Goal: Task Accomplishment & Management: Complete application form

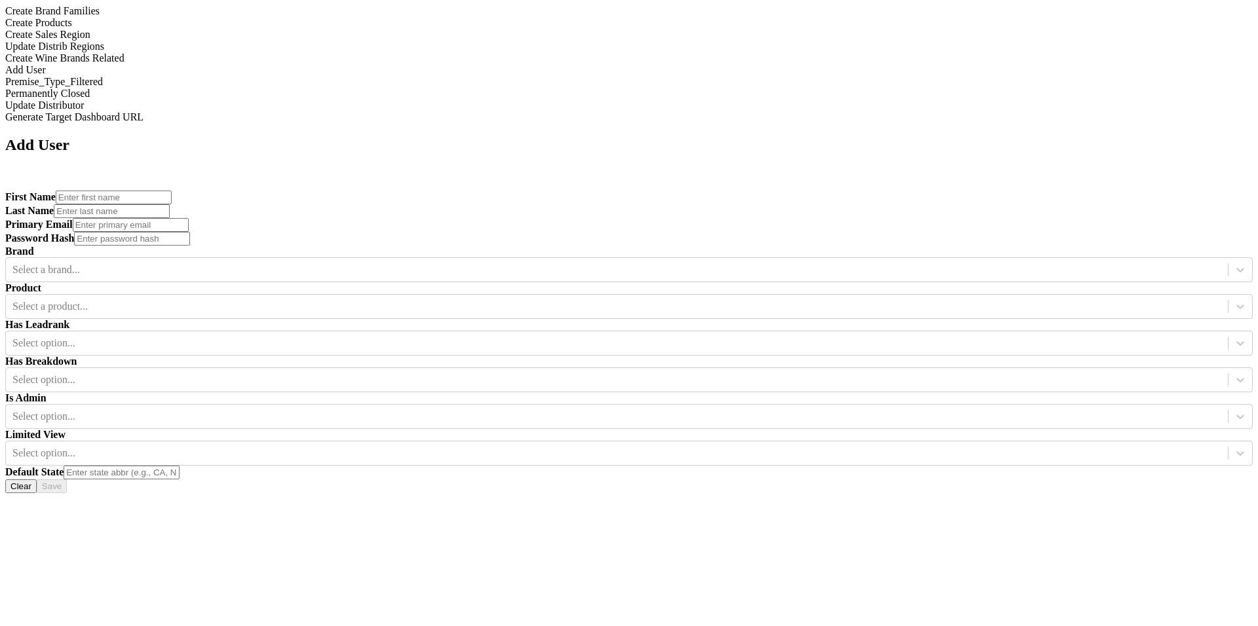
click at [148, 52] on div "Update Distrib Regions" at bounding box center [628, 47] width 1247 height 12
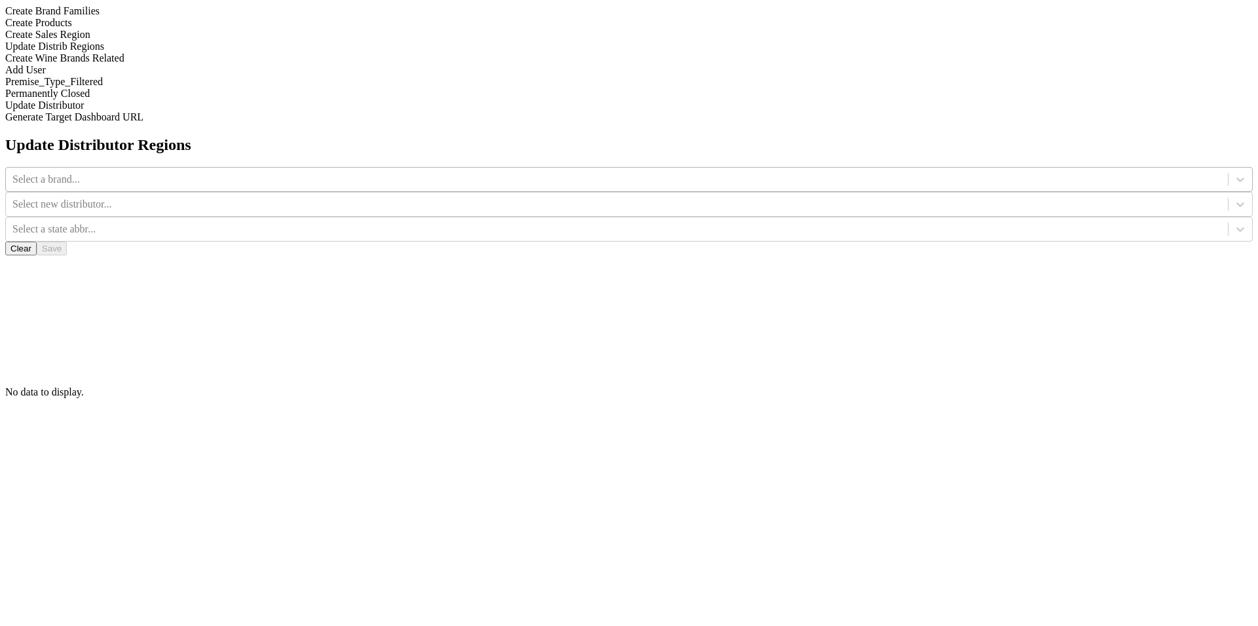
click at [504, 170] on div "Select a brand..." at bounding box center [617, 180] width 1222 height 20
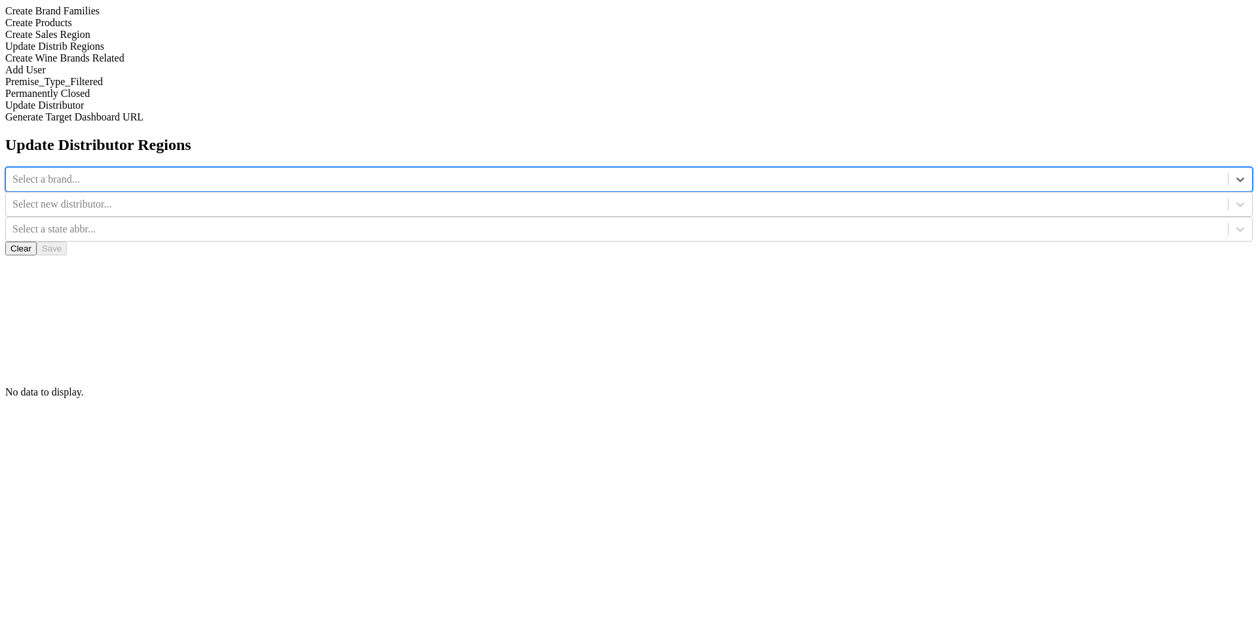
click at [504, 170] on div "Select a brand..." at bounding box center [617, 180] width 1222 height 20
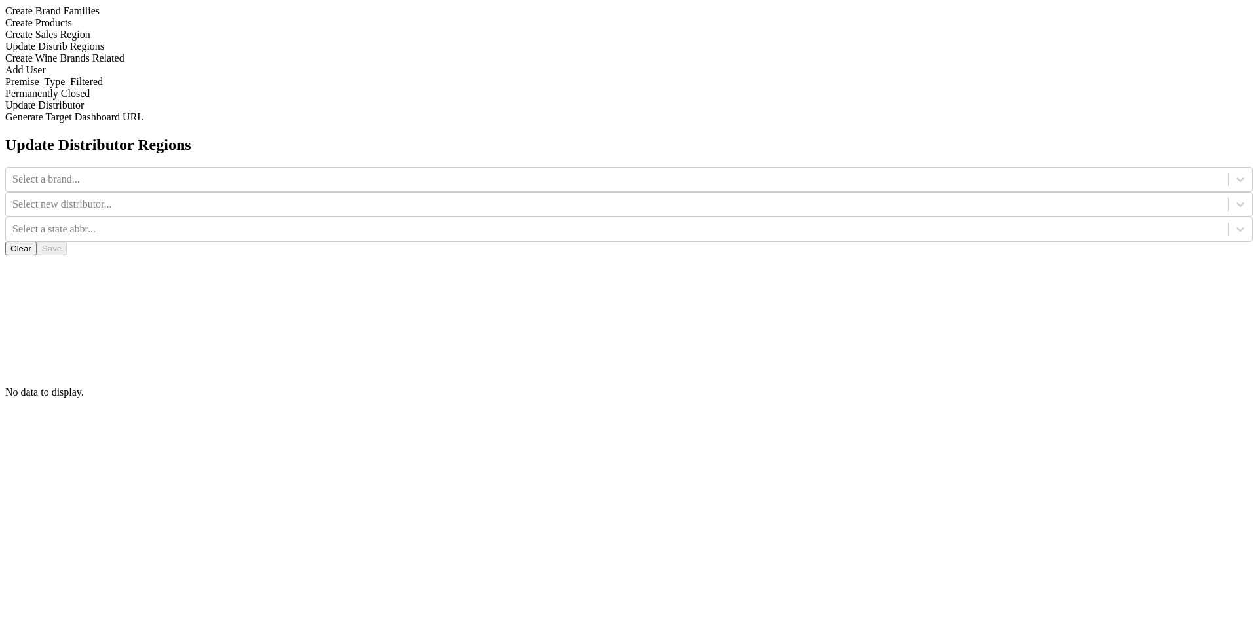
click at [503, 178] on div "Update Distributor Regions Select a brand... Select new distributor... Select a…" at bounding box center [628, 267] width 1247 height 262
click at [1234, 173] on icon at bounding box center [1240, 179] width 13 height 13
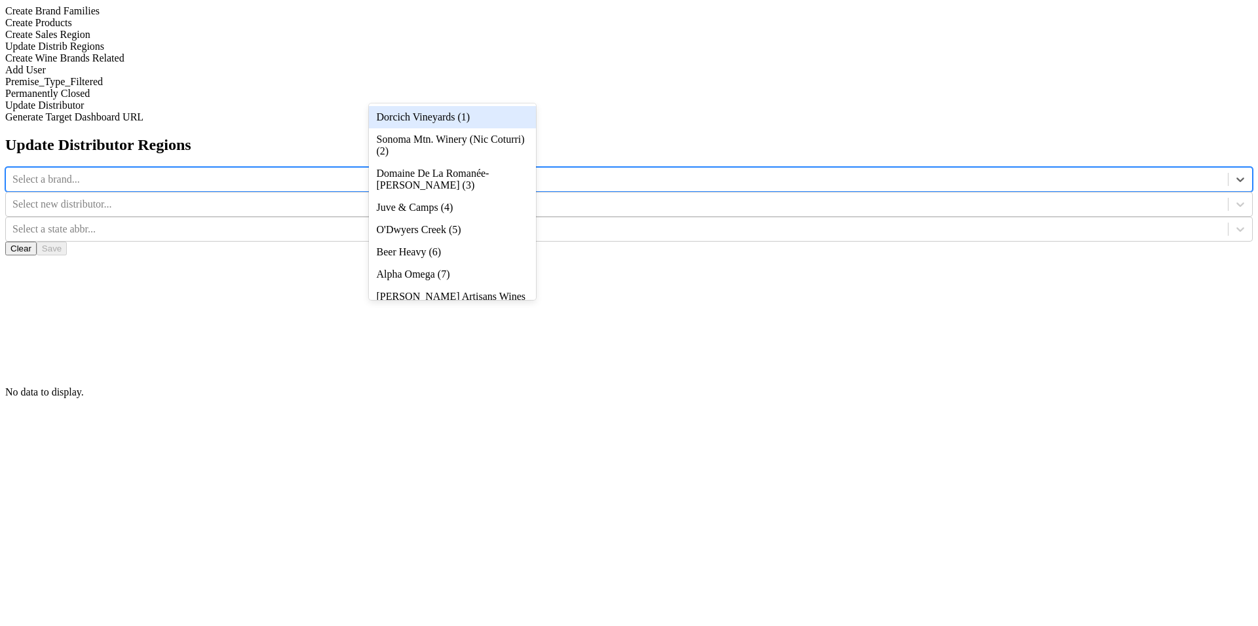
click at [509, 120] on div "Dorcich Vineyards (1)" at bounding box center [452, 117] width 167 height 22
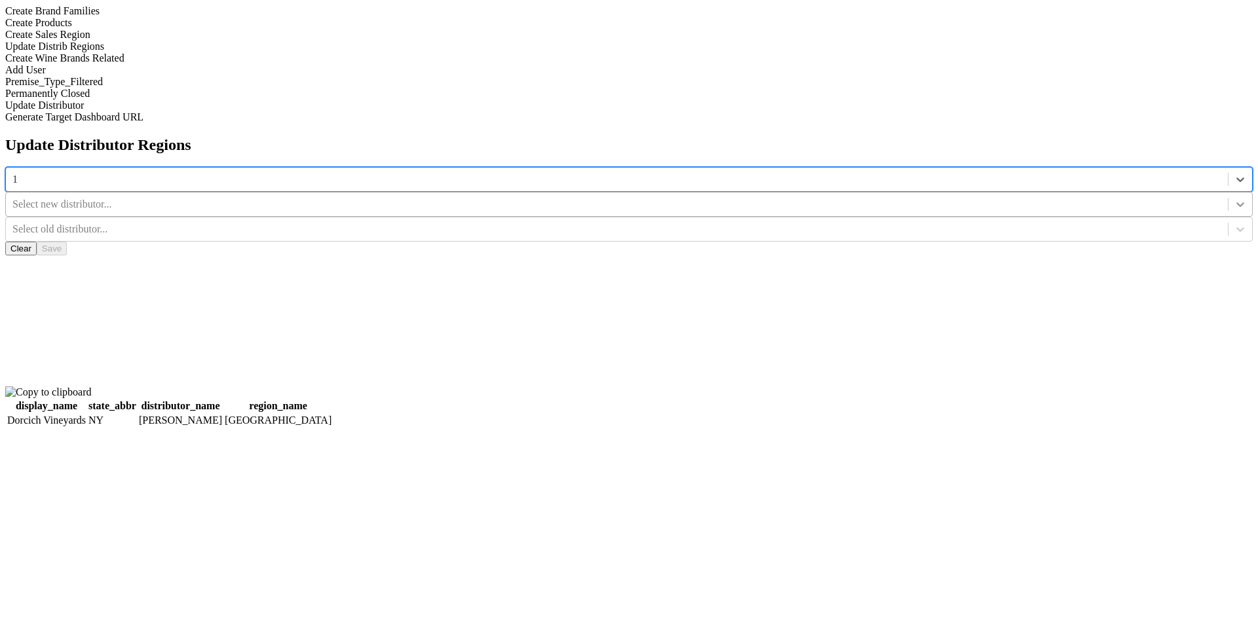
click at [1234, 198] on icon at bounding box center [1240, 204] width 13 height 13
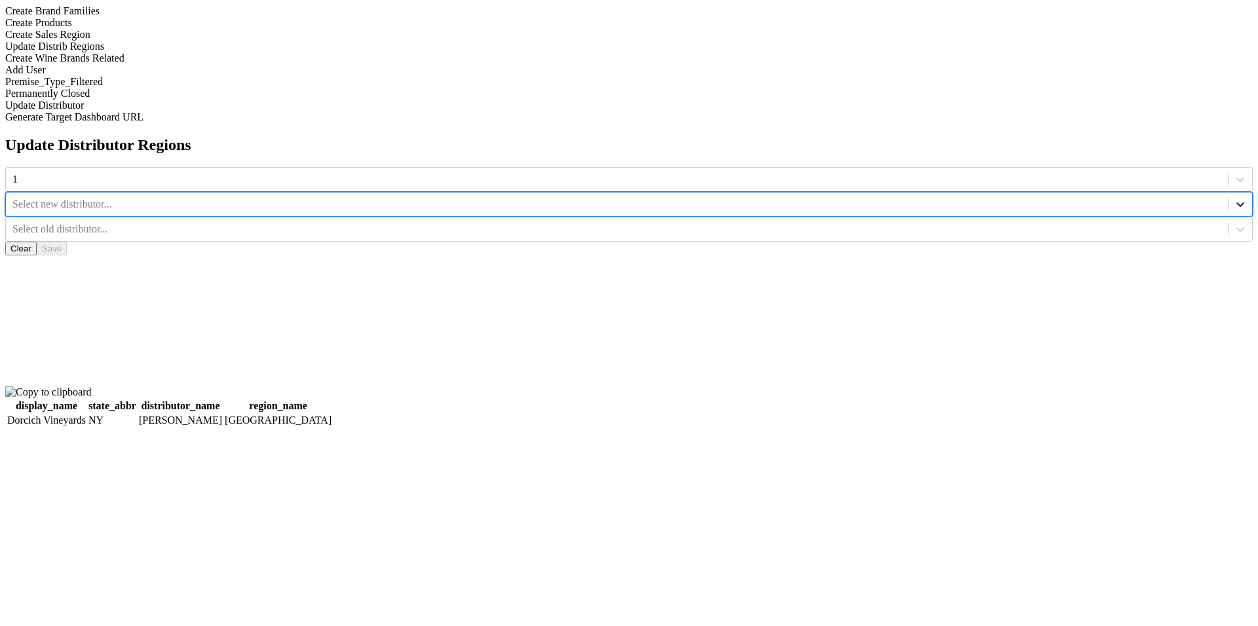
click at [1228, 193] on div at bounding box center [1240, 205] width 24 height 24
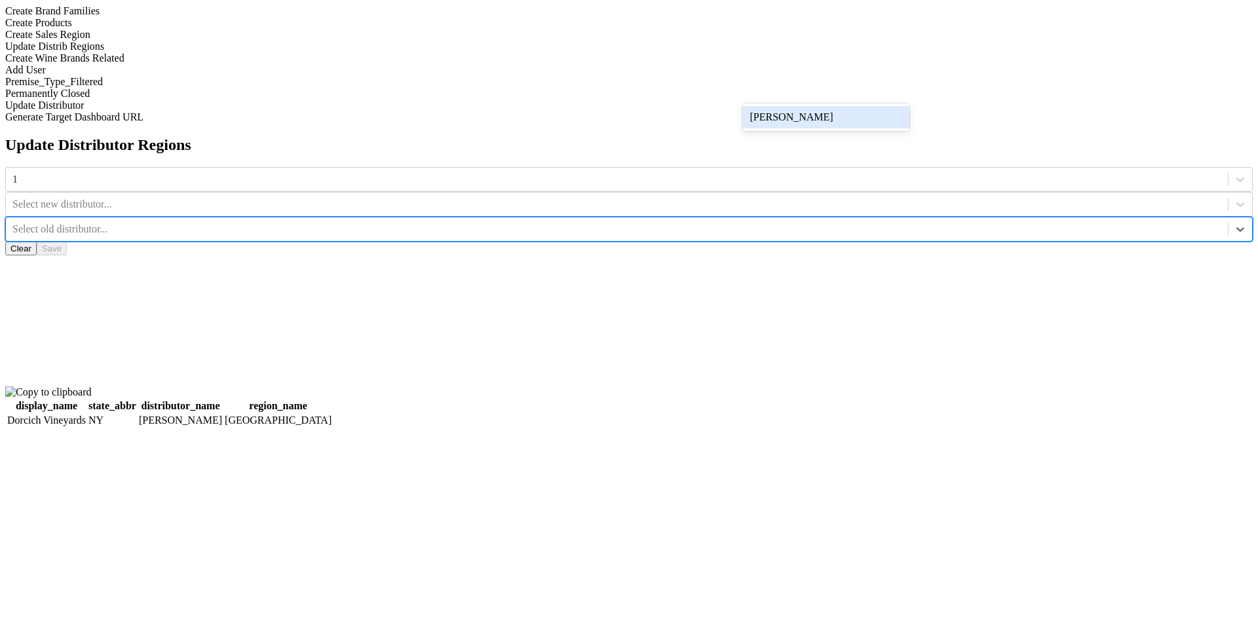
click at [760, 222] on div at bounding box center [616, 229] width 1209 height 14
click at [678, 197] on div at bounding box center [616, 204] width 1209 height 14
click at [778, 222] on div at bounding box center [616, 229] width 1209 height 14
click at [773, 115] on div "[PERSON_NAME]" at bounding box center [825, 117] width 167 height 22
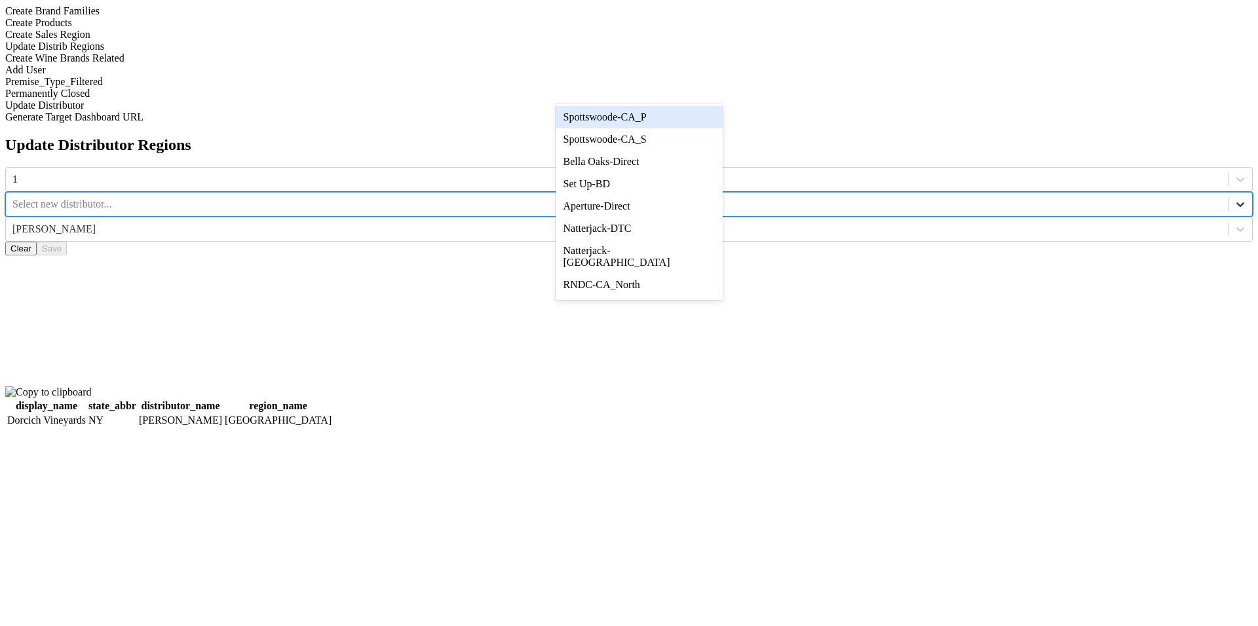
click at [1228, 193] on div at bounding box center [1240, 205] width 24 height 24
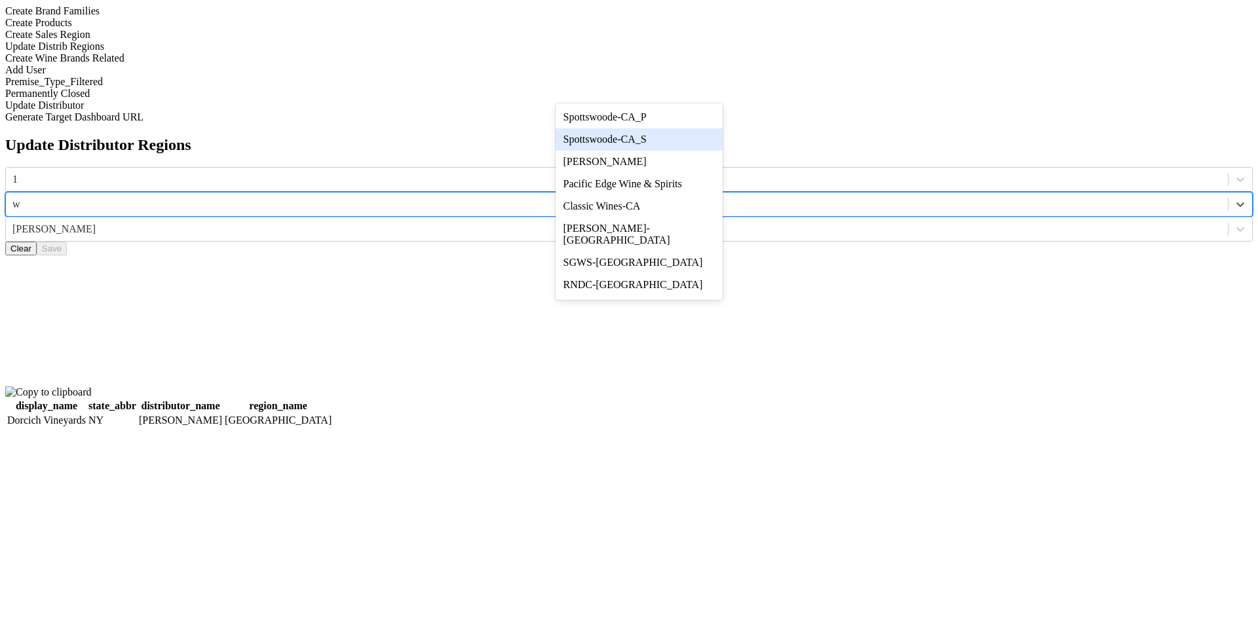
type input "wi"
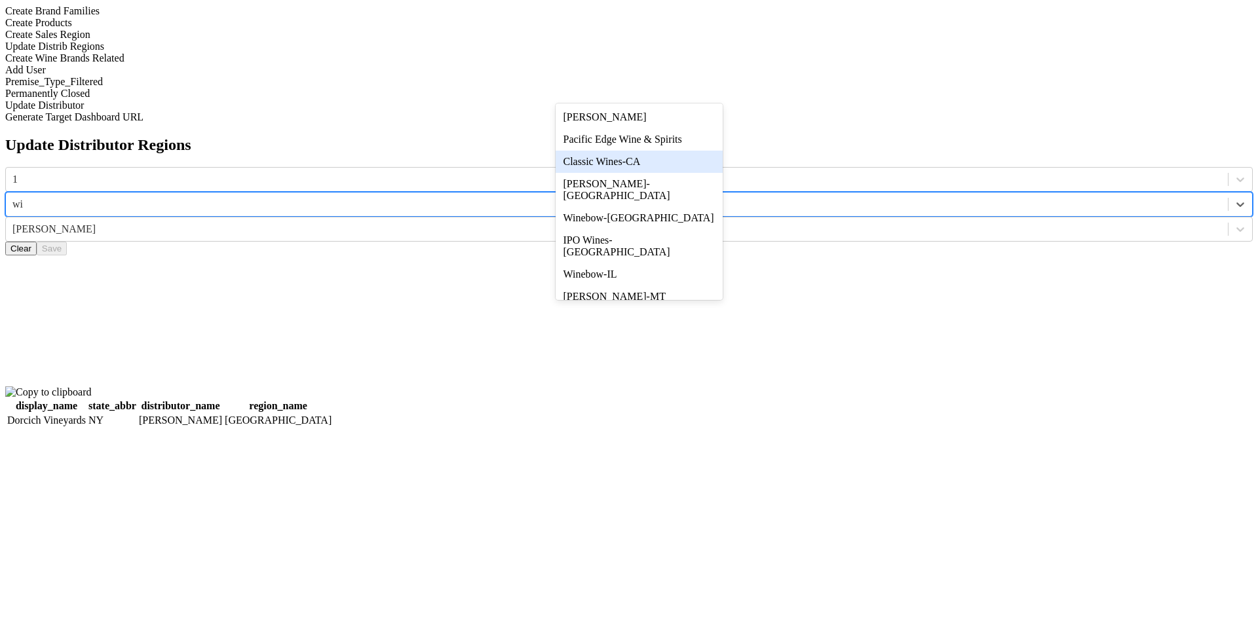
click at [631, 173] on div "Classic Wines-CA" at bounding box center [639, 162] width 167 height 22
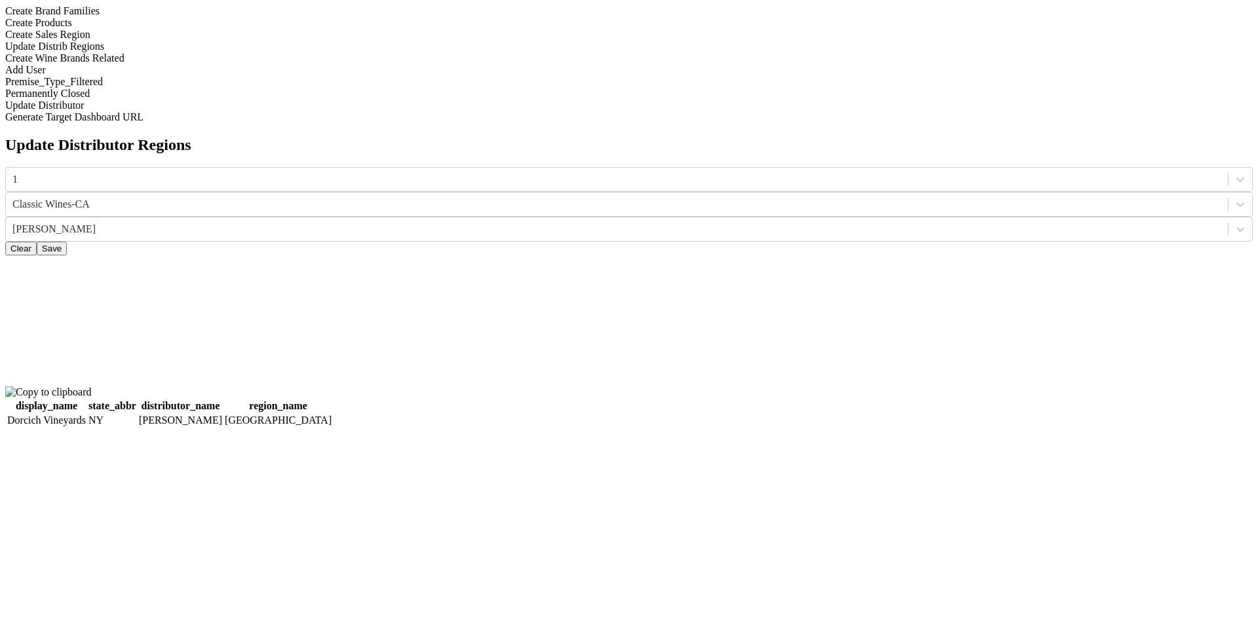
click at [67, 242] on button "Save" at bounding box center [52, 249] width 30 height 14
click at [1234, 173] on icon at bounding box center [1240, 179] width 13 height 13
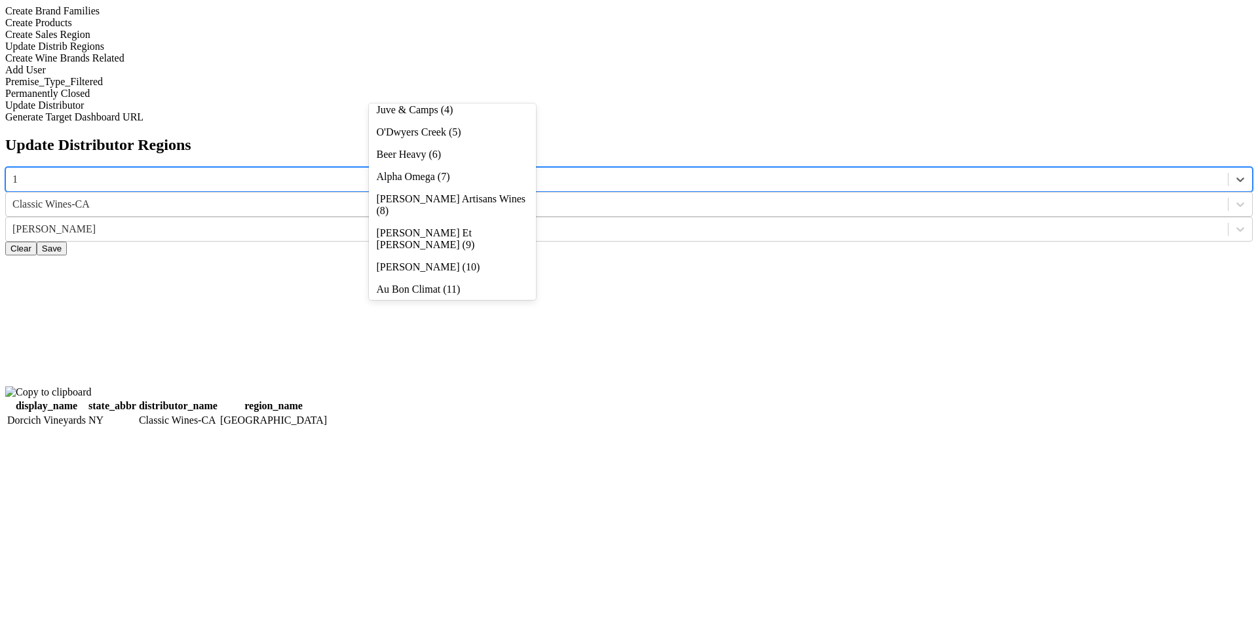
scroll to position [104, 0]
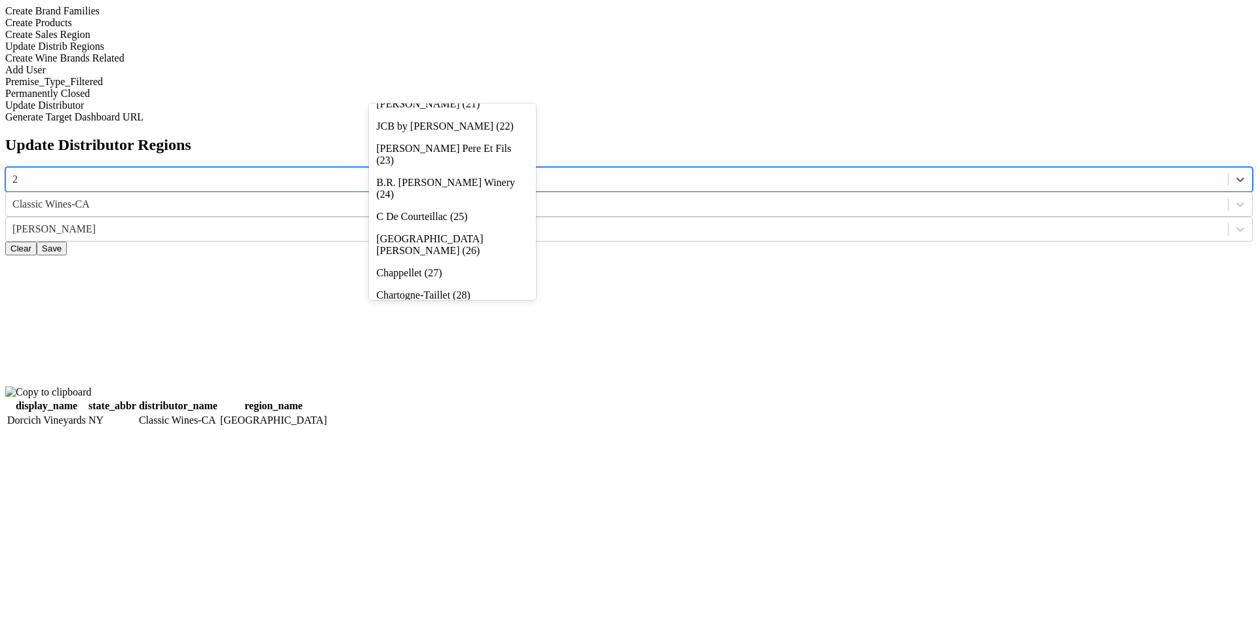
type input "20"
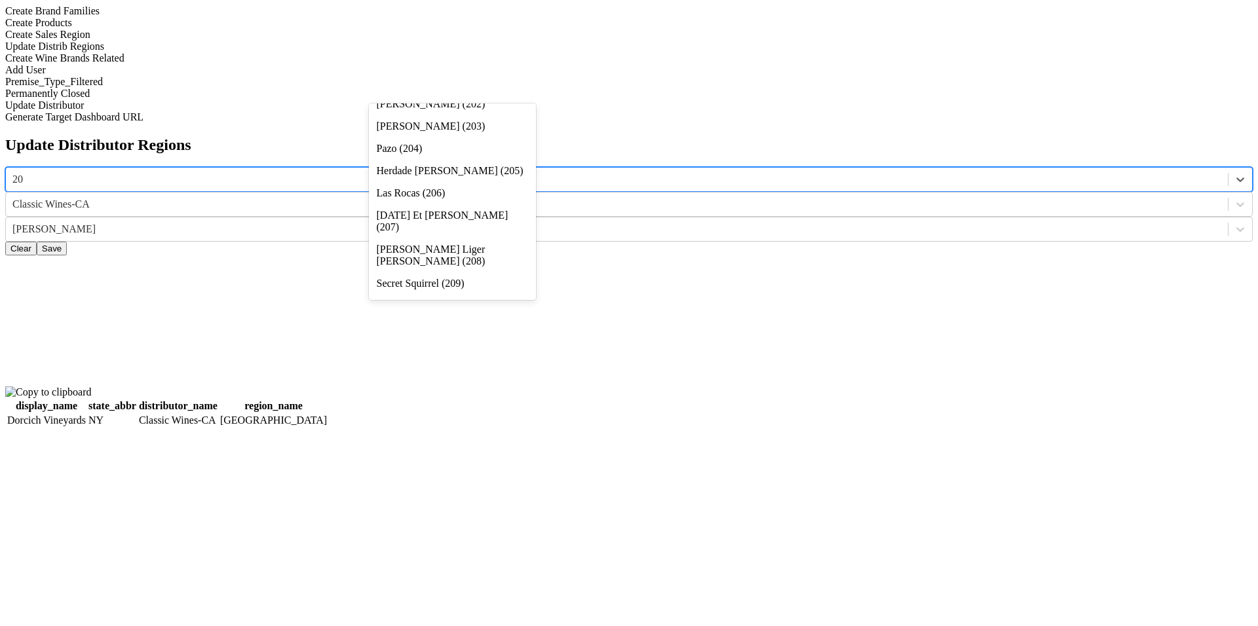
scroll to position [0, 0]
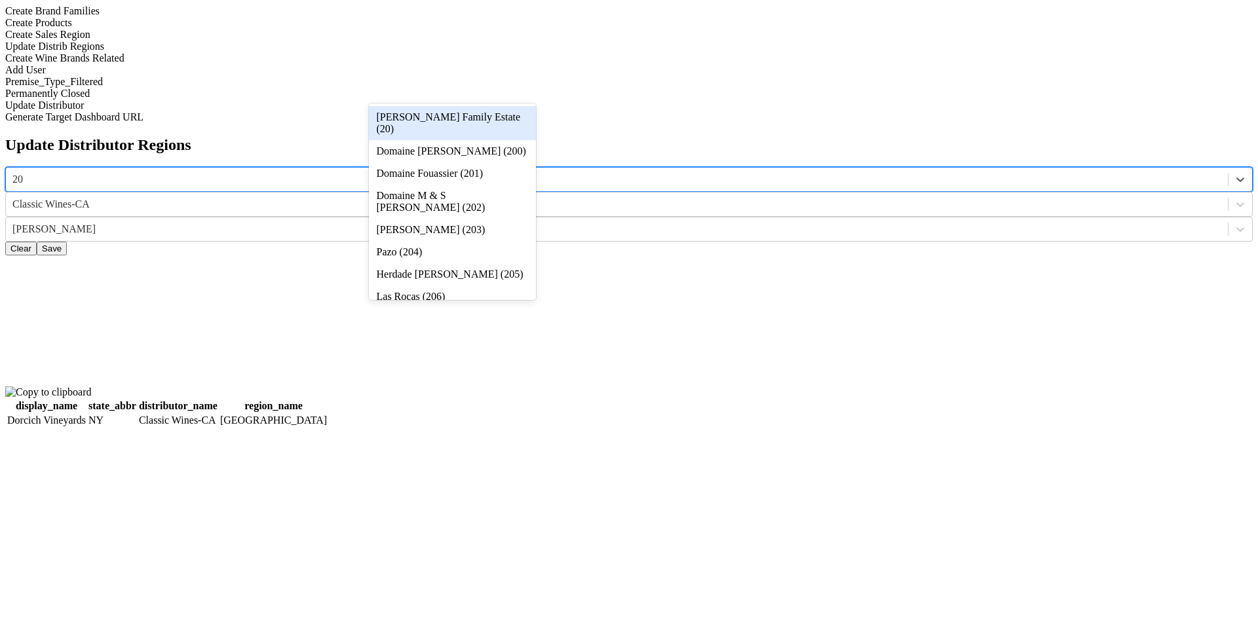
click at [495, 120] on div "[PERSON_NAME] Family Estate (20)" at bounding box center [452, 123] width 167 height 34
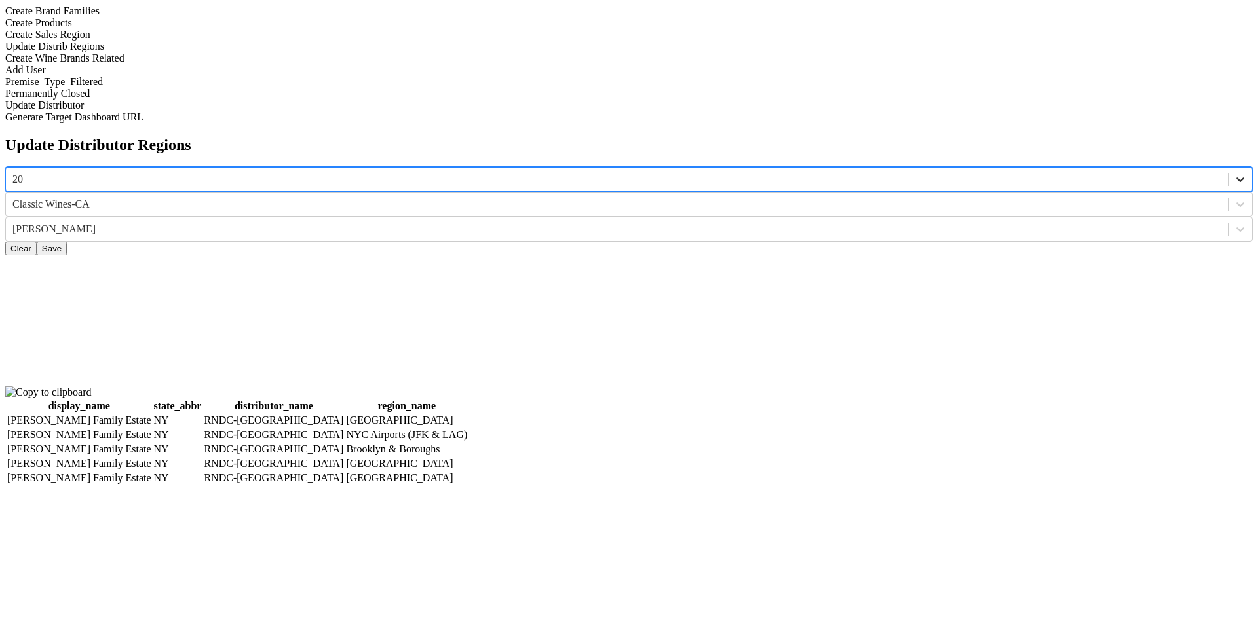
click at [1234, 173] on icon at bounding box center [1240, 179] width 13 height 13
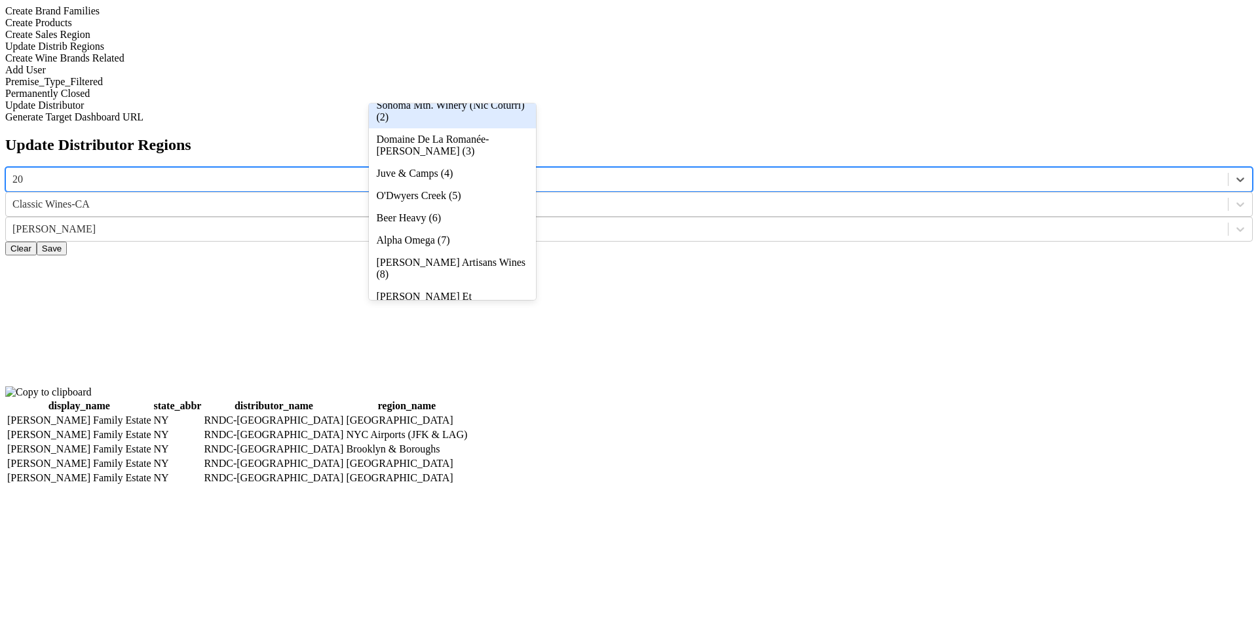
scroll to position [38, 0]
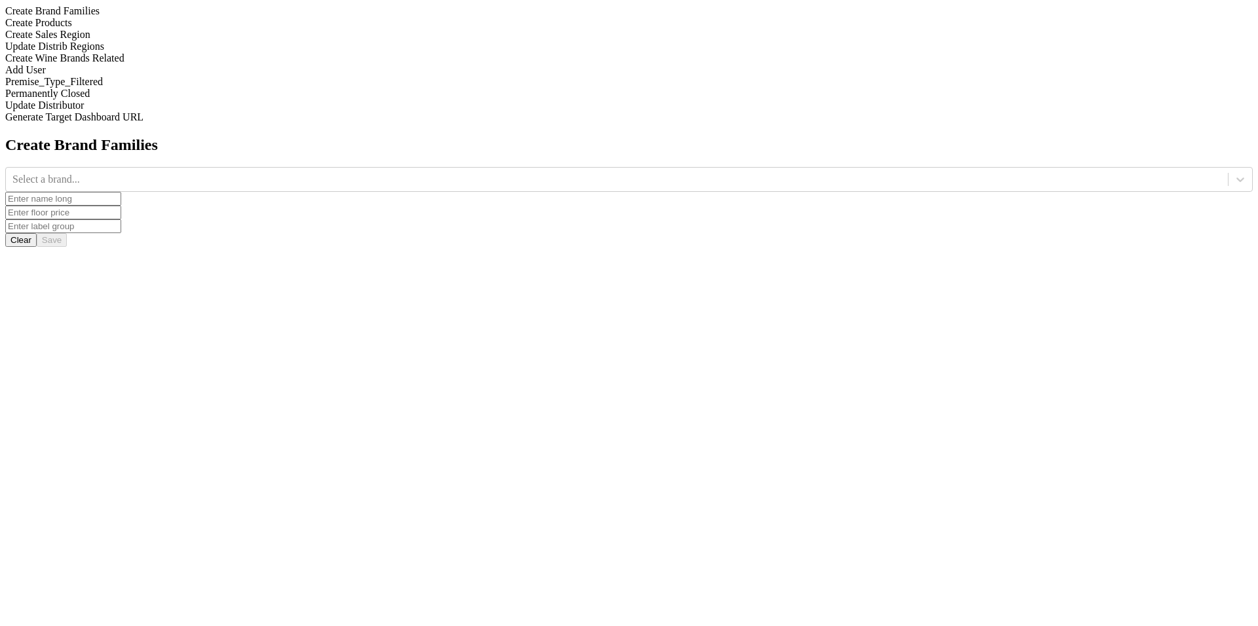
click at [187, 52] on div "Update Distrib Regions" at bounding box center [628, 47] width 1247 height 12
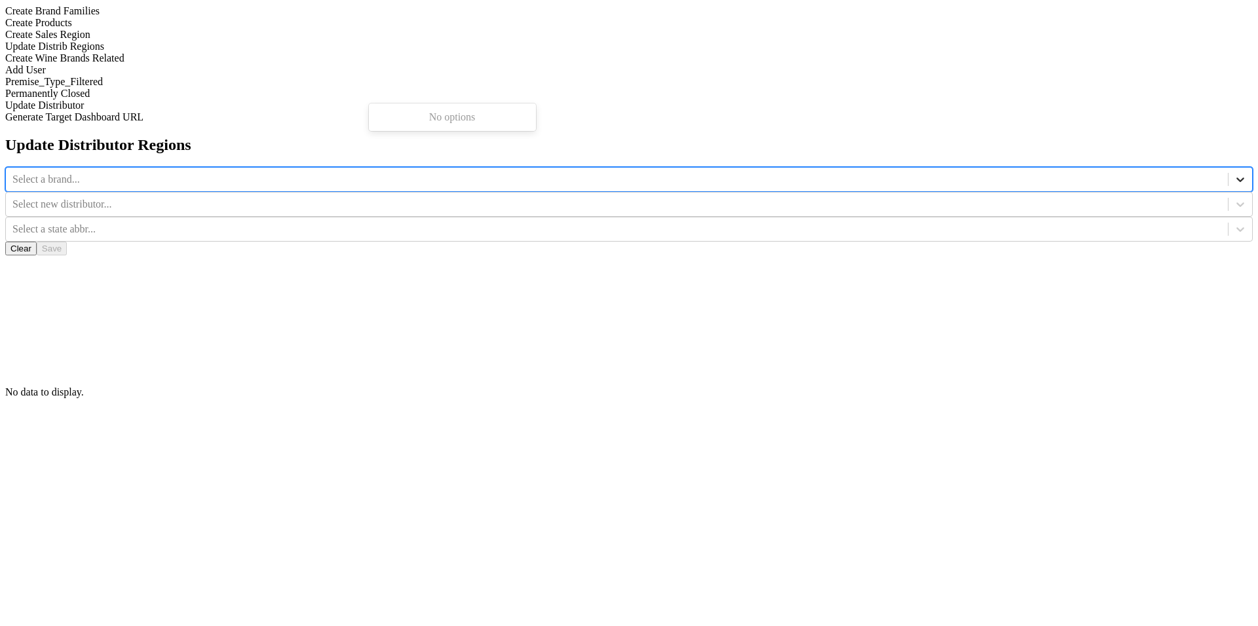
click at [1234, 173] on icon at bounding box center [1240, 179] width 13 height 13
type input "20"
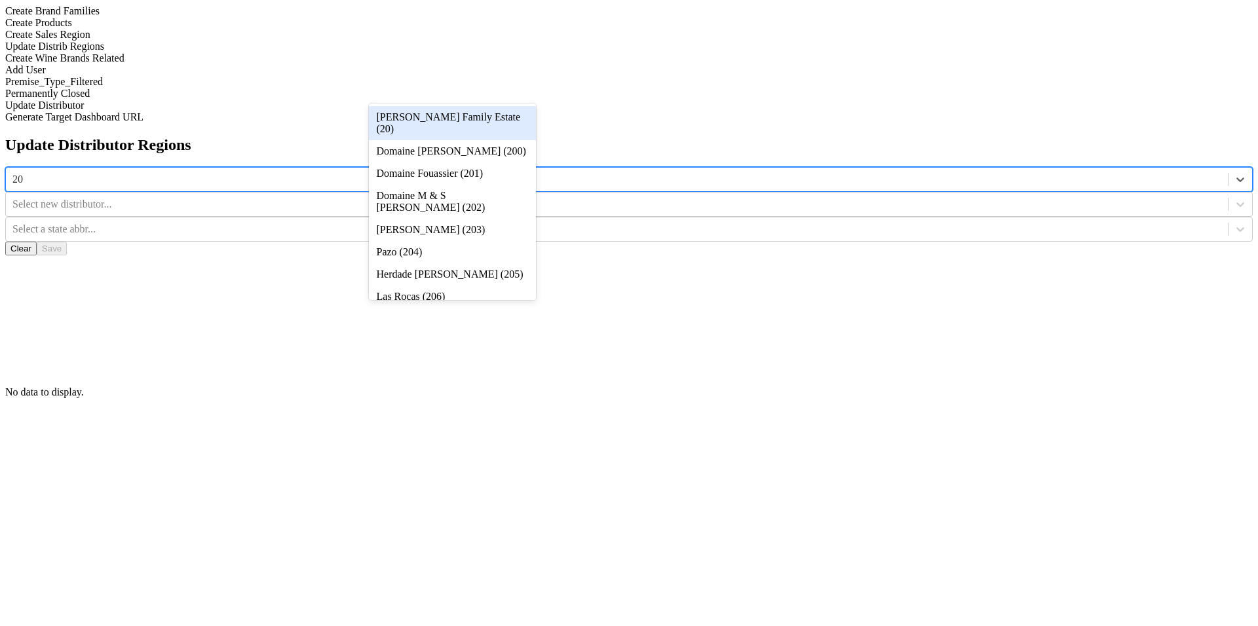
click at [513, 113] on div "[PERSON_NAME] Family Estate (20)" at bounding box center [452, 123] width 167 height 34
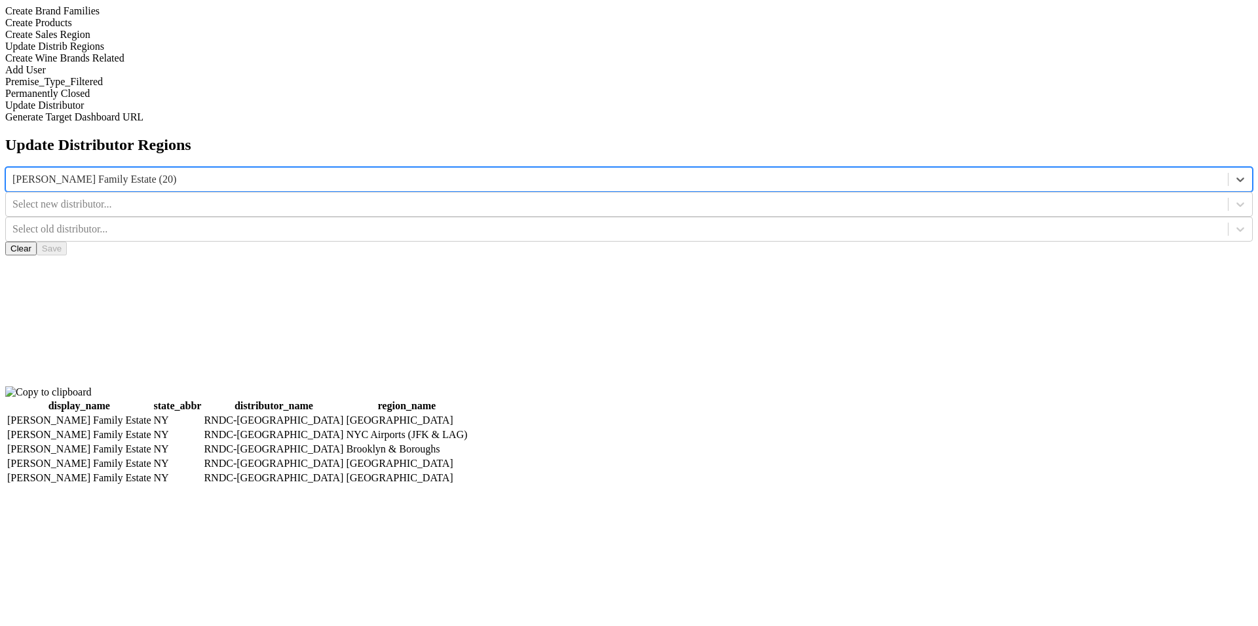
click at [510, 170] on div "[PERSON_NAME] Family Estate (20)" at bounding box center [617, 180] width 1222 height 20
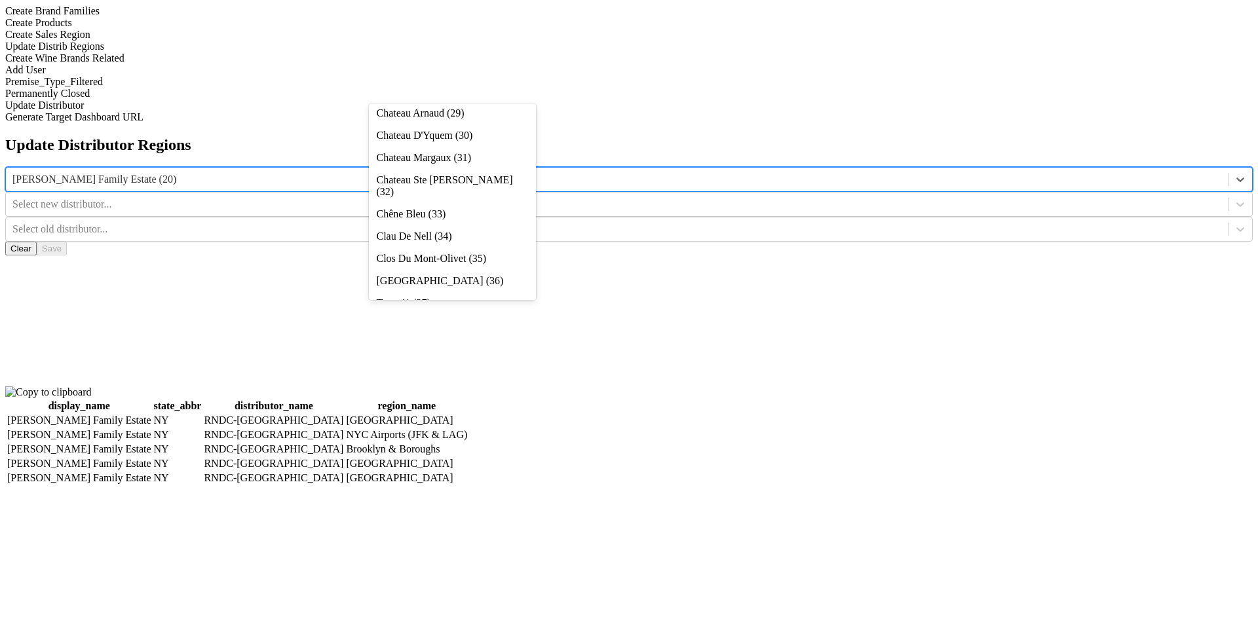
scroll to position [759, 0]
click at [447, 100] on div "Chateau Arnaud (29)" at bounding box center [452, 88] width 167 height 22
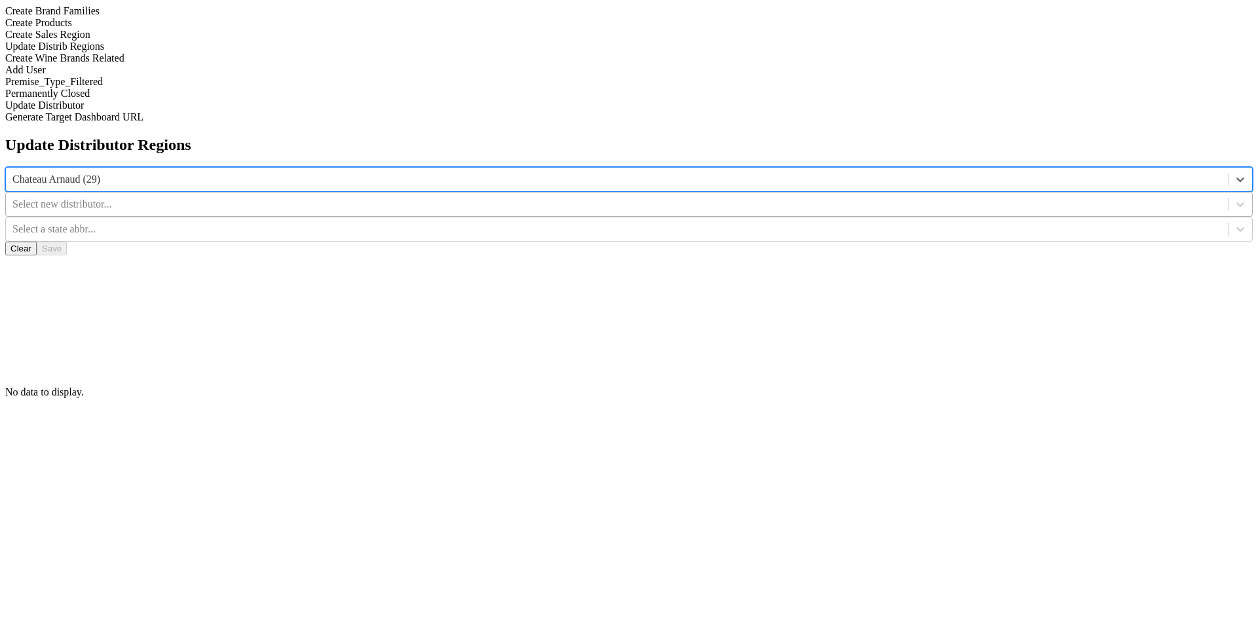
click at [652, 195] on div "Select new distributor..." at bounding box center [617, 205] width 1222 height 20
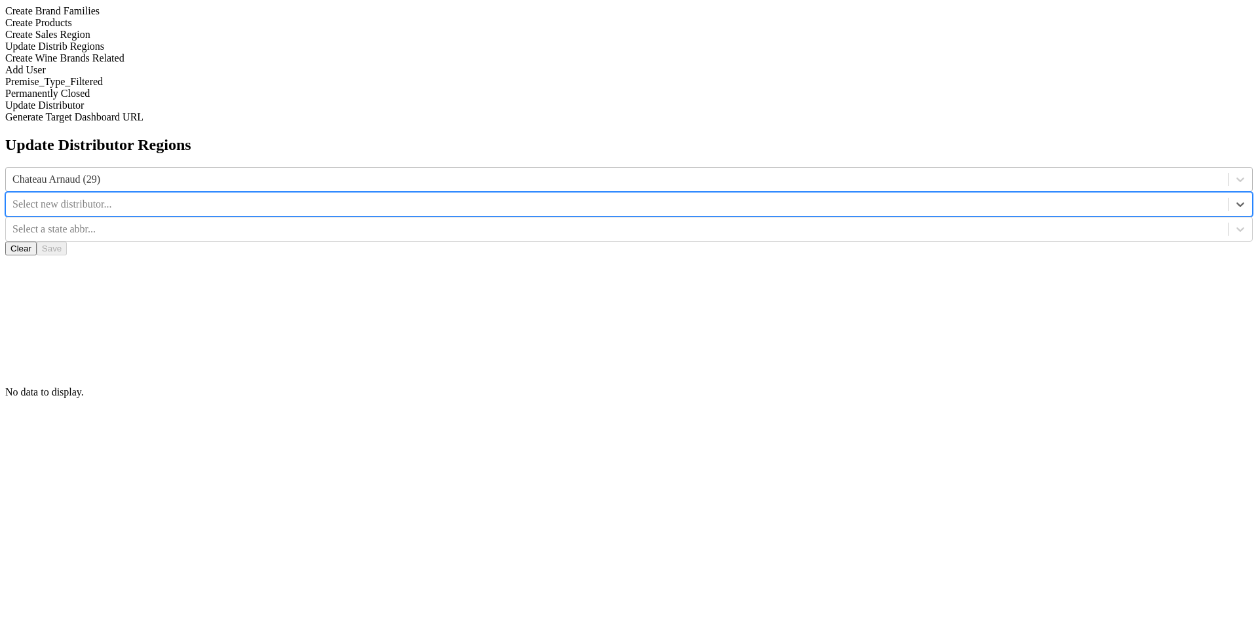
click at [496, 172] on div at bounding box center [616, 179] width 1209 height 14
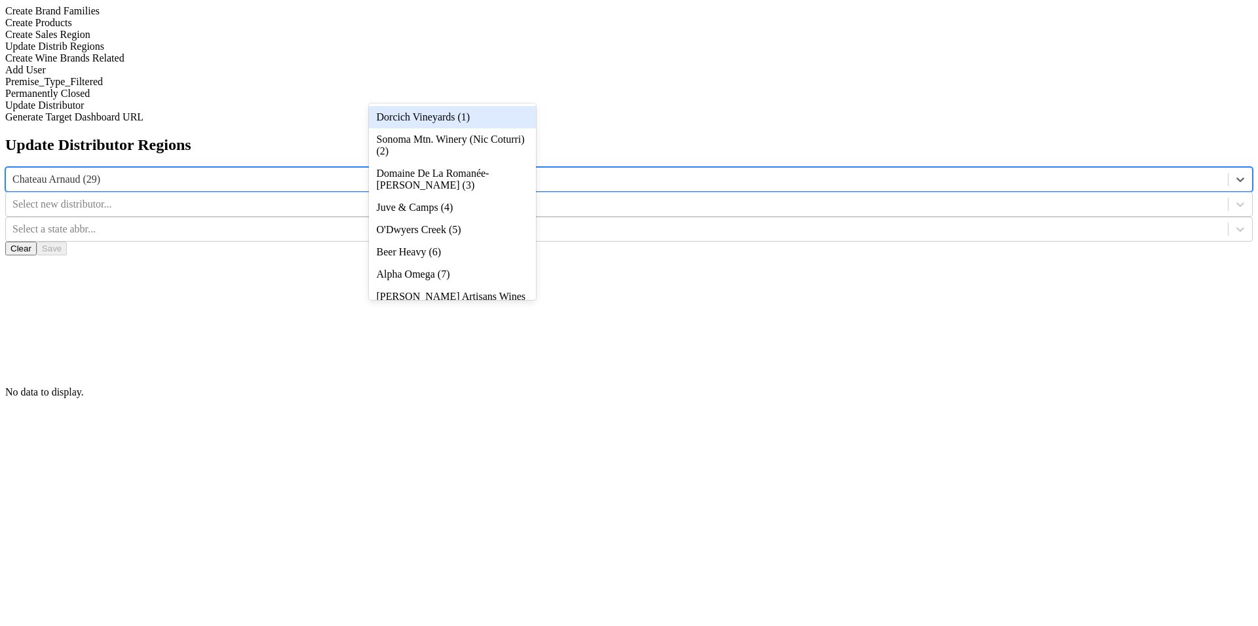
click at [702, 387] on p "No data to display." at bounding box center [628, 393] width 1247 height 12
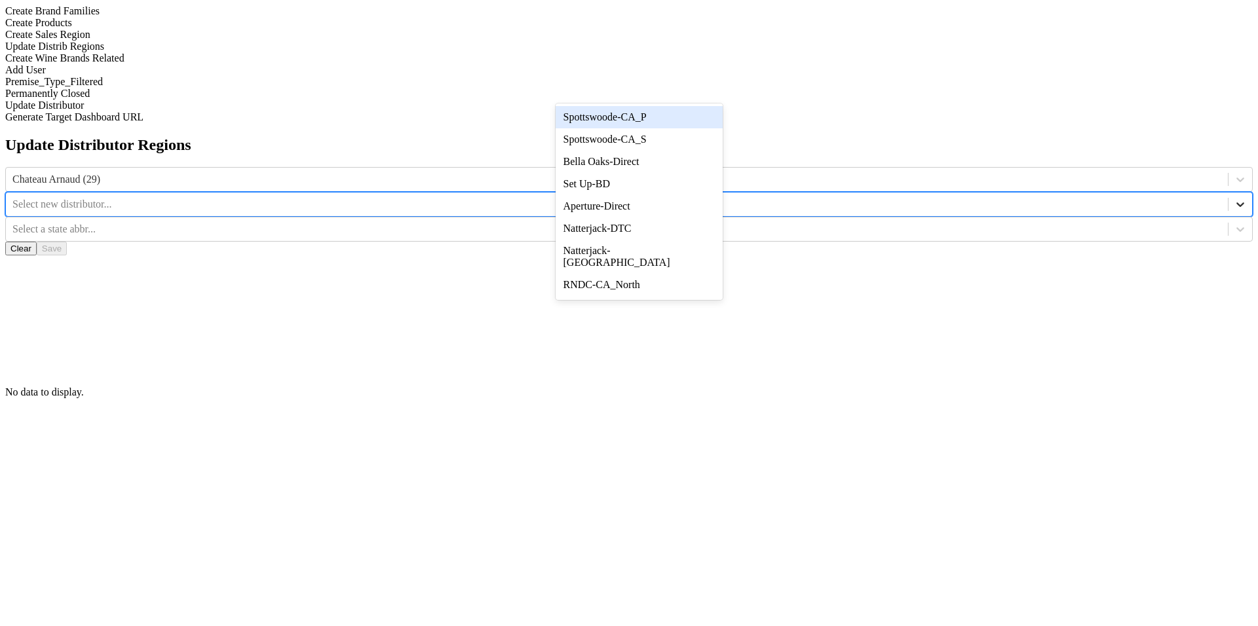
click at [1228, 193] on div at bounding box center [1240, 205] width 24 height 24
click at [694, 169] on div "Bella Oaks-Direct" at bounding box center [639, 162] width 167 height 22
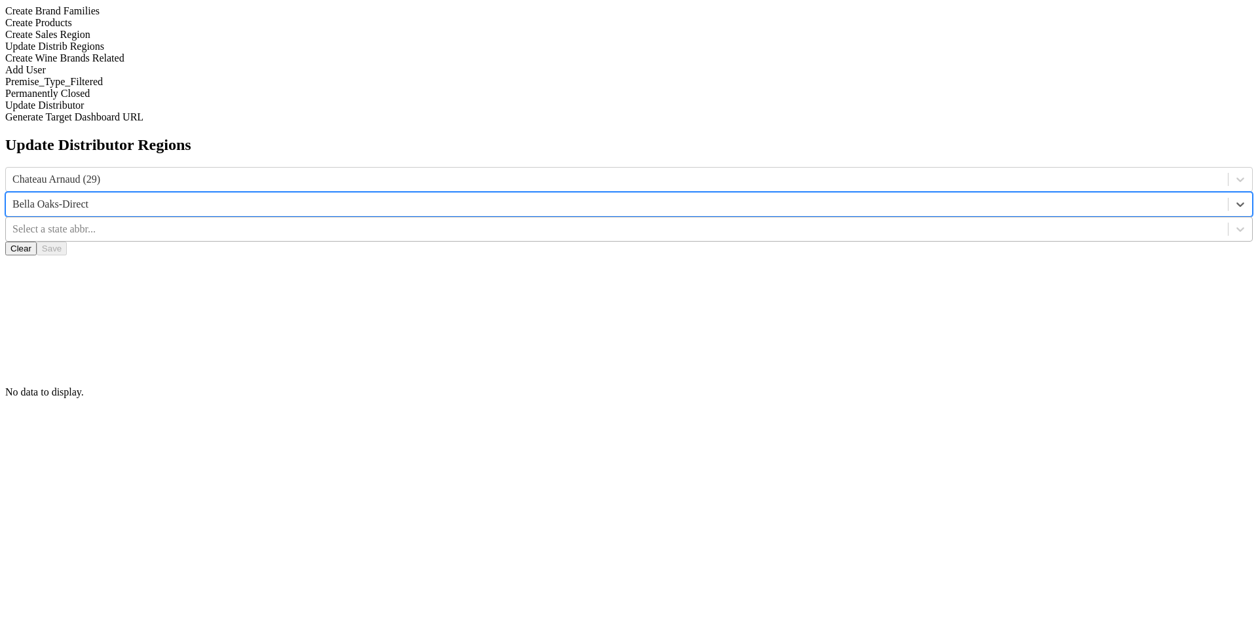
click at [801, 222] on div at bounding box center [616, 229] width 1209 height 14
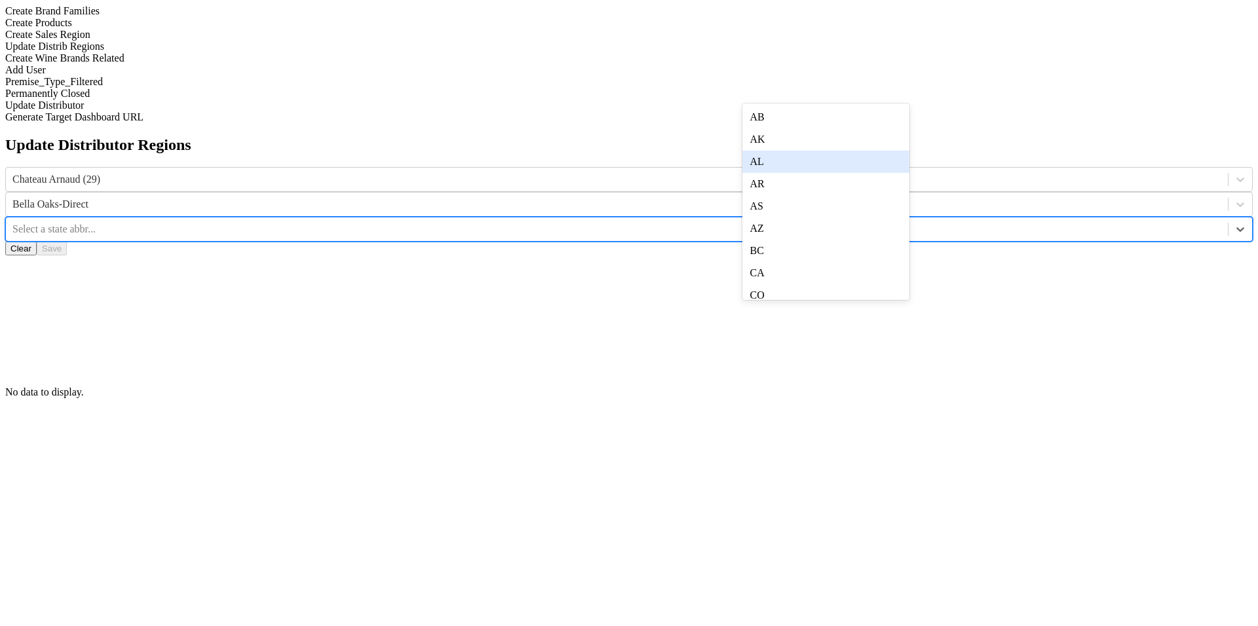
click at [791, 173] on div "AL" at bounding box center [825, 162] width 167 height 22
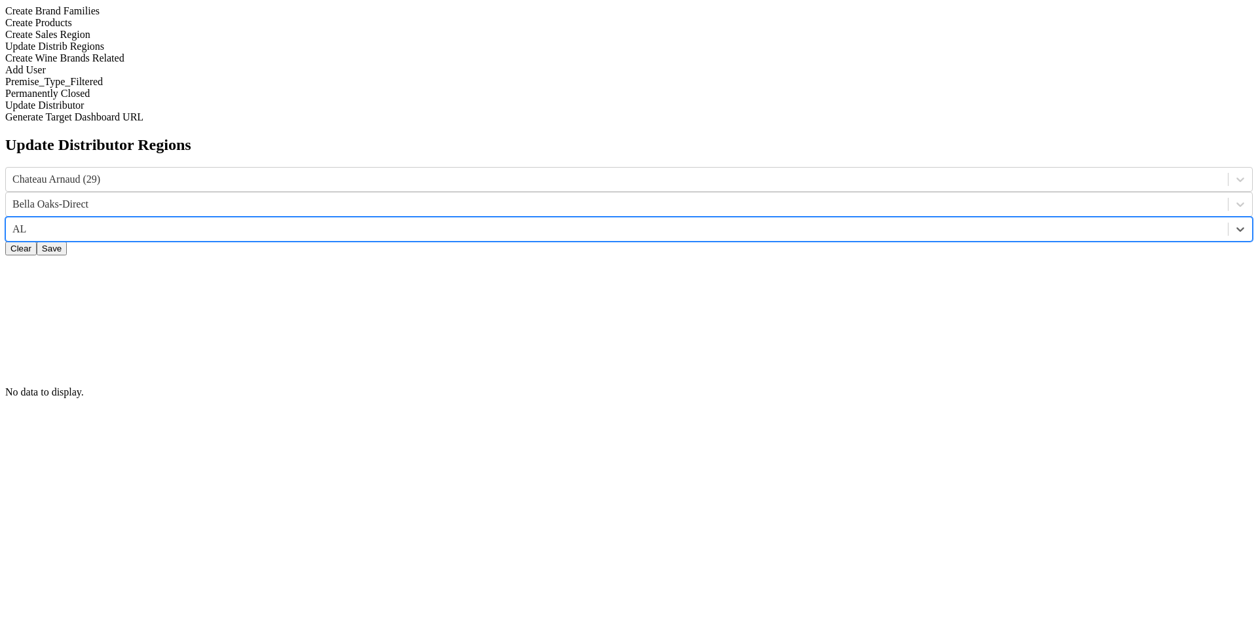
click at [807, 222] on div at bounding box center [616, 229] width 1209 height 14
click at [828, 121] on div "CA" at bounding box center [825, 109] width 167 height 22
click at [974, 247] on div at bounding box center [616, 254] width 1209 height 14
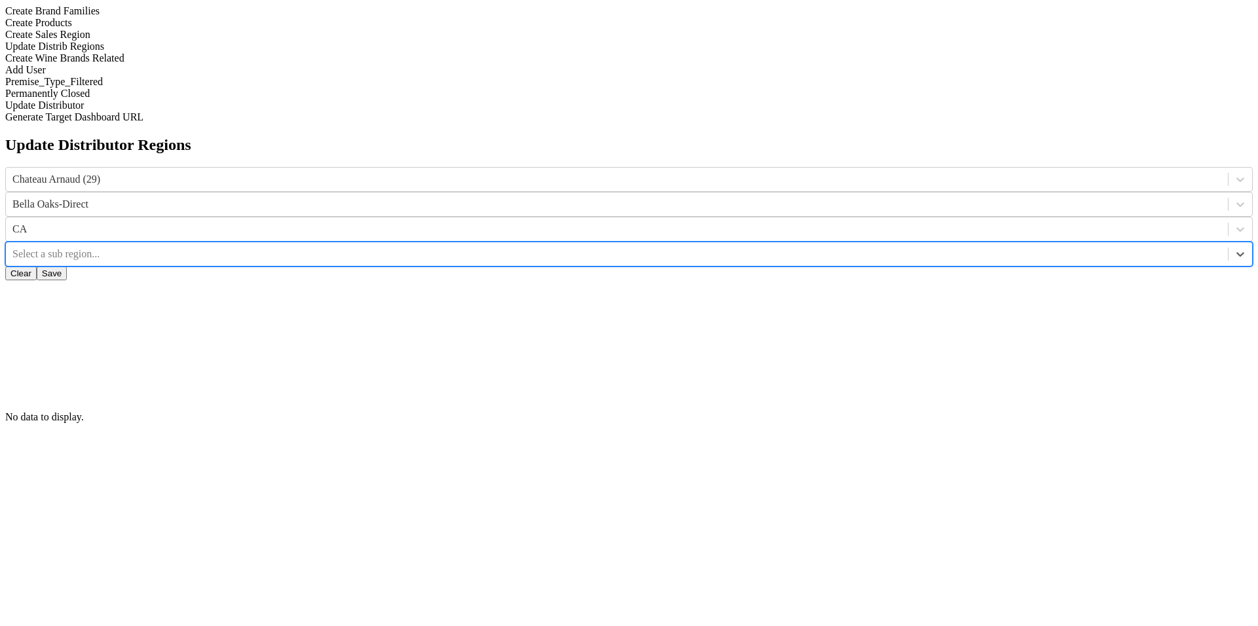
click at [999, 247] on div at bounding box center [616, 254] width 1209 height 14
click at [993, 118] on div "NorCal" at bounding box center [1012, 117] width 167 height 22
click at [940, 247] on div at bounding box center [616, 254] width 1209 height 14
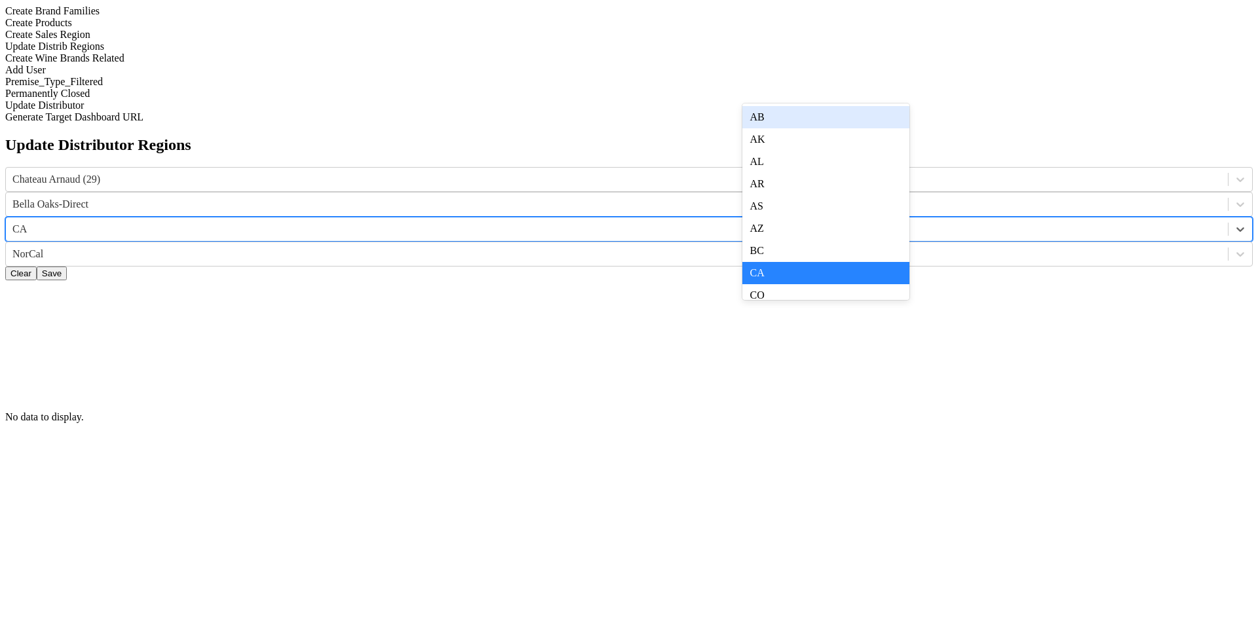
click at [776, 222] on div at bounding box center [616, 229] width 1209 height 14
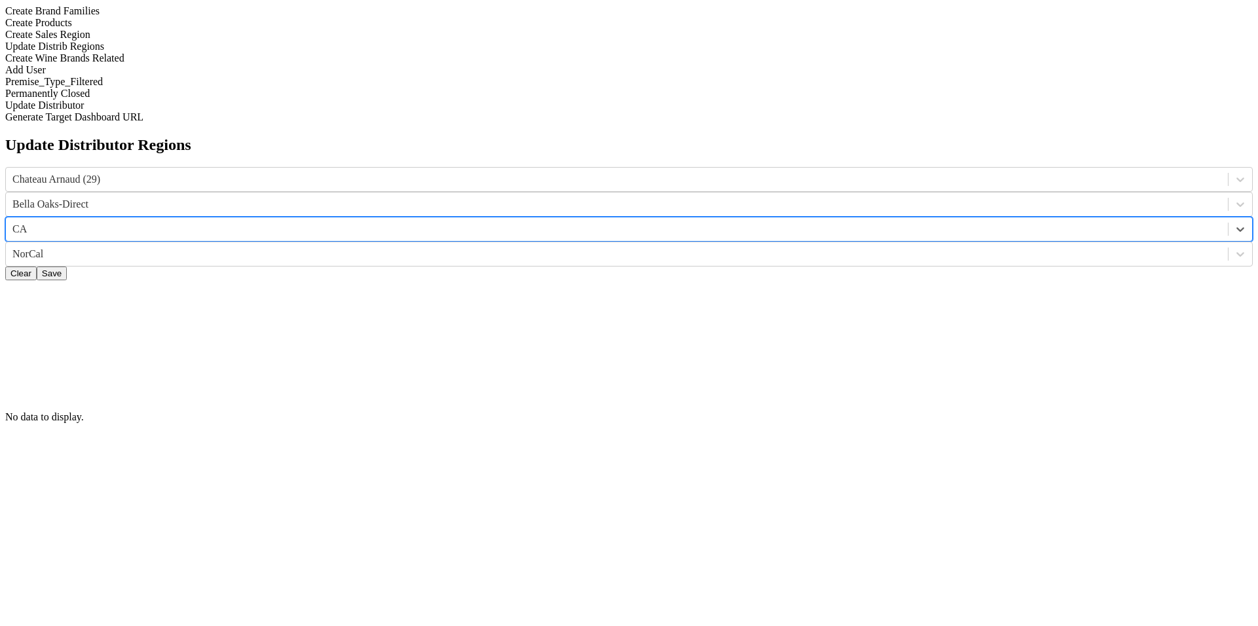
click at [15, 223] on input "text" at bounding box center [13, 229] width 3 height 12
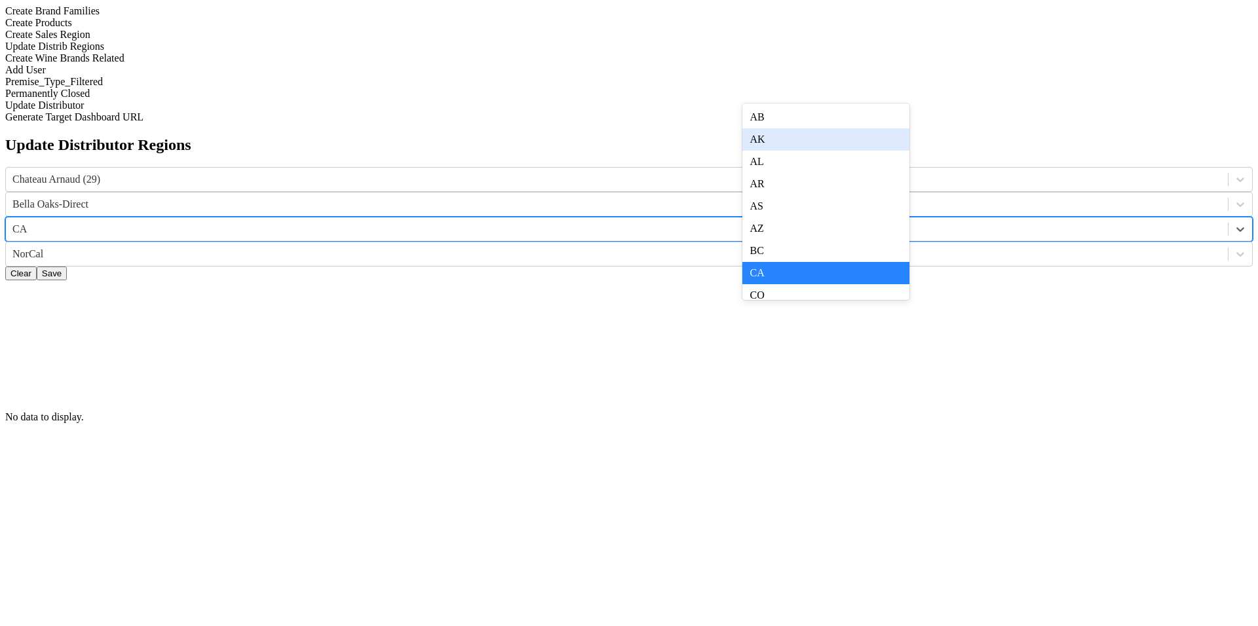
click at [784, 140] on div "AK" at bounding box center [825, 139] width 167 height 22
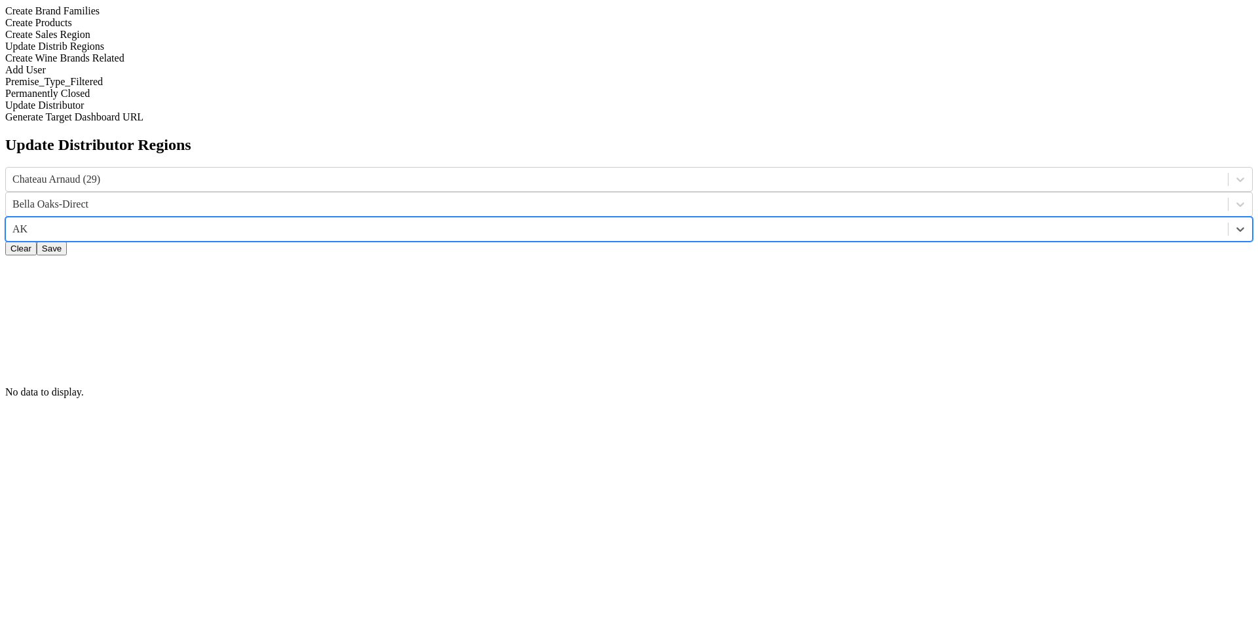
click at [777, 222] on div at bounding box center [616, 229] width 1209 height 14
click at [799, 234] on div "CA" at bounding box center [825, 223] width 167 height 22
click at [1014, 247] on div at bounding box center [616, 254] width 1209 height 14
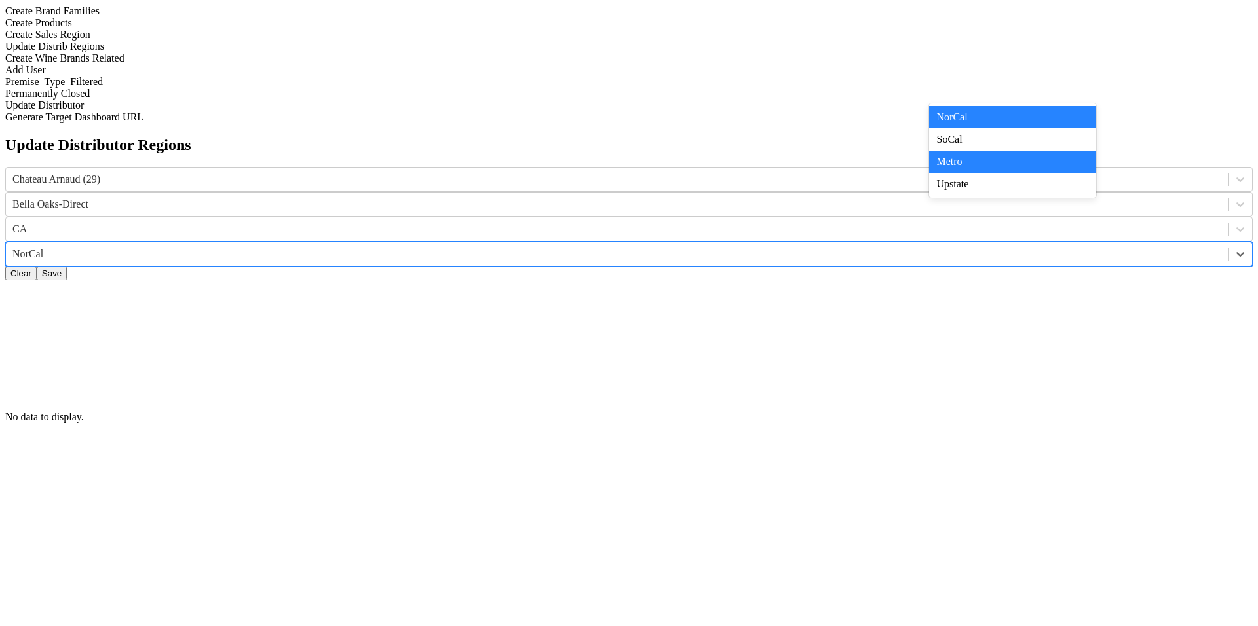
click at [930, 118] on div "NorCal" at bounding box center [1012, 117] width 167 height 22
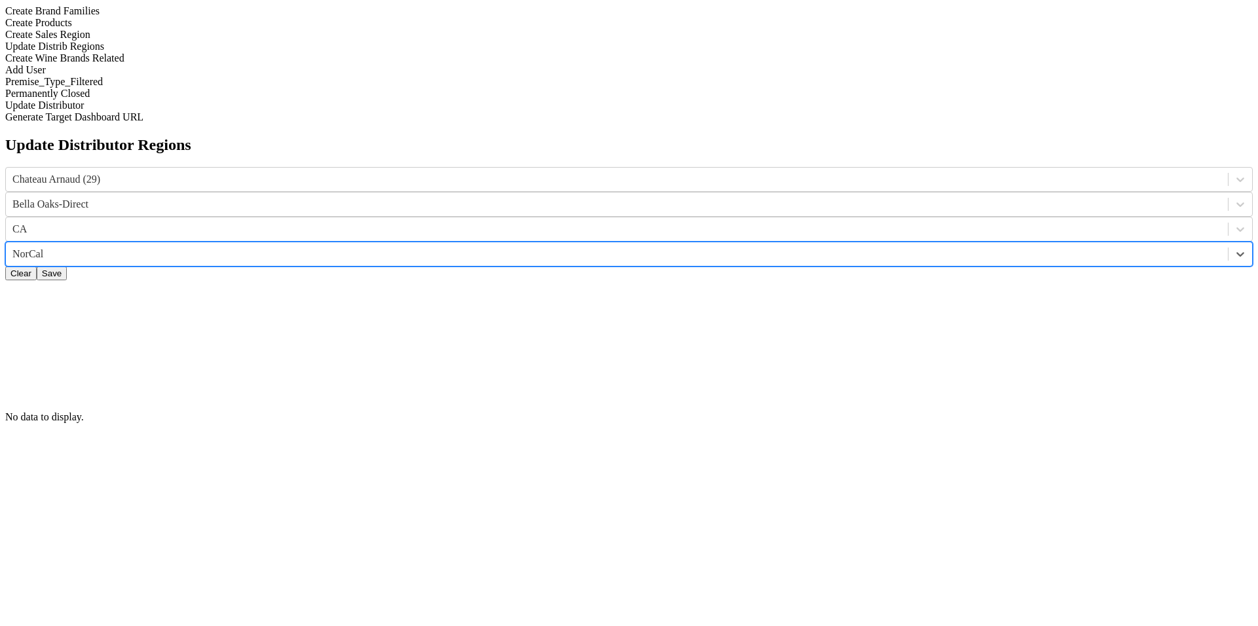
click at [959, 247] on div at bounding box center [616, 254] width 1209 height 14
click at [579, 136] on div "Update Distributor Regions Chateau Arnaud (29) Bella Oaks-Direct CA option NorC…" at bounding box center [628, 279] width 1247 height 287
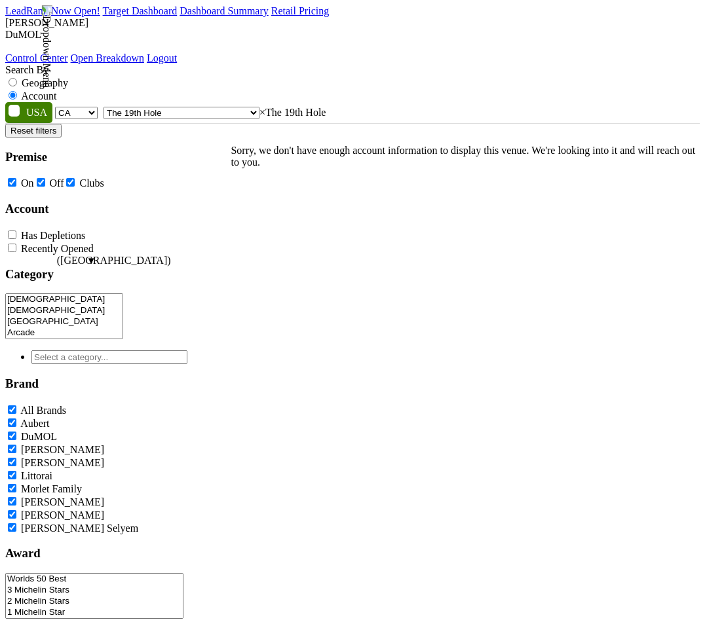
select select "CA"
select select "24427"
select select
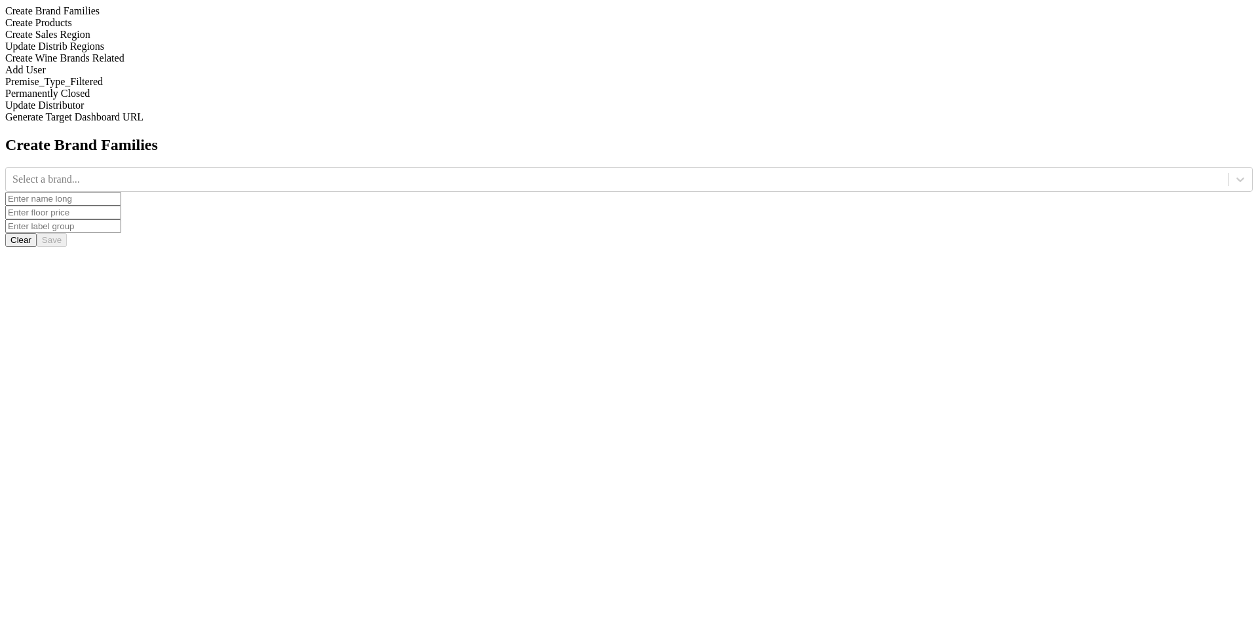
click at [202, 52] on div "Update Distrib Regions" at bounding box center [628, 47] width 1247 height 12
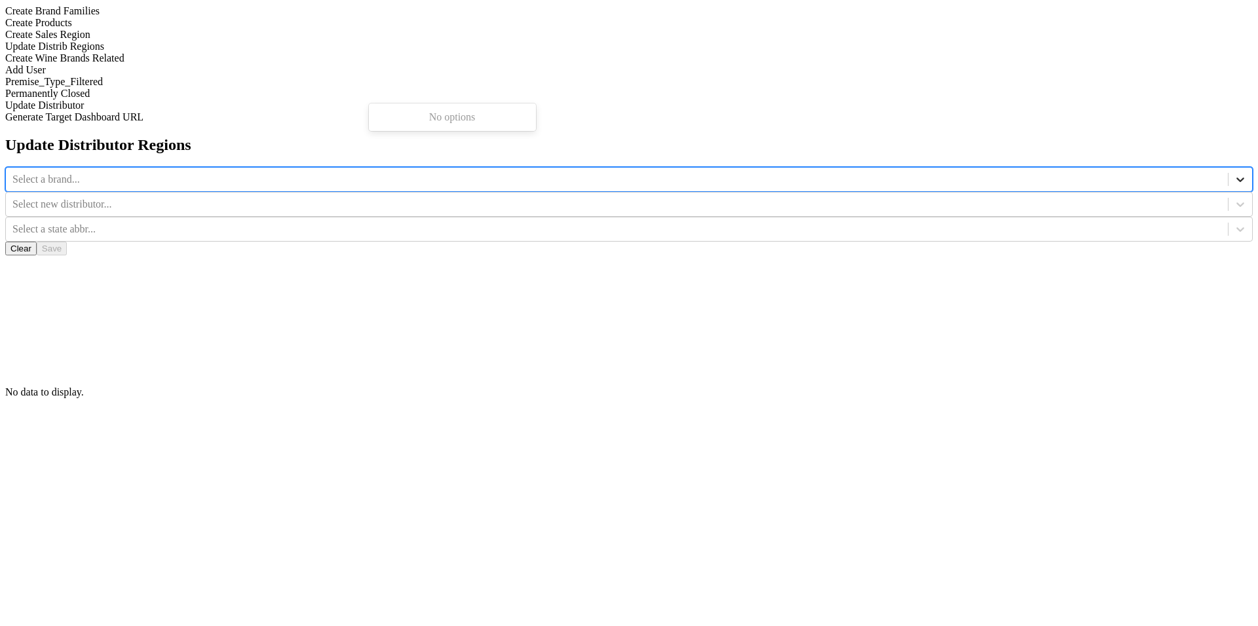
click at [1234, 173] on icon at bounding box center [1240, 179] width 13 height 13
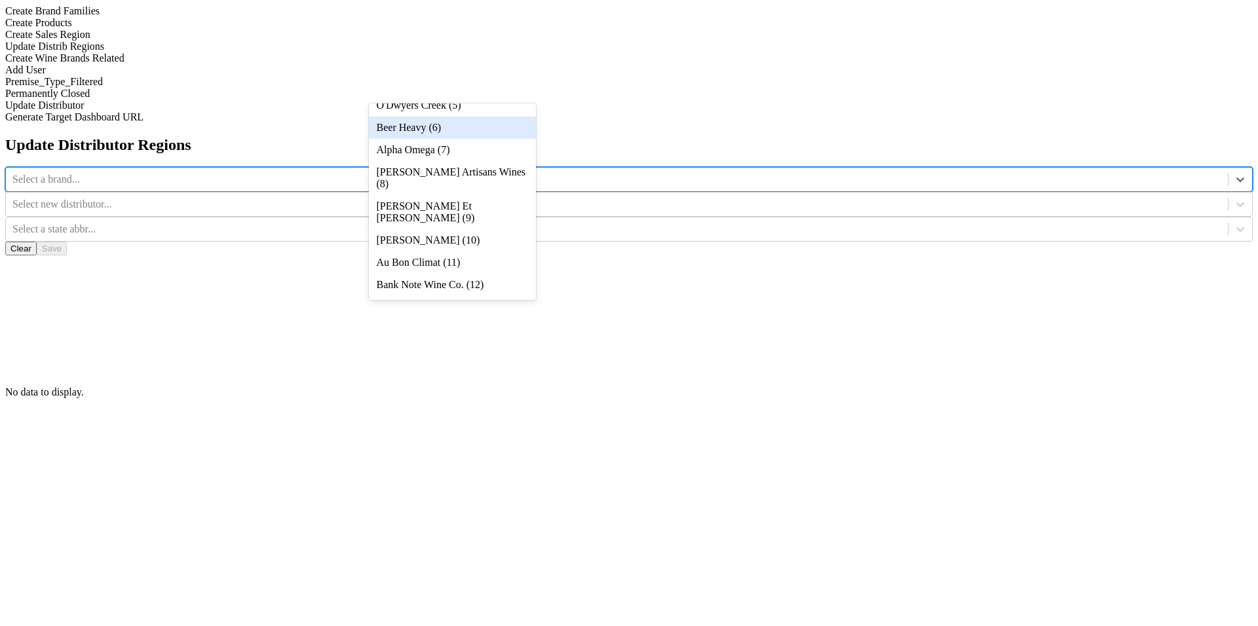
scroll to position [126, 0]
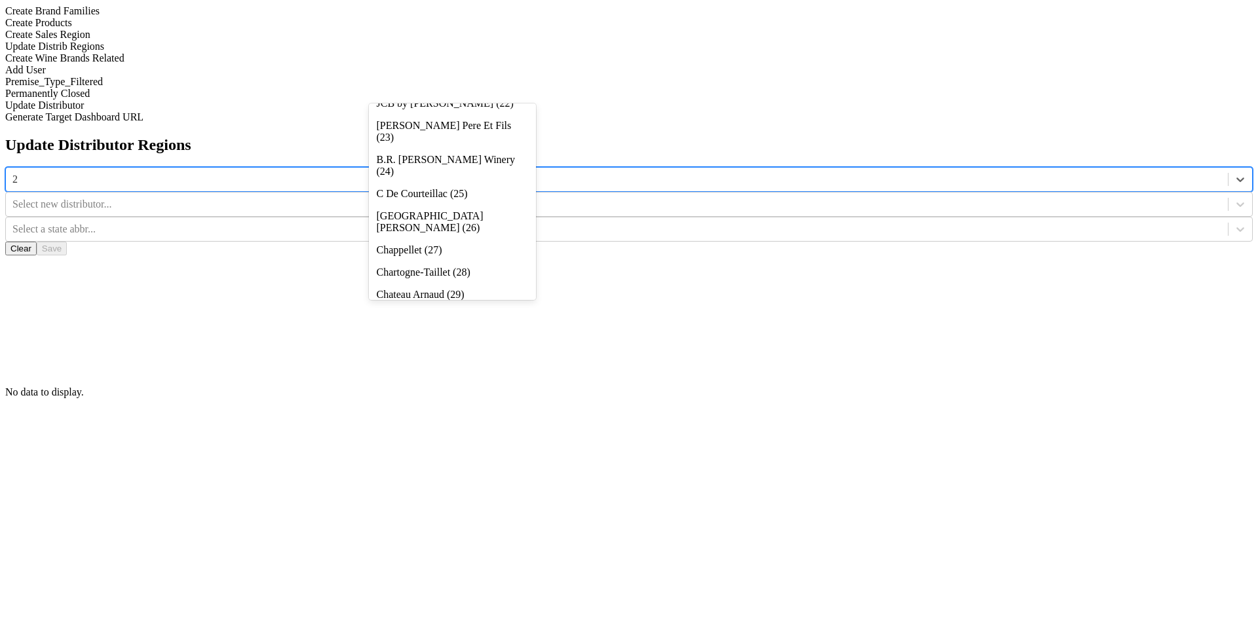
type input "29"
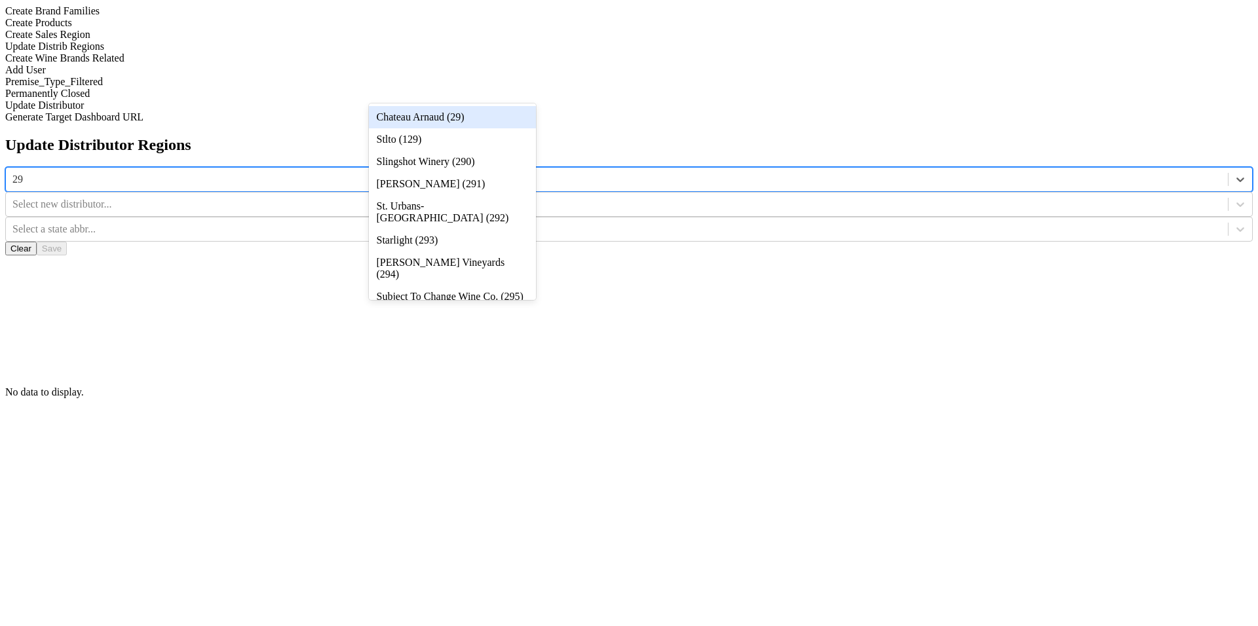
click at [504, 120] on div "Chateau Arnaud (29)" at bounding box center [452, 117] width 167 height 22
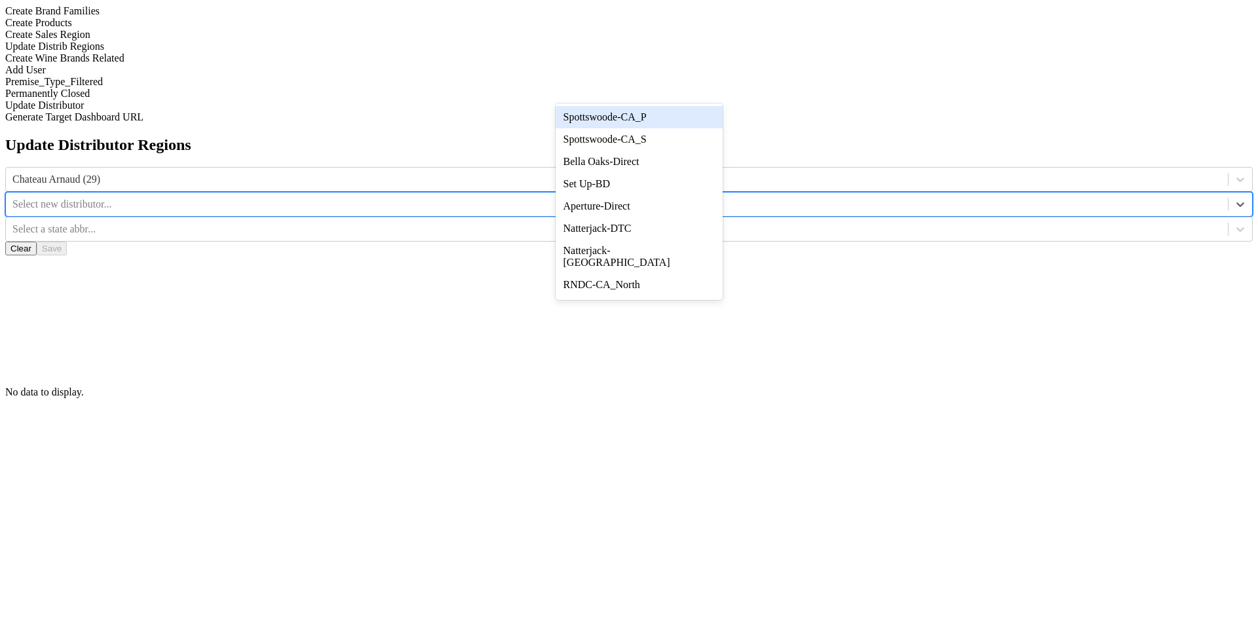
click at [1228, 193] on div at bounding box center [1240, 205] width 24 height 24
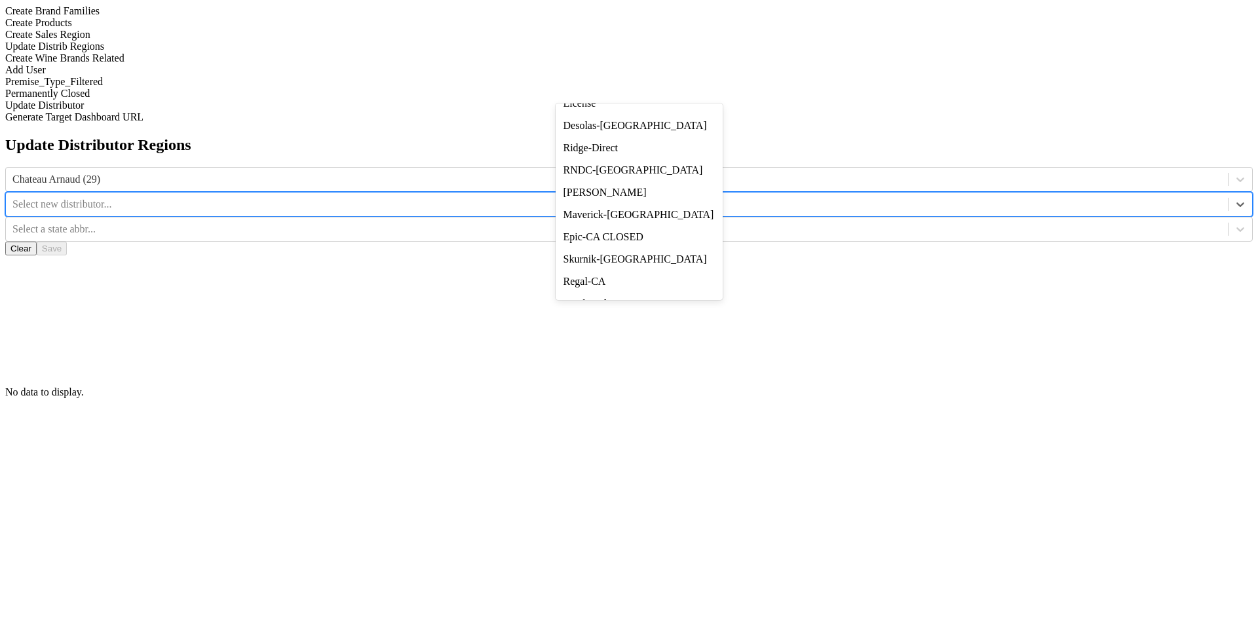
scroll to position [232, 0]
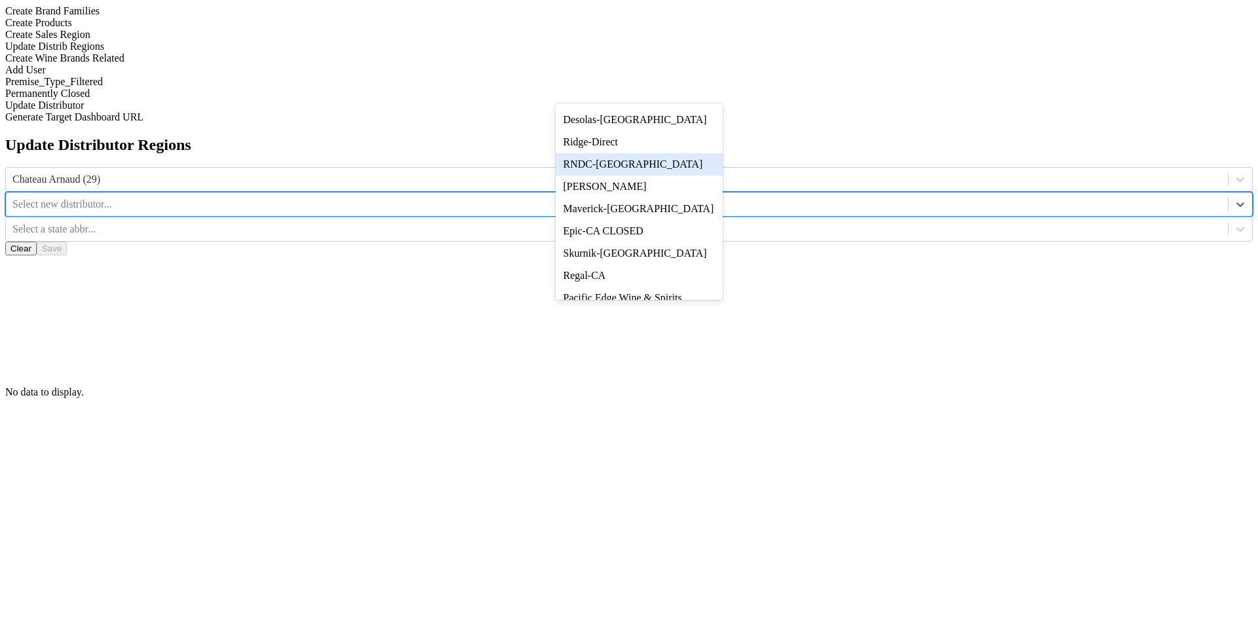
click at [705, 176] on div "RNDC-[GEOGRAPHIC_DATA]" at bounding box center [639, 164] width 167 height 22
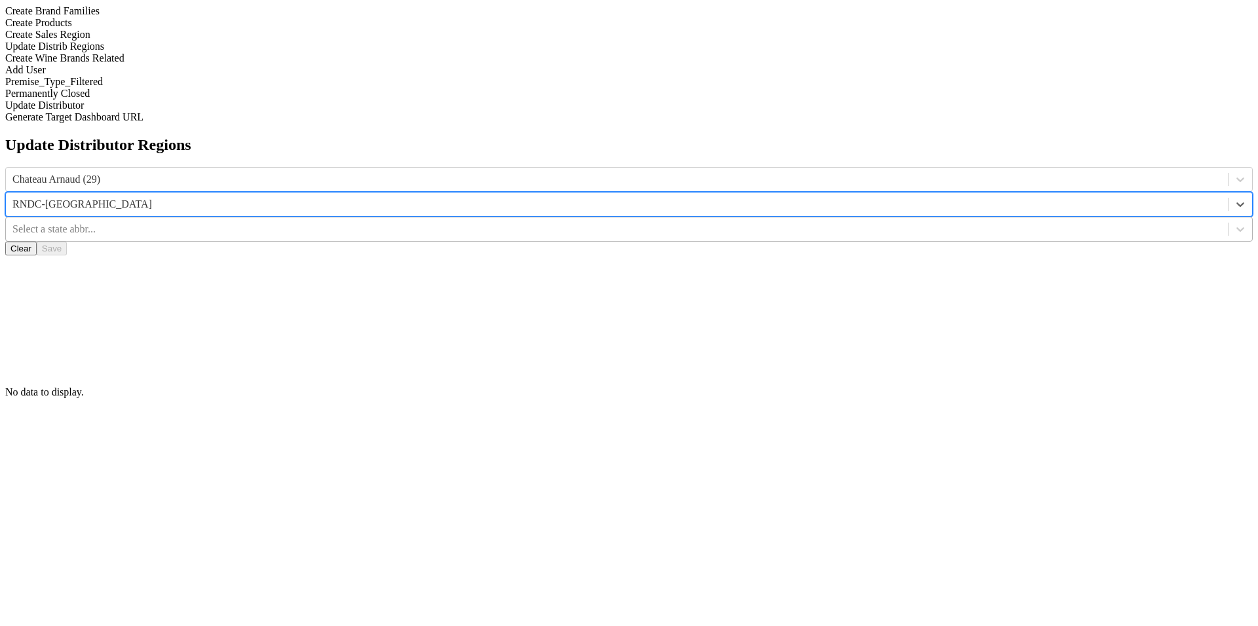
click at [844, 222] on div at bounding box center [616, 229] width 1209 height 14
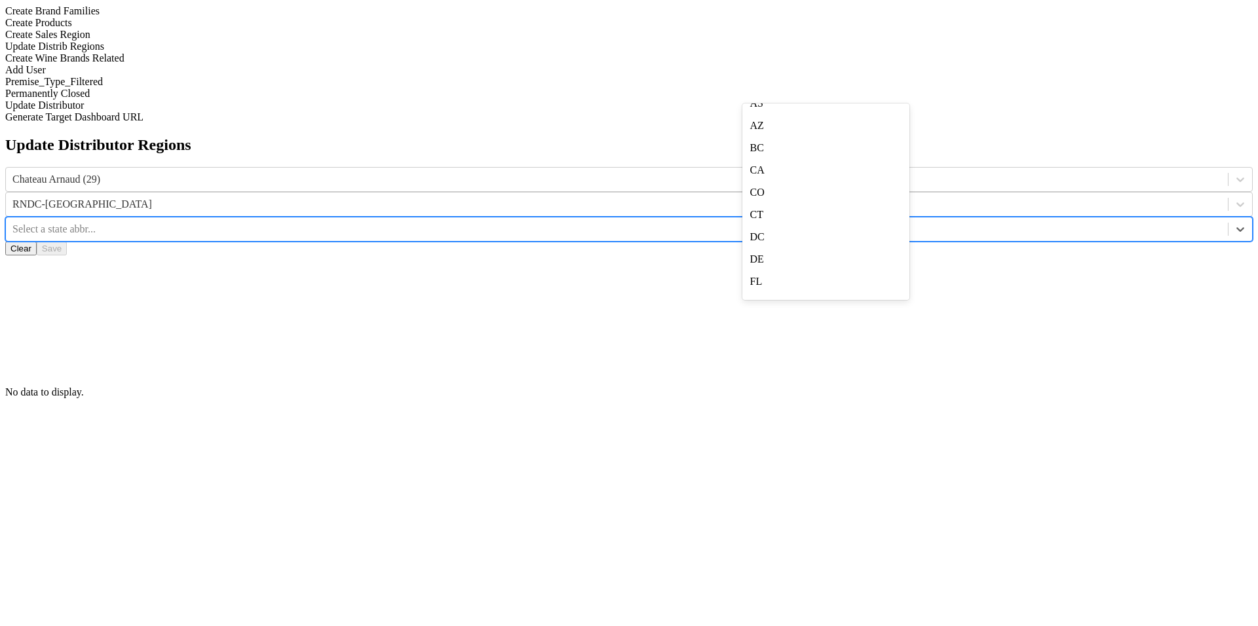
scroll to position [118, 0]
click at [844, 166] on div "CA" at bounding box center [825, 155] width 167 height 22
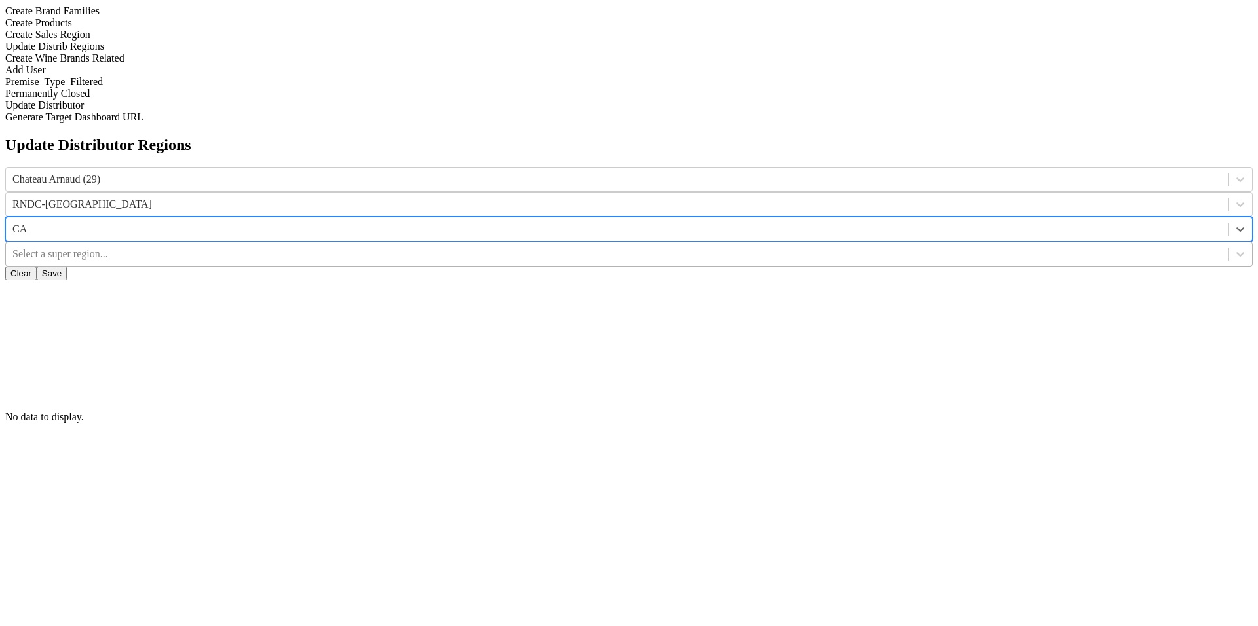
click at [983, 247] on div at bounding box center [616, 254] width 1209 height 14
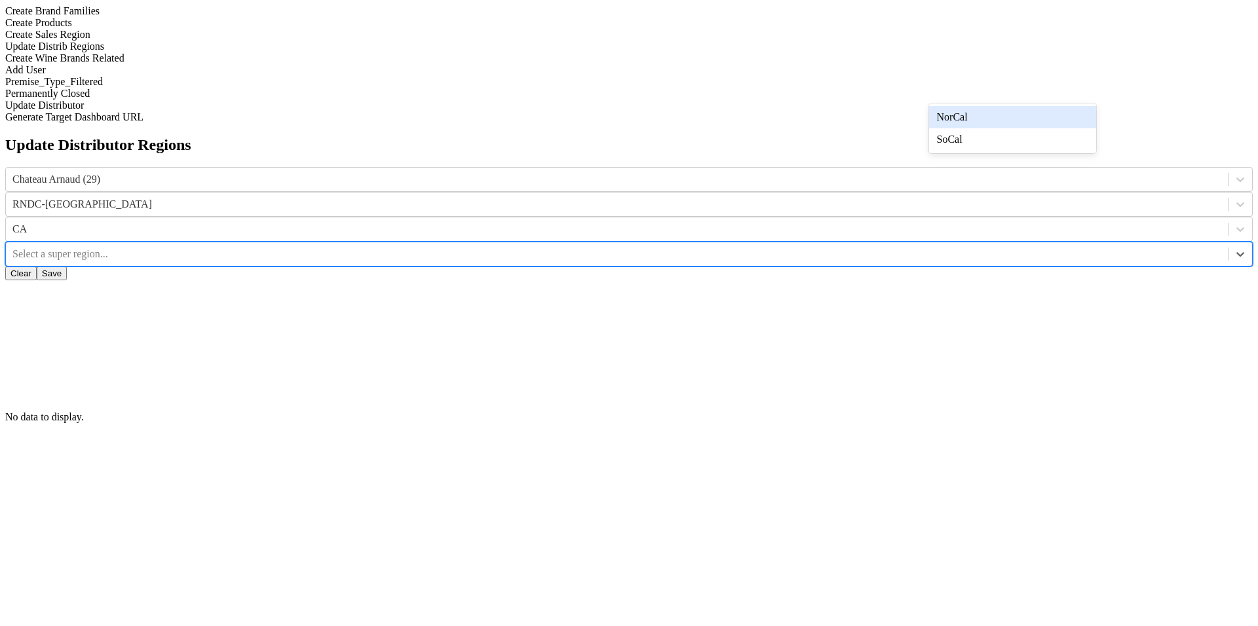
click at [961, 121] on div "NorCal" at bounding box center [1012, 117] width 167 height 22
click at [1234, 223] on icon at bounding box center [1240, 229] width 13 height 13
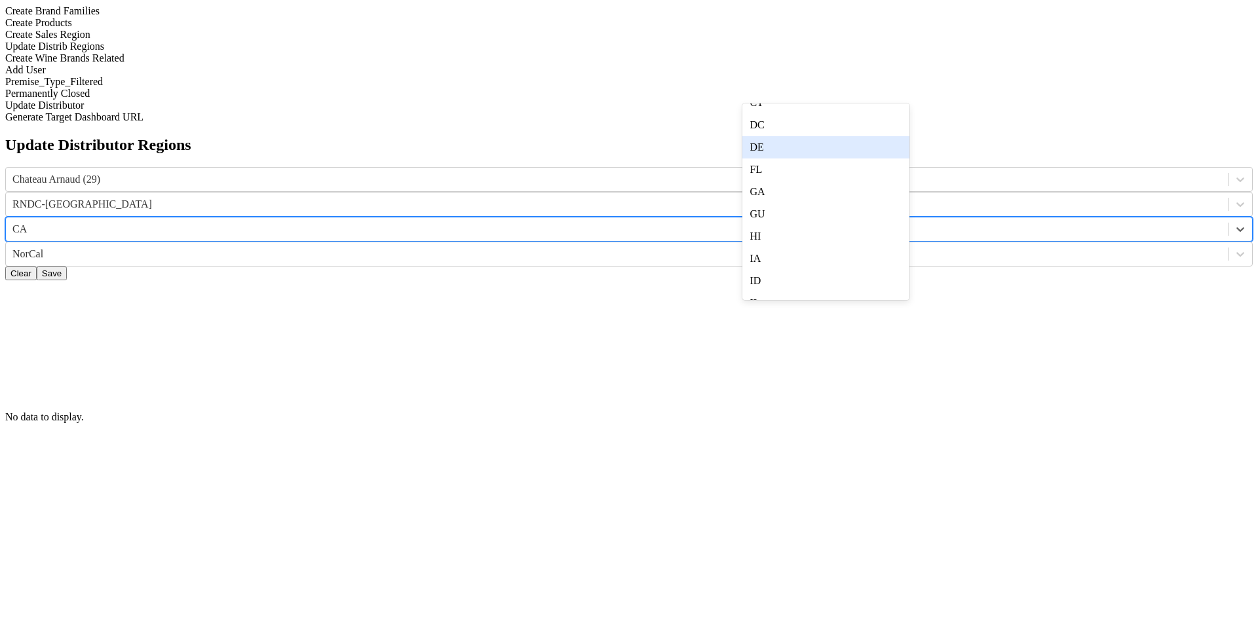
scroll to position [223, 0]
click at [871, 150] on div "DE" at bounding box center [825, 139] width 167 height 22
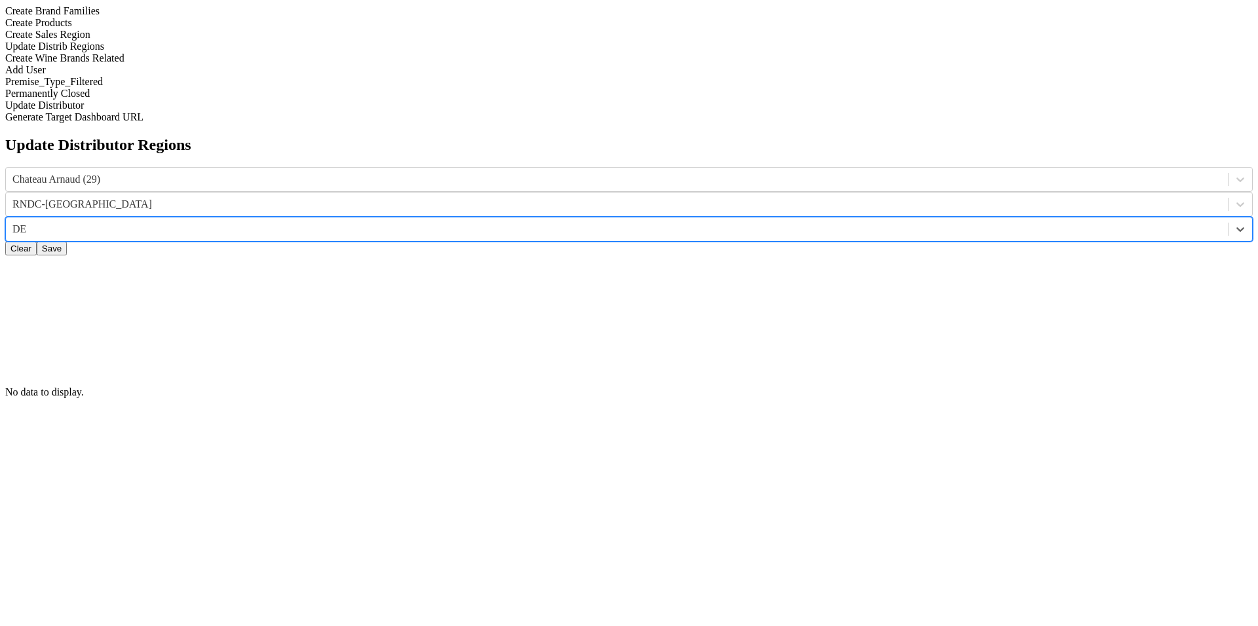
click at [880, 219] on div "DE" at bounding box center [617, 229] width 1222 height 20
click at [885, 114] on div "NY" at bounding box center [825, 103] width 167 height 22
click at [970, 247] on div at bounding box center [616, 254] width 1209 height 14
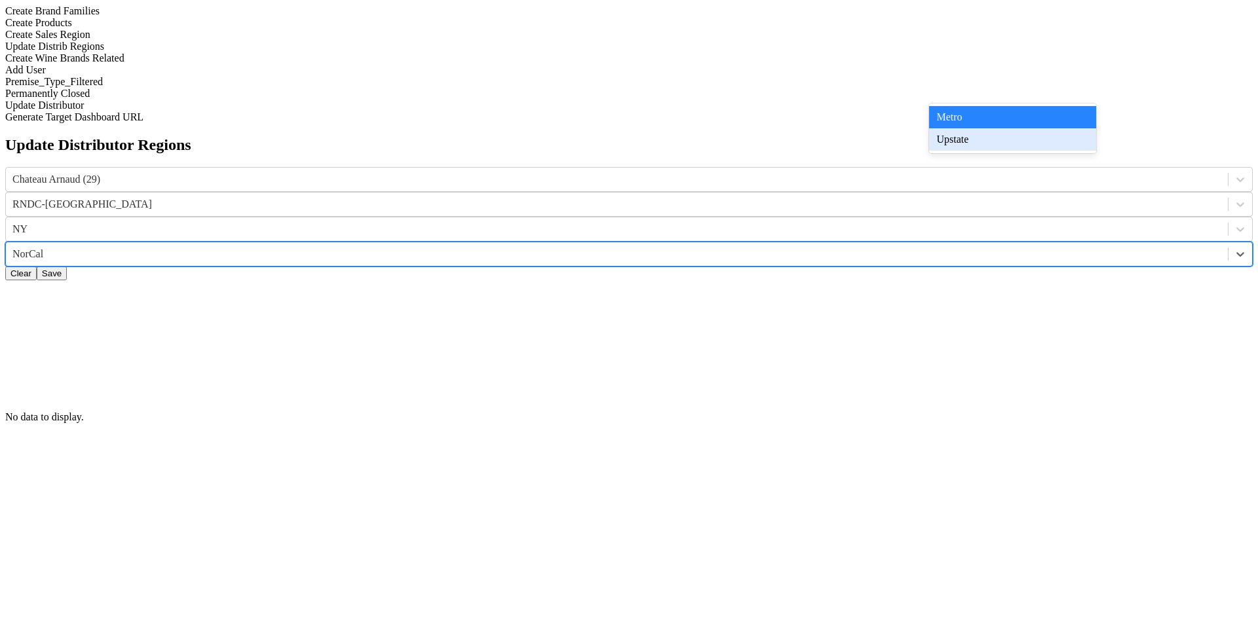
click at [956, 142] on div "Upstate" at bounding box center [1012, 139] width 167 height 22
click at [965, 247] on div at bounding box center [616, 254] width 1209 height 14
click at [964, 118] on div "Metro" at bounding box center [1012, 117] width 167 height 22
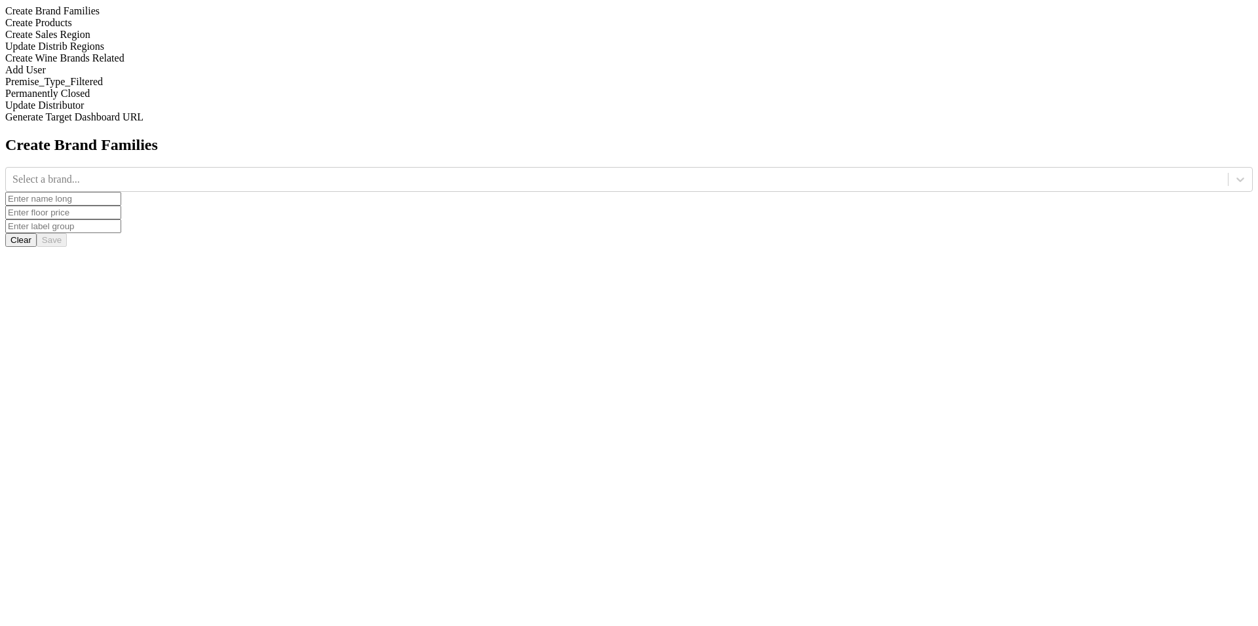
click at [187, 52] on div "Update Distrib Regions" at bounding box center [628, 47] width 1247 height 12
click at [508, 170] on div "Select a brand..." at bounding box center [617, 180] width 1222 height 20
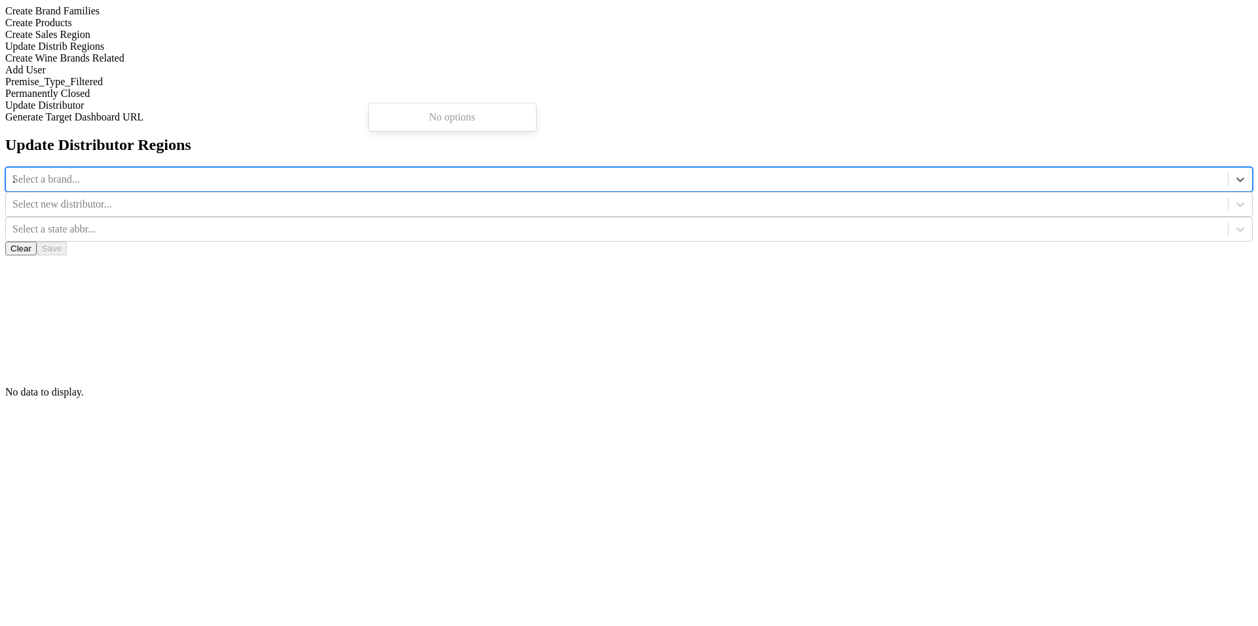
type input "29"
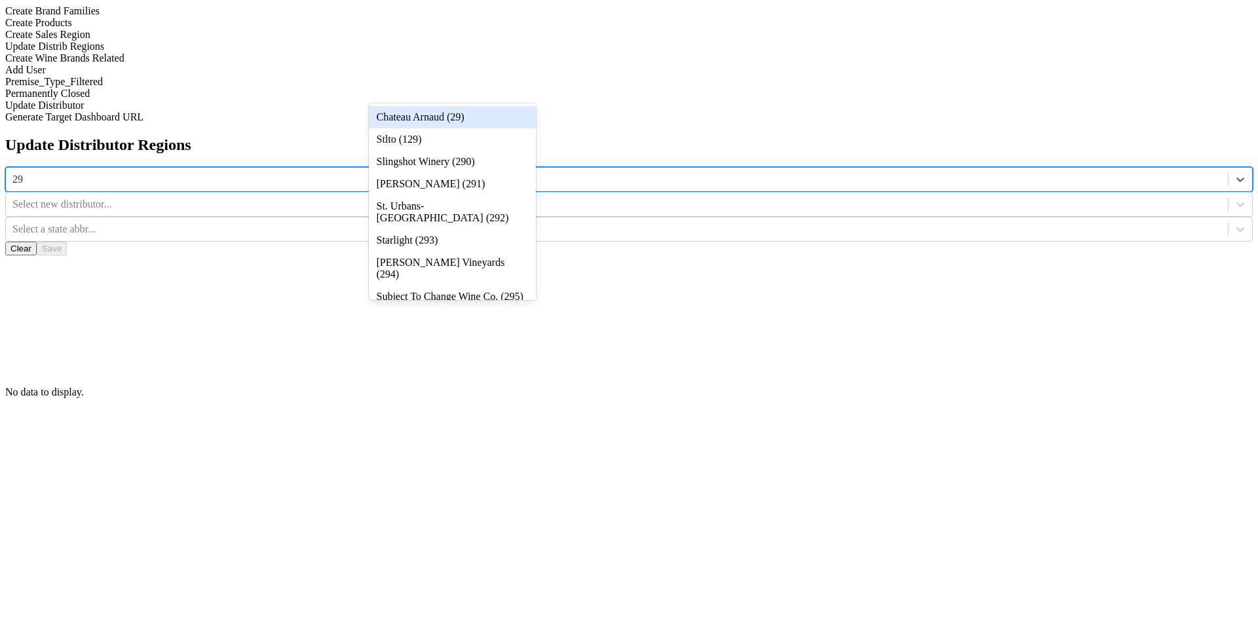
click at [508, 114] on div "Chateau Arnaud (29)" at bounding box center [452, 117] width 167 height 22
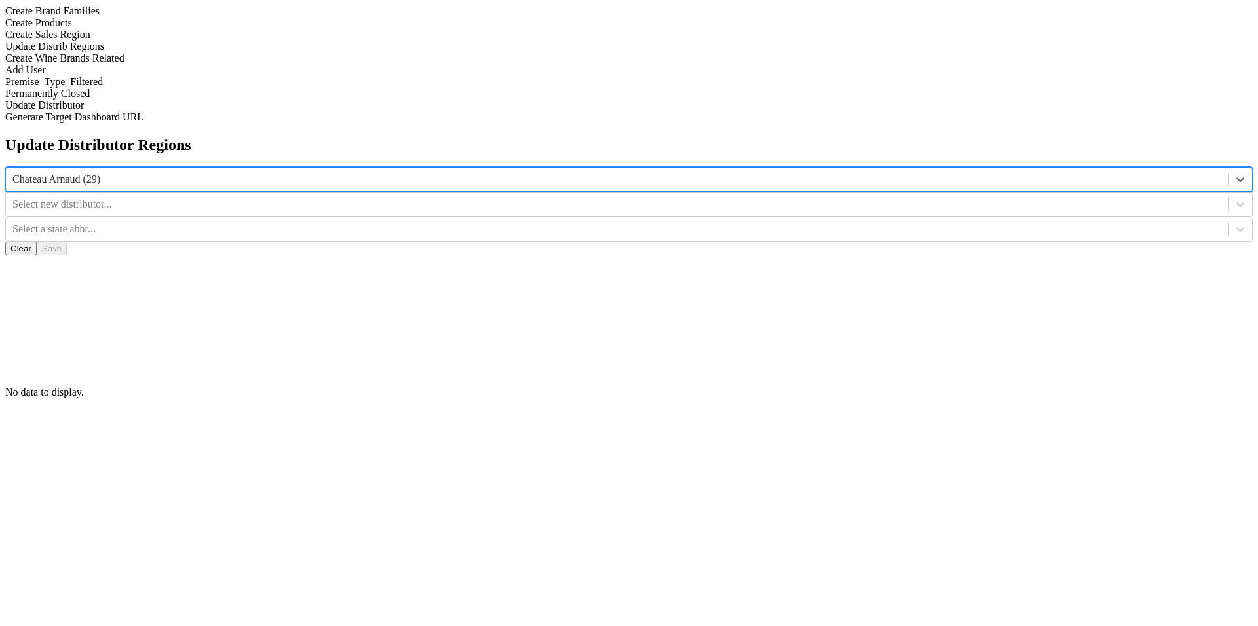
click at [685, 197] on div at bounding box center [616, 204] width 1209 height 14
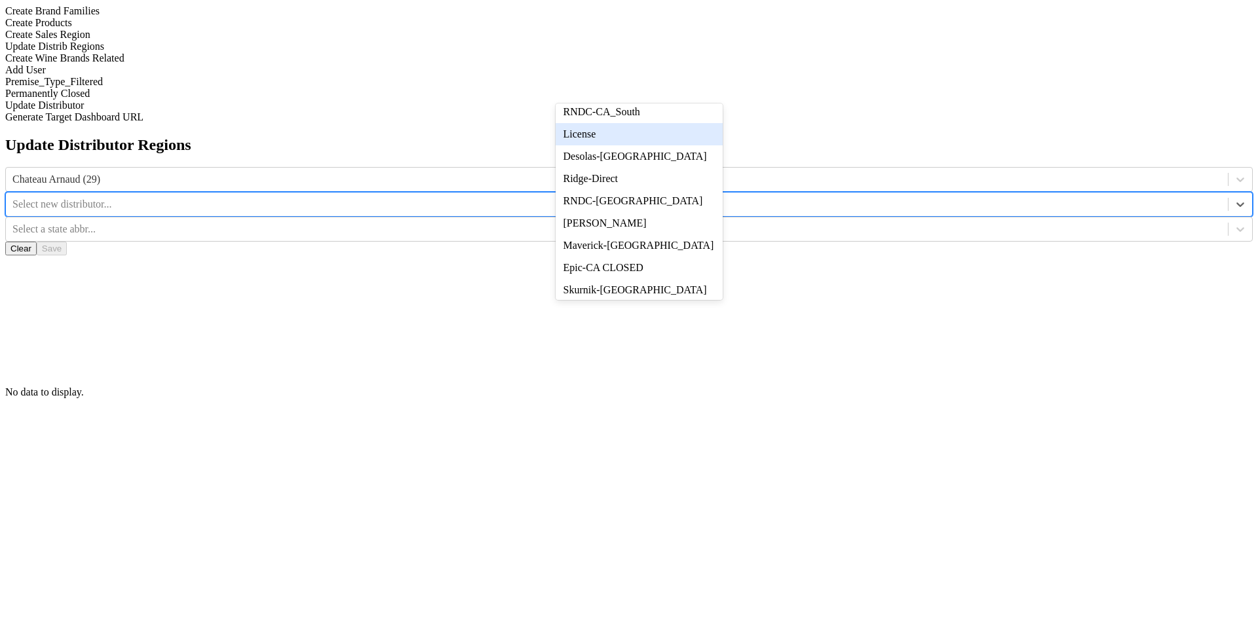
scroll to position [208, 0]
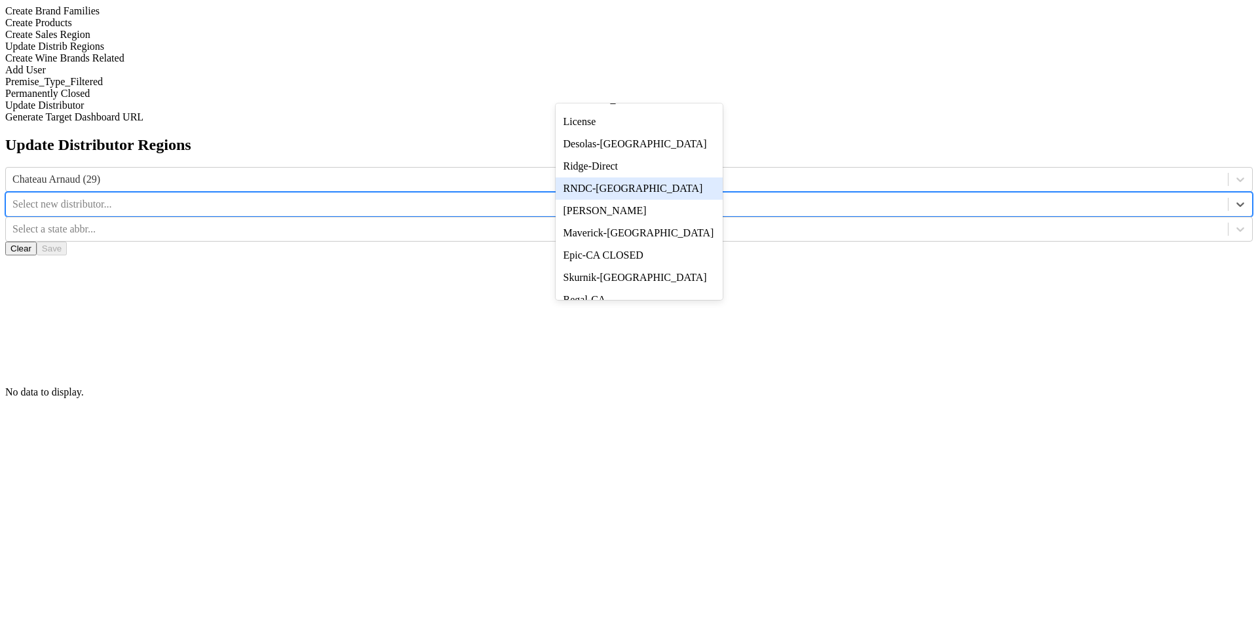
click at [684, 200] on div "RNDC-[GEOGRAPHIC_DATA]" at bounding box center [639, 189] width 167 height 22
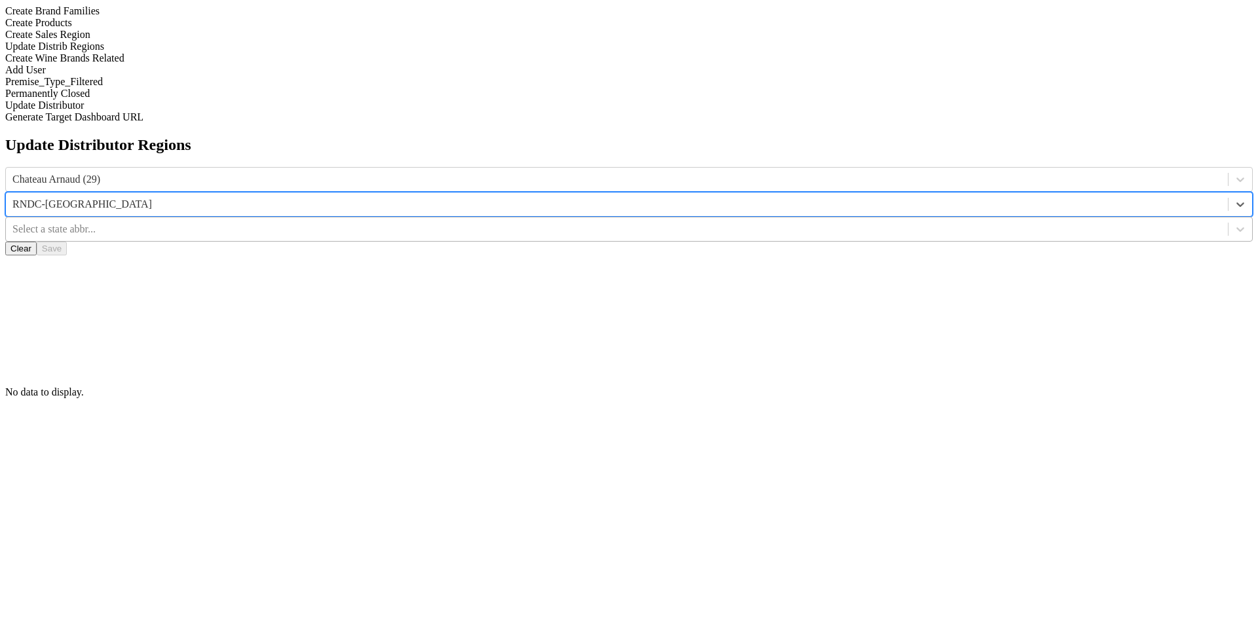
click at [856, 222] on div at bounding box center [616, 229] width 1209 height 14
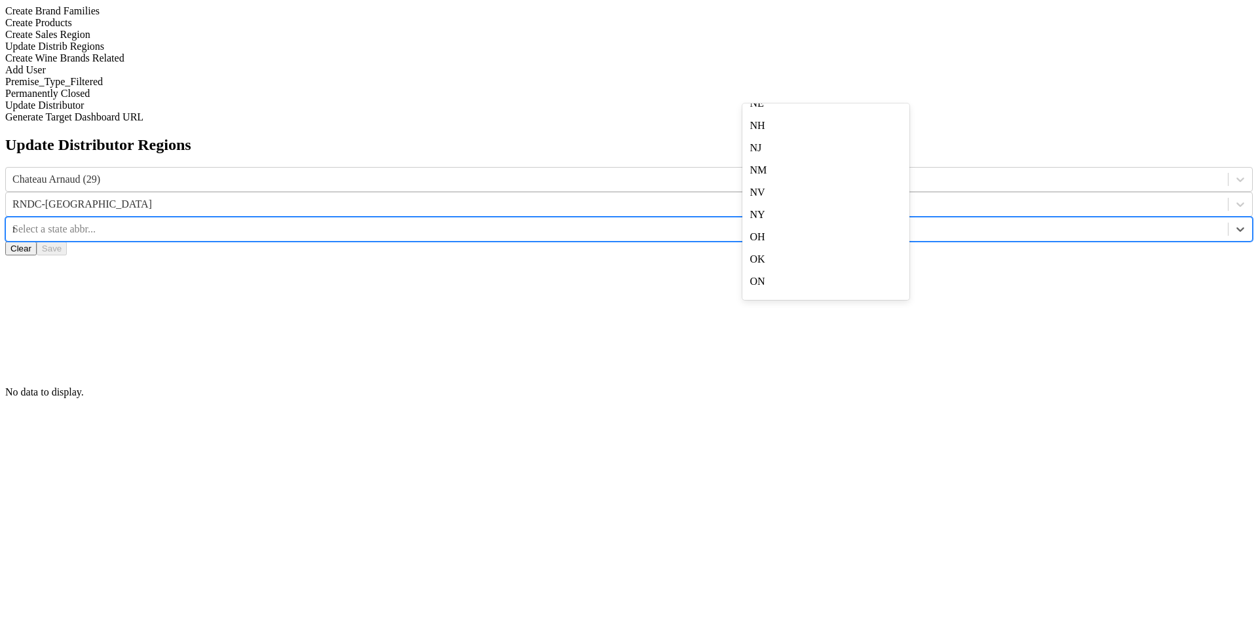
scroll to position [3, 0]
type input "ny"
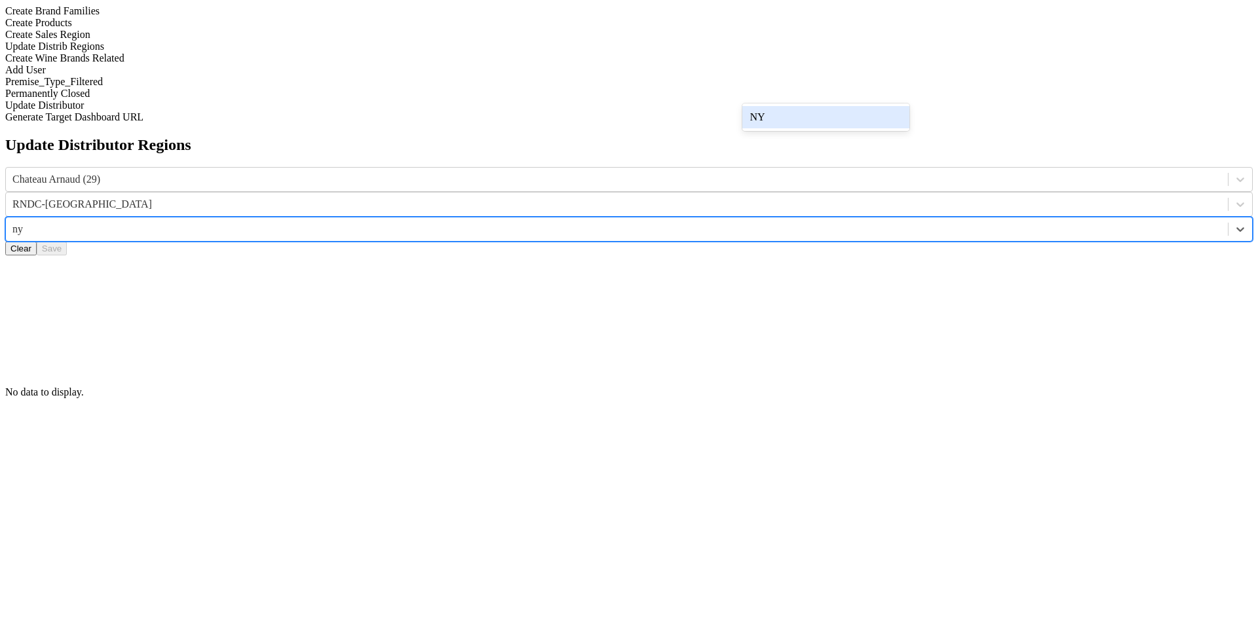
scroll to position [0, 0]
click at [877, 125] on div "NY" at bounding box center [825, 117] width 167 height 22
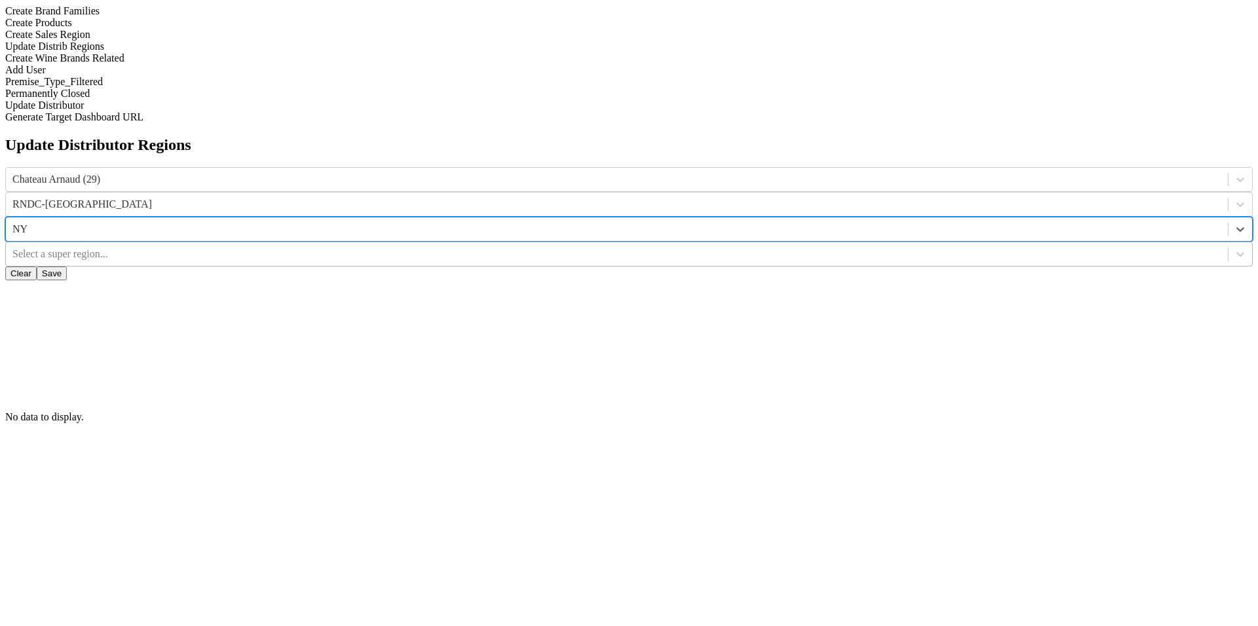
click at [976, 247] on div at bounding box center [616, 254] width 1209 height 14
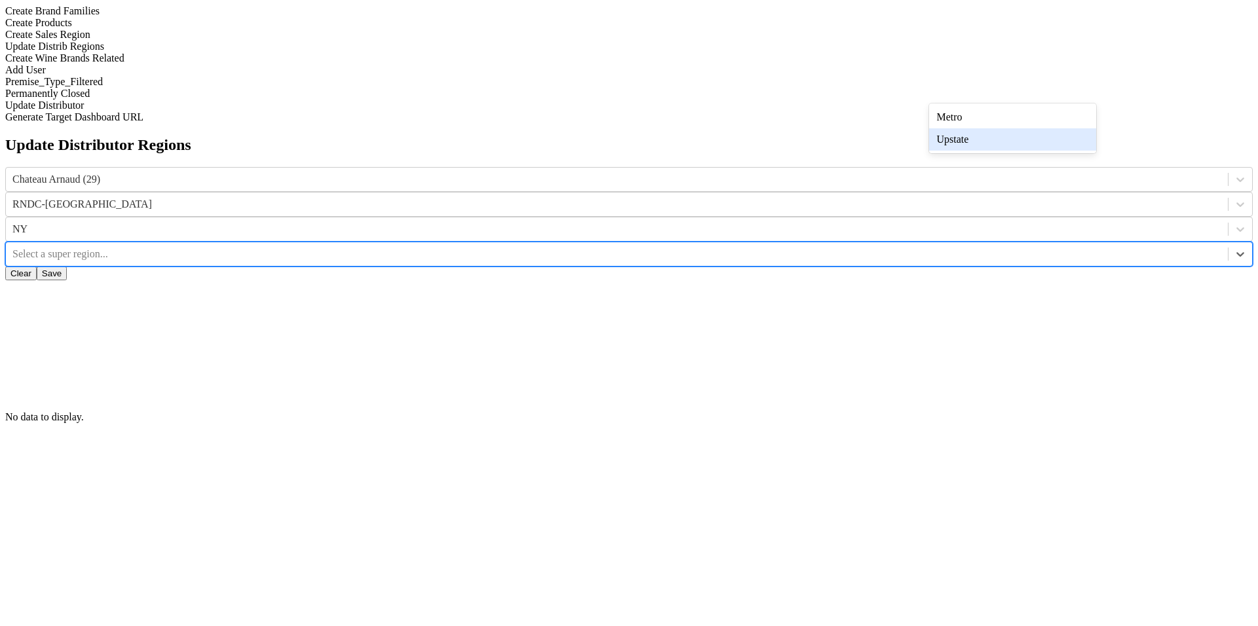
click at [977, 147] on div "Upstate" at bounding box center [1012, 139] width 167 height 22
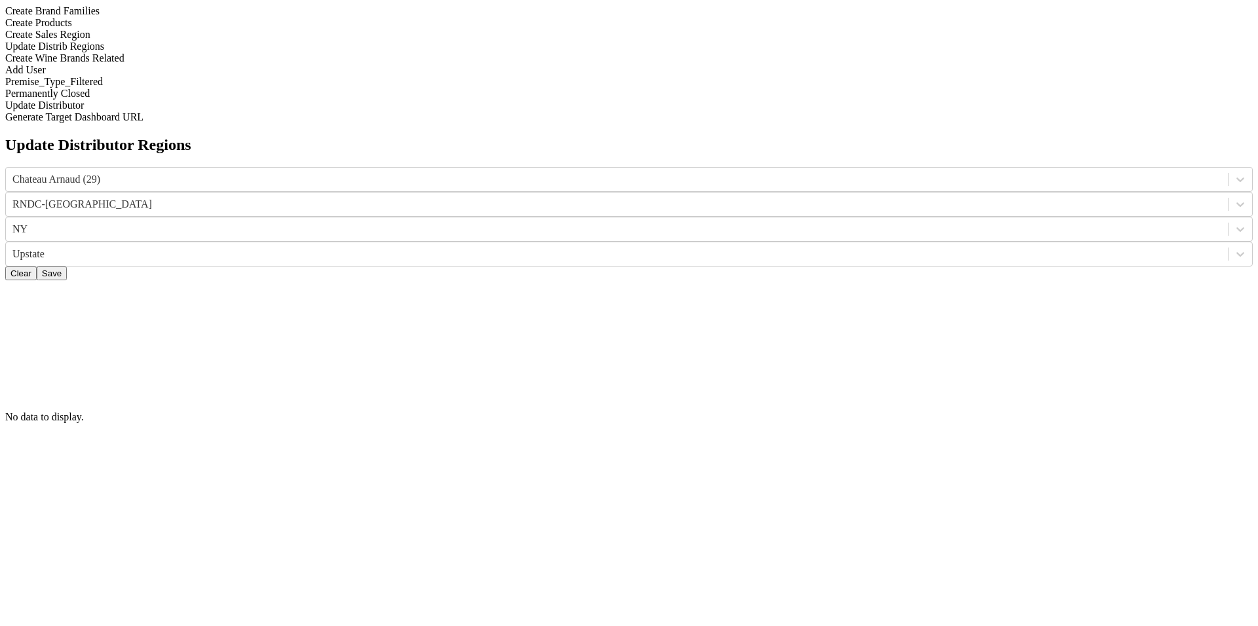
click at [67, 267] on button "Save" at bounding box center [52, 274] width 30 height 14
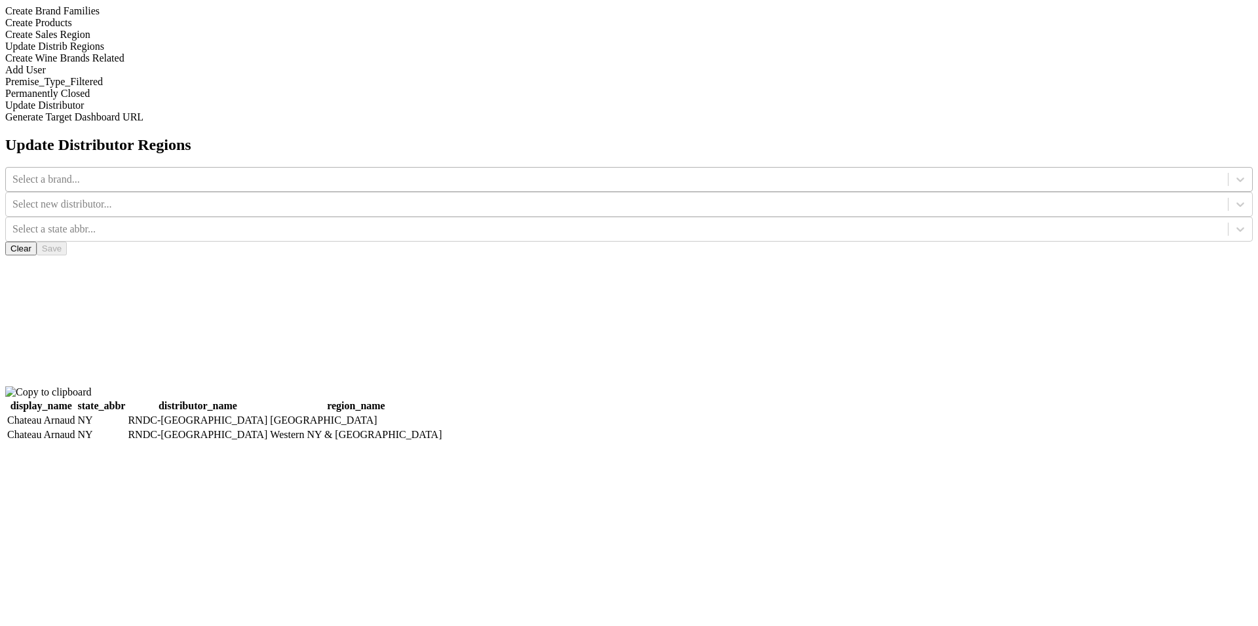
click at [504, 170] on div "Select a brand..." at bounding box center [617, 180] width 1222 height 20
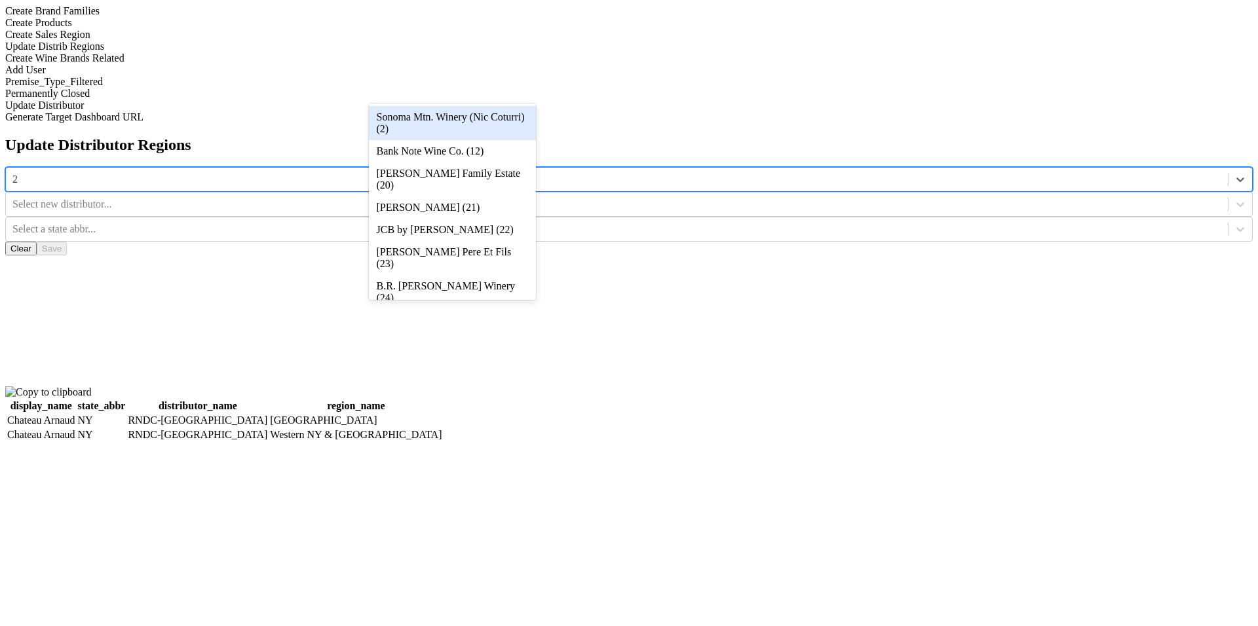
type input "29"
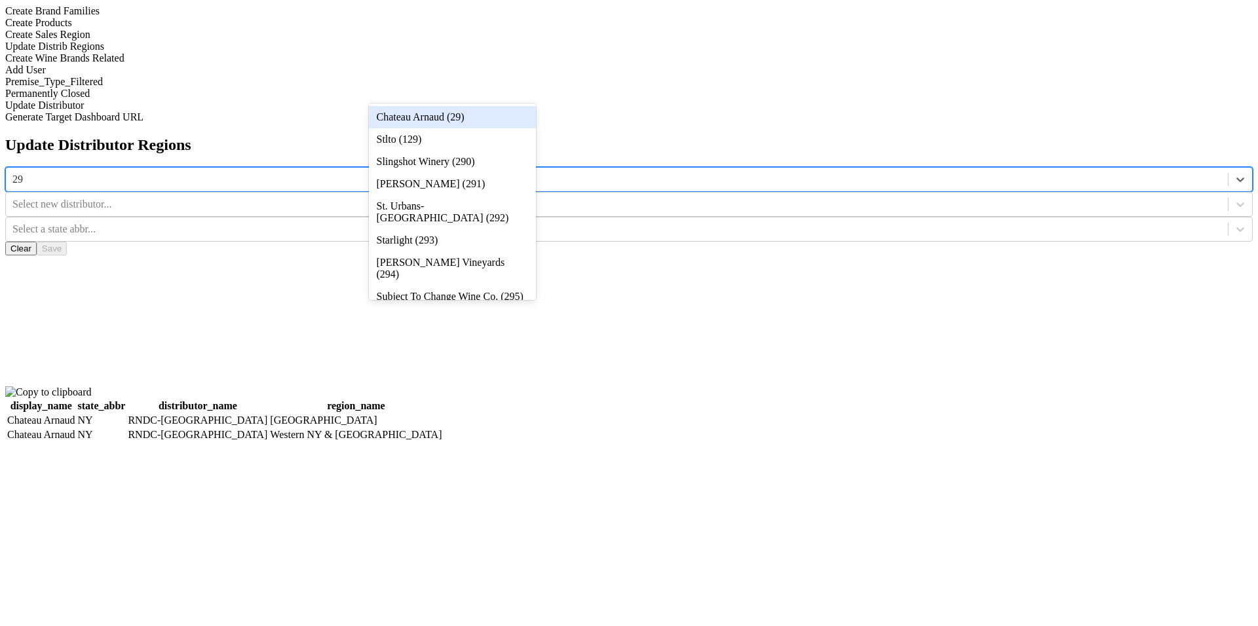
click at [512, 116] on div "Chateau Arnaud (29)" at bounding box center [452, 117] width 167 height 22
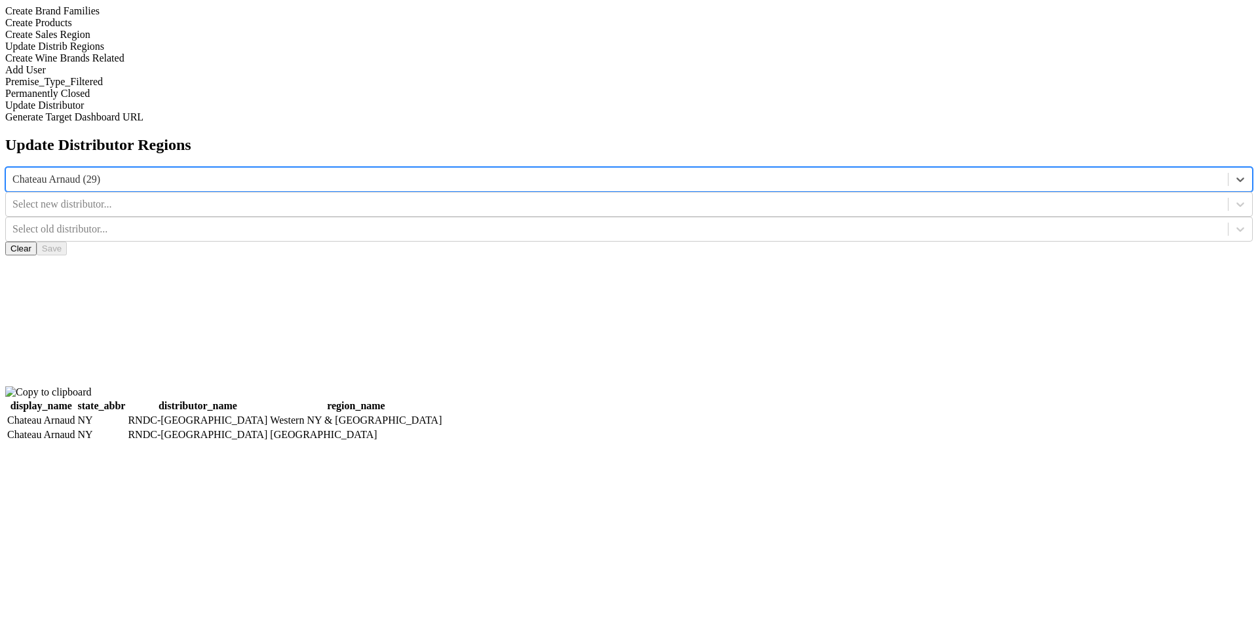
click at [1228, 193] on div at bounding box center [1240, 205] width 24 height 24
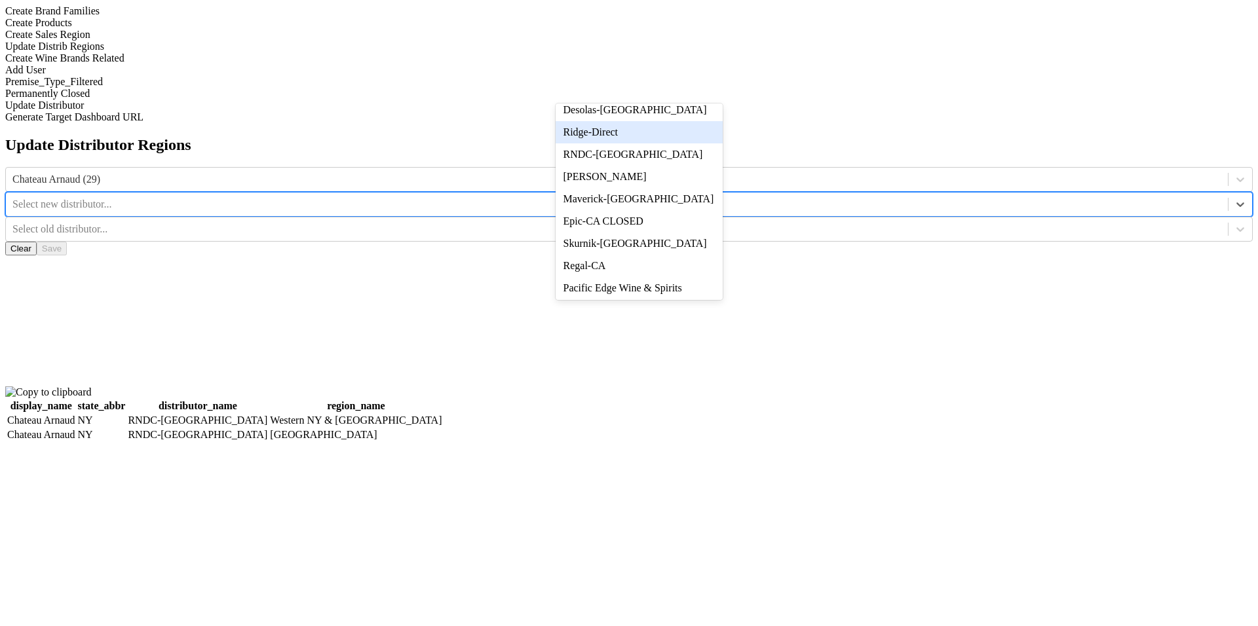
scroll to position [265, 0]
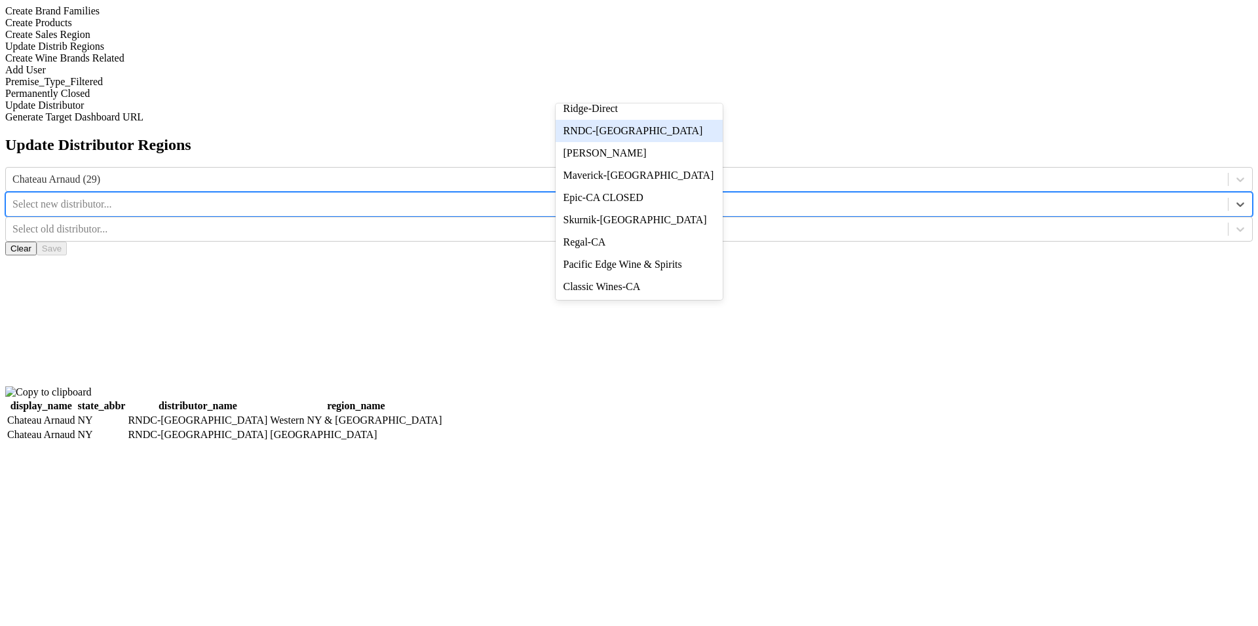
click at [695, 142] on div "RNDC-[GEOGRAPHIC_DATA]" at bounding box center [639, 131] width 167 height 22
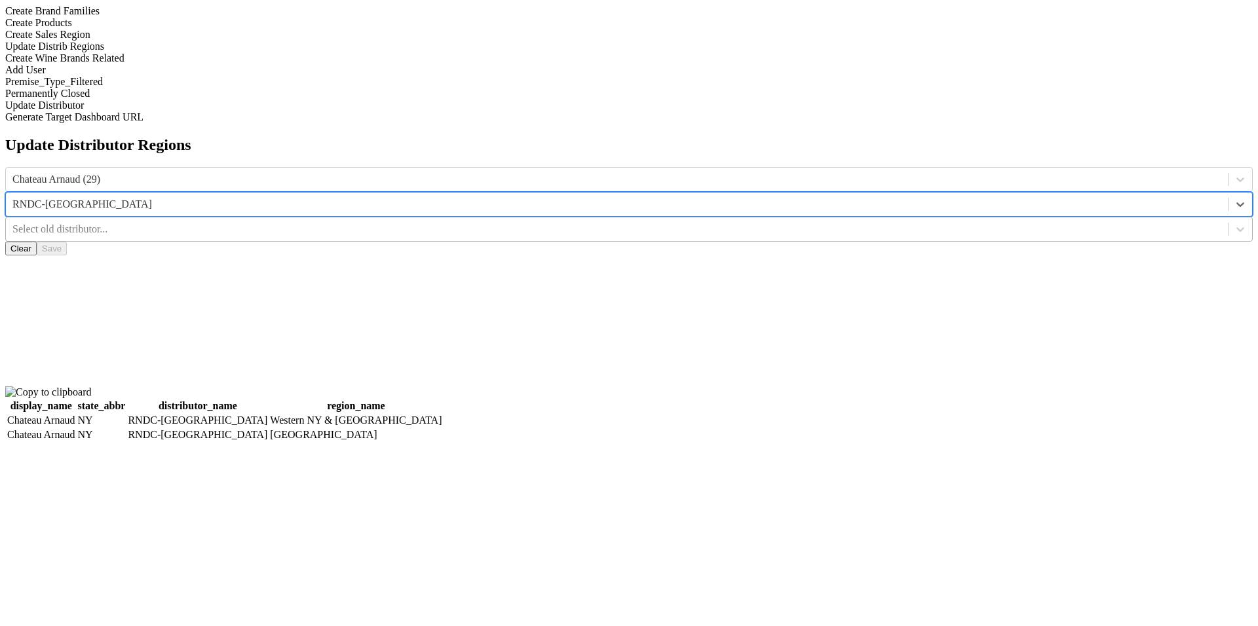
click at [831, 222] on div at bounding box center [616, 229] width 1209 height 14
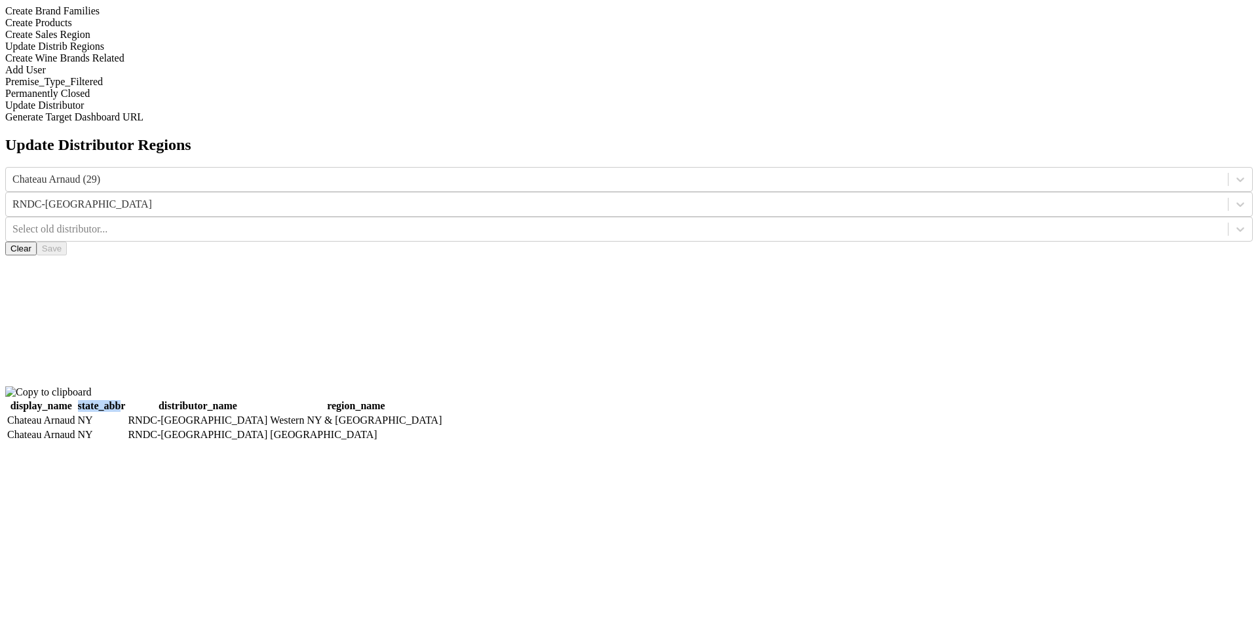
drag, startPoint x: 539, startPoint y: 256, endPoint x: 584, endPoint y: 256, distance: 44.6
click at [126, 400] on th "state_abbr" at bounding box center [101, 406] width 49 height 13
click at [773, 138] on div "Update Distributor Regions Chateau Arnaud (29) RNDC-CA Select old distributor..…" at bounding box center [628, 289] width 1247 height 307
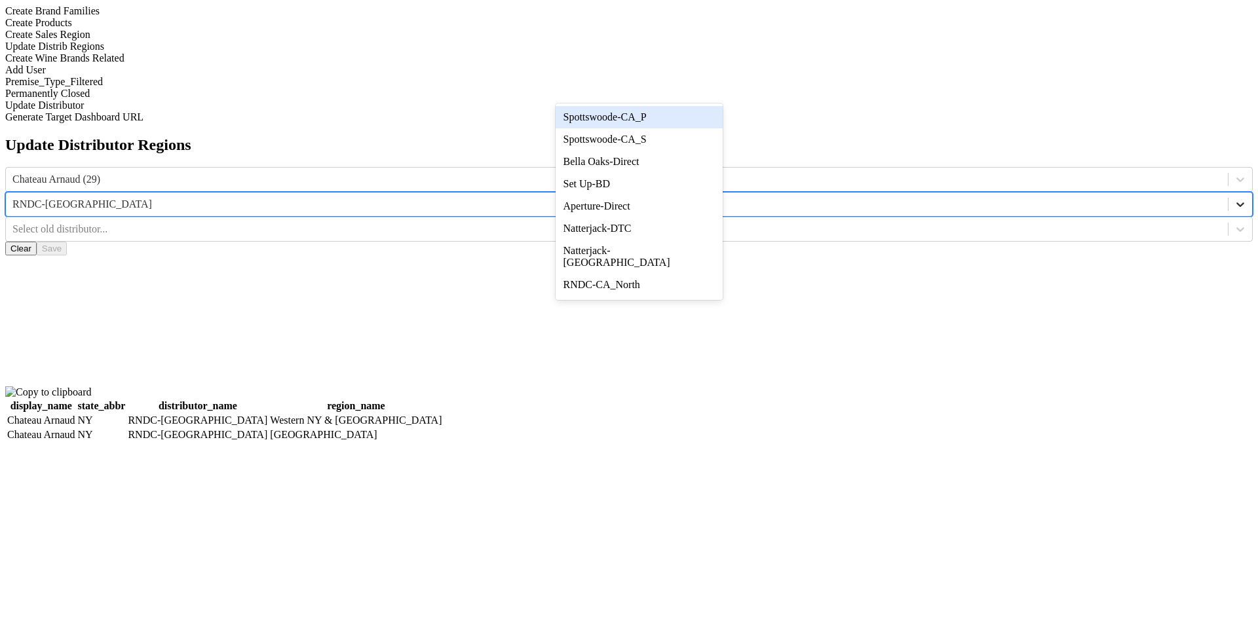
click at [1234, 198] on icon at bounding box center [1240, 204] width 13 height 13
click at [694, 195] on div "Set Up-BD" at bounding box center [639, 184] width 167 height 22
click at [1228, 193] on div at bounding box center [1240, 205] width 24 height 24
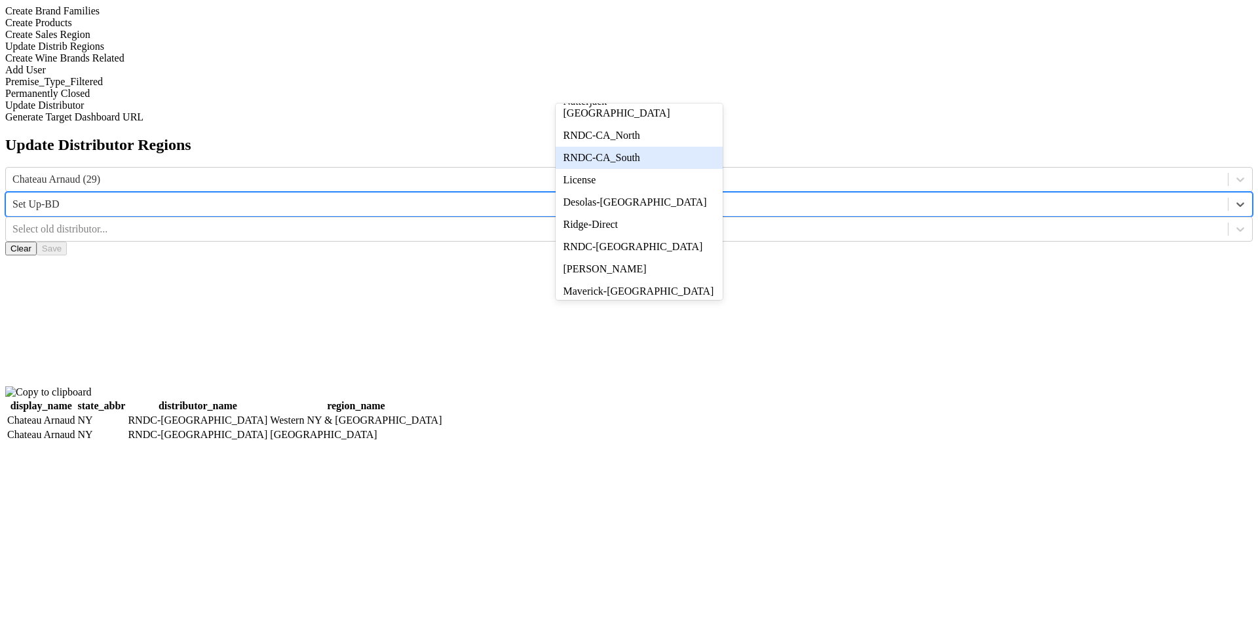
scroll to position [147, 0]
click at [707, 193] on div "License" at bounding box center [639, 182] width 167 height 22
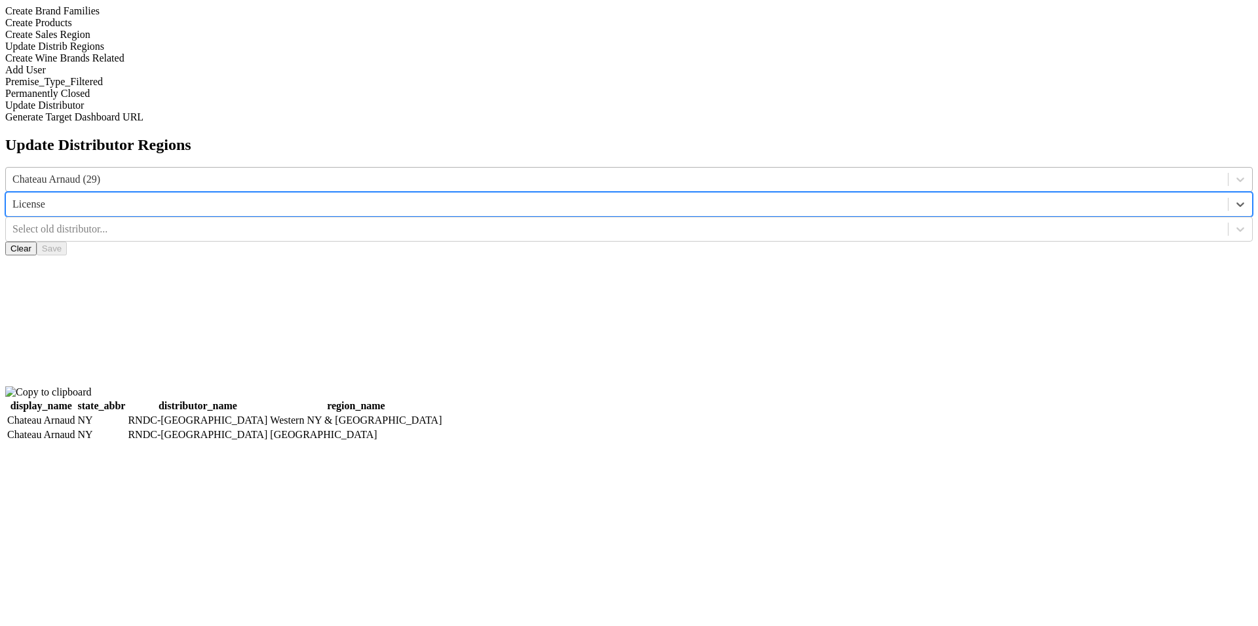
click at [491, 172] on div at bounding box center [616, 179] width 1209 height 14
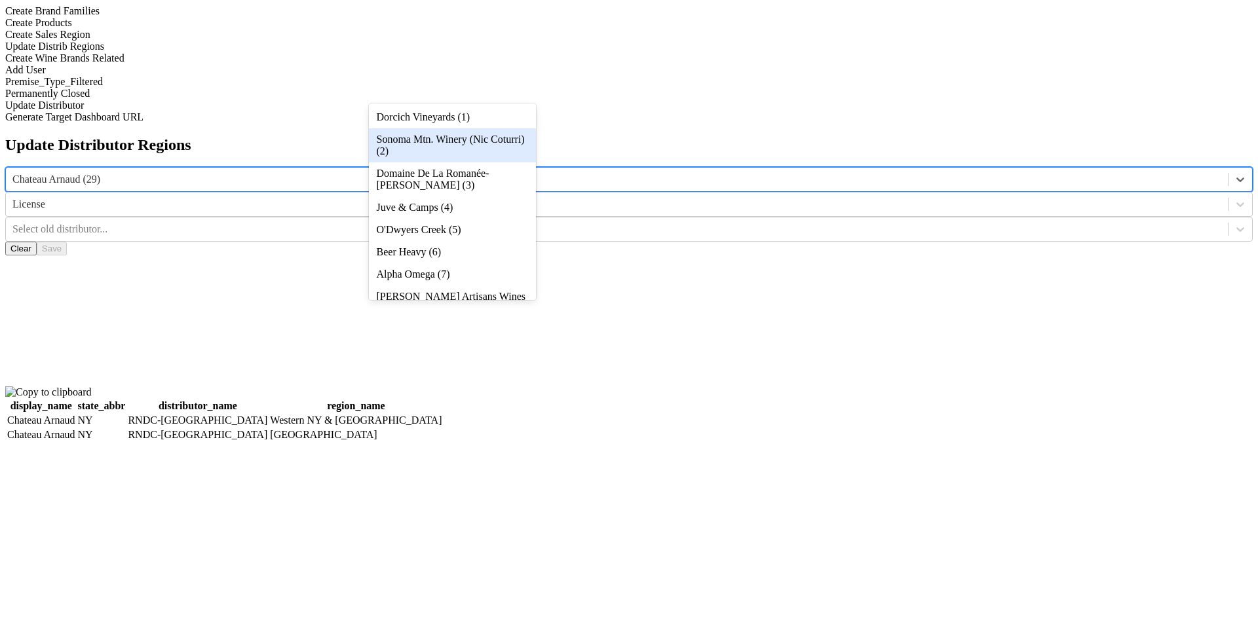
click at [596, 193] on div "Update Distributor Regions option Sonoma Mtn. Winery (Nic Coturri) (2) focused,…" at bounding box center [628, 289] width 1247 height 307
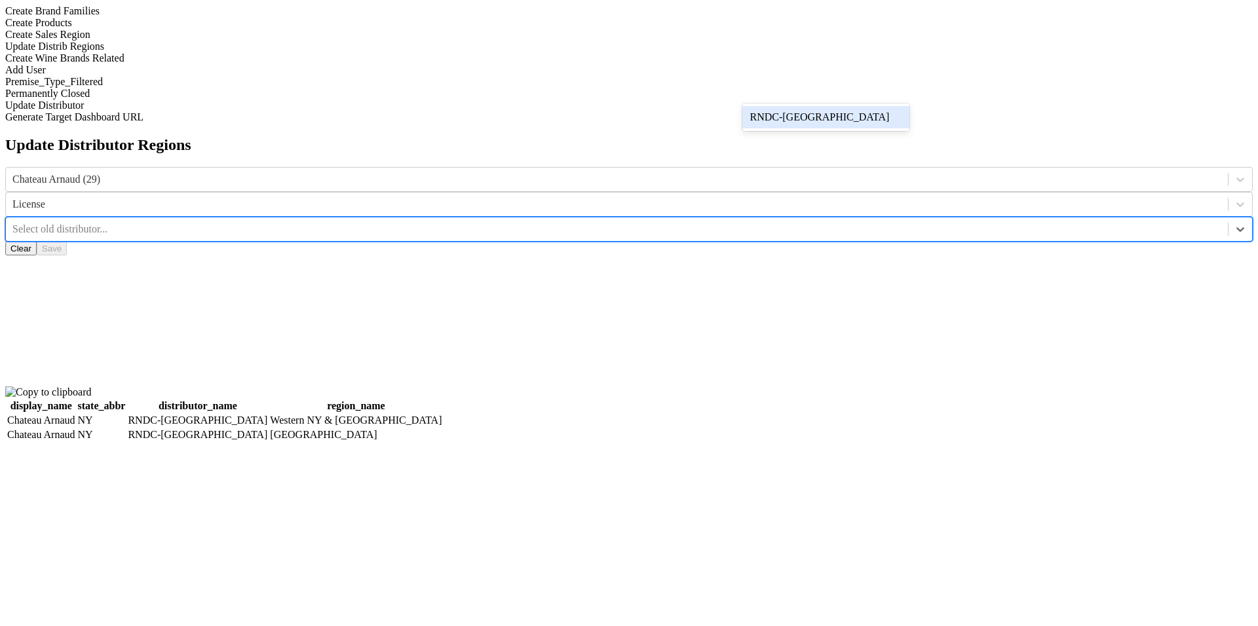
click at [801, 222] on div at bounding box center [616, 229] width 1209 height 14
click at [710, 179] on div "Update Distributor Regions Chateau Arnaud (29) License option RNDC-CA focused, …" at bounding box center [628, 289] width 1247 height 307
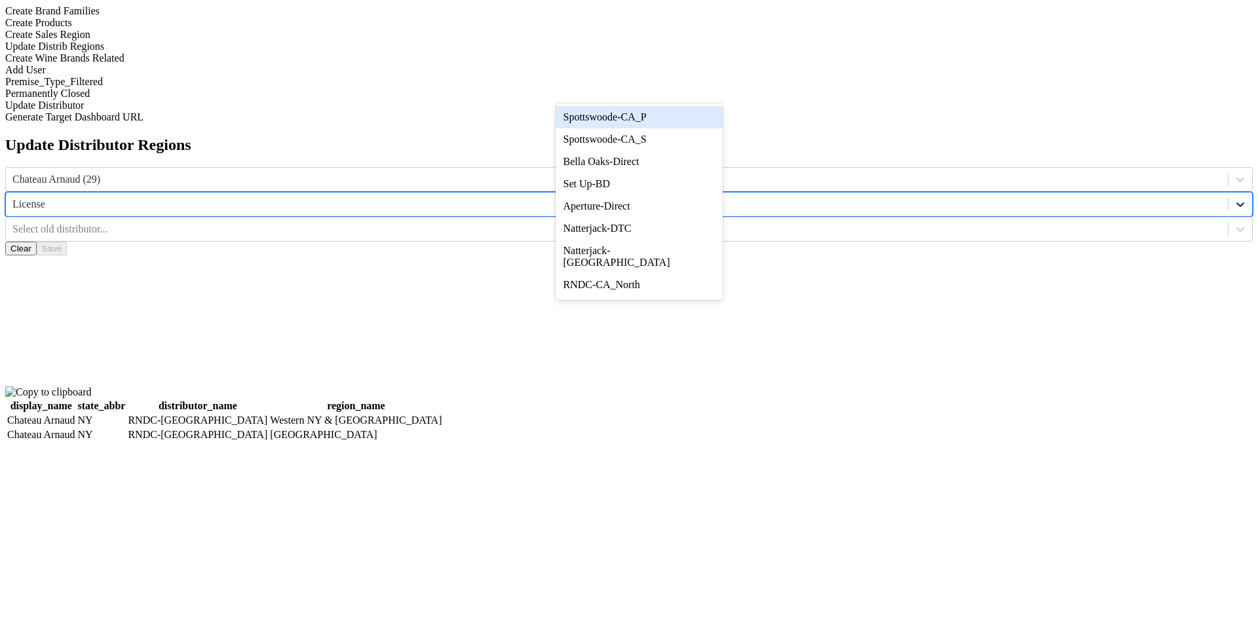
click at [1228, 193] on div at bounding box center [1240, 205] width 24 height 24
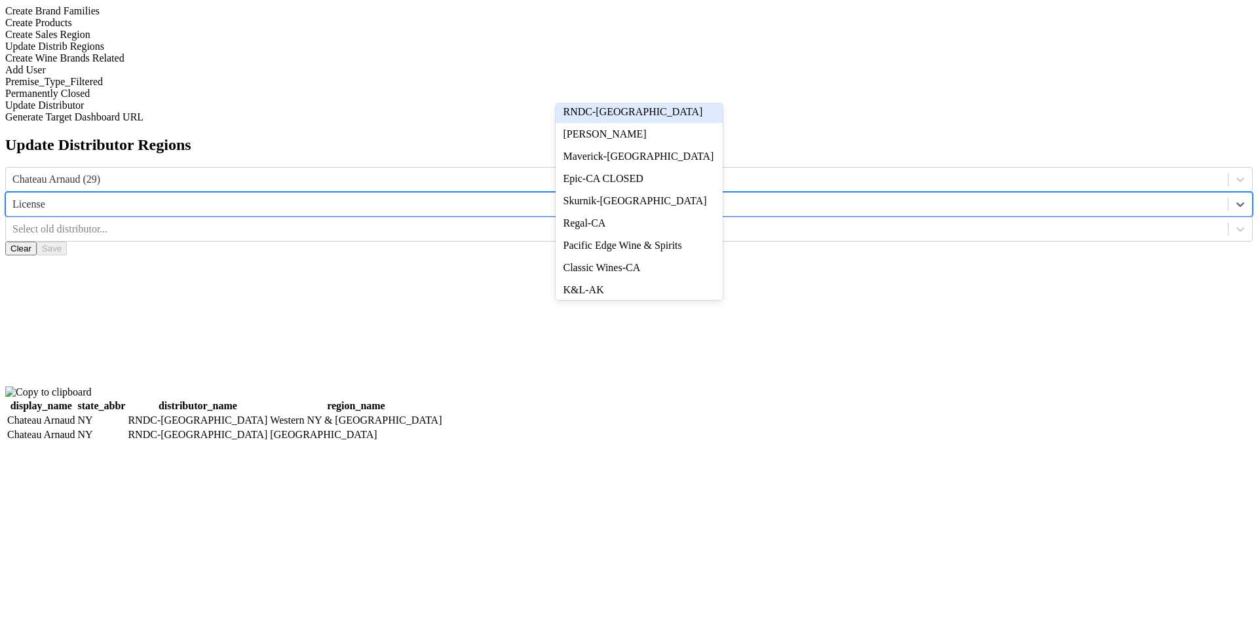
scroll to position [305, 0]
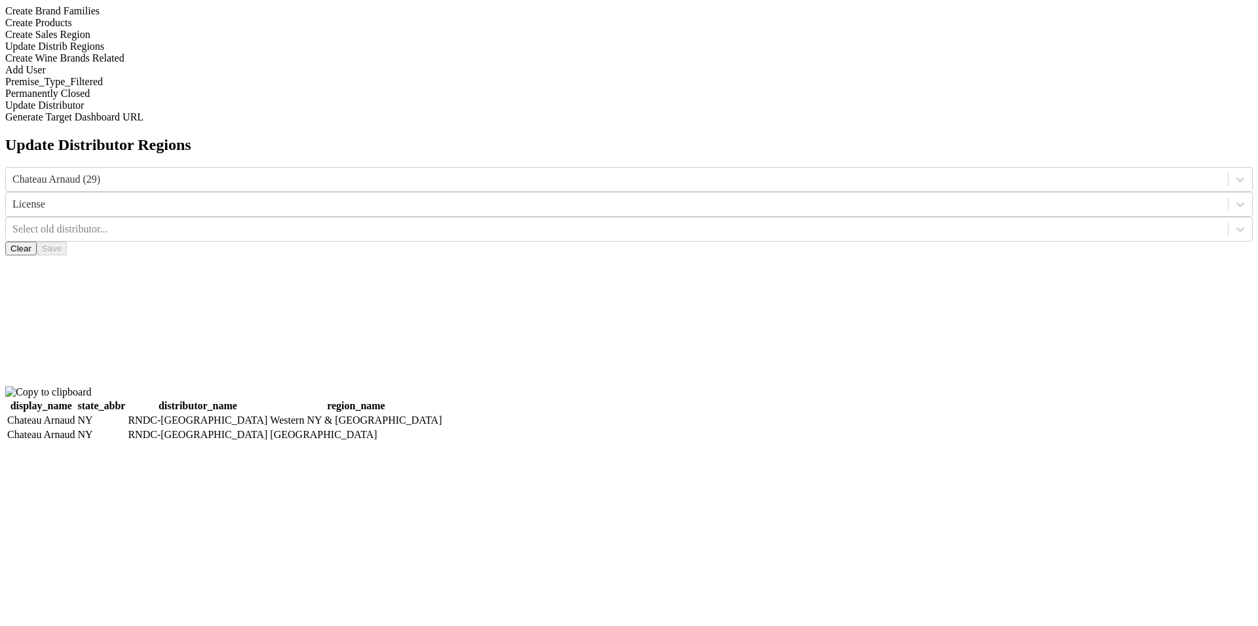
click at [772, 313] on div "Update Distributor Regions Chateau Arnaud (29) License Select old distributor..…" at bounding box center [628, 289] width 1247 height 307
click at [1228, 193] on div at bounding box center [1240, 205] width 24 height 24
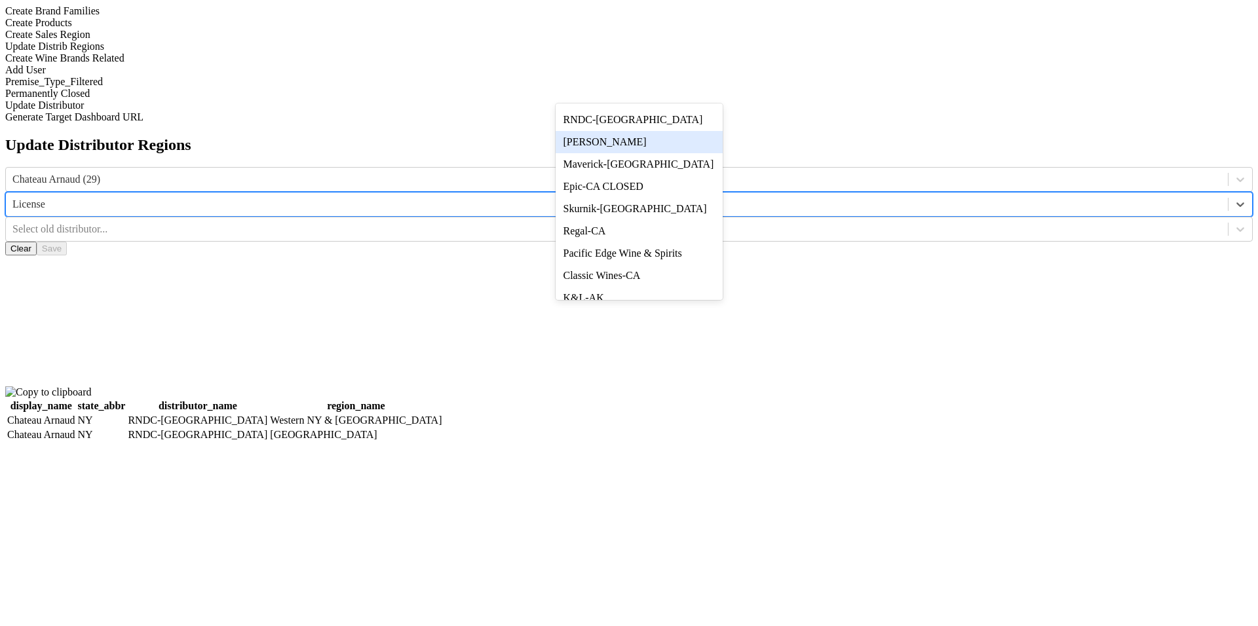
scroll to position [216, 0]
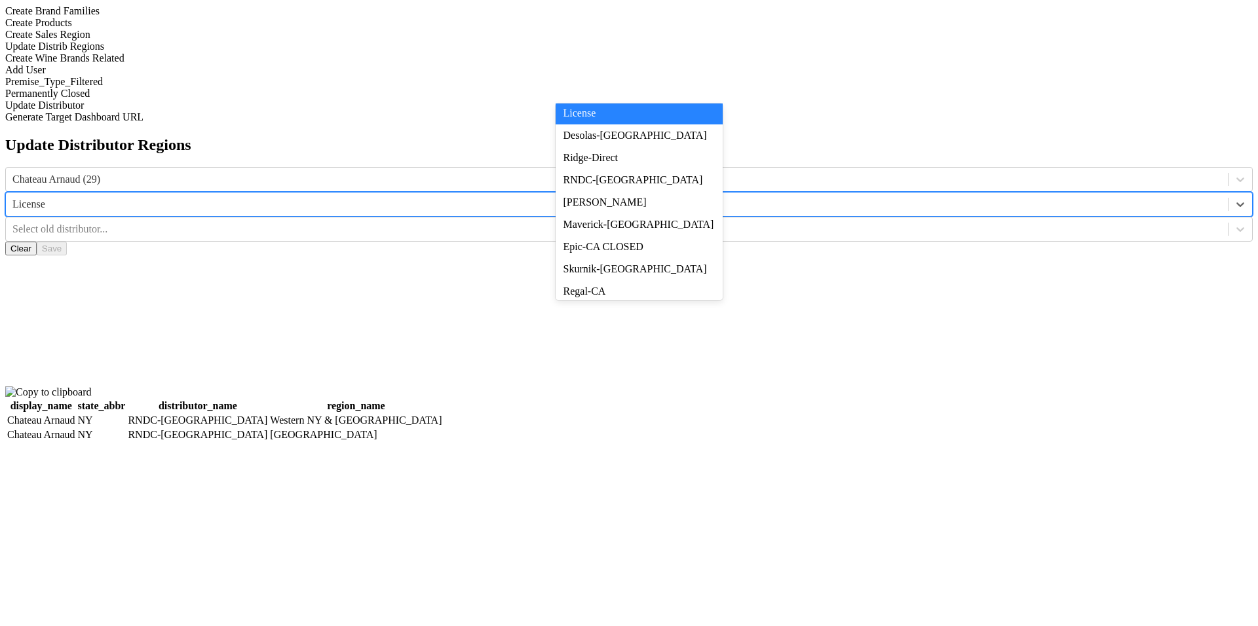
click at [692, 124] on div "License" at bounding box center [639, 113] width 167 height 22
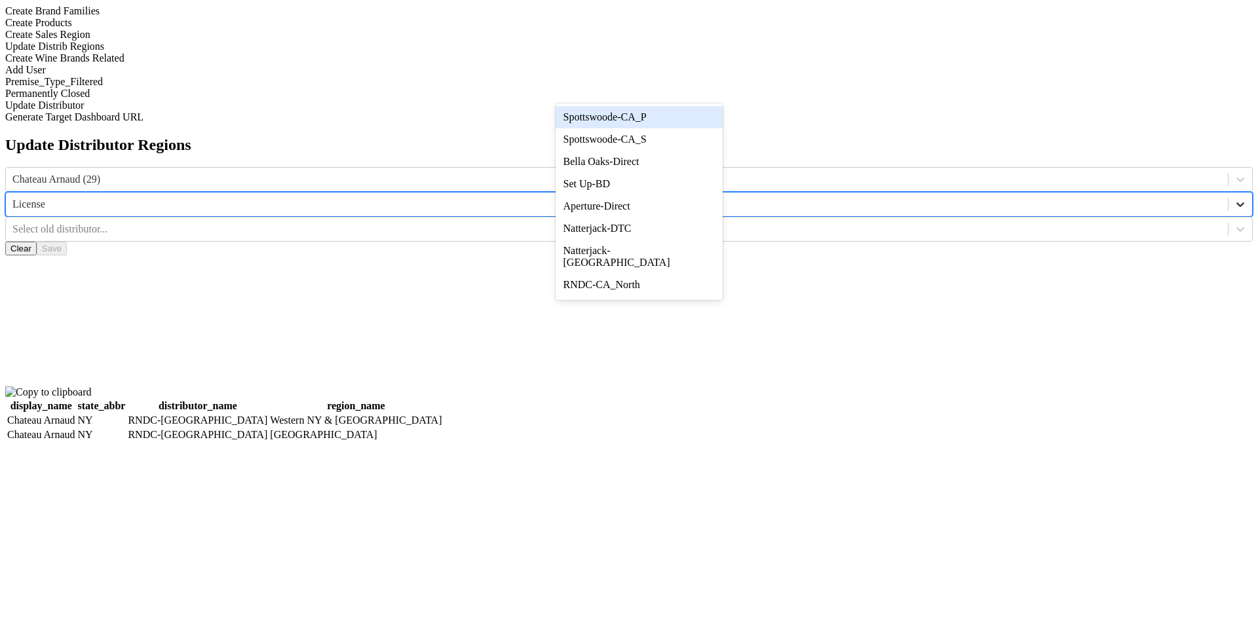
click at [1228, 193] on div at bounding box center [1240, 205] width 24 height 24
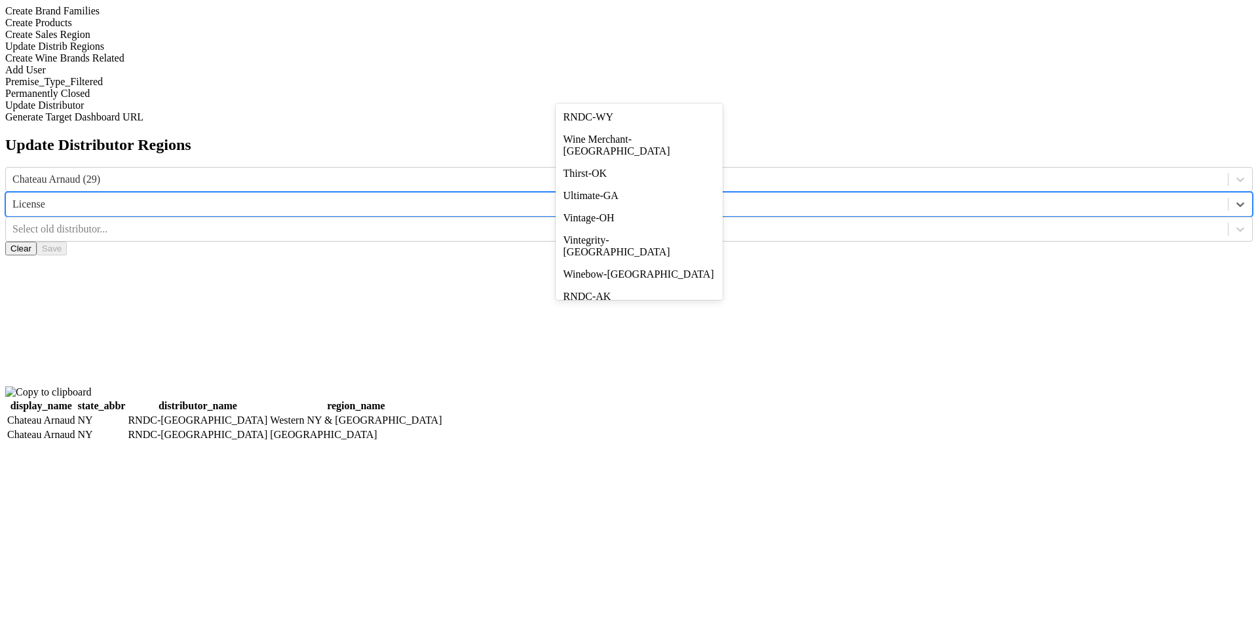
scroll to position [2642, 0]
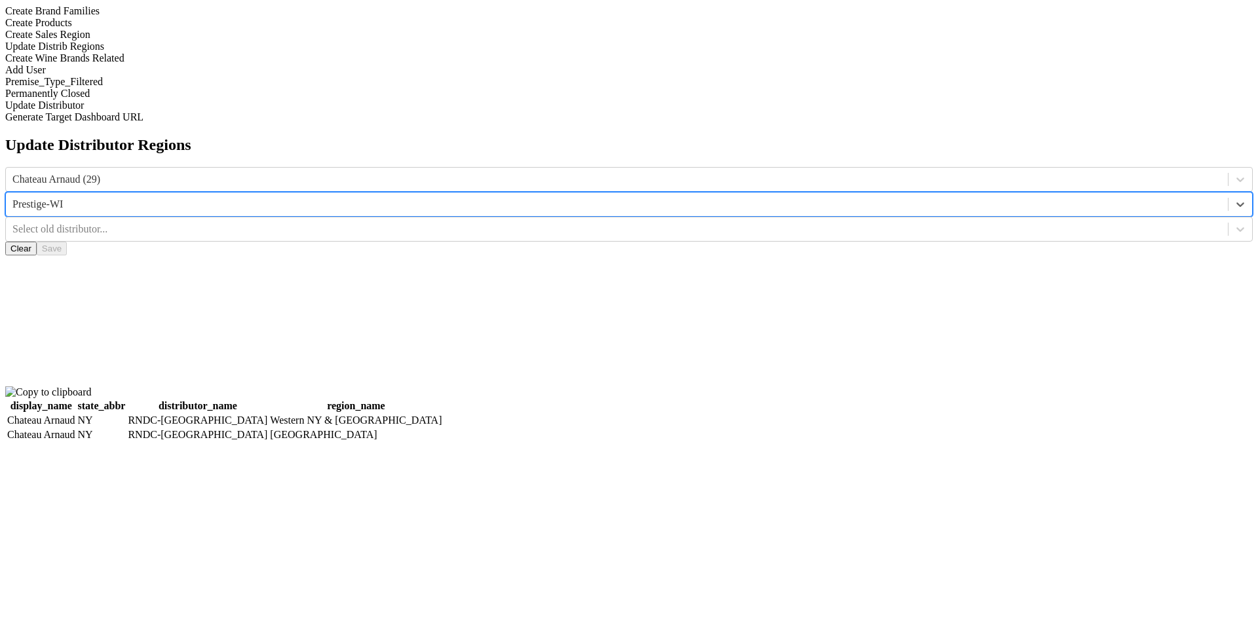
click at [37, 242] on button "Clear" at bounding box center [20, 249] width 31 height 14
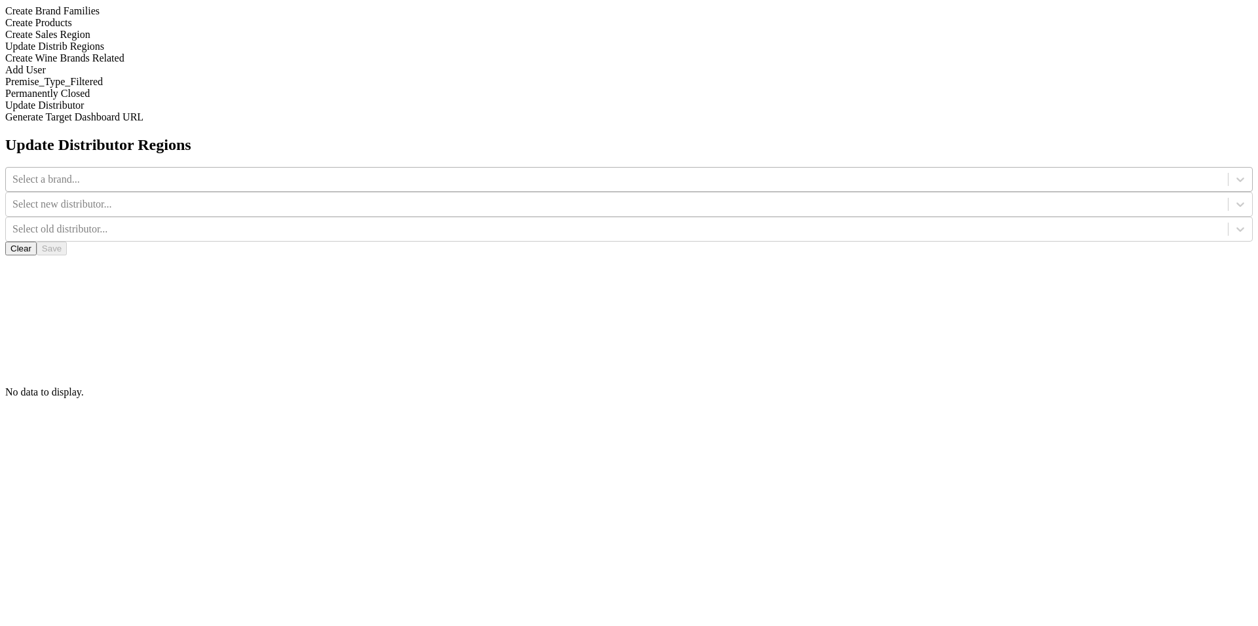
click at [501, 172] on div at bounding box center [616, 179] width 1209 height 14
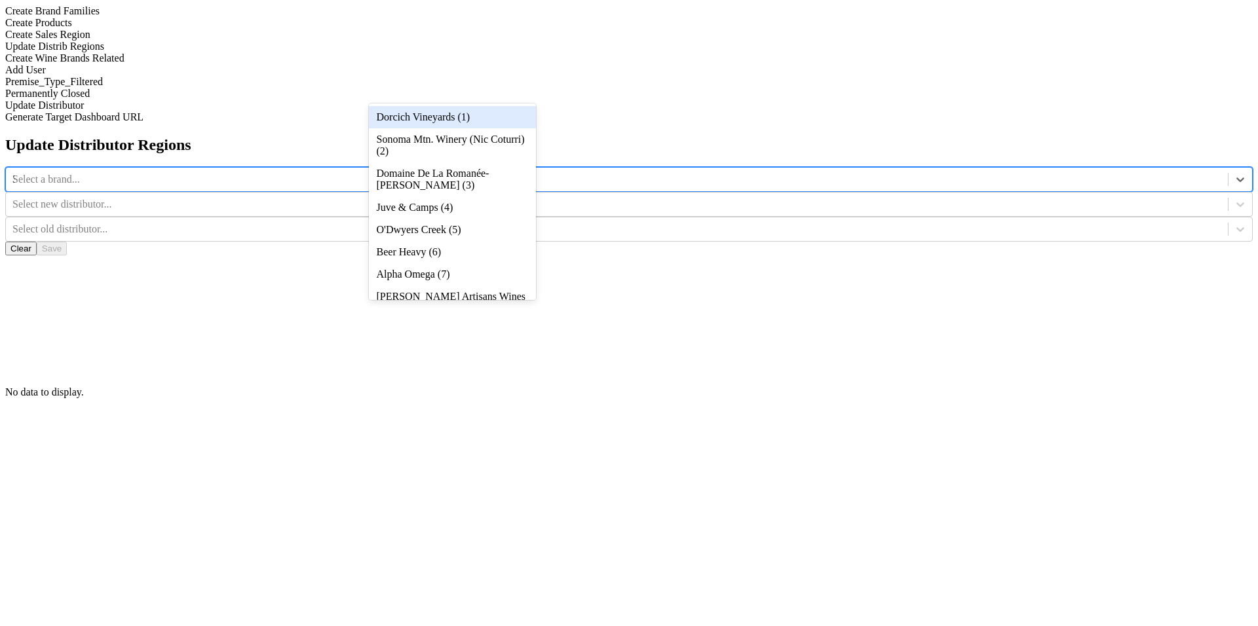
type input "30"
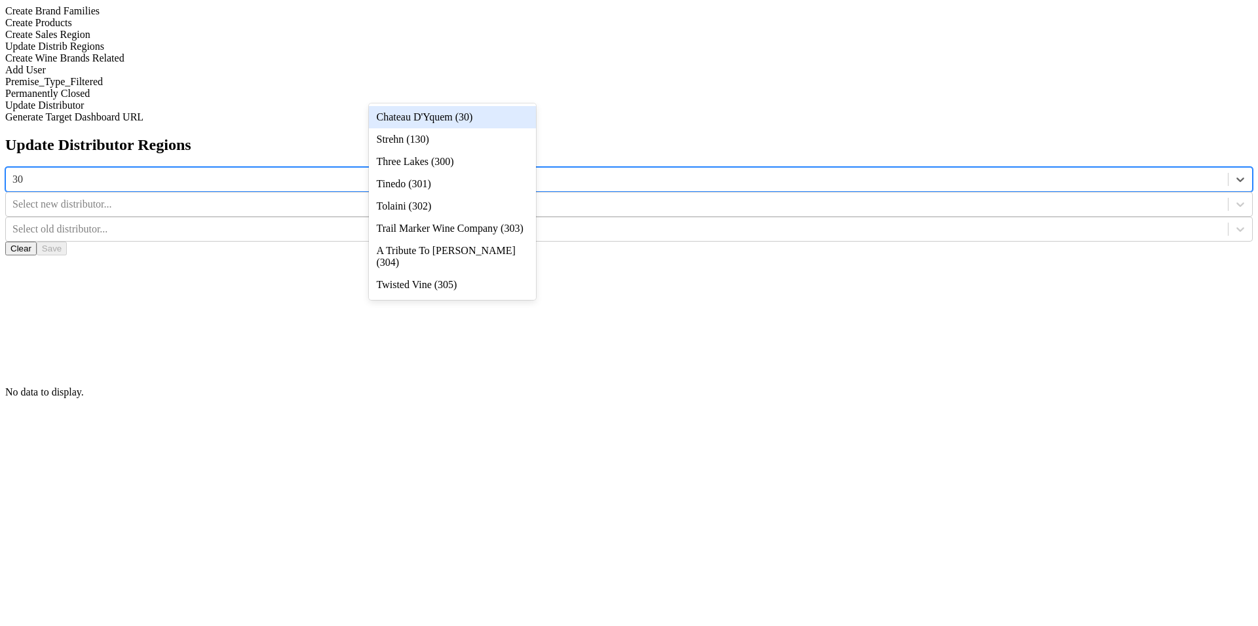
click at [499, 118] on div "Chateau D'Yquem (30)" at bounding box center [452, 117] width 167 height 22
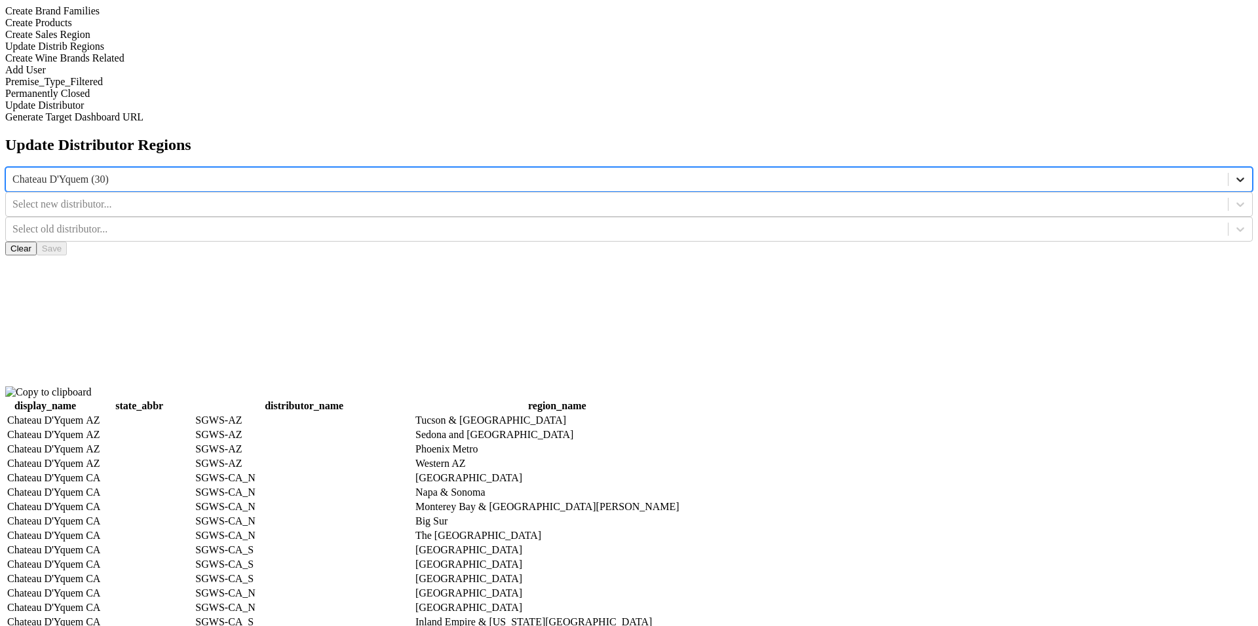
click at [1234, 173] on icon at bounding box center [1240, 179] width 13 height 13
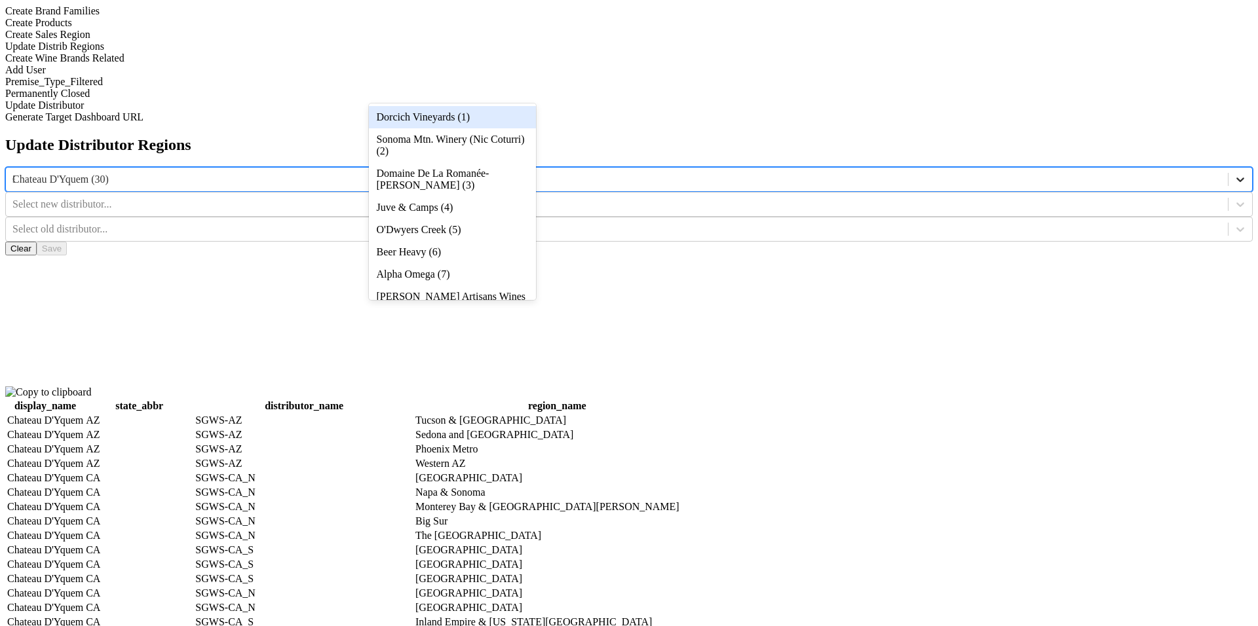
type input "31"
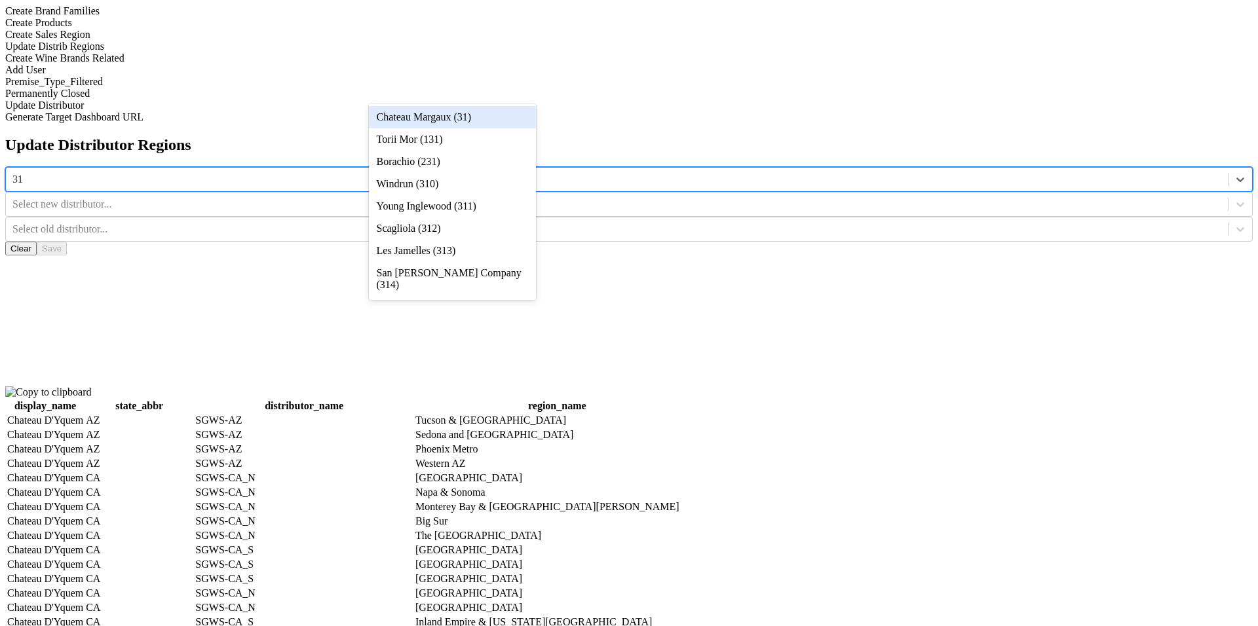
click at [517, 122] on div "Chateau Margaux (31)" at bounding box center [452, 117] width 167 height 22
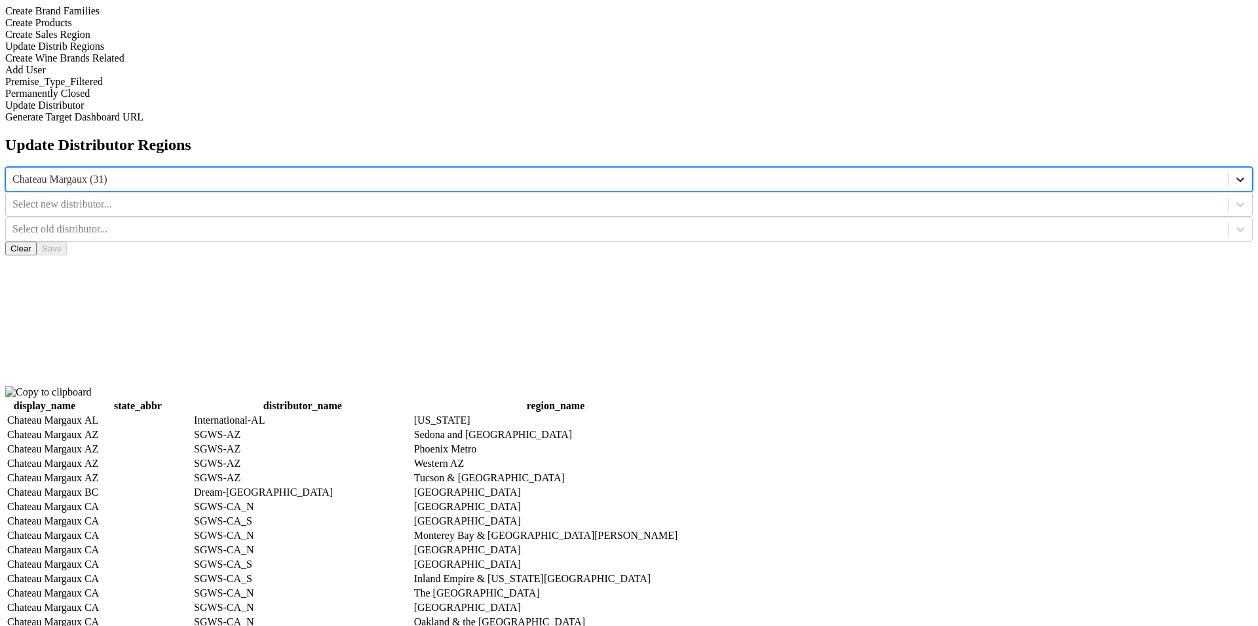
click at [1234, 173] on icon at bounding box center [1240, 179] width 13 height 13
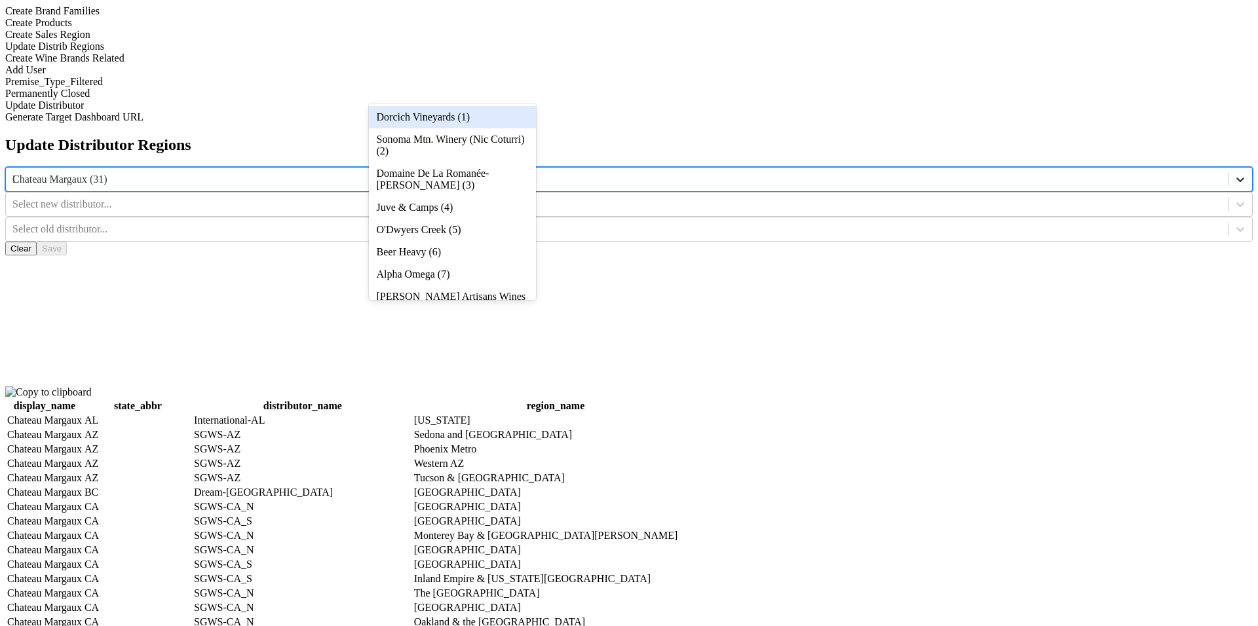
type input "39"
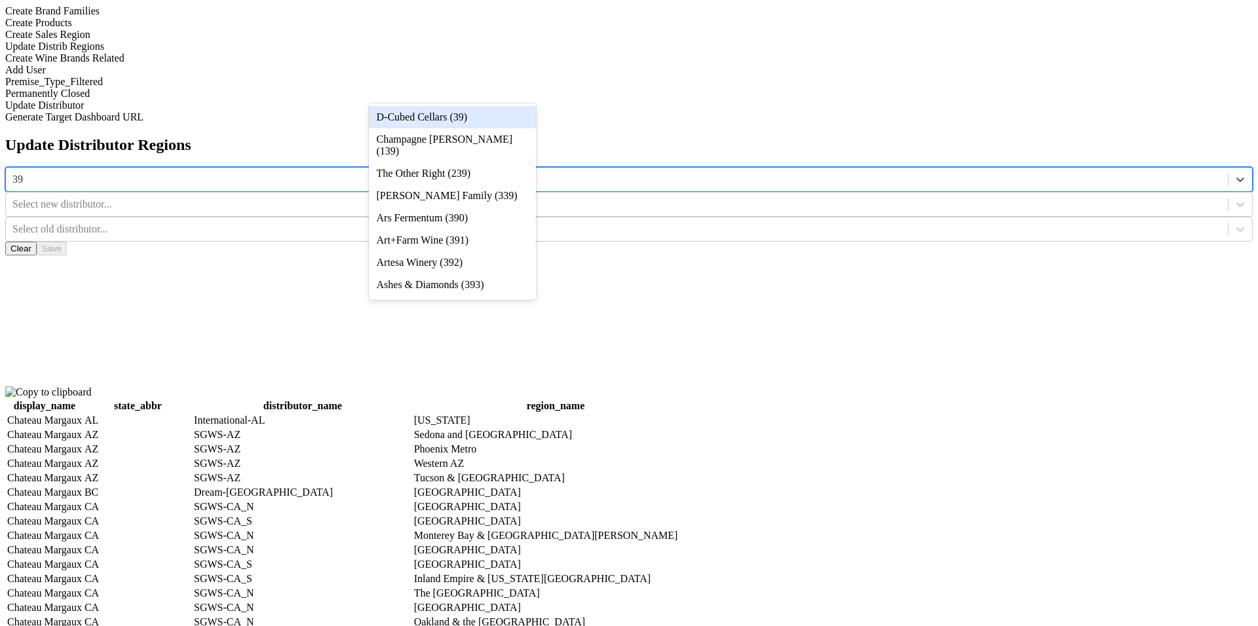
click at [509, 115] on div "D-Cubed Cellars (39)" at bounding box center [452, 117] width 167 height 22
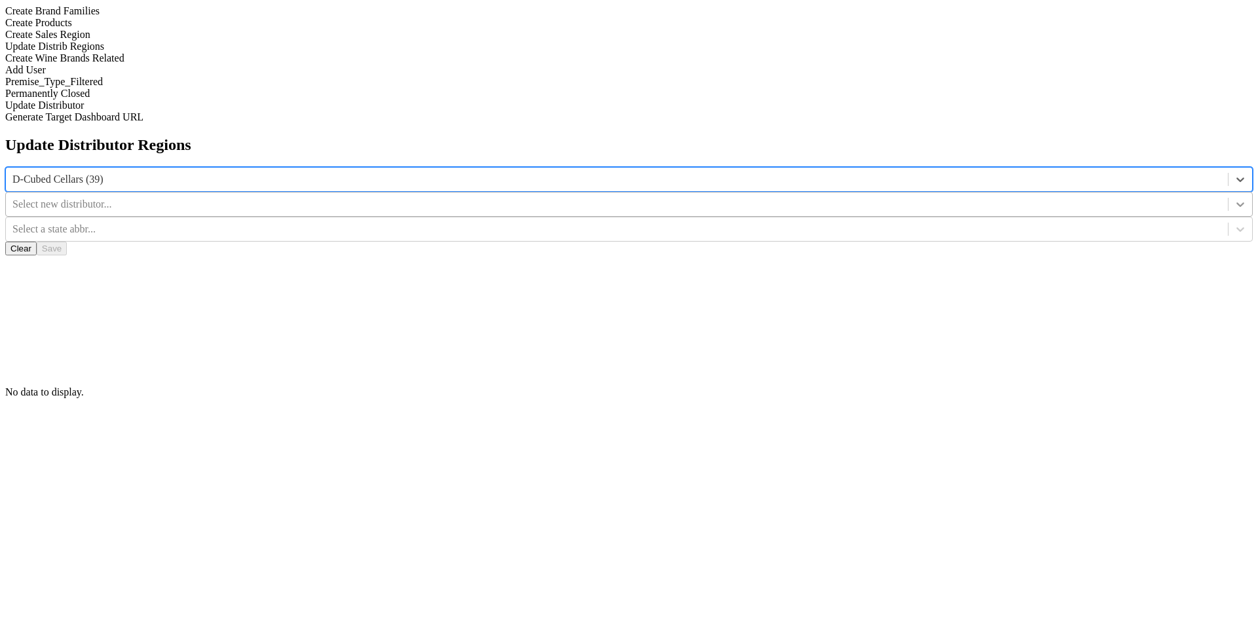
click at [1234, 198] on icon at bounding box center [1240, 204] width 13 height 13
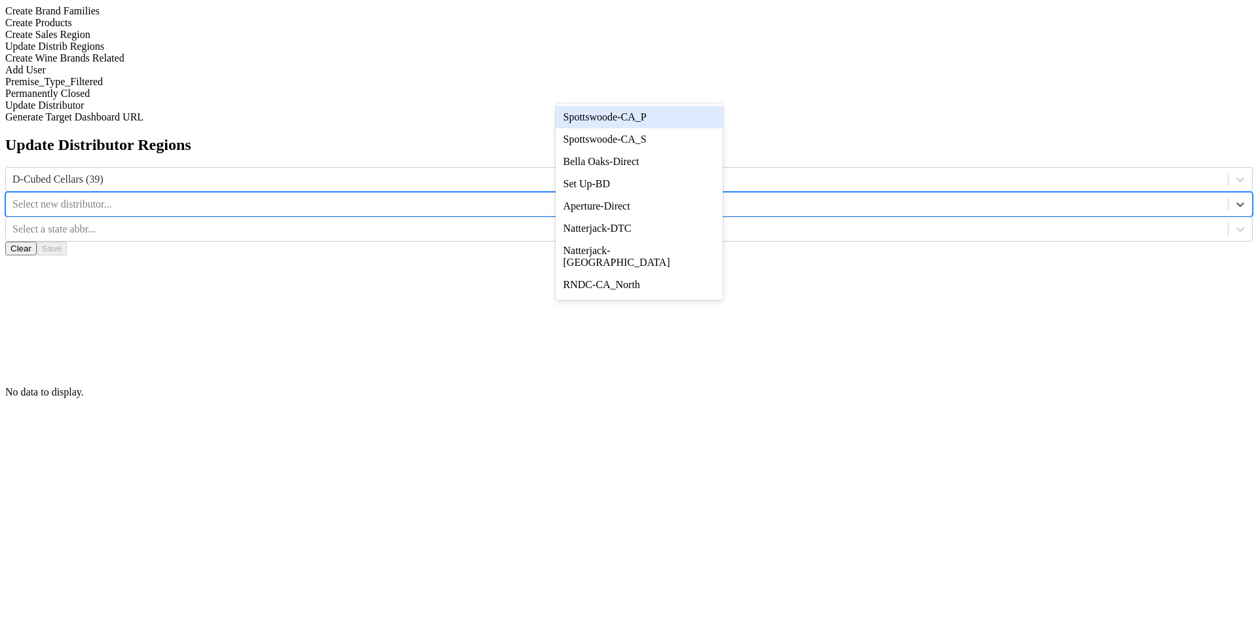
click at [780, 140] on div "Update Distributor Regions D-Cubed Cellars (39) option Spottswoode-CA_P focused…" at bounding box center [628, 267] width 1247 height 262
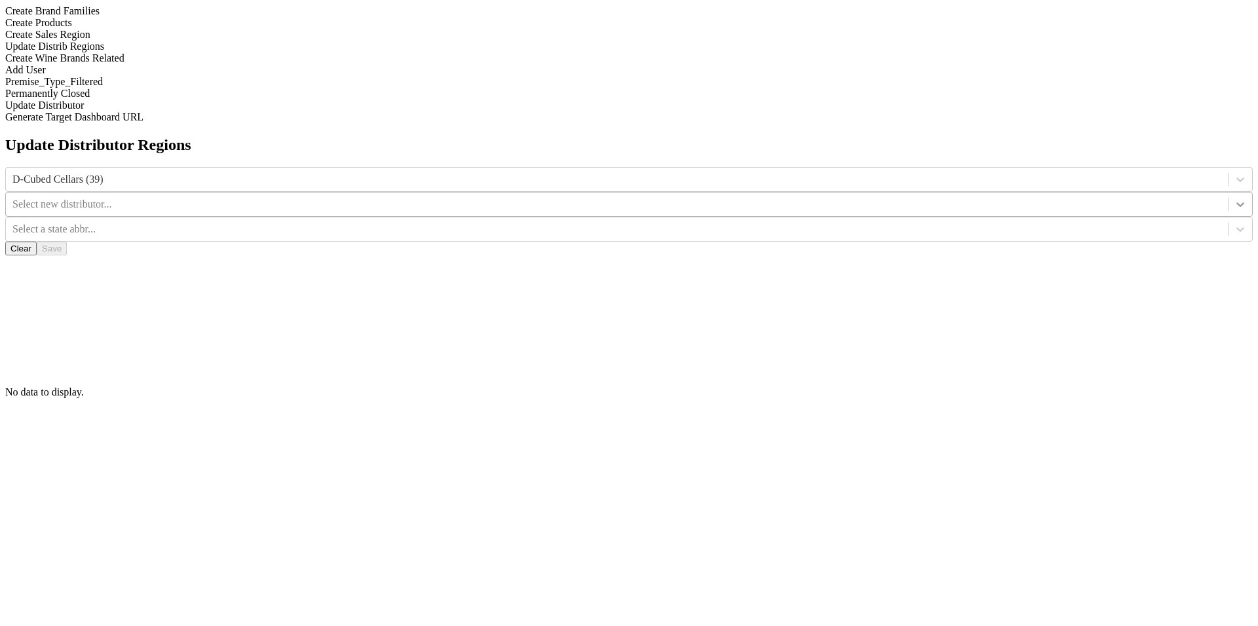
click at [1228, 193] on div at bounding box center [1240, 205] width 24 height 24
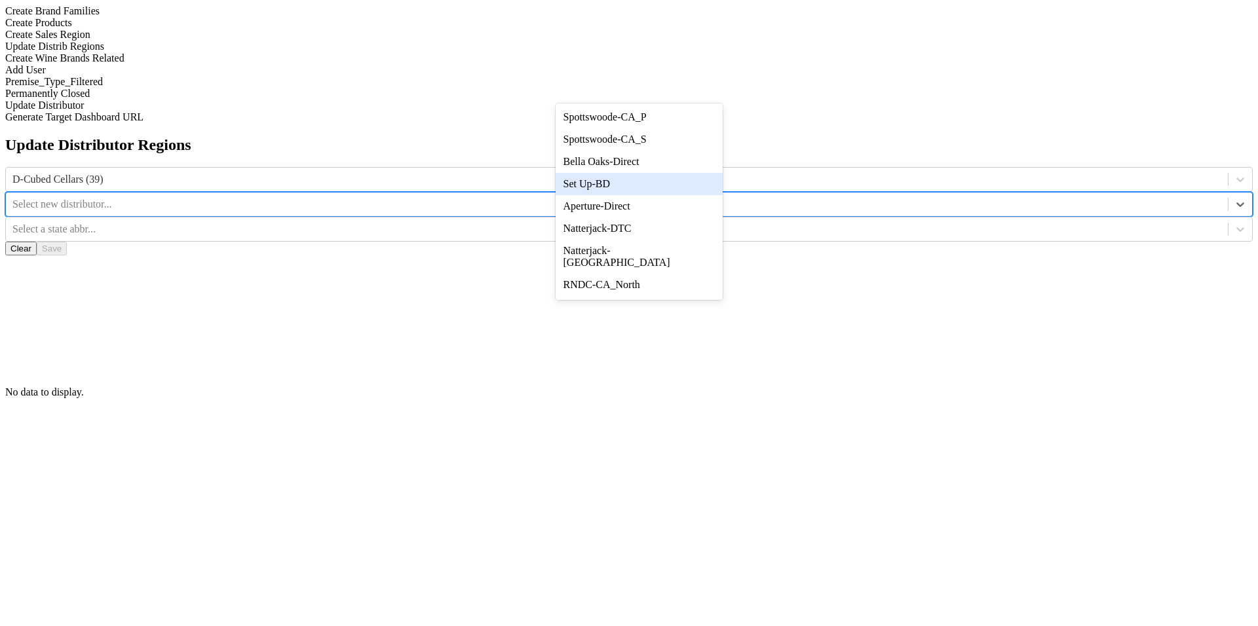
click at [689, 195] on div "Set Up-BD" at bounding box center [639, 184] width 167 height 22
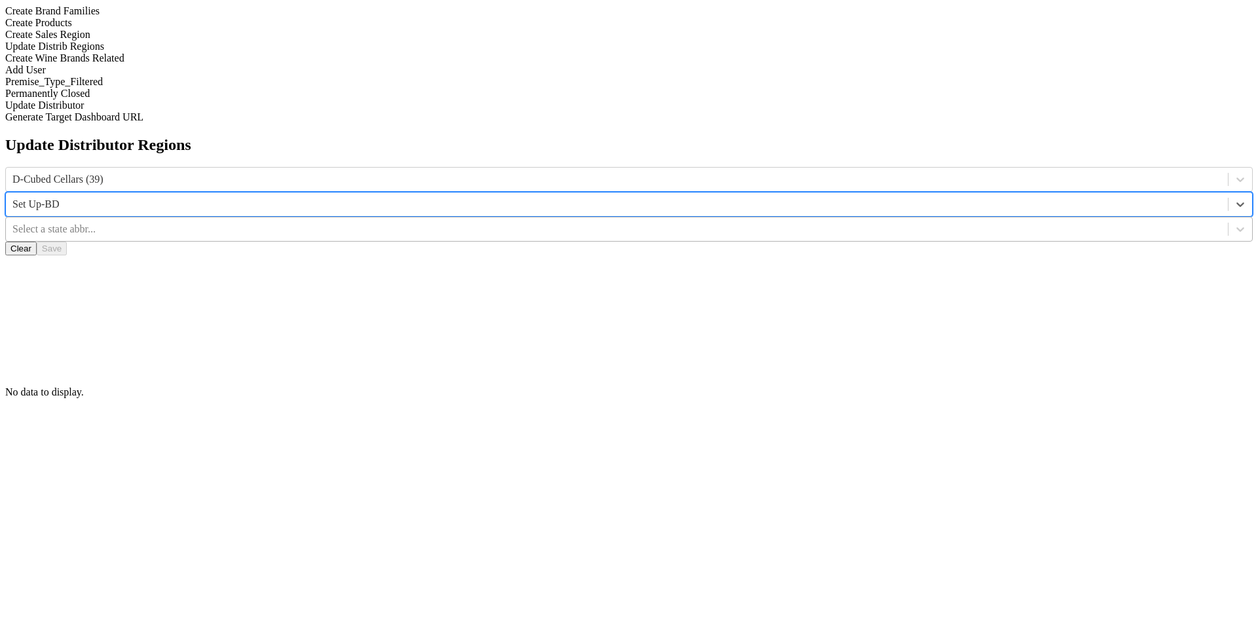
click at [843, 222] on div at bounding box center [616, 229] width 1209 height 14
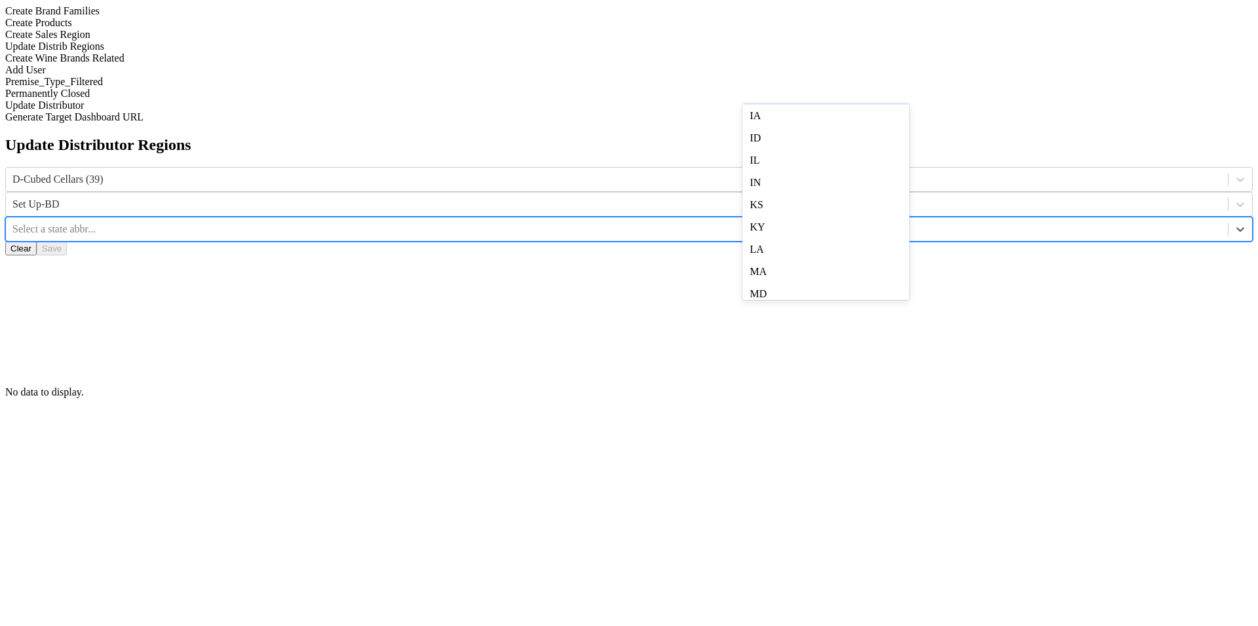
scroll to position [359, 0]
click at [830, 222] on div at bounding box center [616, 229] width 1209 height 14
click at [1234, 223] on icon at bounding box center [1240, 229] width 13 height 13
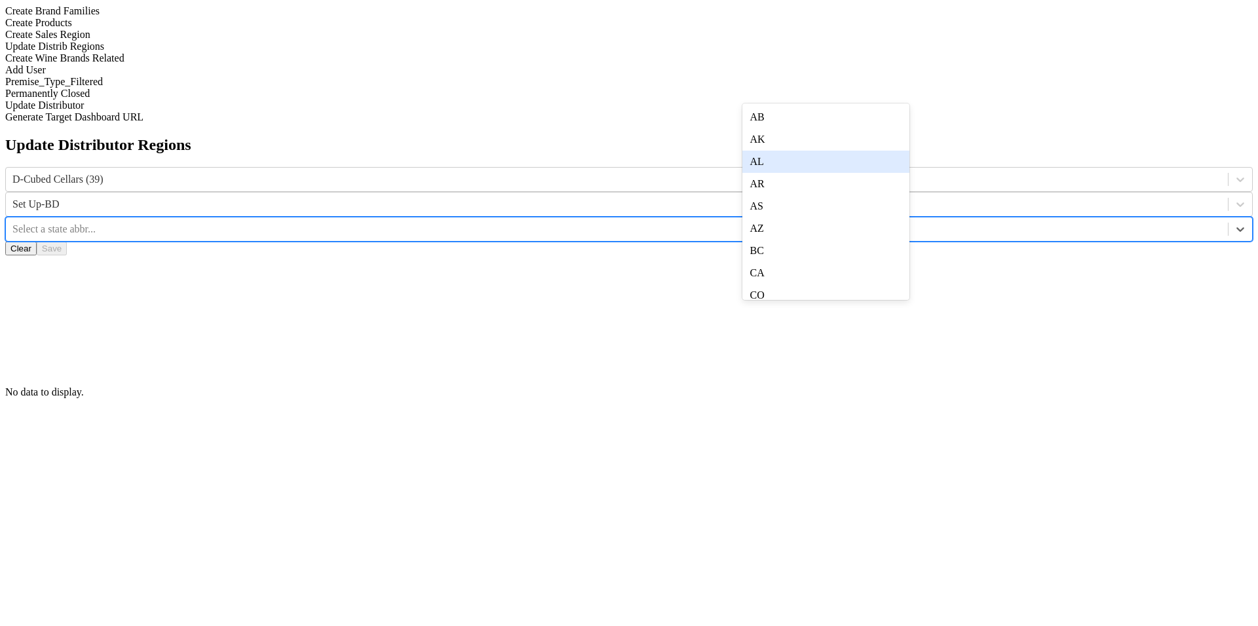
click at [940, 181] on div "Update Distributor Regions D-Cubed Cellars (39) Set Up-BD option AL focused, 3 …" at bounding box center [628, 267] width 1247 height 262
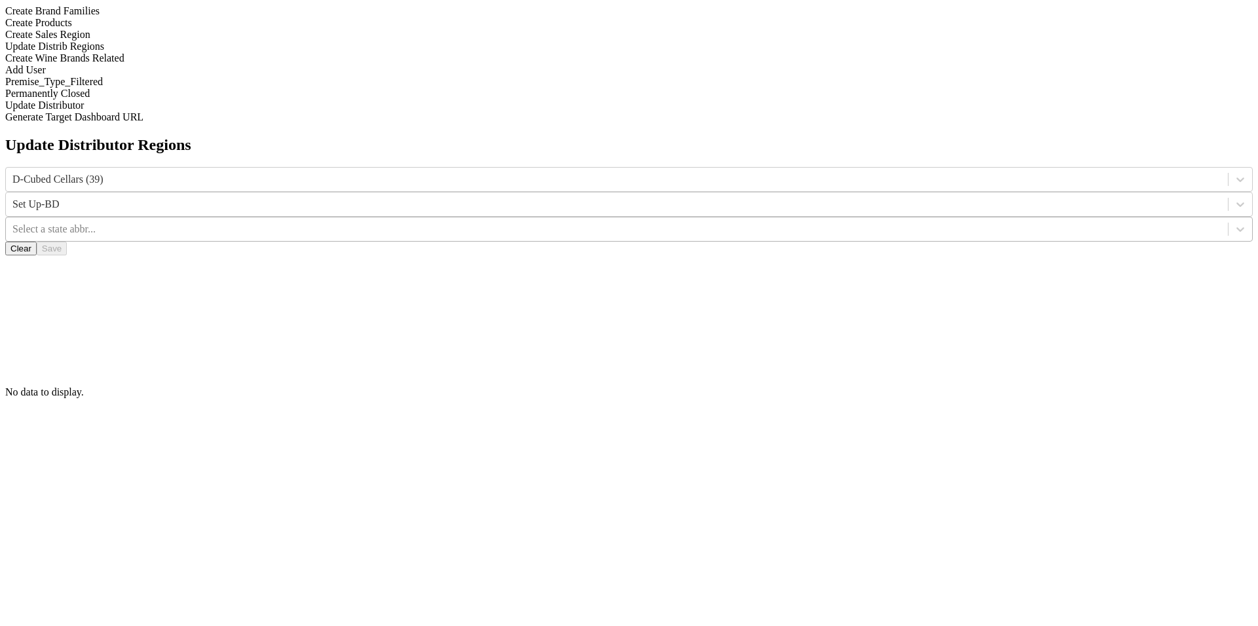
click at [858, 222] on div at bounding box center [616, 229] width 1209 height 14
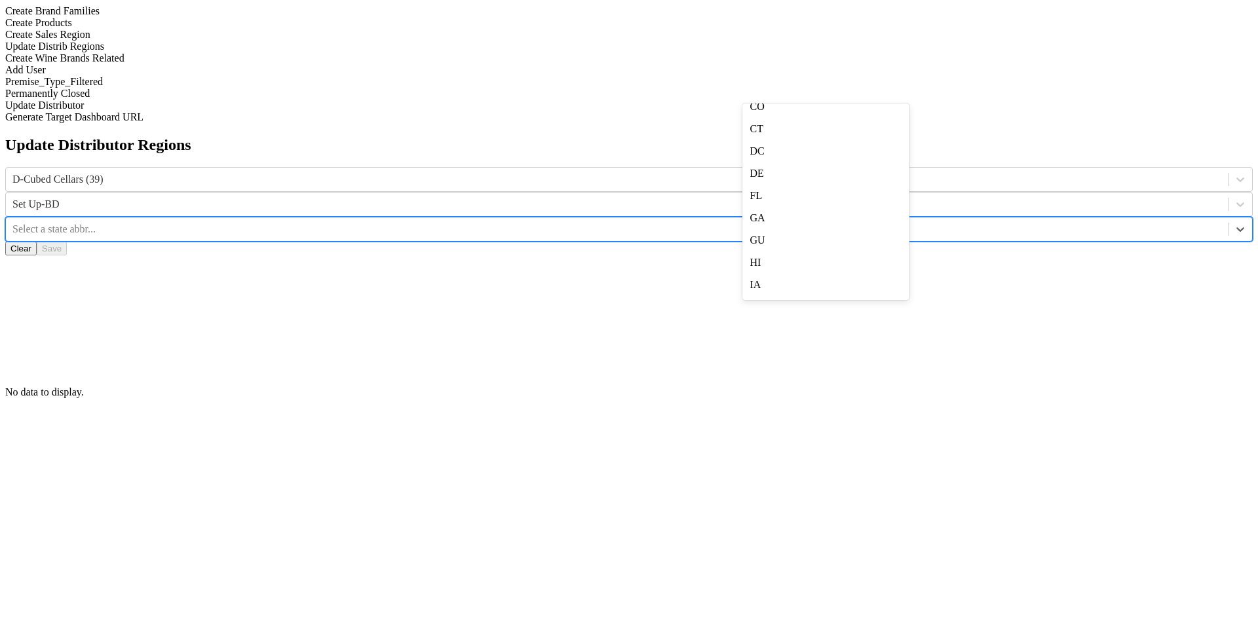
scroll to position [195, 0]
click at [862, 134] on div "CT" at bounding box center [825, 122] width 167 height 22
click at [1228, 218] on div at bounding box center [1240, 230] width 24 height 24
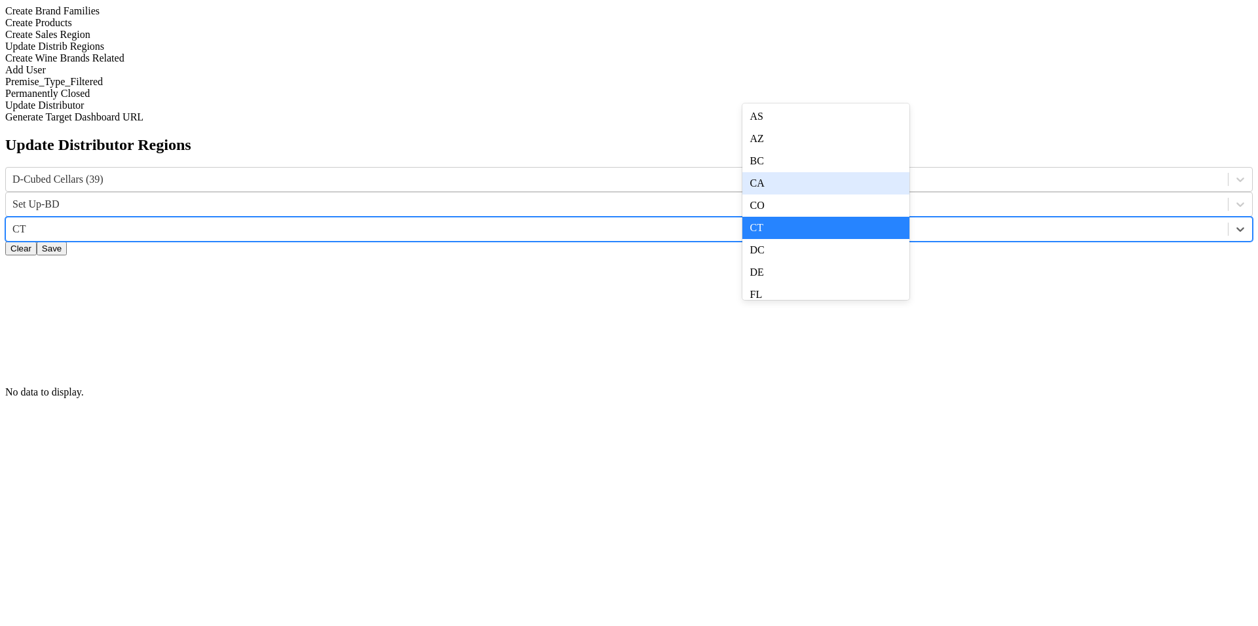
scroll to position [121, 0]
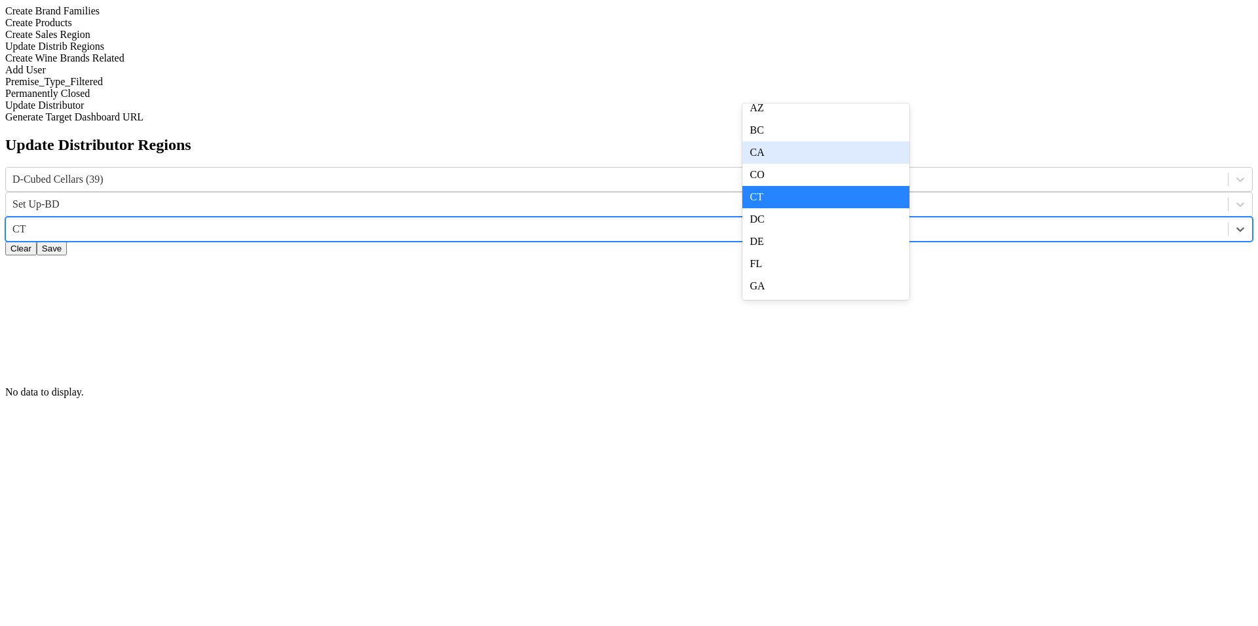
click at [892, 164] on div "CA" at bounding box center [825, 153] width 167 height 22
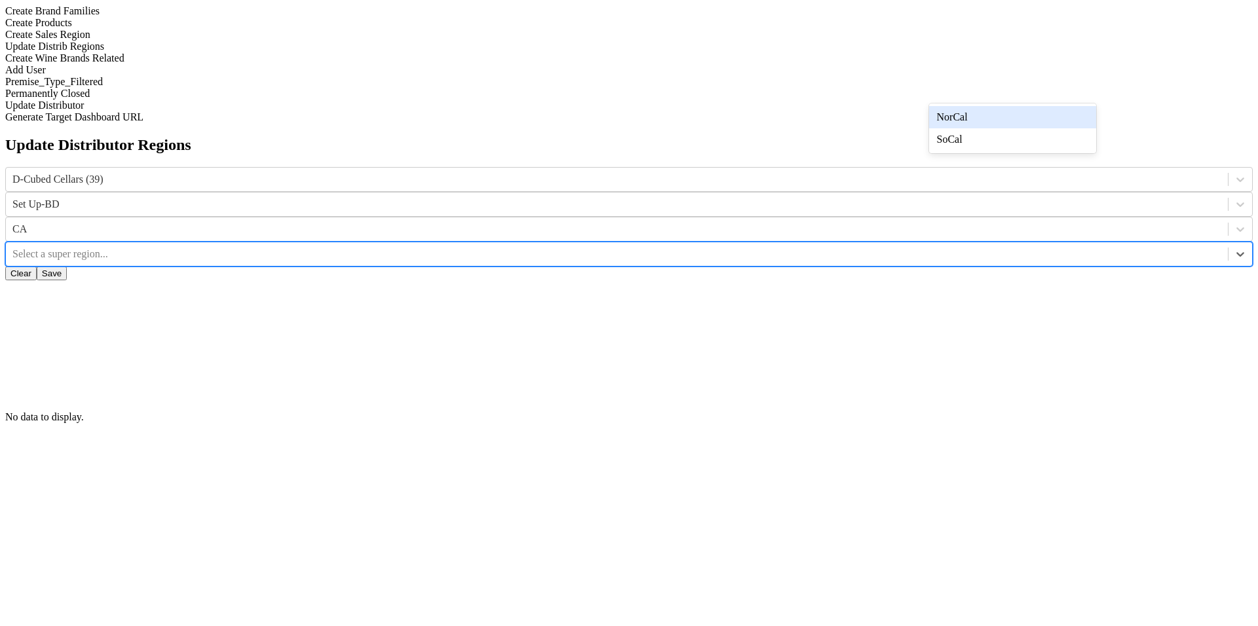
click at [981, 247] on div at bounding box center [616, 254] width 1209 height 14
click at [985, 140] on div "SoCal" at bounding box center [1012, 139] width 167 height 22
click at [1228, 218] on div at bounding box center [1240, 230] width 24 height 24
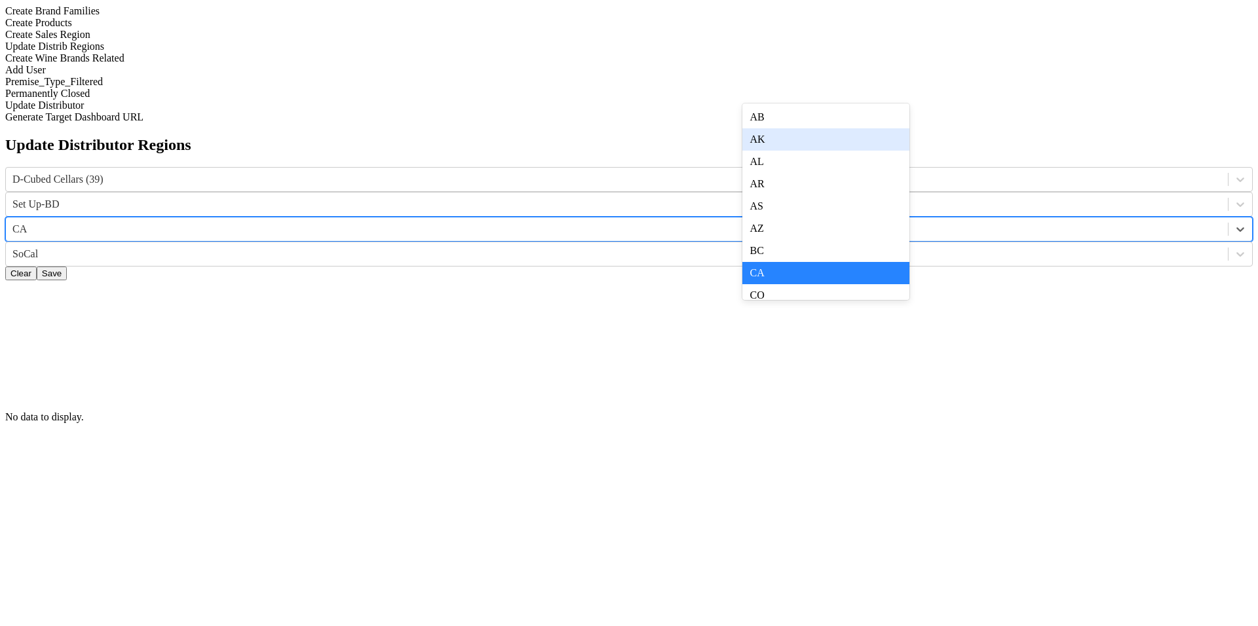
click at [871, 151] on div "AK" at bounding box center [825, 139] width 167 height 22
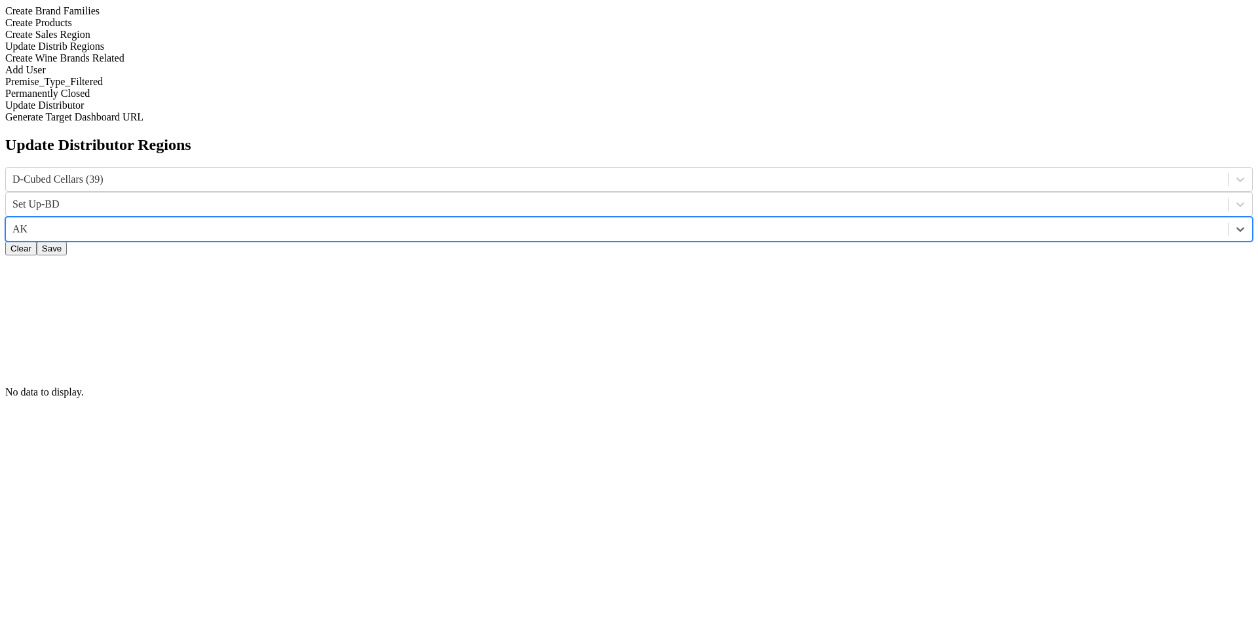
click at [875, 222] on div at bounding box center [616, 229] width 1209 height 14
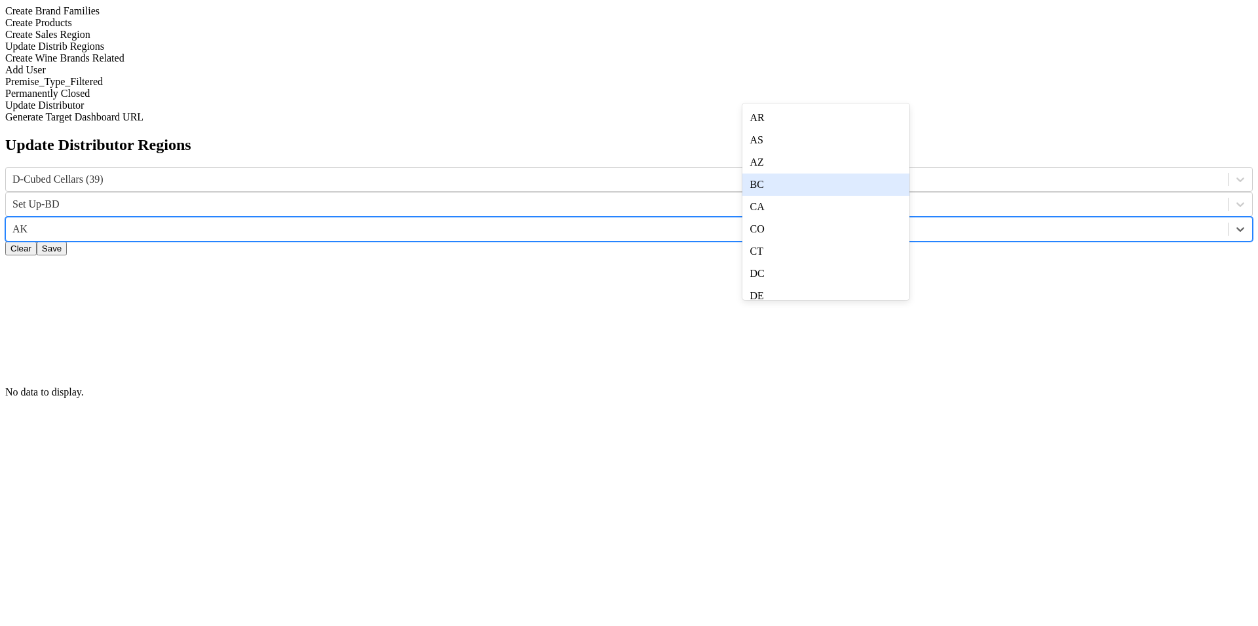
scroll to position [113, 0]
click at [874, 172] on div "CA" at bounding box center [825, 160] width 167 height 22
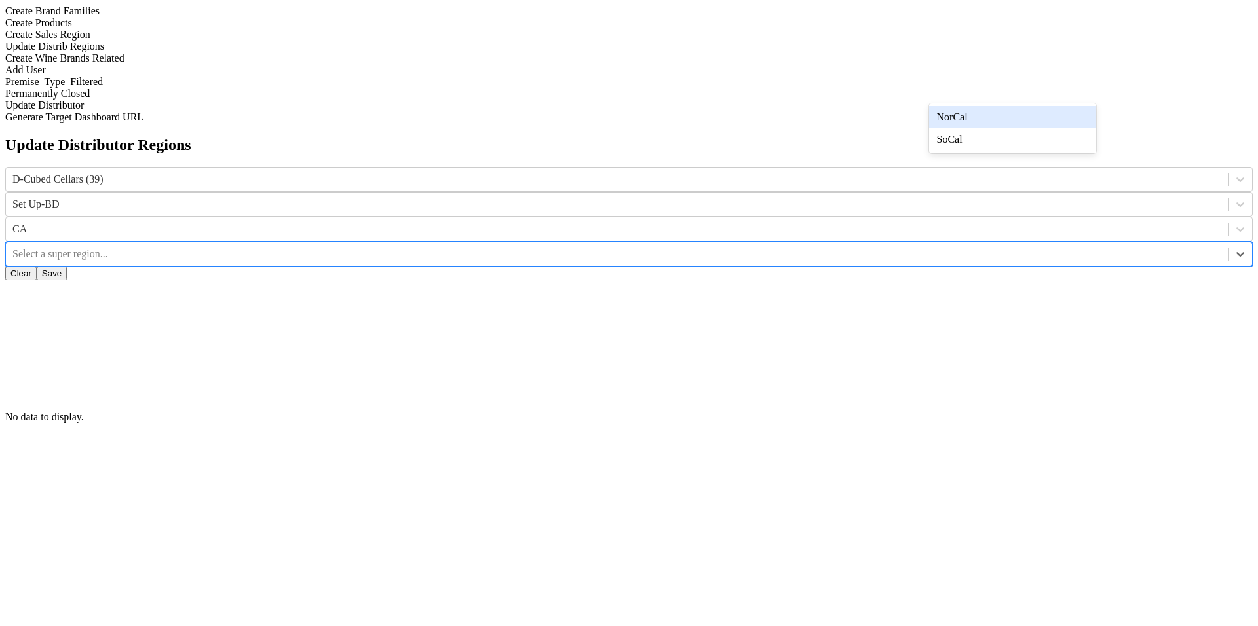
click at [949, 247] on div at bounding box center [616, 254] width 1209 height 14
click at [955, 126] on div "NorCal" at bounding box center [1012, 117] width 167 height 22
click at [37, 267] on button "Clear" at bounding box center [20, 274] width 31 height 14
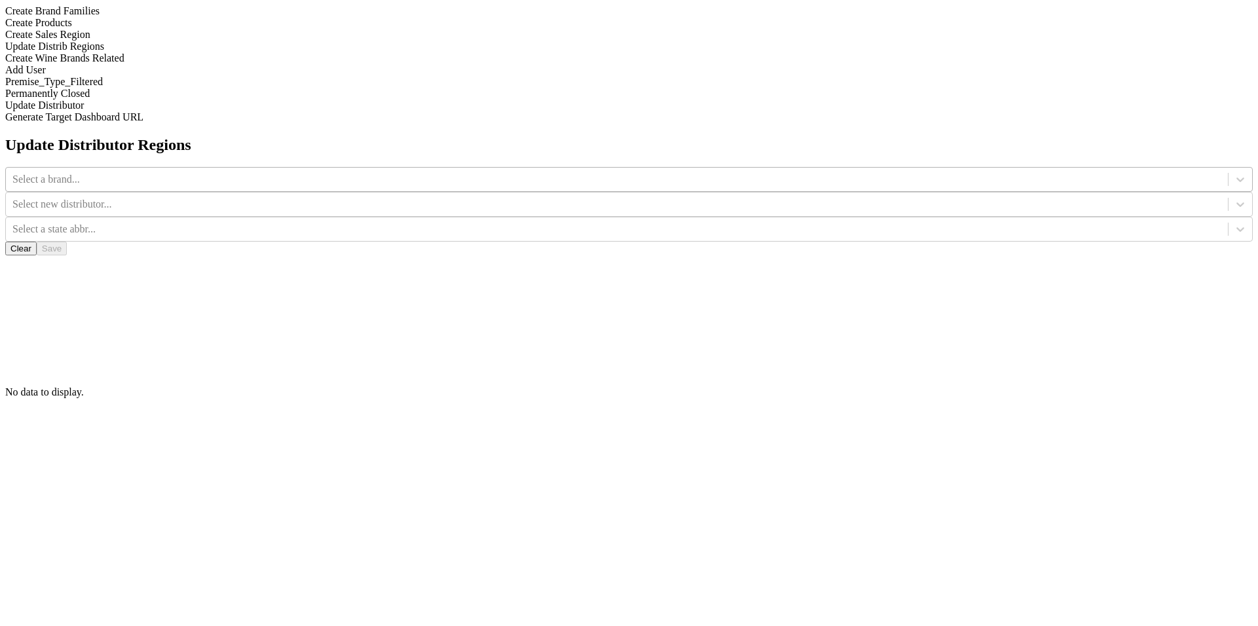
click at [507, 170] on div "Select a brand..." at bounding box center [617, 180] width 1222 height 20
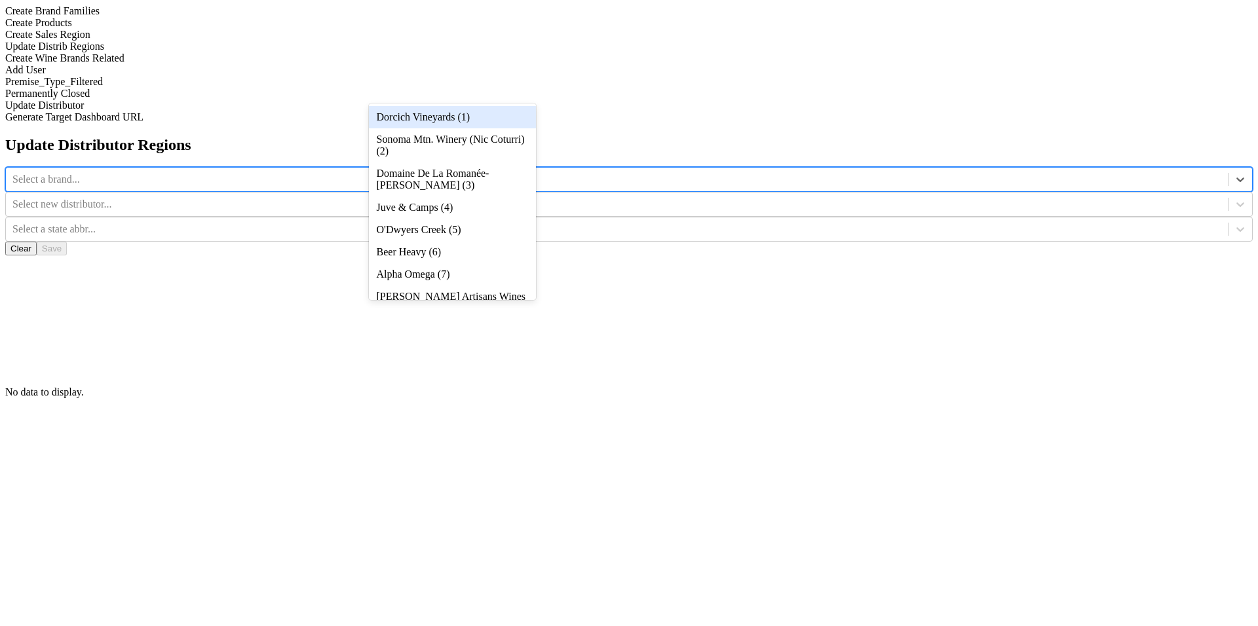
click at [507, 117] on div "Dorcich Vineyards (1)" at bounding box center [452, 117] width 167 height 22
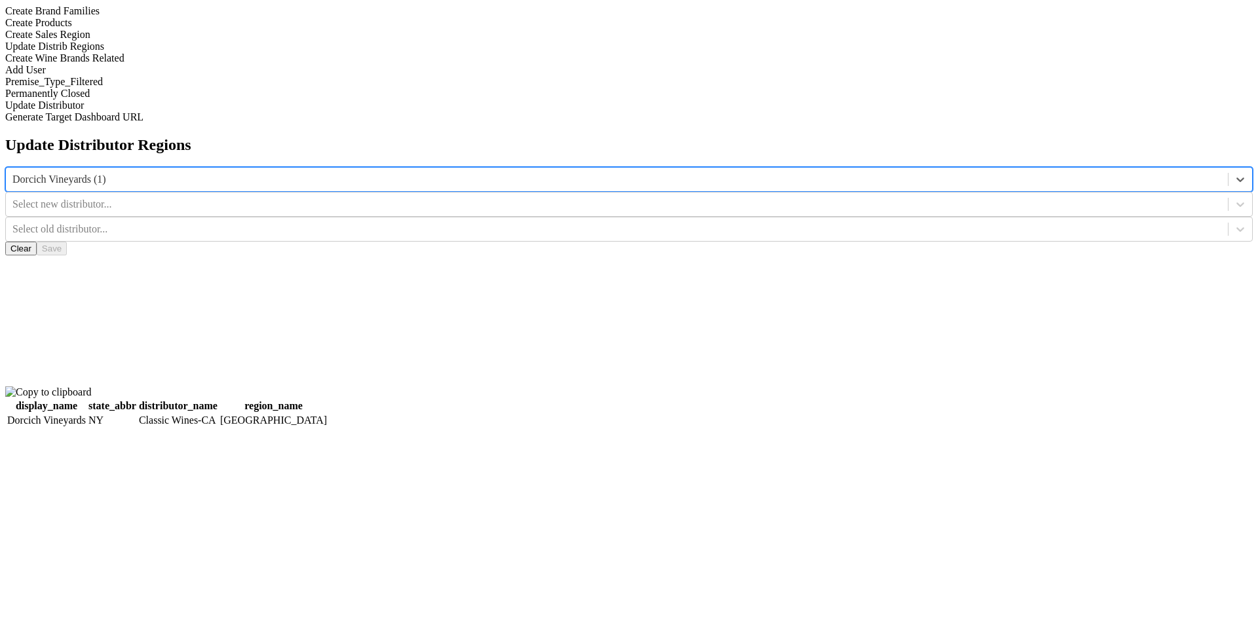
click at [1228, 193] on div at bounding box center [1240, 205] width 24 height 24
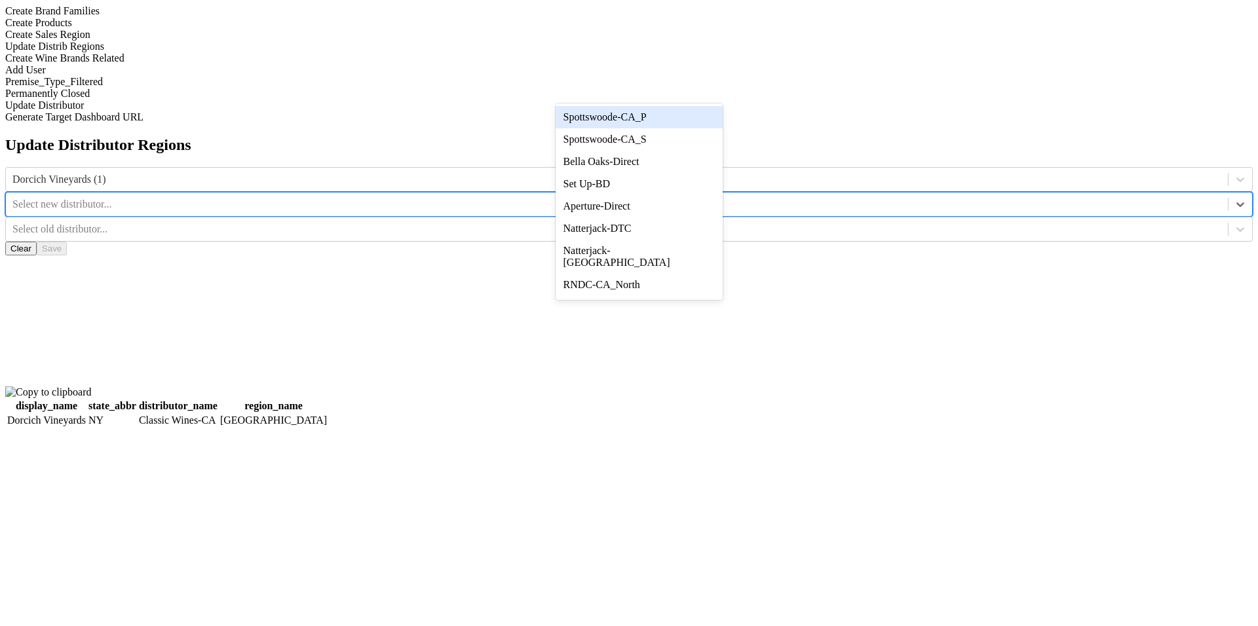
click at [693, 126] on div "Spottswoode-CA_P" at bounding box center [639, 117] width 167 height 22
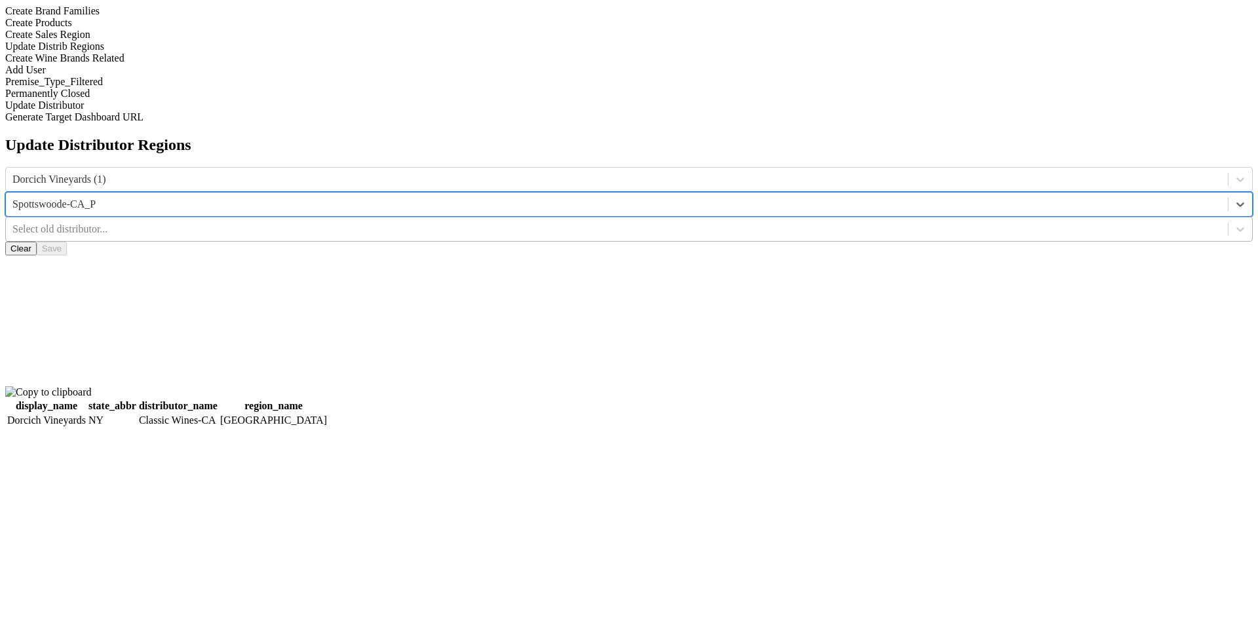
click at [782, 222] on div at bounding box center [616, 229] width 1209 height 14
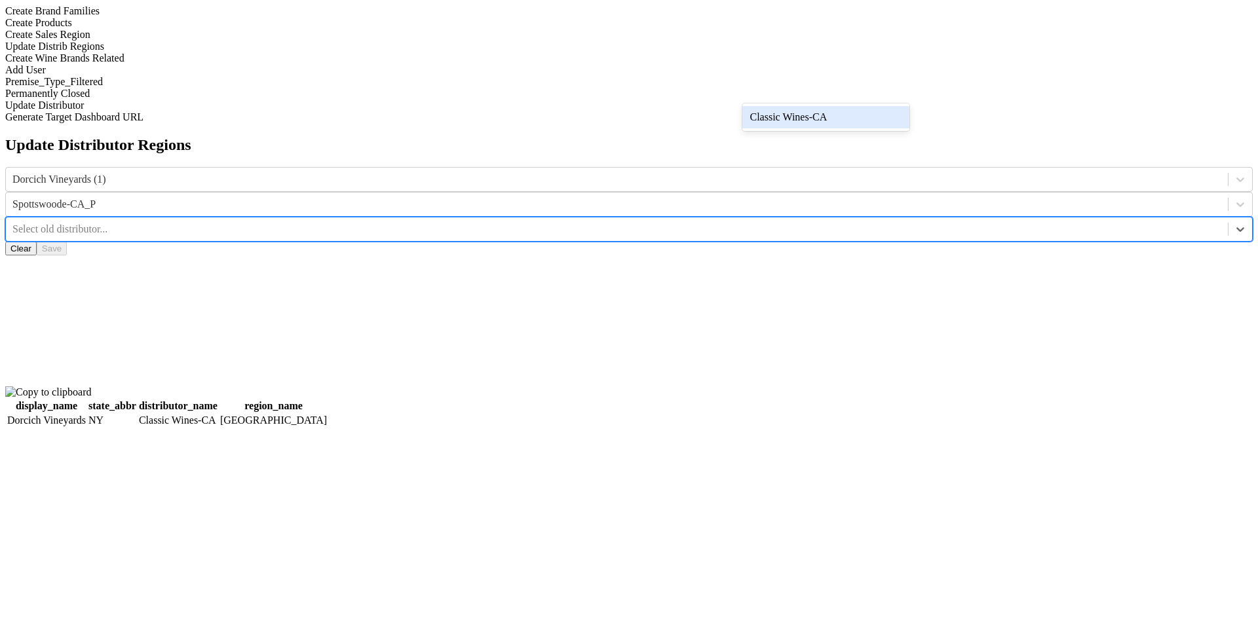
click at [784, 113] on div "Classic Wines-CA" at bounding box center [825, 117] width 167 height 22
click at [37, 242] on button "Clear" at bounding box center [20, 249] width 31 height 14
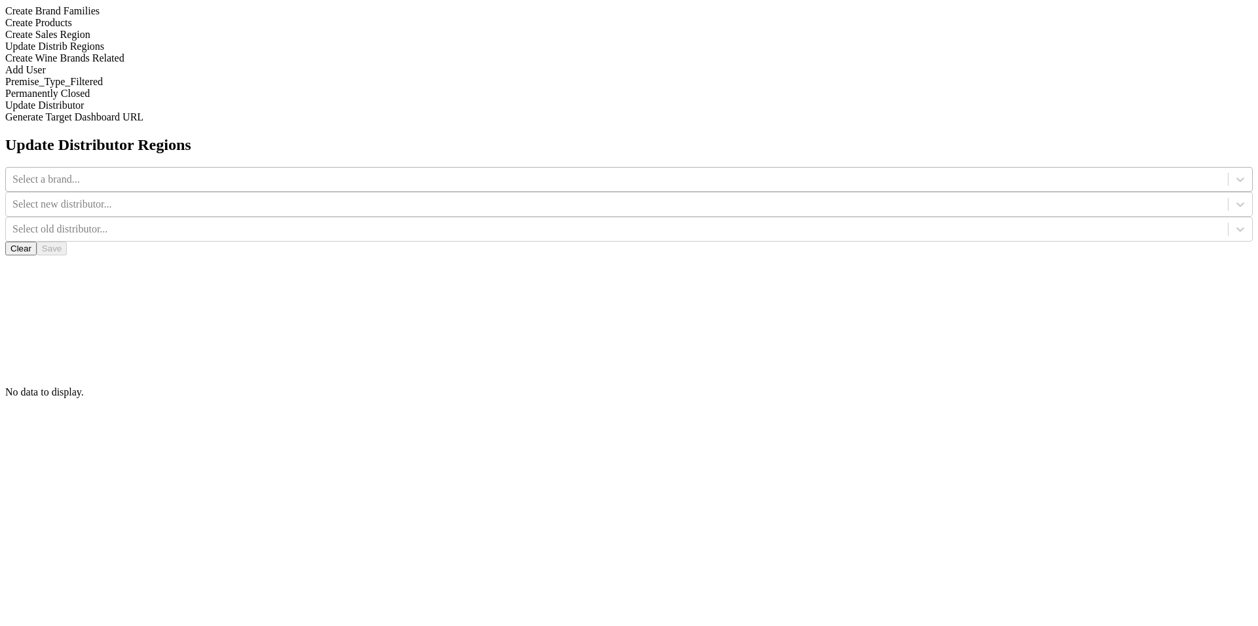
click at [510, 170] on div "Select a brand..." at bounding box center [617, 180] width 1222 height 20
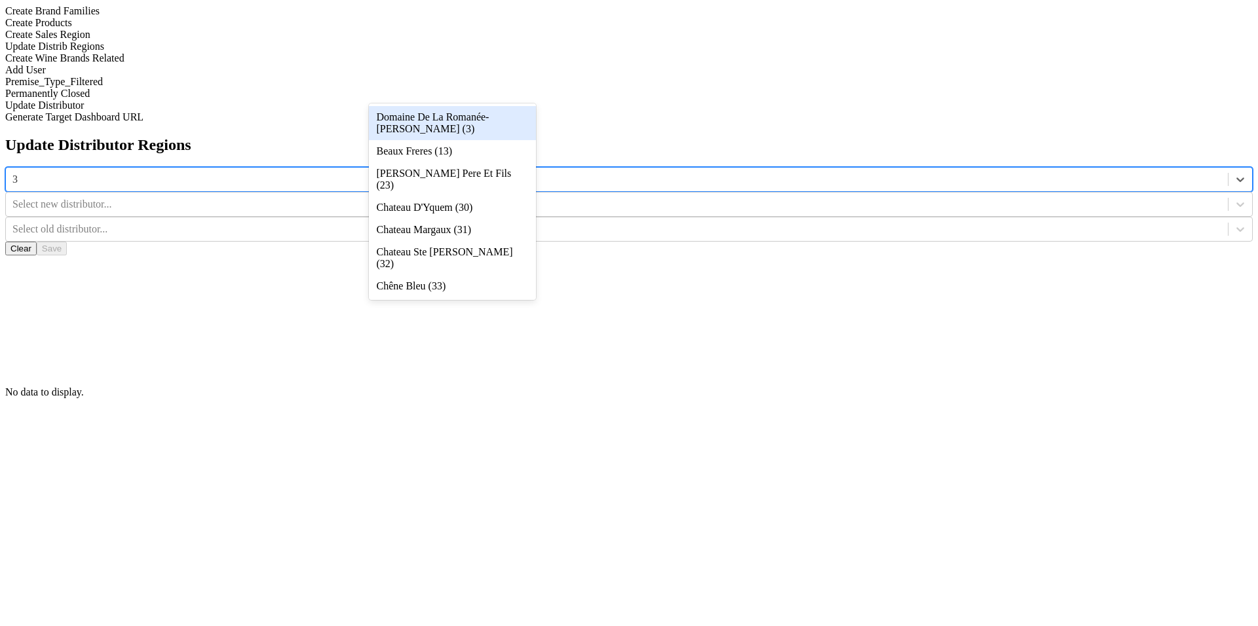
type input "39"
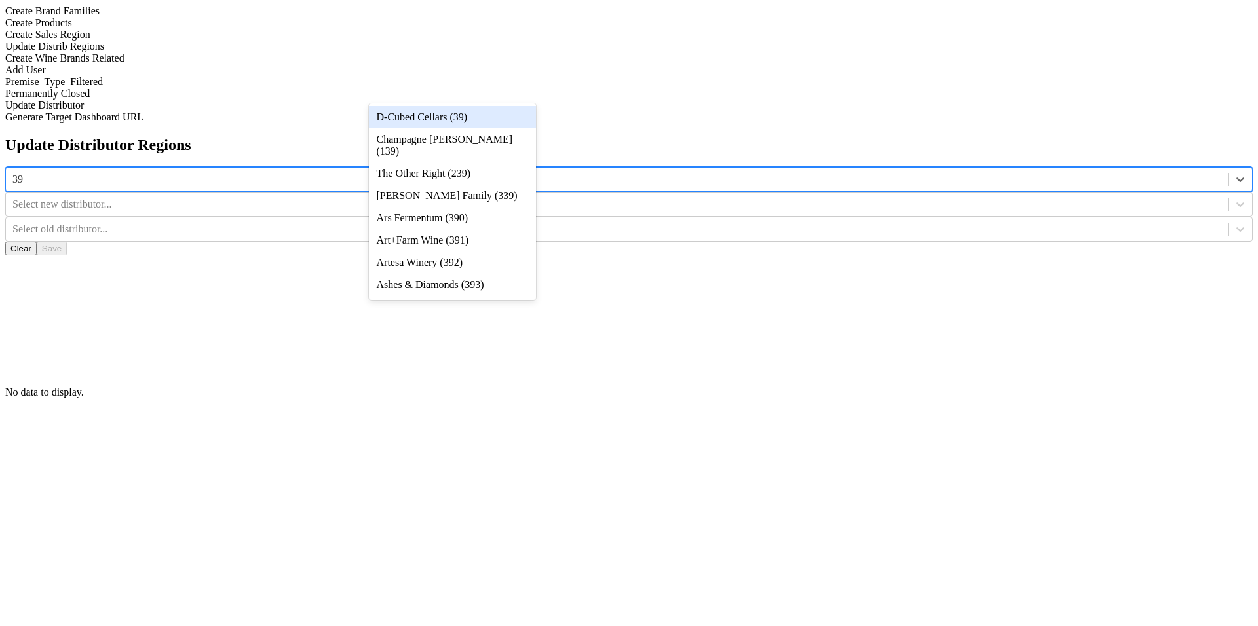
click at [506, 115] on div "D-Cubed Cellars (39)" at bounding box center [452, 117] width 167 height 22
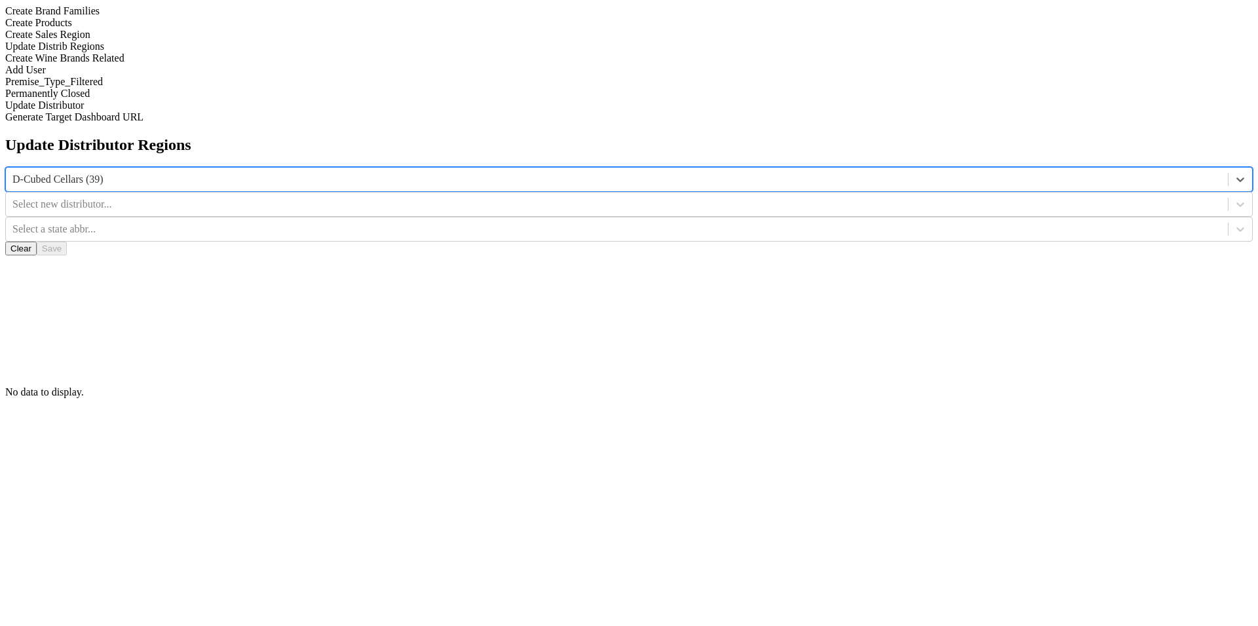
click at [1228, 193] on div at bounding box center [1240, 205] width 24 height 24
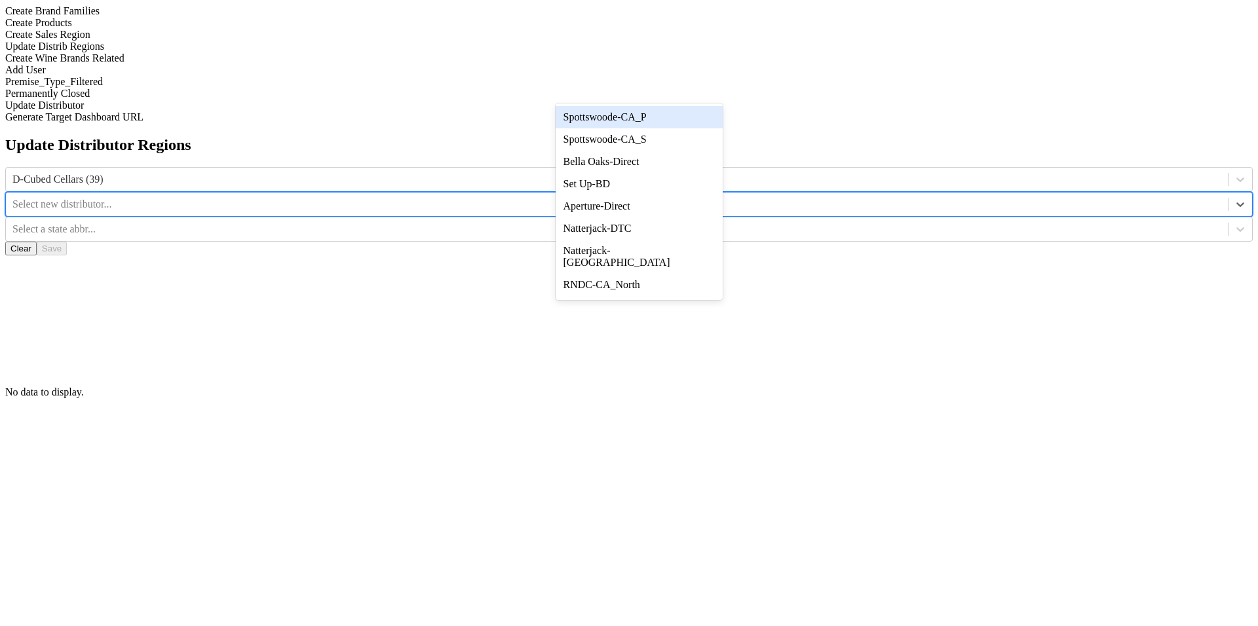
click at [700, 121] on div "Spottswoode-CA_P" at bounding box center [639, 117] width 167 height 22
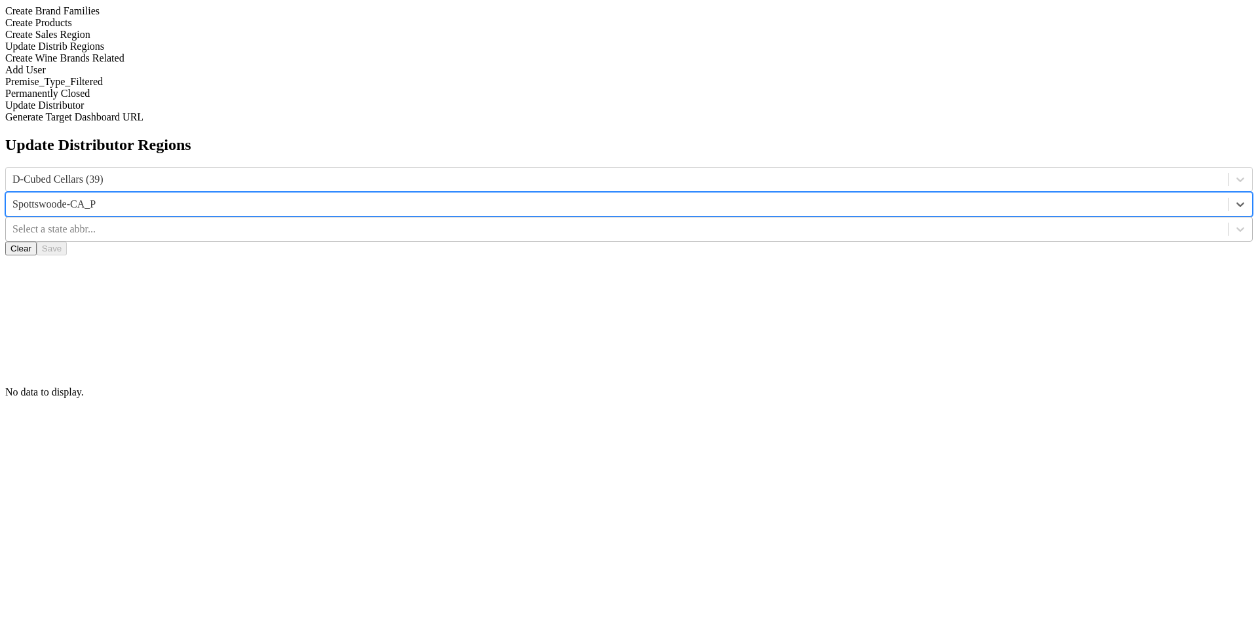
click at [757, 222] on div at bounding box center [616, 229] width 1209 height 14
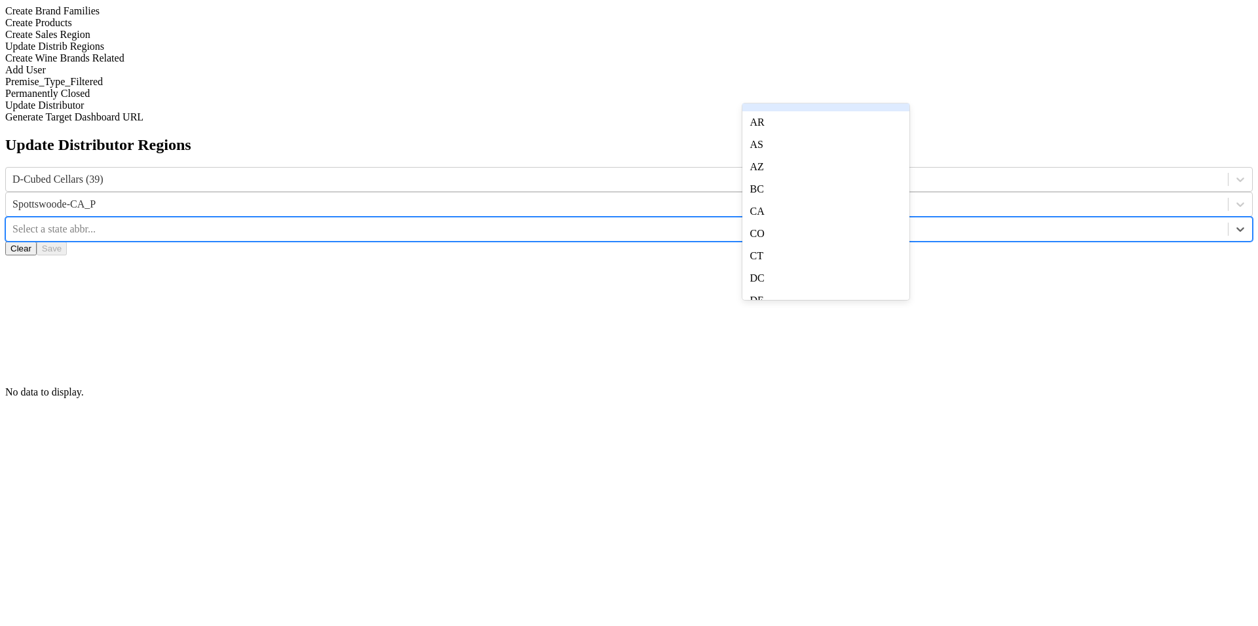
scroll to position [84, 0]
click at [779, 200] on div "CA" at bounding box center [825, 189] width 167 height 22
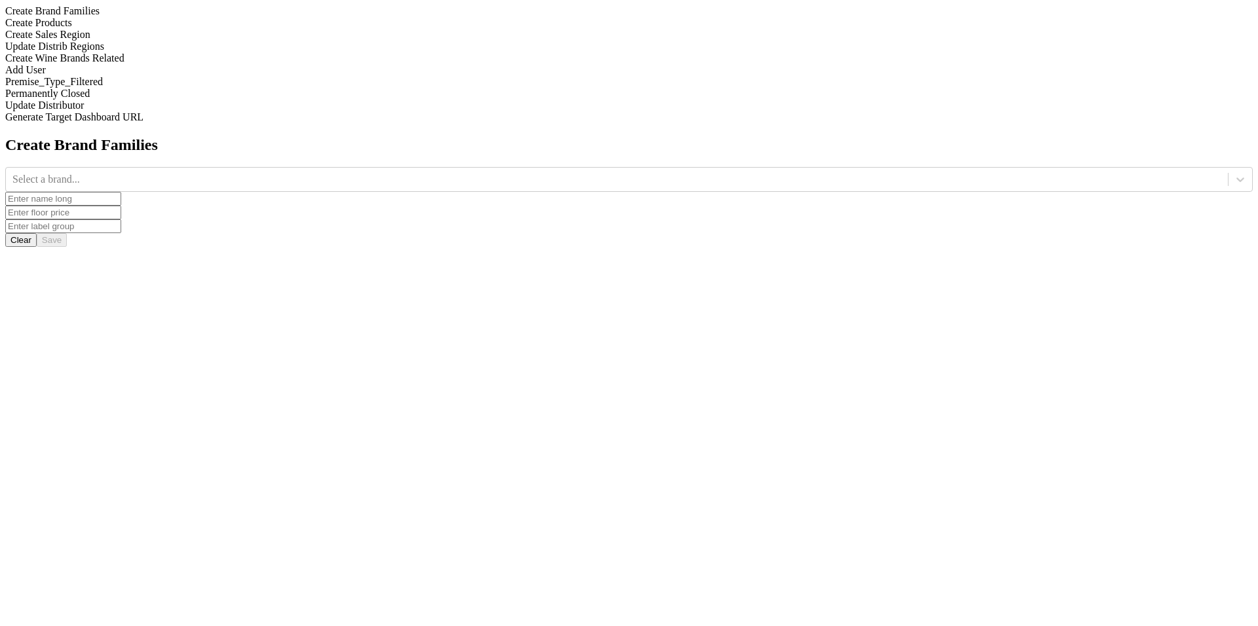
click at [159, 52] on div "Update Distrib Regions" at bounding box center [628, 47] width 1247 height 12
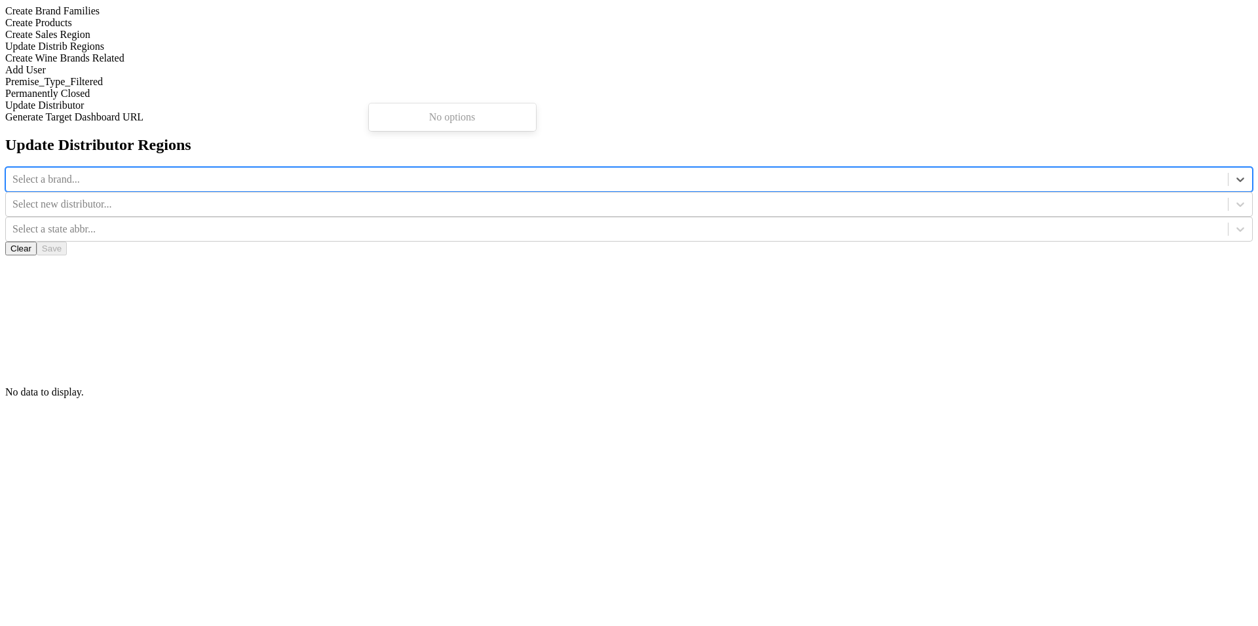
click at [503, 172] on div at bounding box center [616, 179] width 1209 height 14
type input "39"
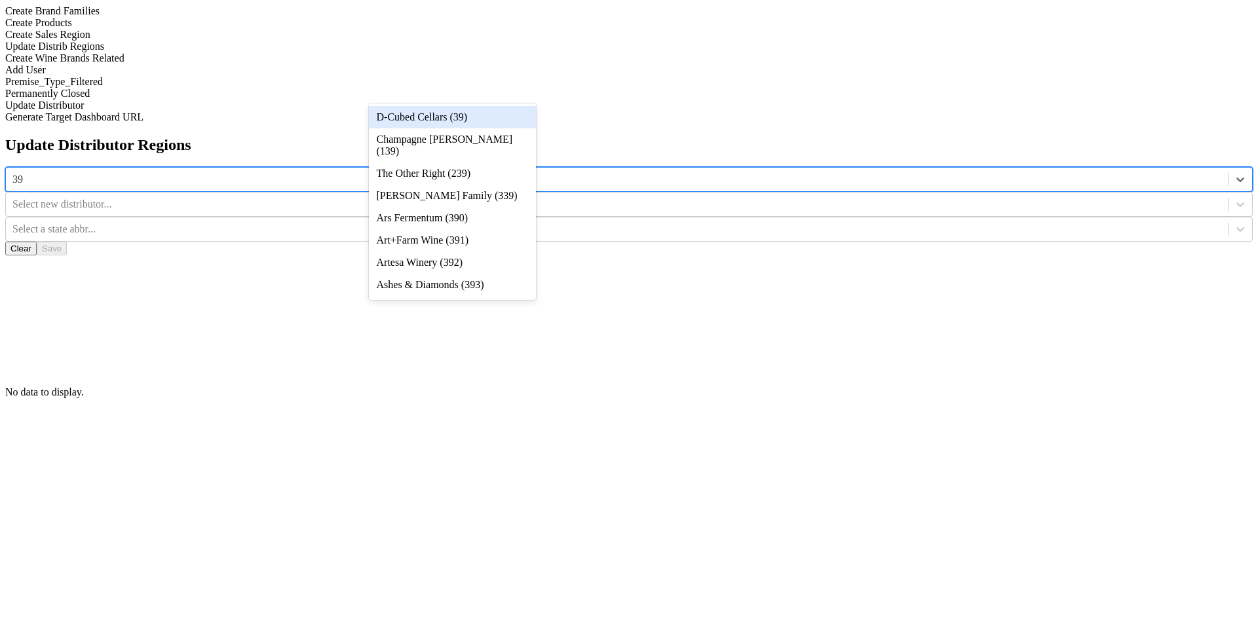
click at [508, 124] on div "D-Cubed Cellars (39)" at bounding box center [452, 117] width 167 height 22
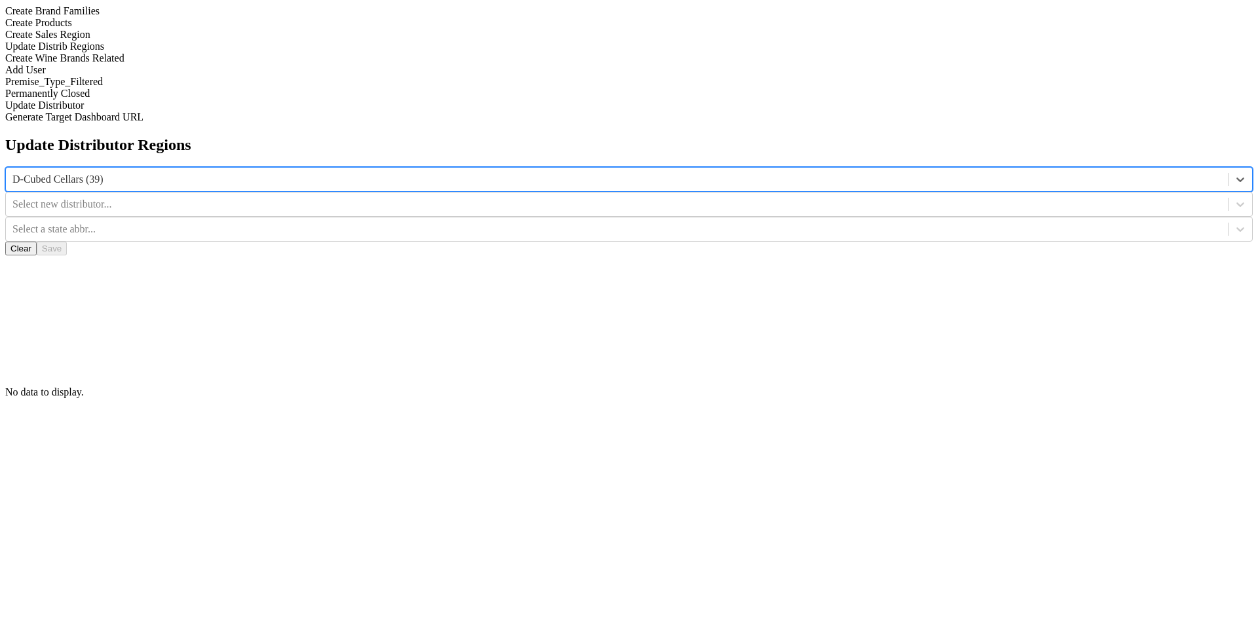
click at [607, 197] on div at bounding box center [616, 204] width 1209 height 14
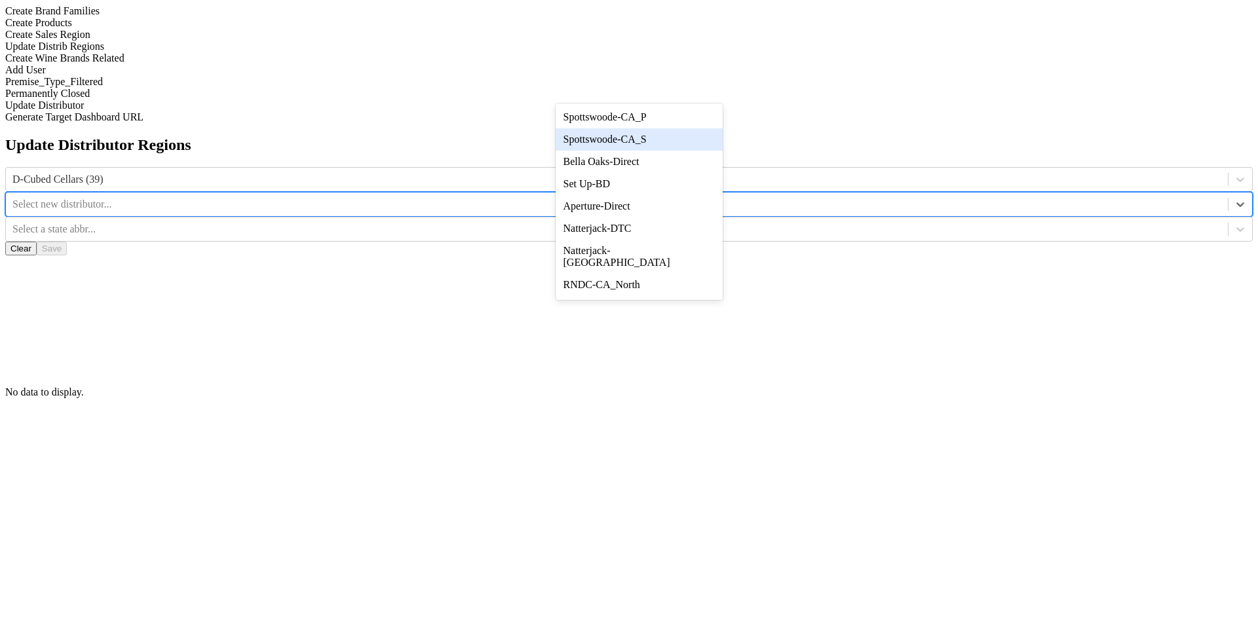
click at [651, 140] on div "Spottswoode-CA_S" at bounding box center [639, 139] width 167 height 22
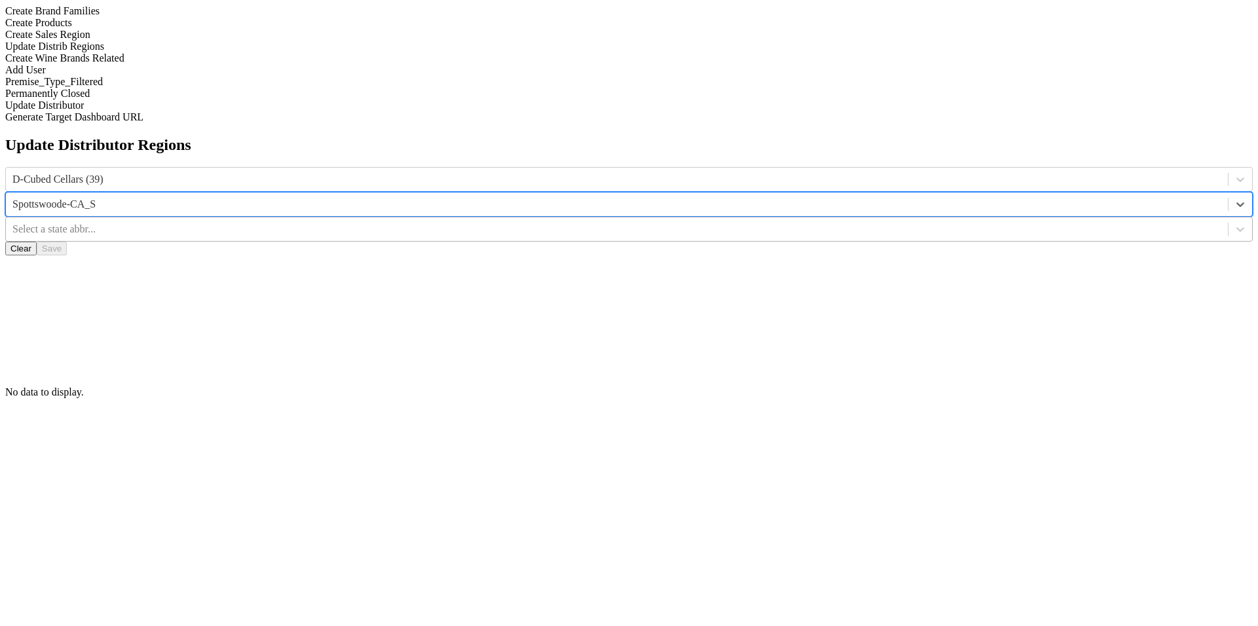
click at [755, 222] on div at bounding box center [616, 229] width 1209 height 14
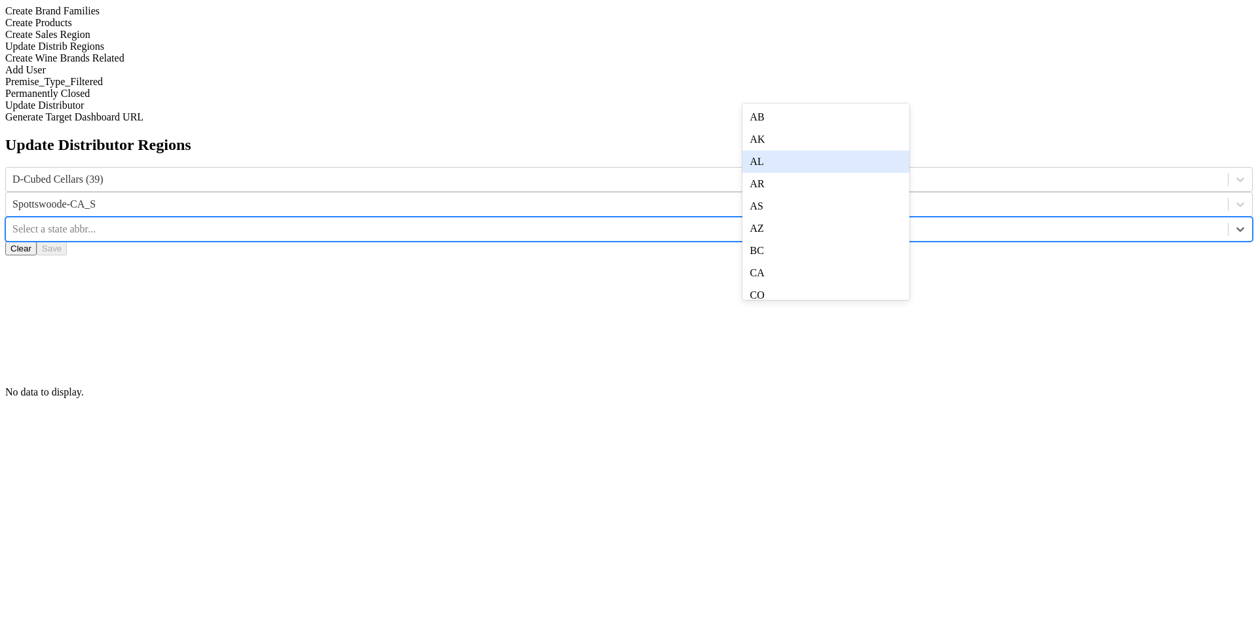
scroll to position [84, 0]
click at [772, 200] on div "CA" at bounding box center [825, 189] width 167 height 22
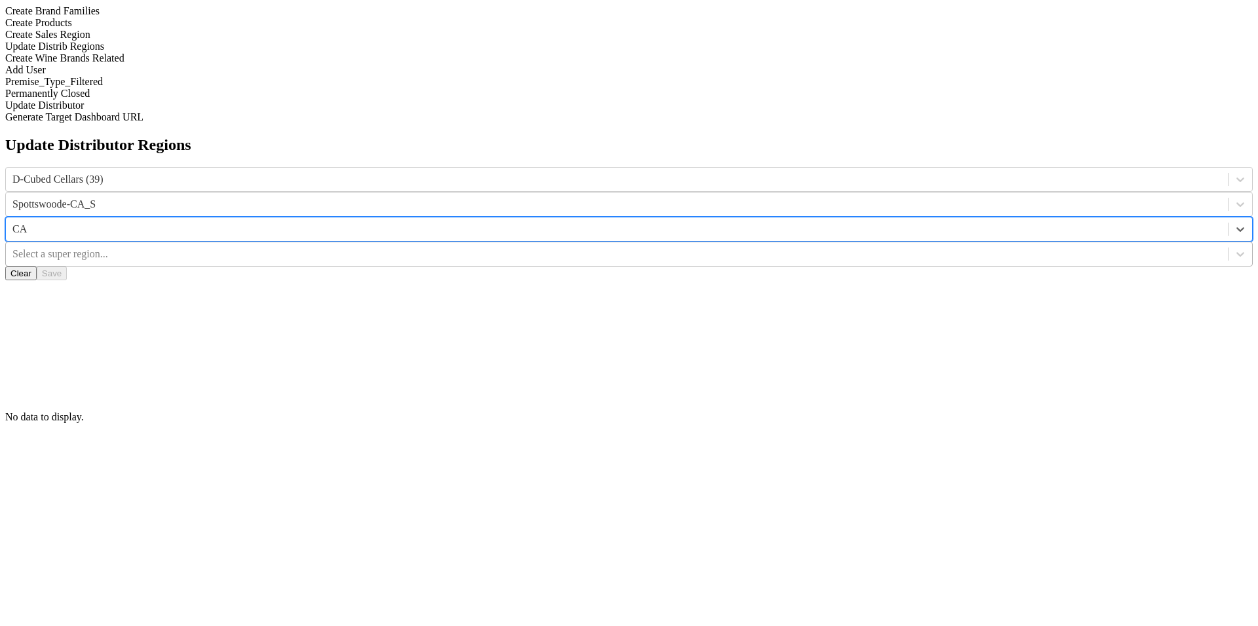
click at [955, 247] on div at bounding box center [616, 254] width 1209 height 14
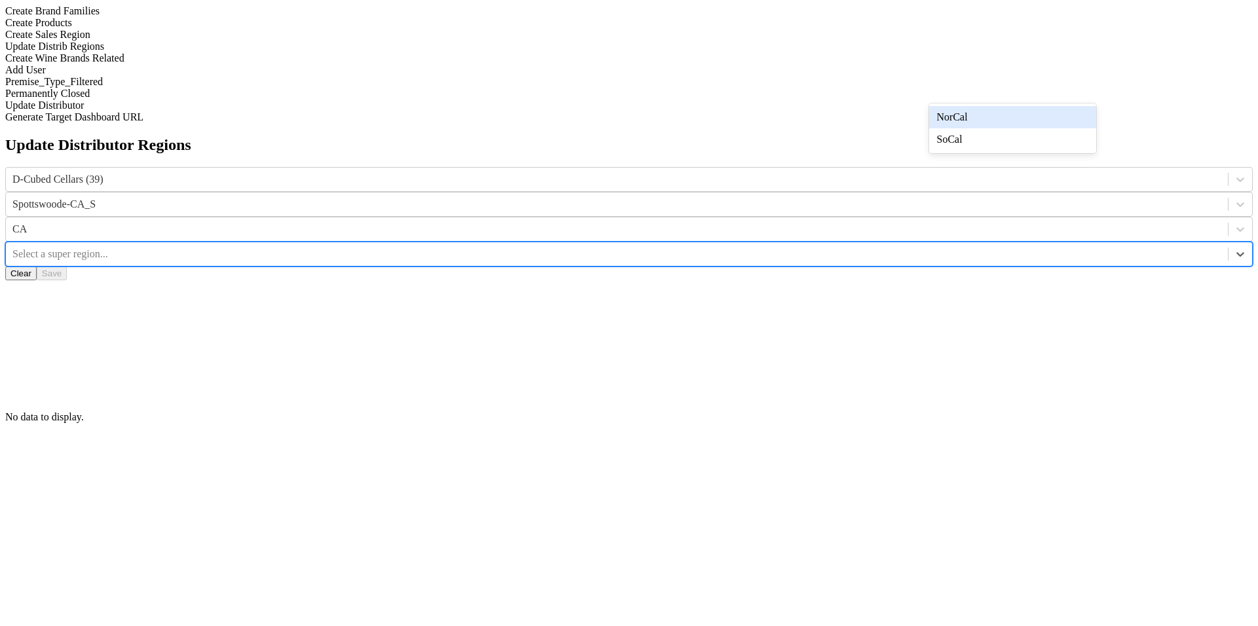
click at [945, 117] on div "NorCal" at bounding box center [1012, 117] width 167 height 22
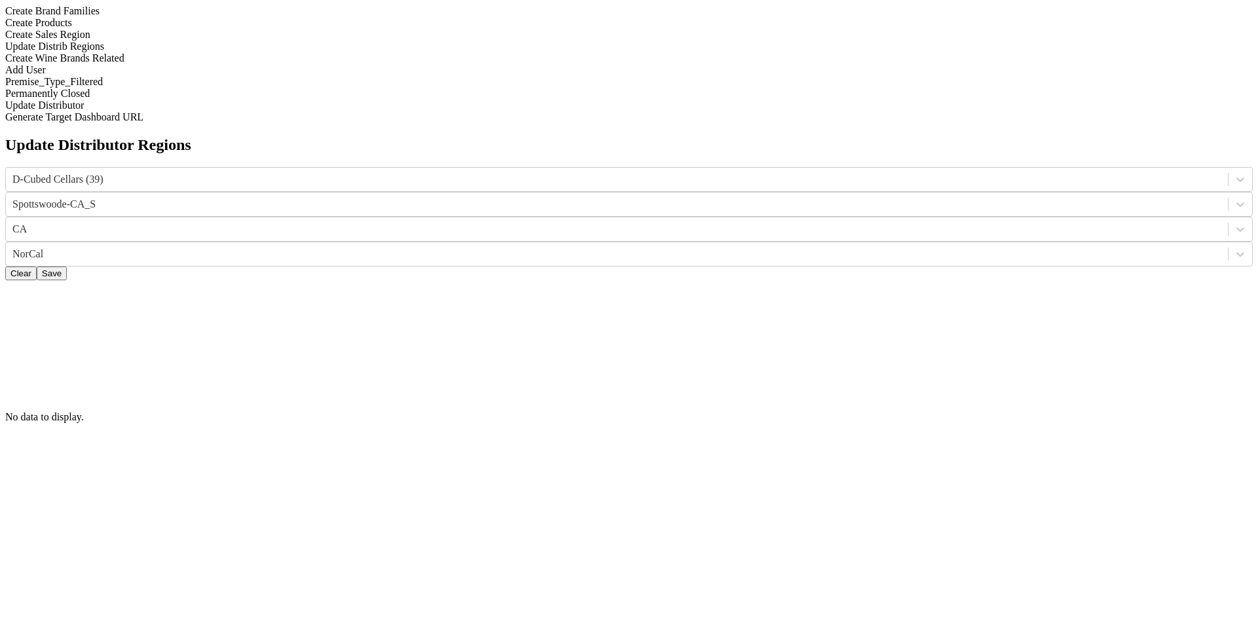
click at [37, 267] on button "Clear" at bounding box center [20, 274] width 31 height 14
click at [501, 172] on div at bounding box center [616, 179] width 1209 height 14
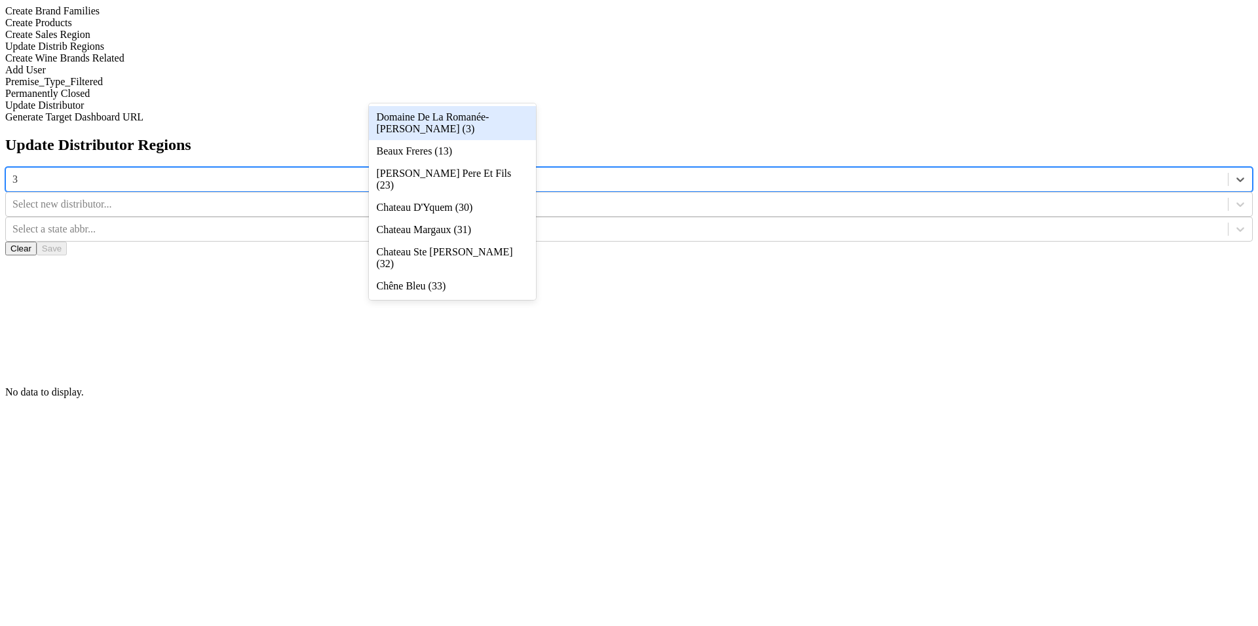
type input "39"
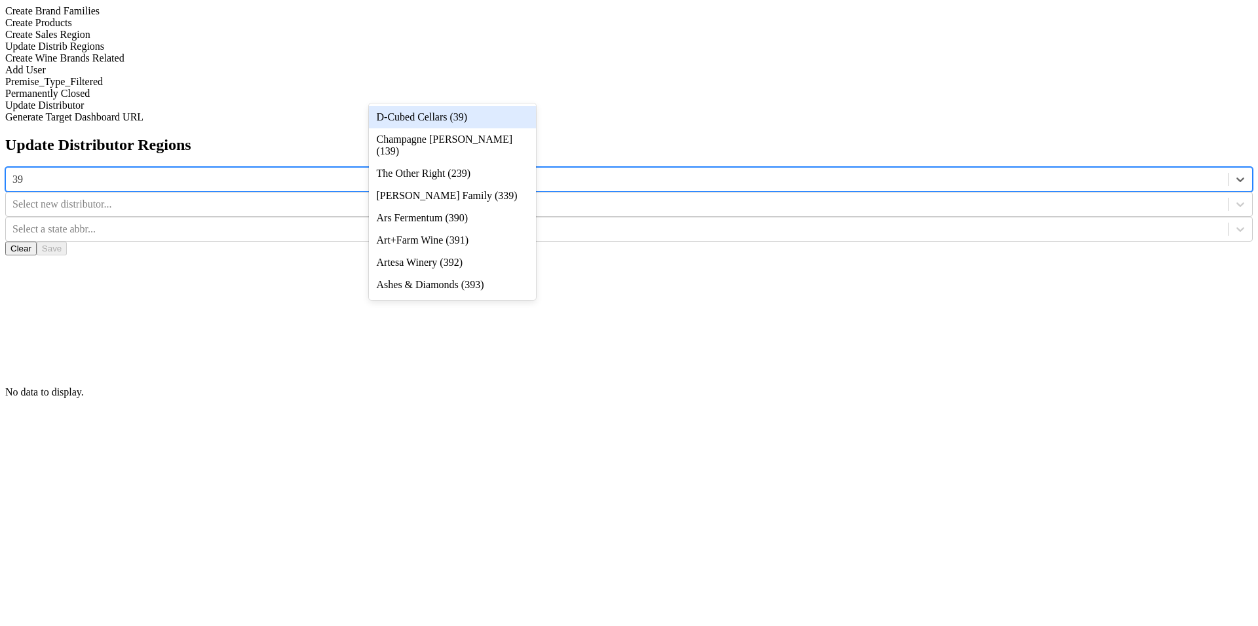
click at [502, 117] on div "D-Cubed Cellars (39)" at bounding box center [452, 117] width 167 height 22
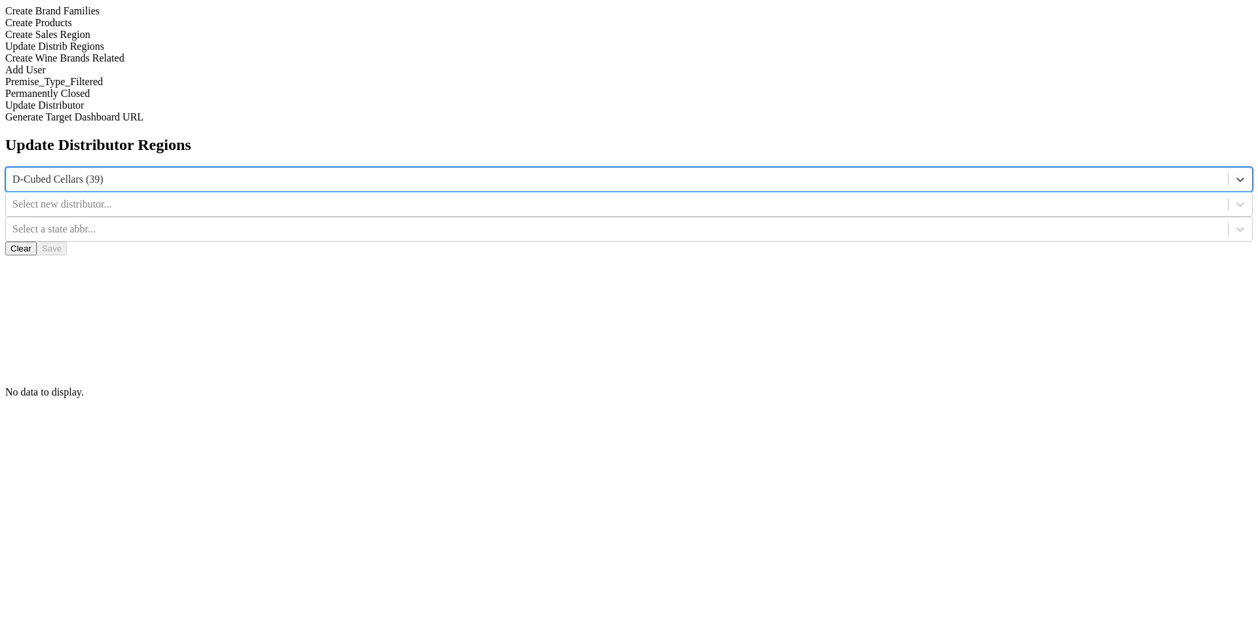
click at [1234, 198] on icon at bounding box center [1240, 204] width 13 height 13
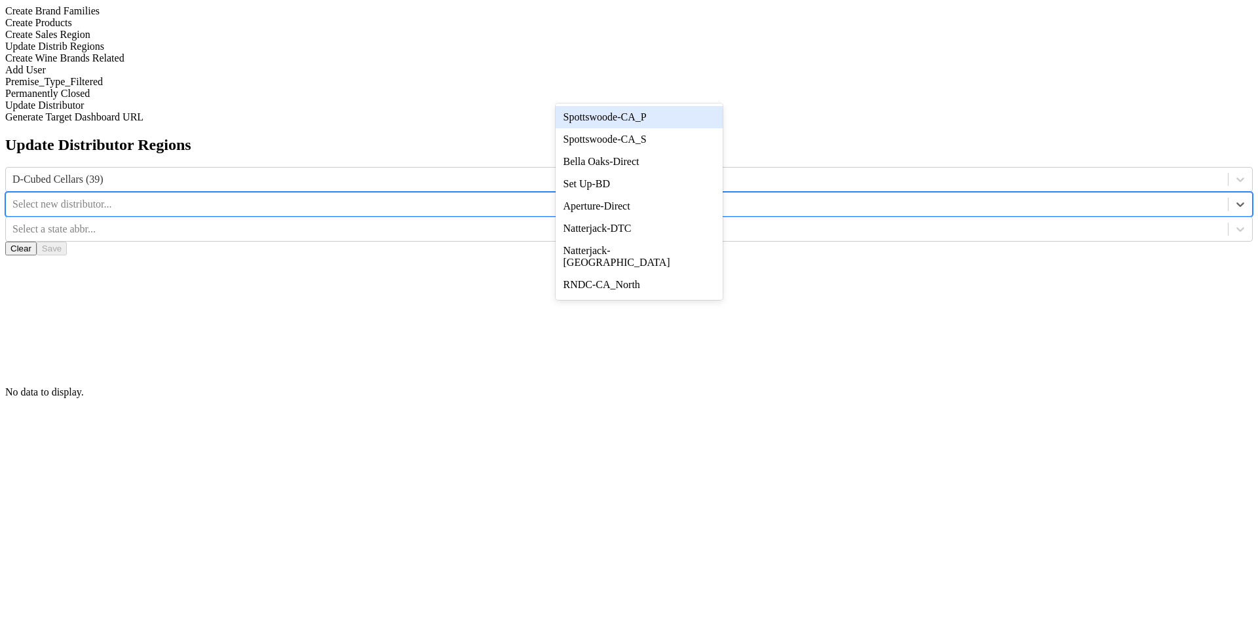
click at [711, 121] on div "Spottswoode-CA_P" at bounding box center [639, 117] width 167 height 22
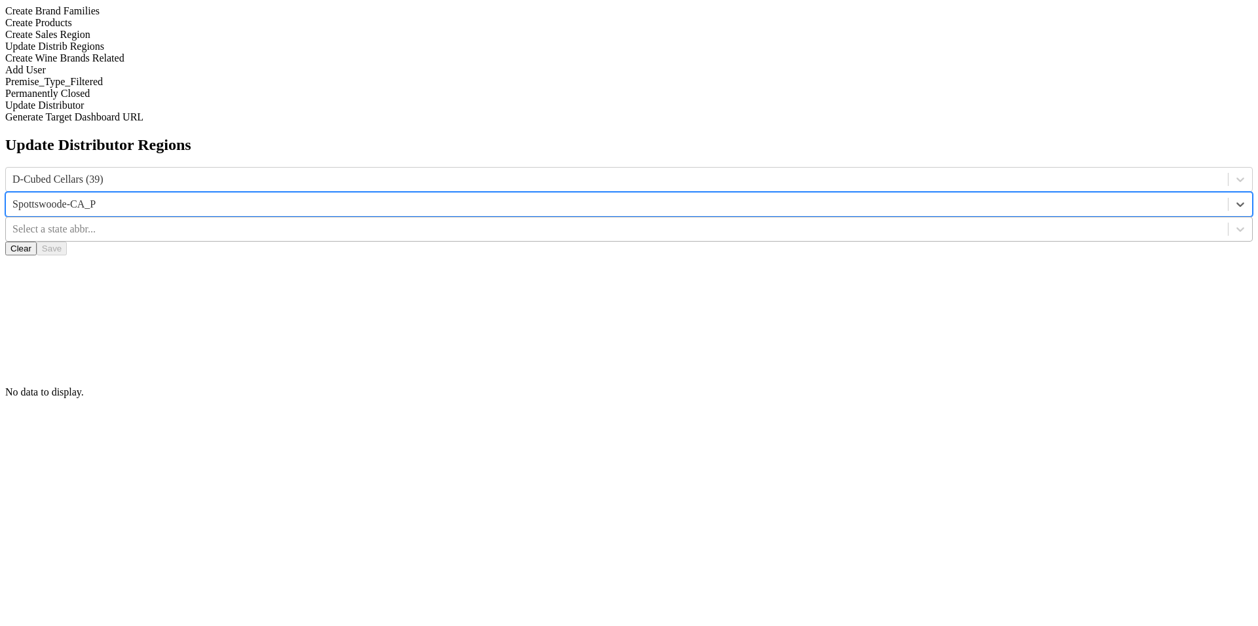
click at [824, 222] on div at bounding box center [616, 229] width 1209 height 14
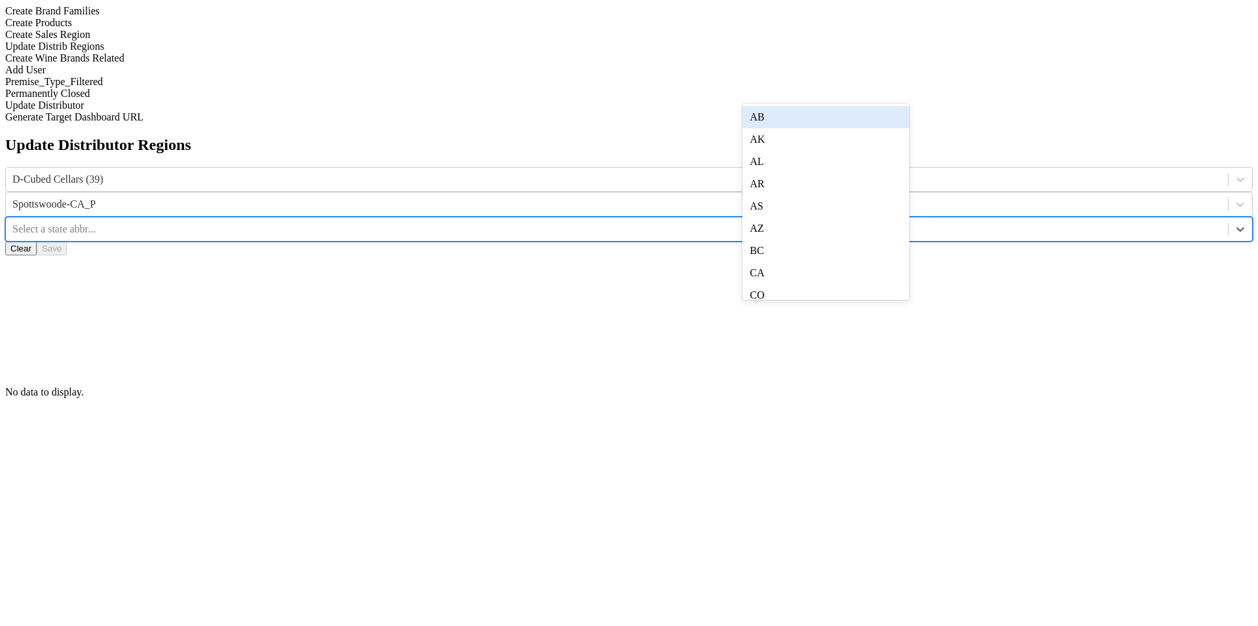
click at [829, 115] on div "AB" at bounding box center [825, 117] width 167 height 22
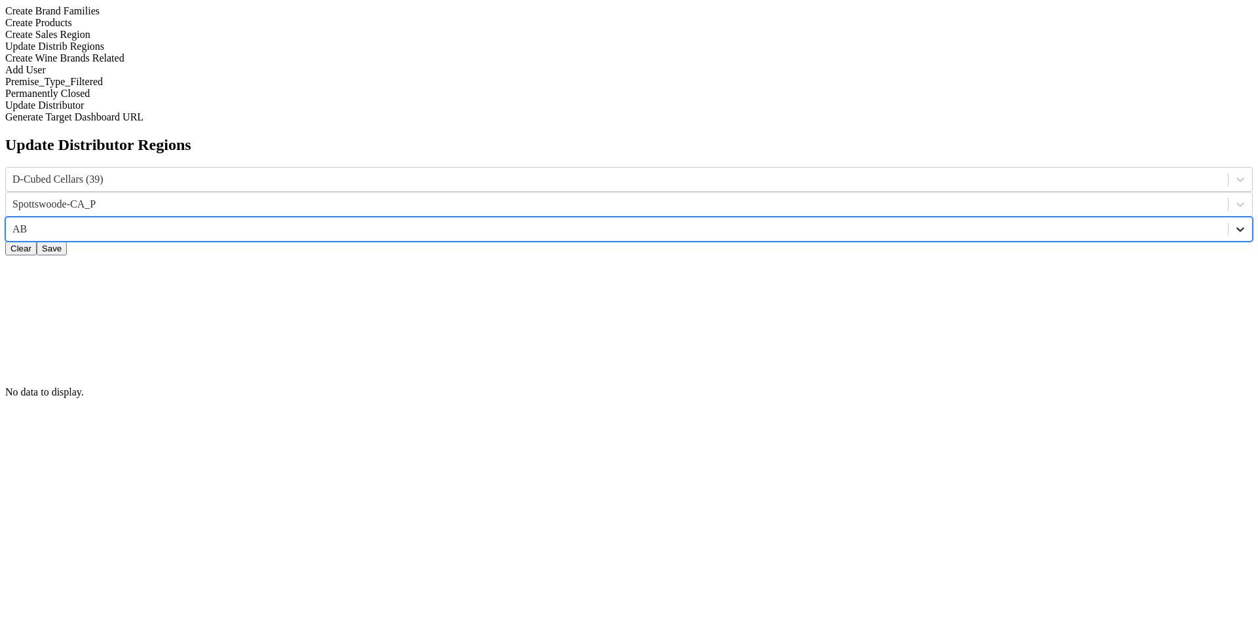
click at [1234, 223] on icon at bounding box center [1240, 229] width 13 height 13
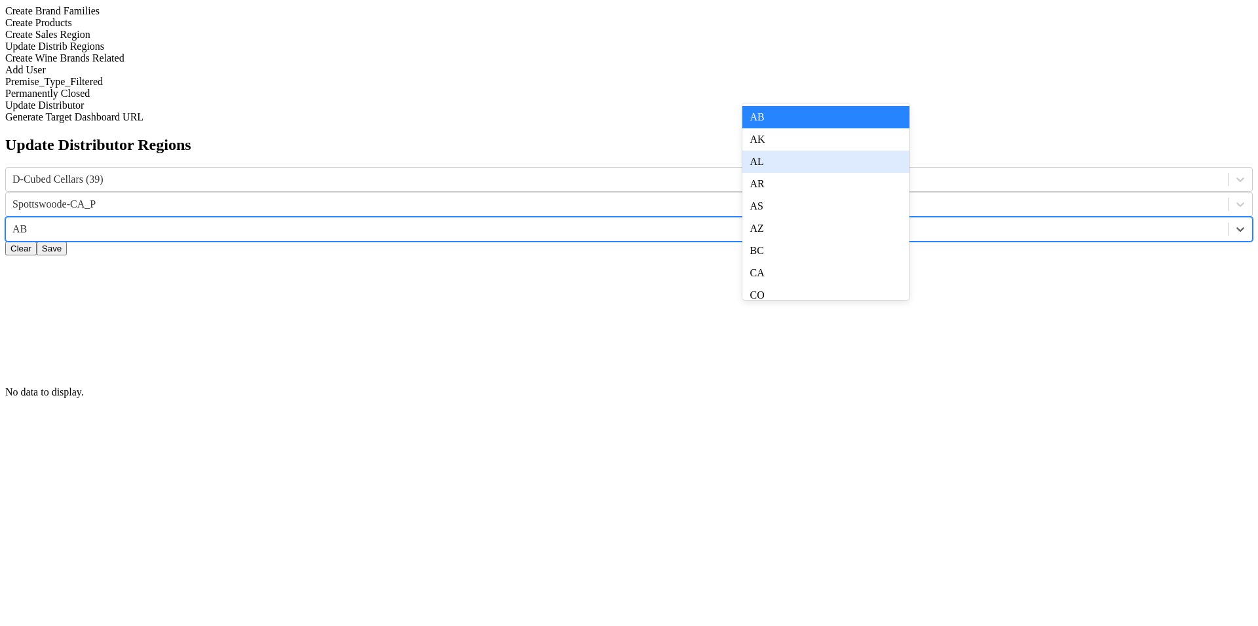
click at [887, 159] on div "AL" at bounding box center [825, 162] width 167 height 22
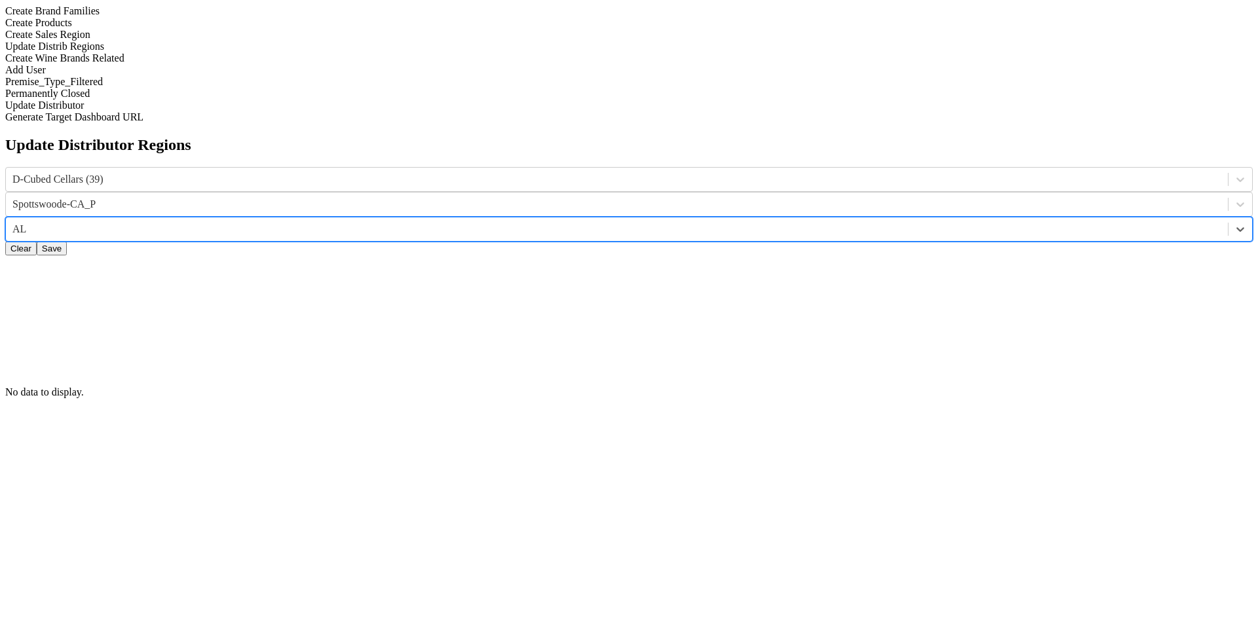
click at [869, 222] on div at bounding box center [616, 229] width 1209 height 14
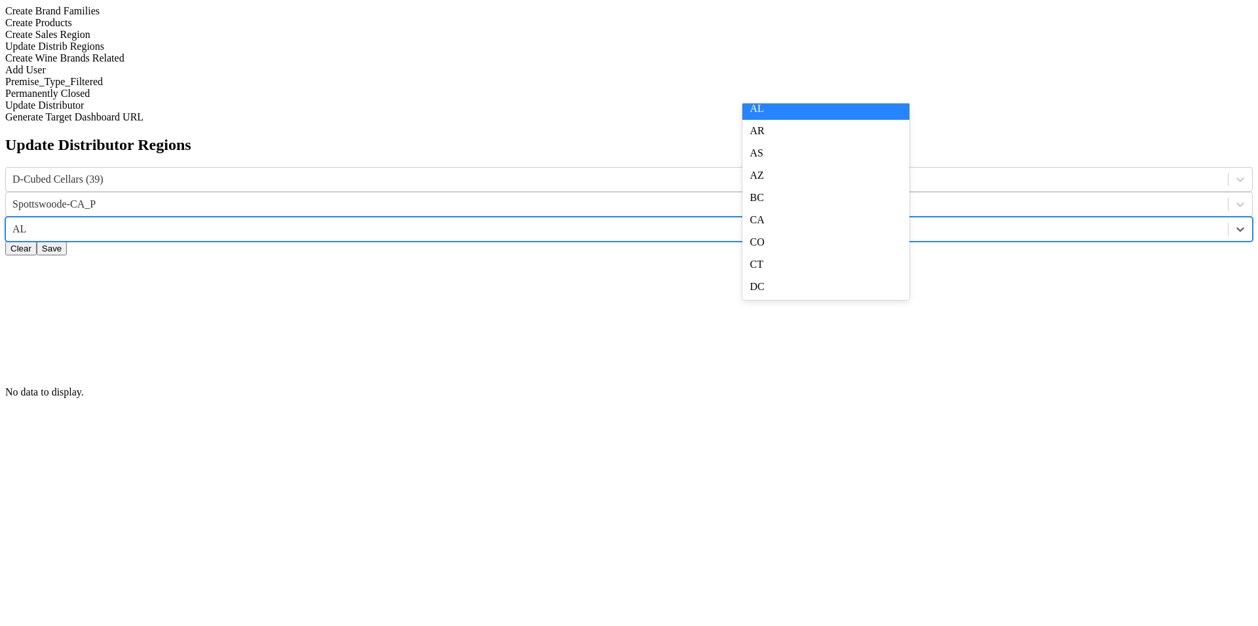
scroll to position [132, 0]
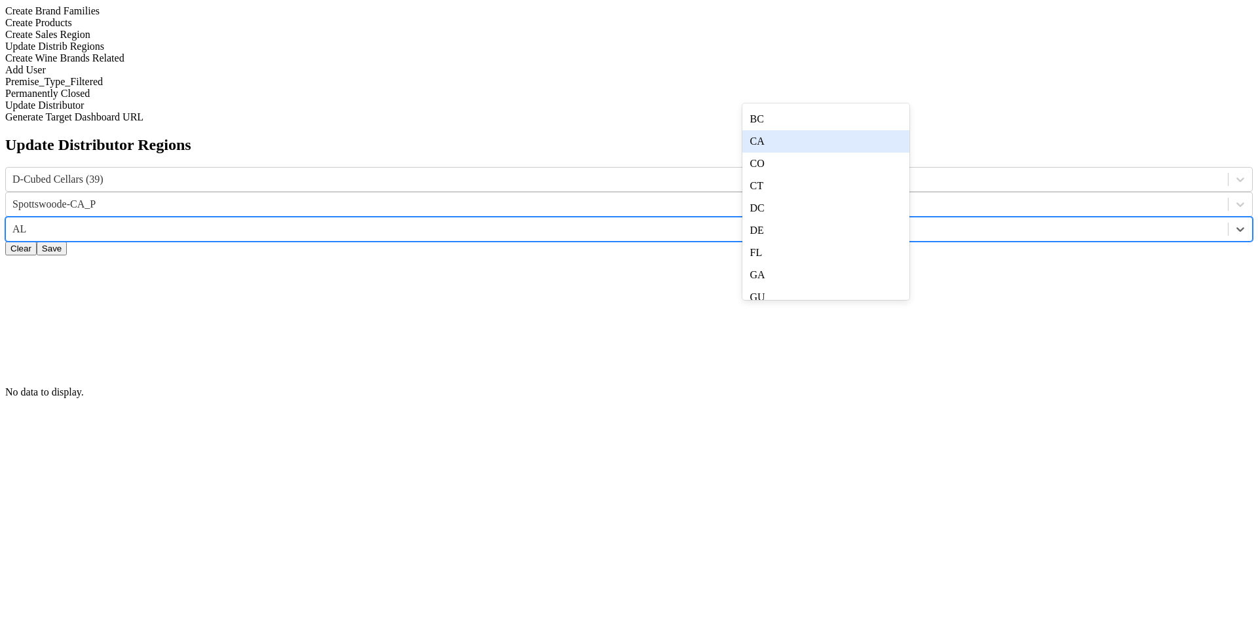
click at [869, 153] on div "CA" at bounding box center [825, 141] width 167 height 22
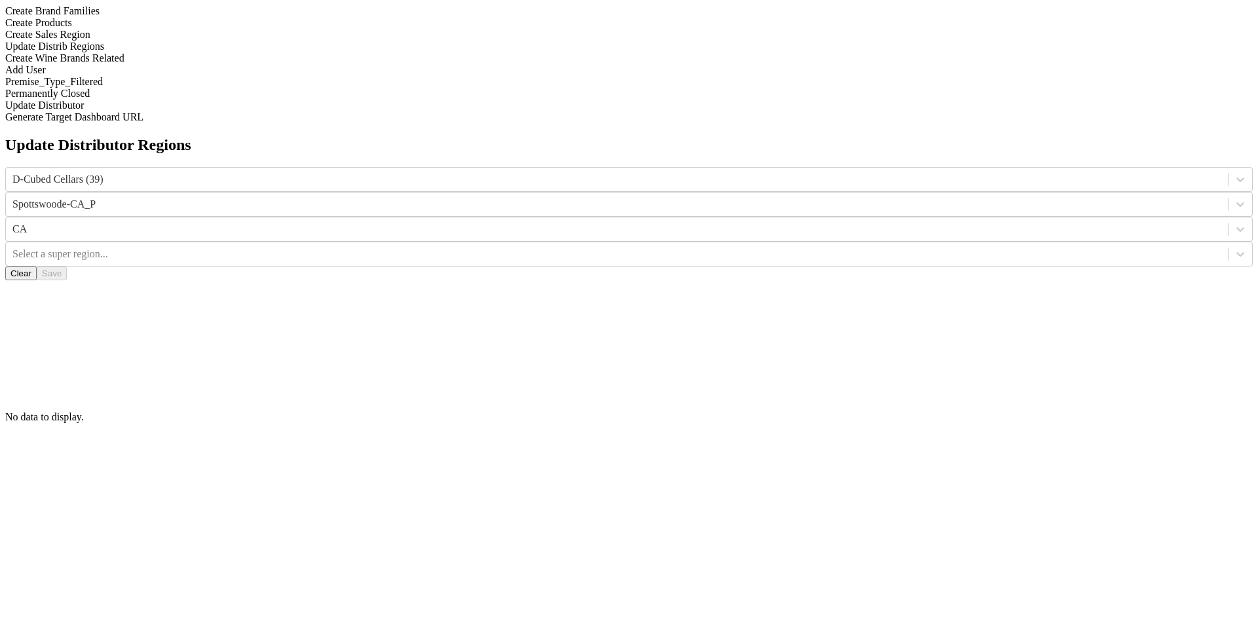
click at [886, 136] on div "Update Distributor Regions D-Cubed Cellars (39) Spottswoode-CA_P CA Select a su…" at bounding box center [628, 279] width 1247 height 287
click at [1228, 218] on div at bounding box center [1240, 230] width 24 height 24
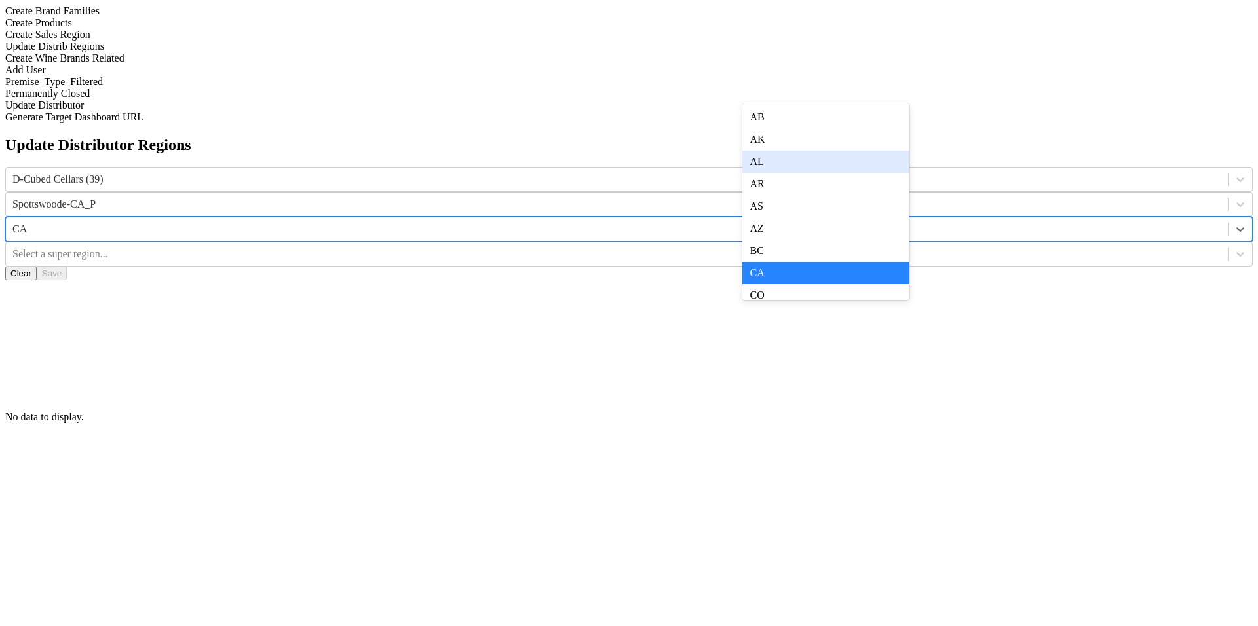
click at [885, 173] on div "AL" at bounding box center [825, 162] width 167 height 22
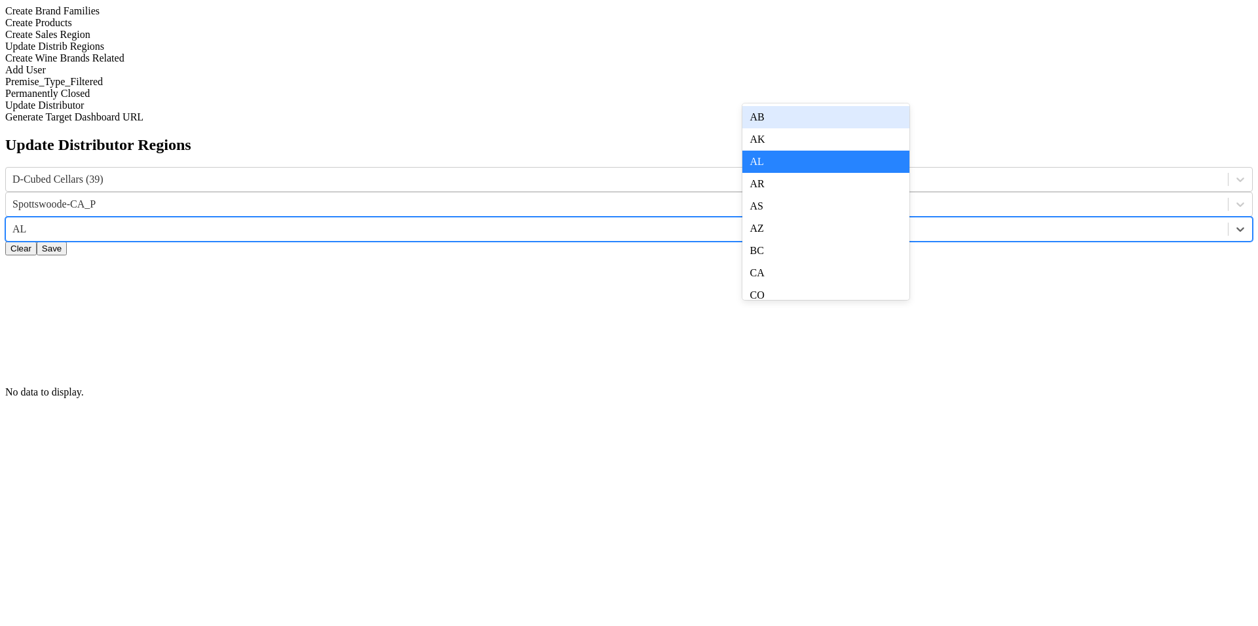
click at [871, 222] on div at bounding box center [616, 229] width 1209 height 14
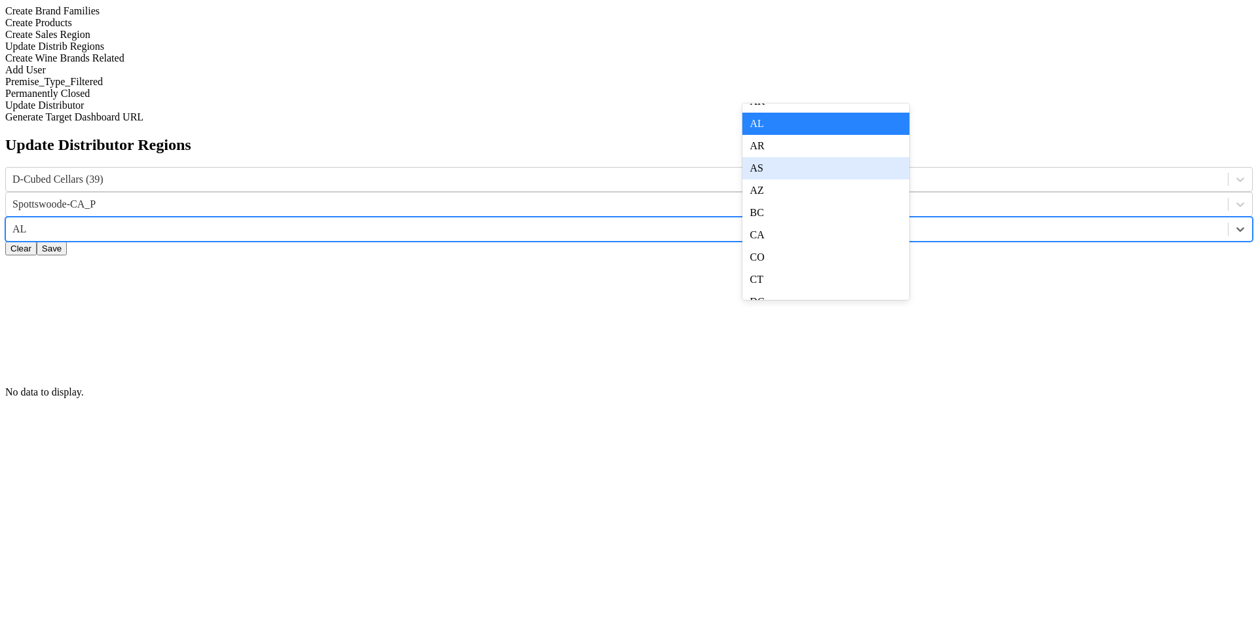
scroll to position [69, 0]
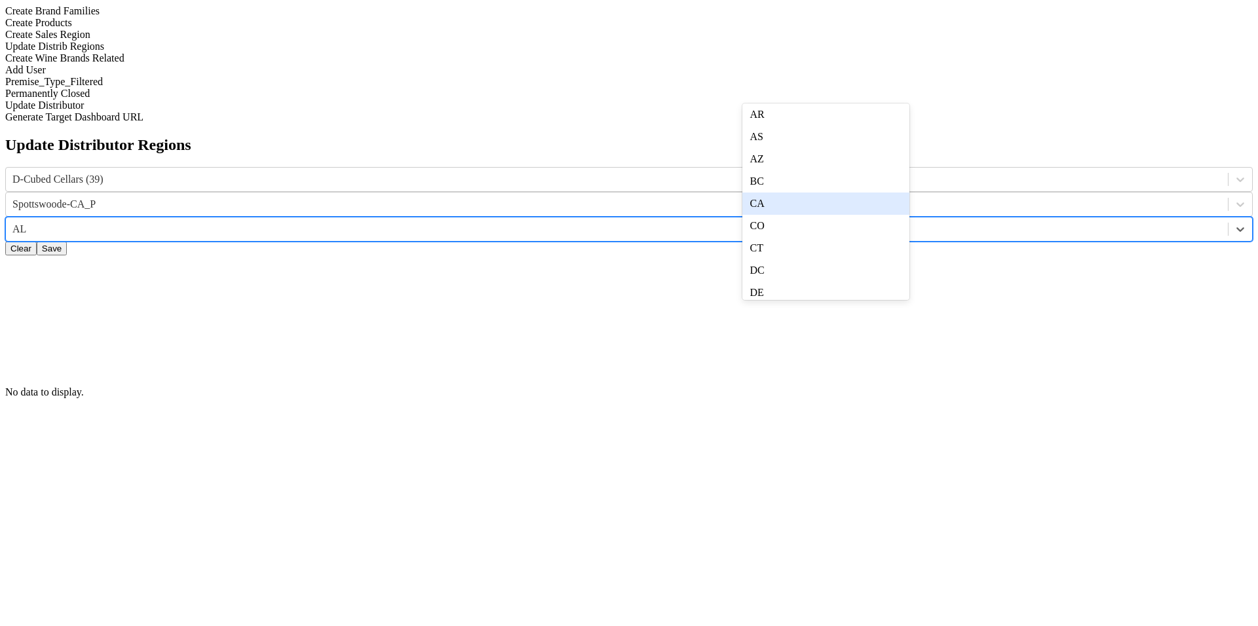
click at [878, 215] on div "CA" at bounding box center [825, 204] width 167 height 22
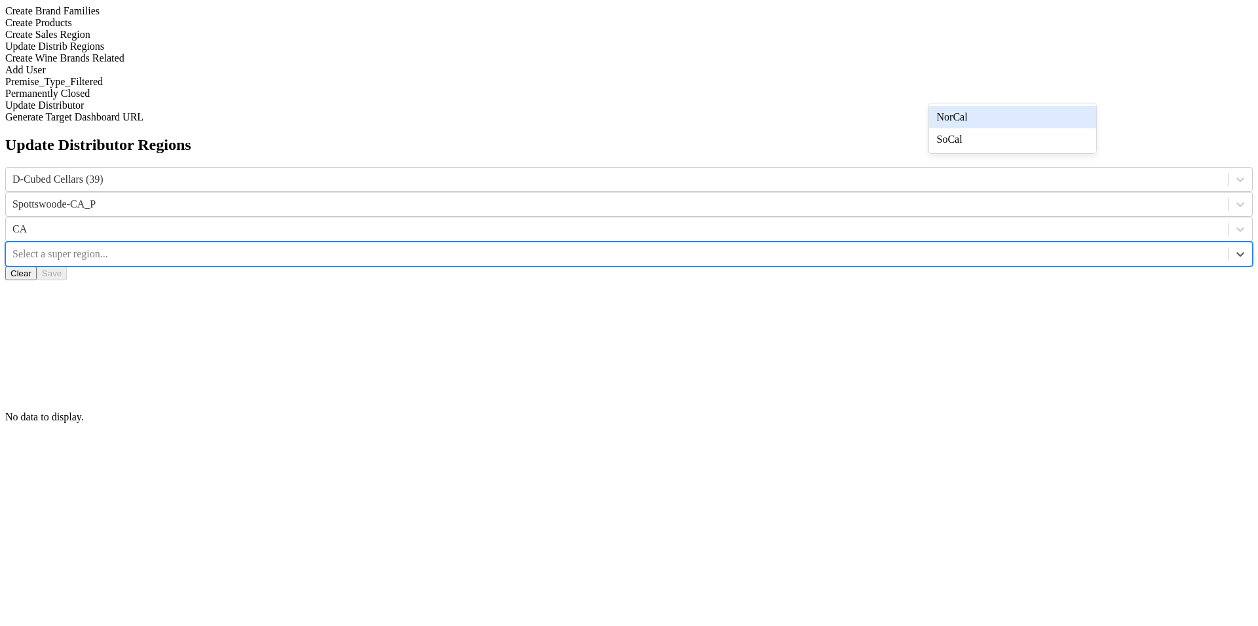
click at [989, 247] on div at bounding box center [616, 254] width 1209 height 14
click at [988, 116] on div "NorCal" at bounding box center [1012, 117] width 167 height 22
click at [850, 222] on div at bounding box center [616, 229] width 1209 height 14
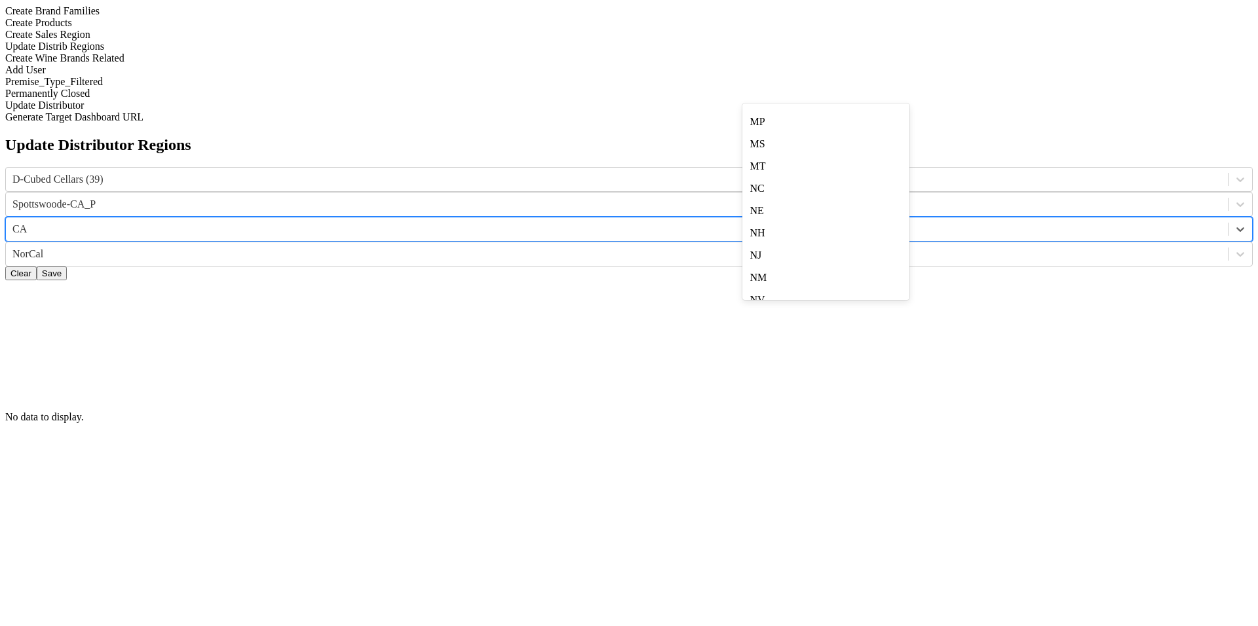
scroll to position [751, 0]
click at [850, 90] on div "MT" at bounding box center [825, 79] width 167 height 22
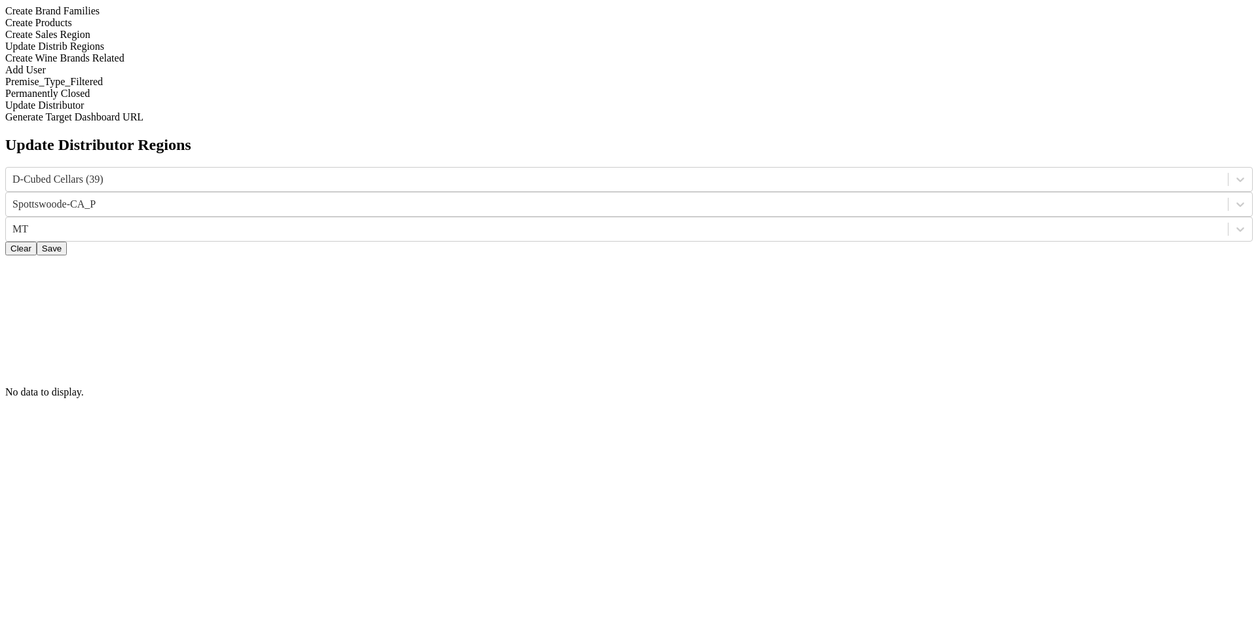
click at [854, 136] on div "Update Distributor Regions D-Cubed Cellars (39) Spottswoode-CA_P MT Clear Save …" at bounding box center [628, 267] width 1247 height 262
click at [858, 222] on div at bounding box center [616, 229] width 1209 height 14
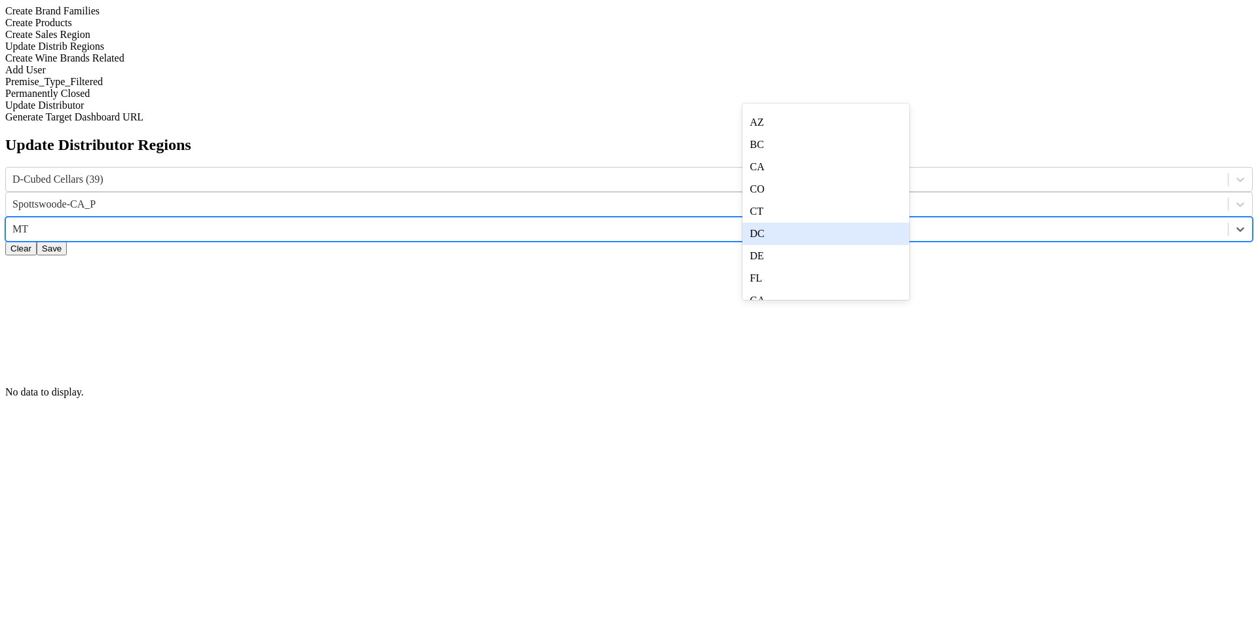
scroll to position [147, 0]
click at [875, 160] on div "CO" at bounding box center [825, 149] width 167 height 22
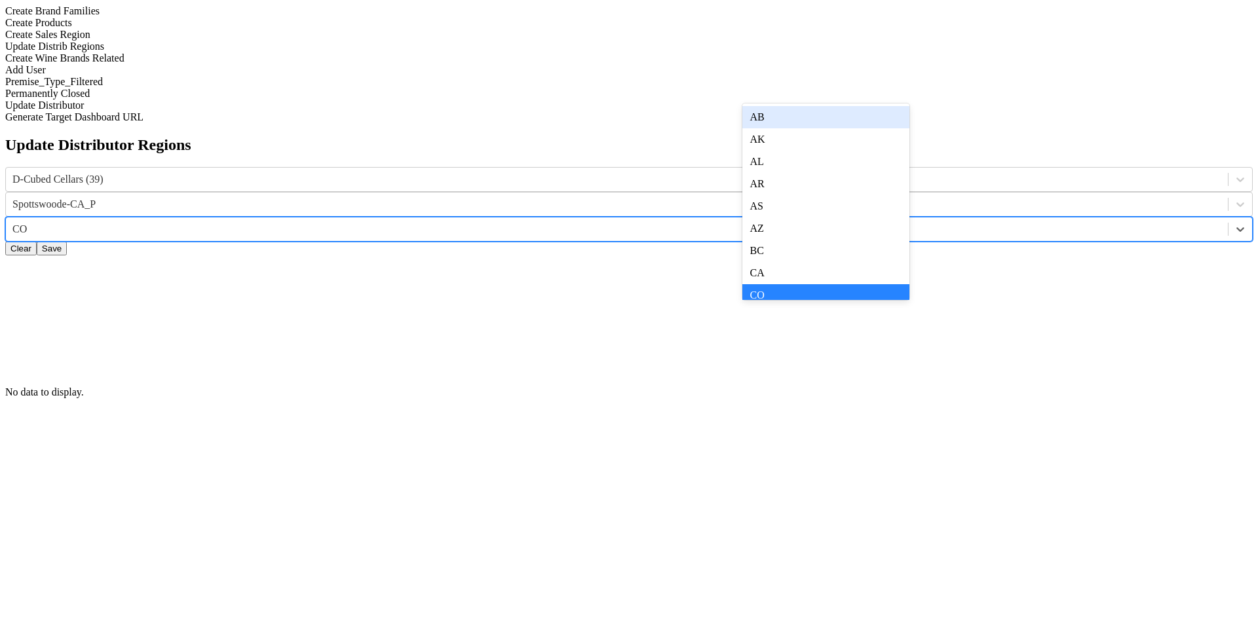
click at [872, 219] on div "CO" at bounding box center [617, 229] width 1222 height 20
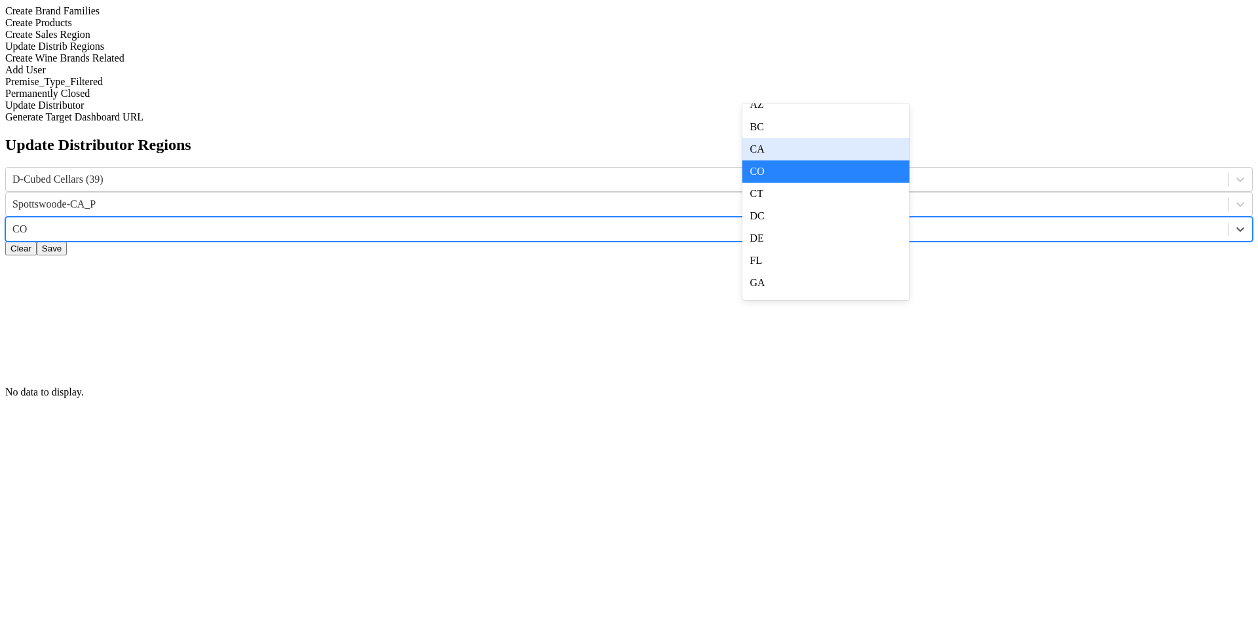
click at [872, 161] on div "CA" at bounding box center [825, 149] width 167 height 22
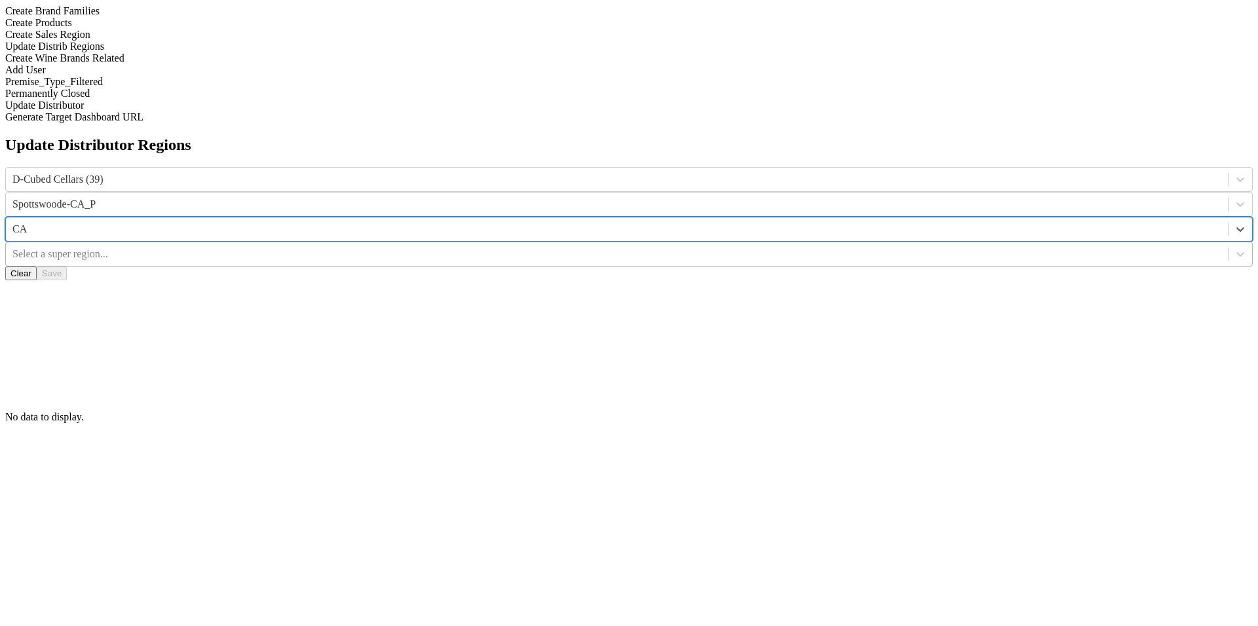
click at [964, 247] on div at bounding box center [616, 254] width 1209 height 14
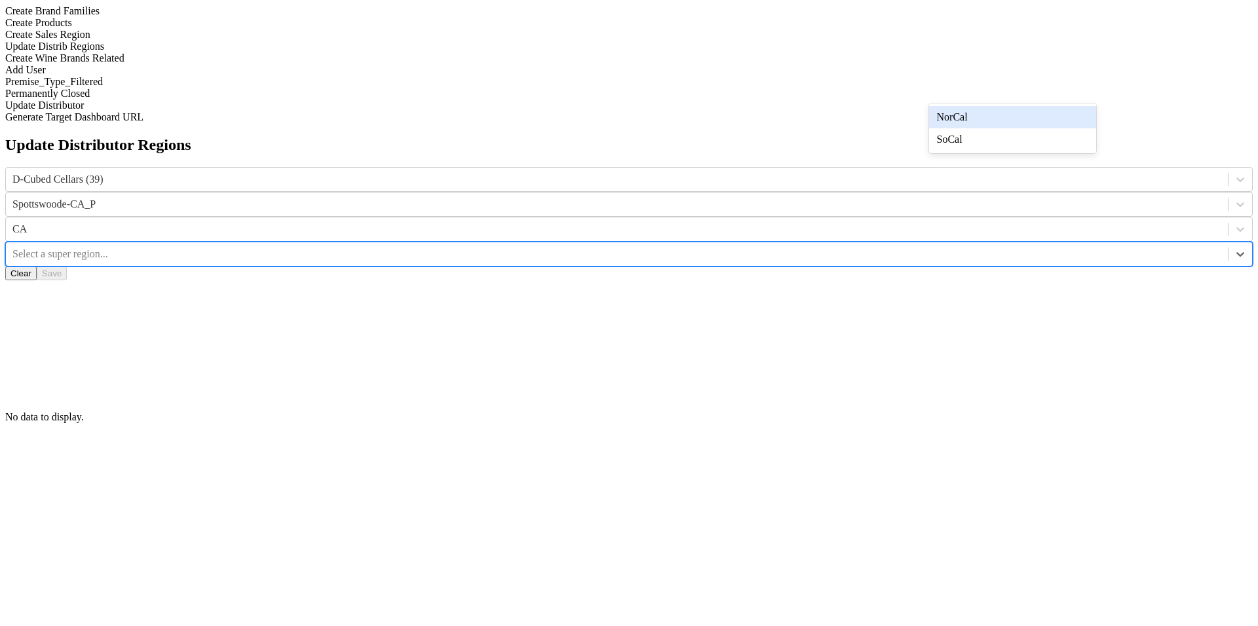
click at [964, 121] on div "NorCal" at bounding box center [1012, 117] width 167 height 22
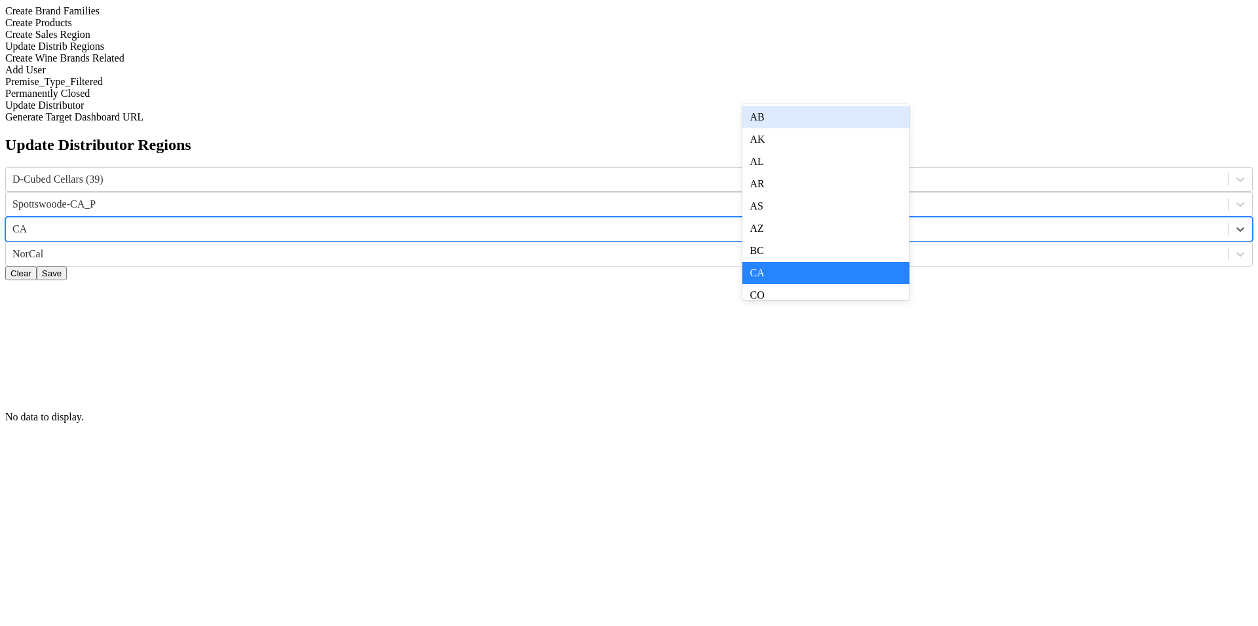
click at [858, 222] on div at bounding box center [616, 229] width 1209 height 14
type input "ny"
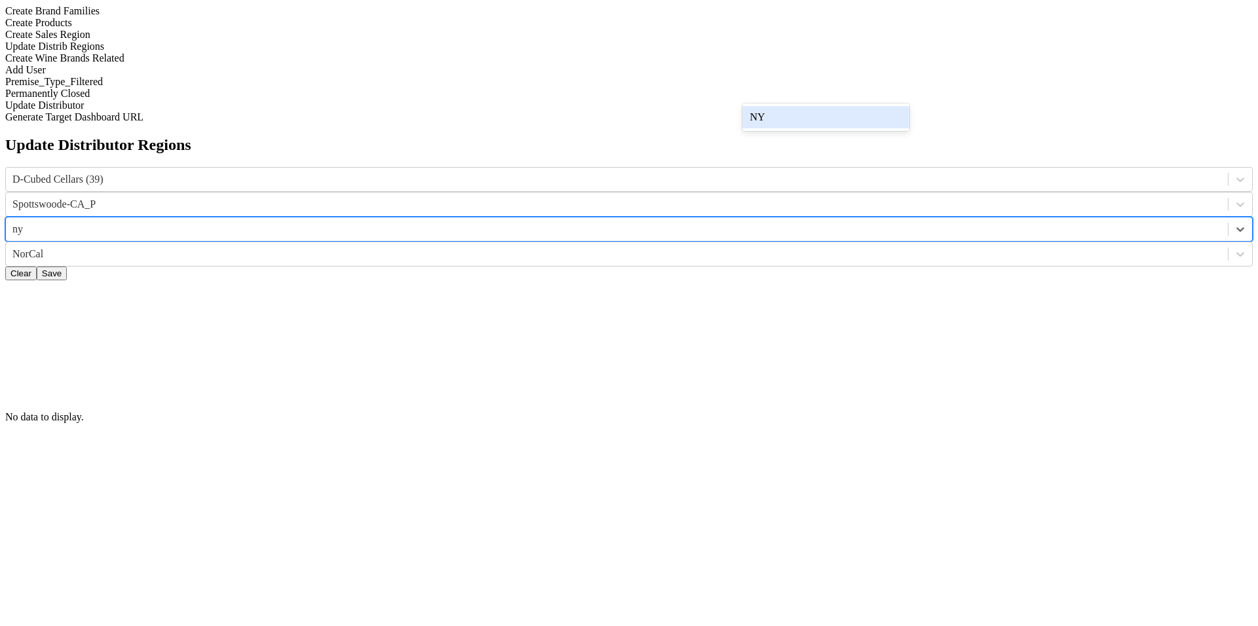
click at [848, 116] on div "NY" at bounding box center [825, 117] width 167 height 22
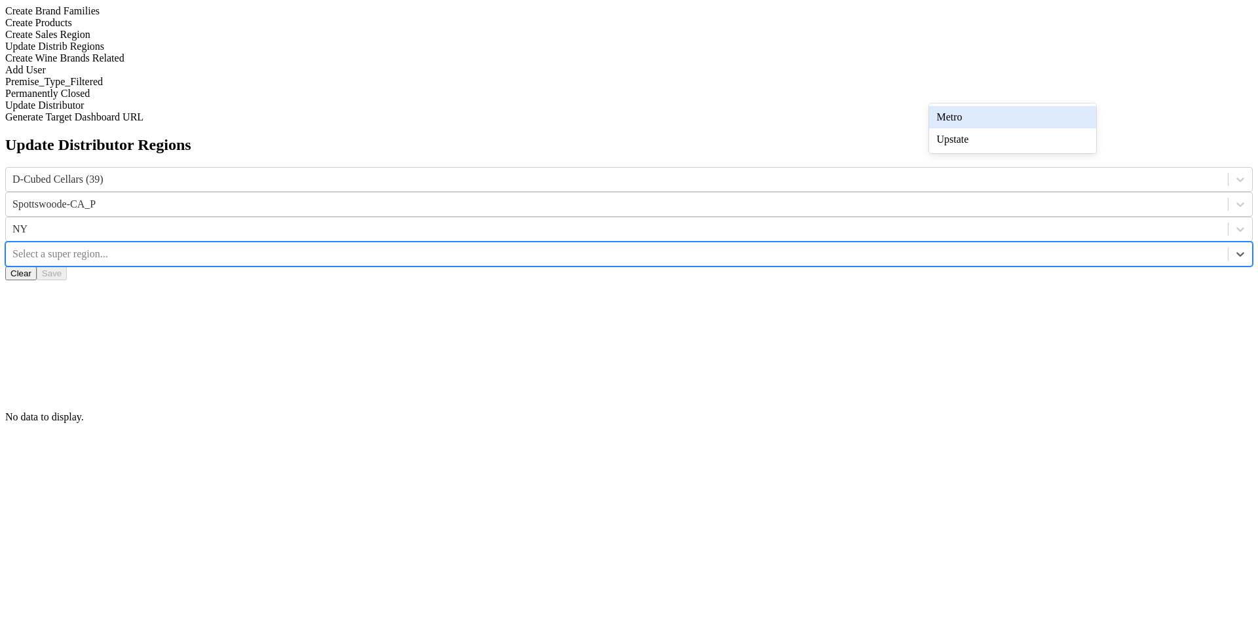
click at [962, 247] on div at bounding box center [616, 254] width 1209 height 14
click at [964, 128] on div "Metro" at bounding box center [1012, 117] width 167 height 22
click at [129, 76] on div "Add User" at bounding box center [628, 70] width 1247 height 12
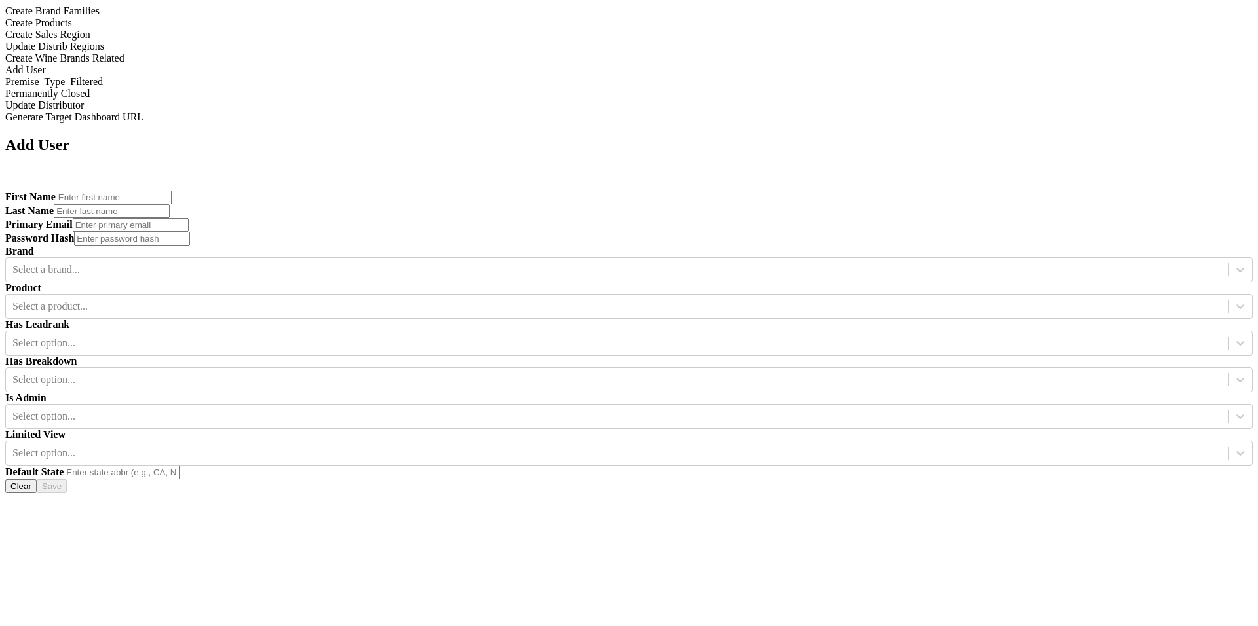
click at [504, 406] on div "Add User First Name Last Name Primary Email Password Hash Brand Select a brand.…" at bounding box center [628, 314] width 1247 height 357
click at [172, 191] on input "text" at bounding box center [114, 198] width 116 height 14
type input "test3"
type input "user3"
click at [189, 218] on input "testuser3@email.cok" at bounding box center [131, 225] width 116 height 14
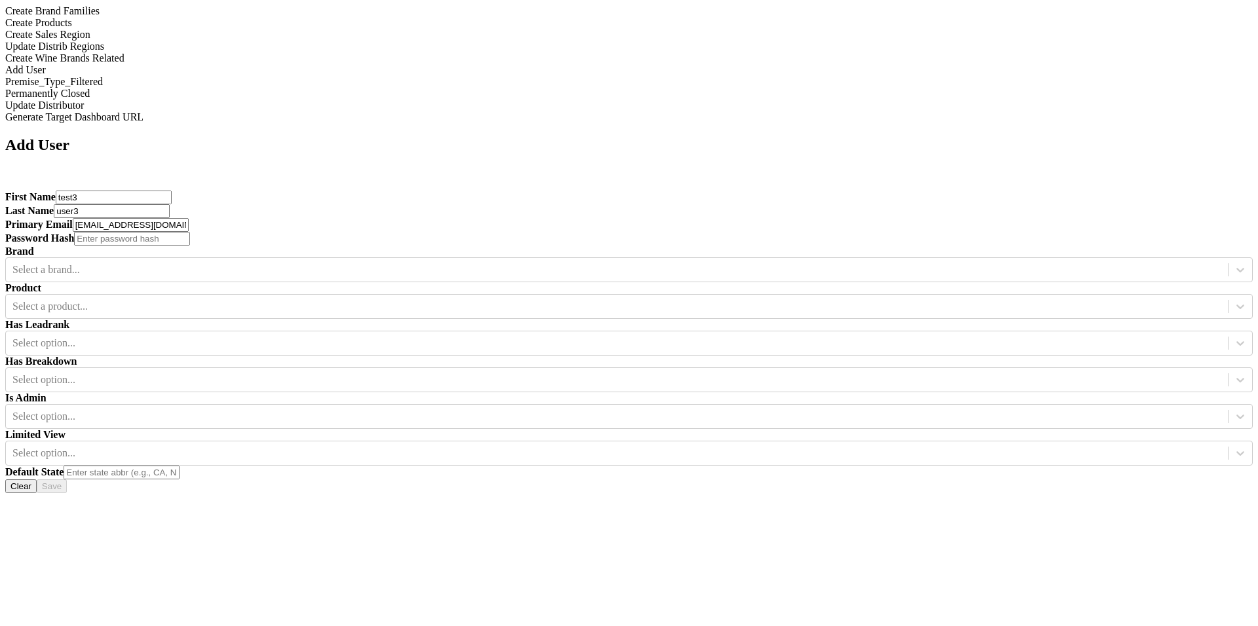
type input "testuser3@email.com"
type input "test"
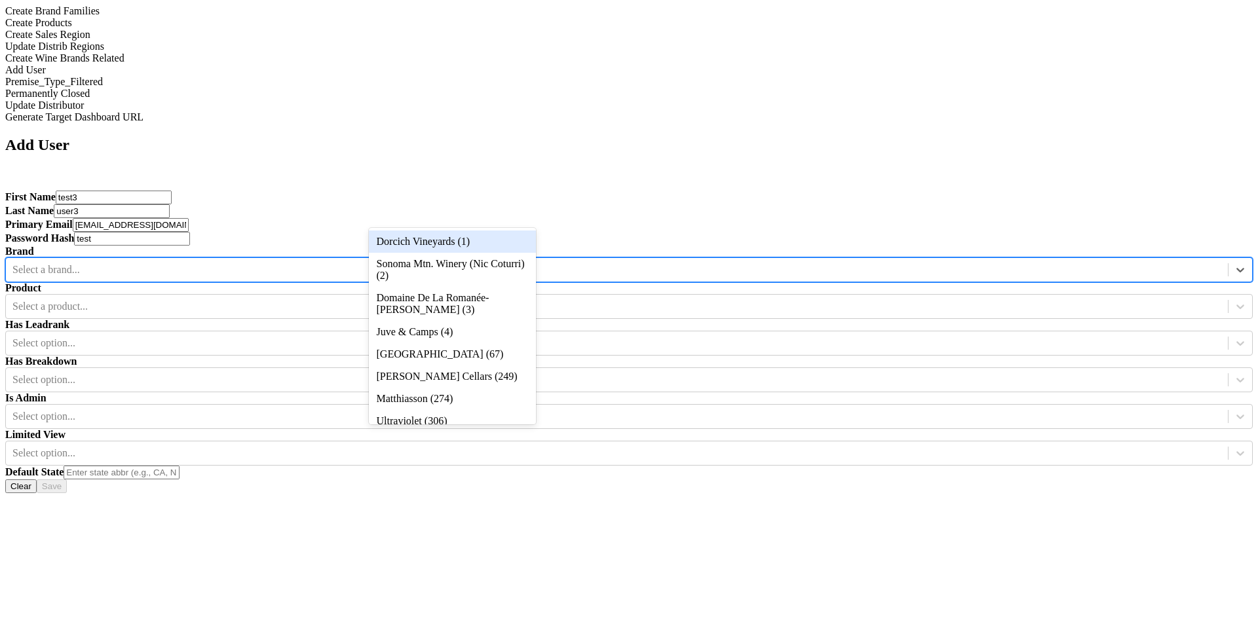
click at [499, 260] on div "Select a brand..." at bounding box center [617, 270] width 1222 height 20
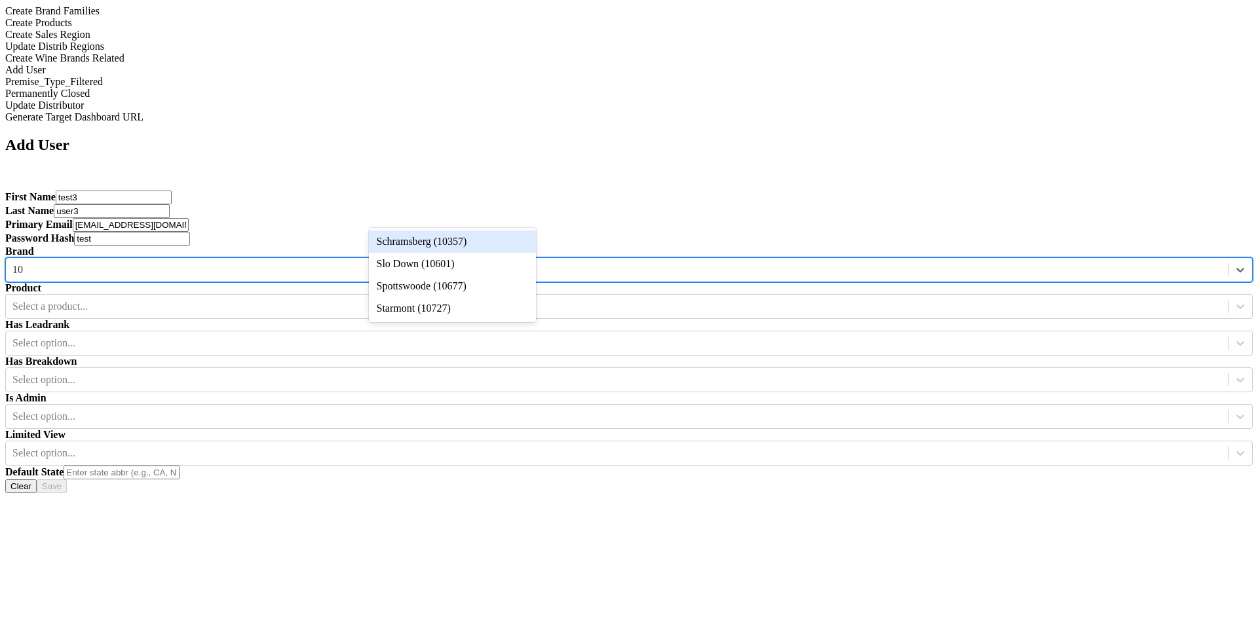
type input "103"
click at [491, 235] on div "Schramsberg (10357)" at bounding box center [452, 242] width 167 height 22
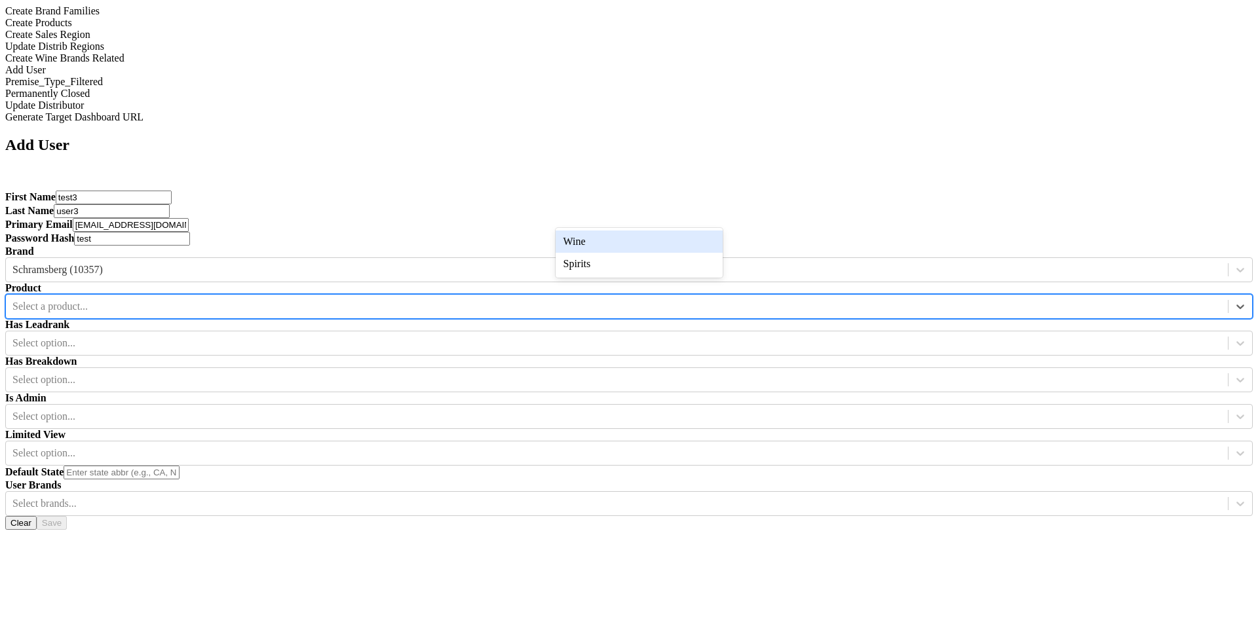
click at [632, 299] on div at bounding box center [616, 306] width 1209 height 14
click at [664, 245] on div "Wine" at bounding box center [639, 242] width 167 height 22
click at [782, 333] on div "Select option..." at bounding box center [617, 343] width 1222 height 20
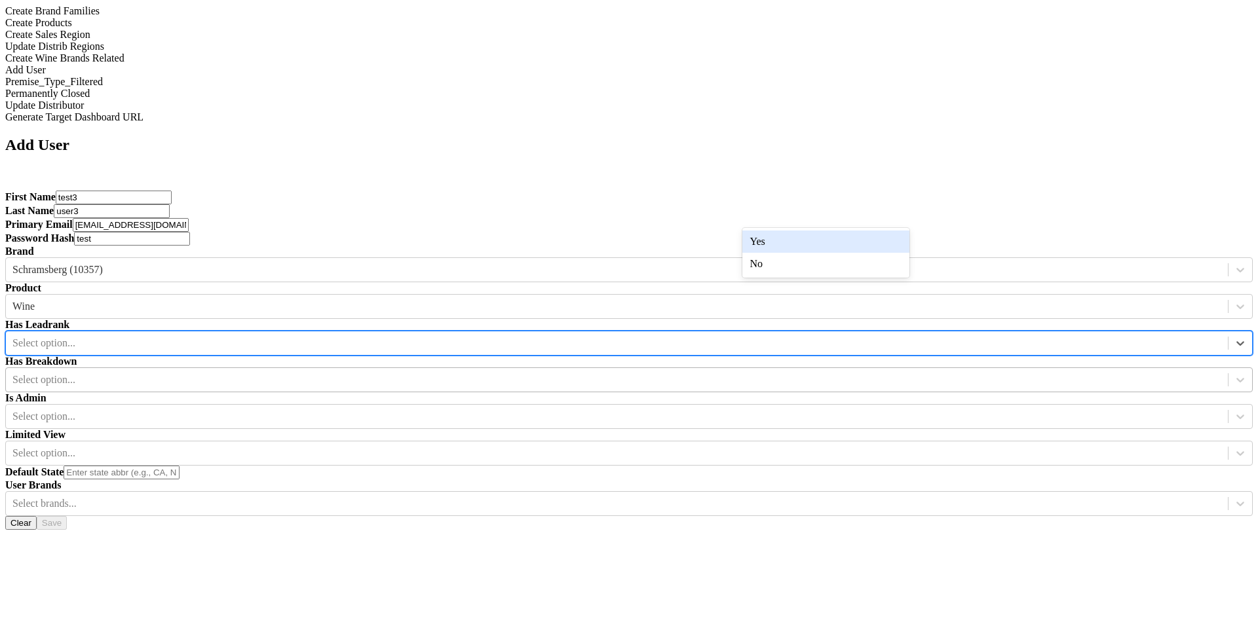
click at [954, 373] on div at bounding box center [616, 380] width 1209 height 14
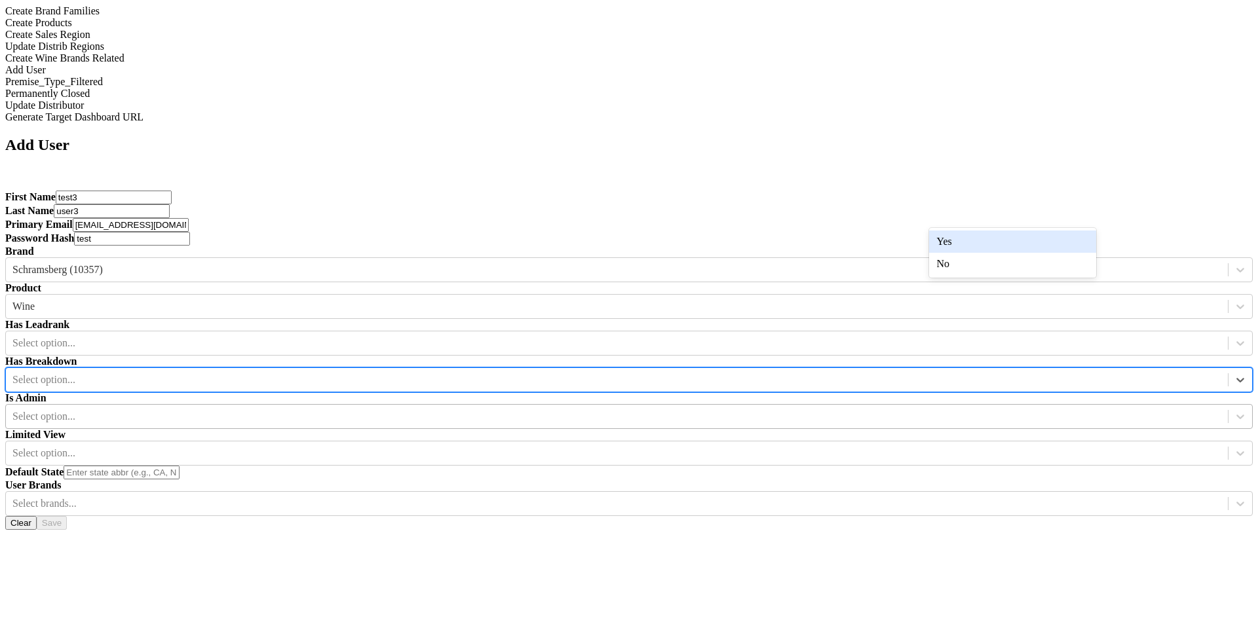
click at [500, 409] on div at bounding box center [616, 416] width 1209 height 14
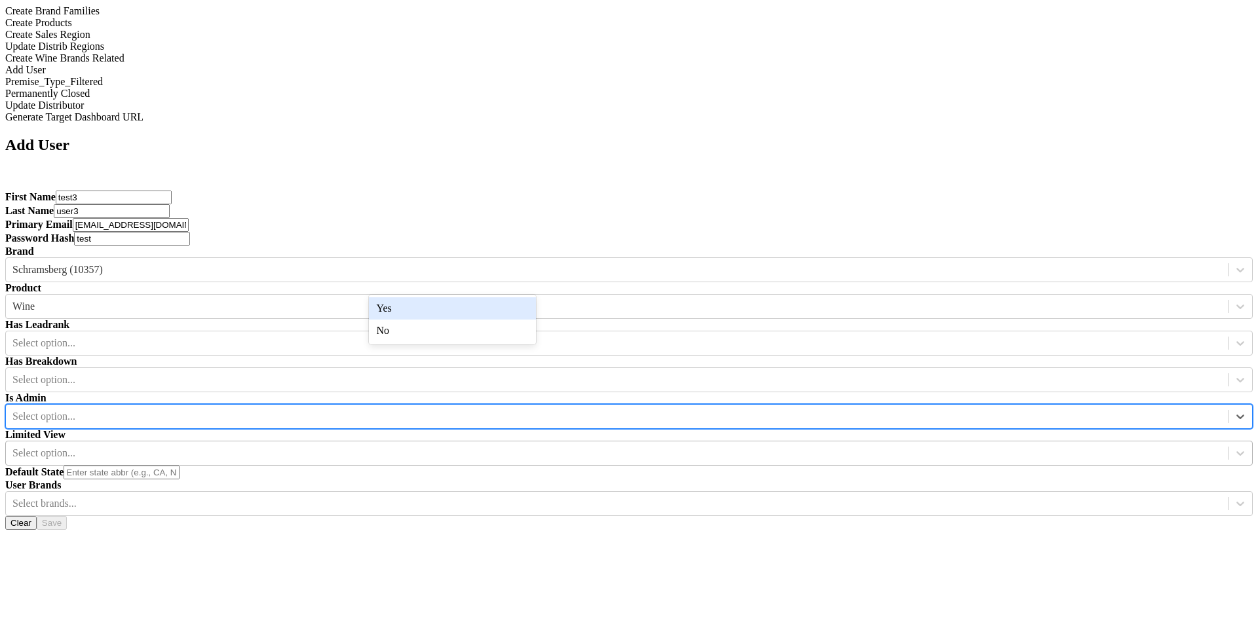
click at [583, 446] on div at bounding box center [616, 453] width 1209 height 14
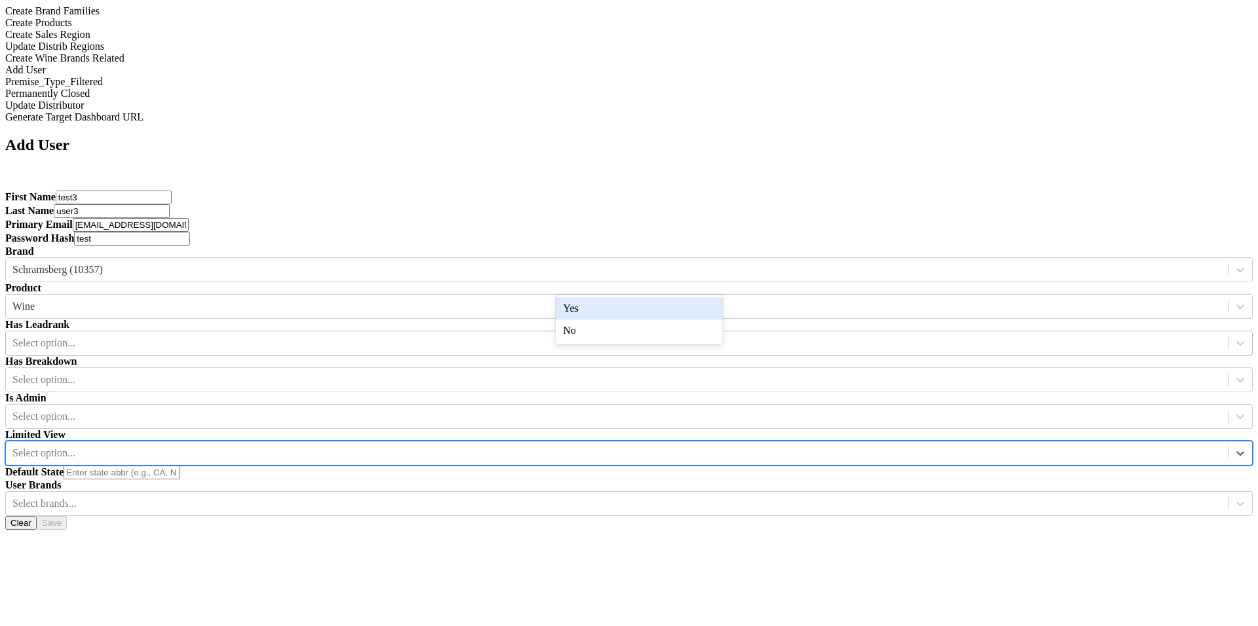
click at [847, 336] on div at bounding box center [616, 343] width 1209 height 14
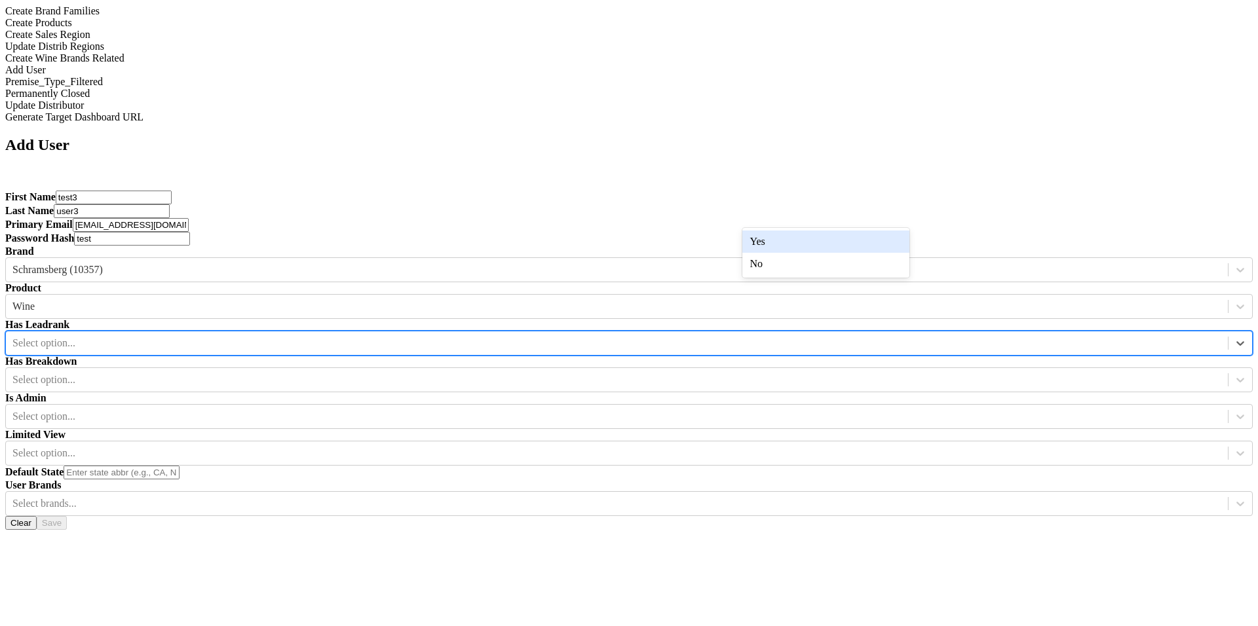
click at [880, 246] on div "Yes" at bounding box center [825, 242] width 167 height 22
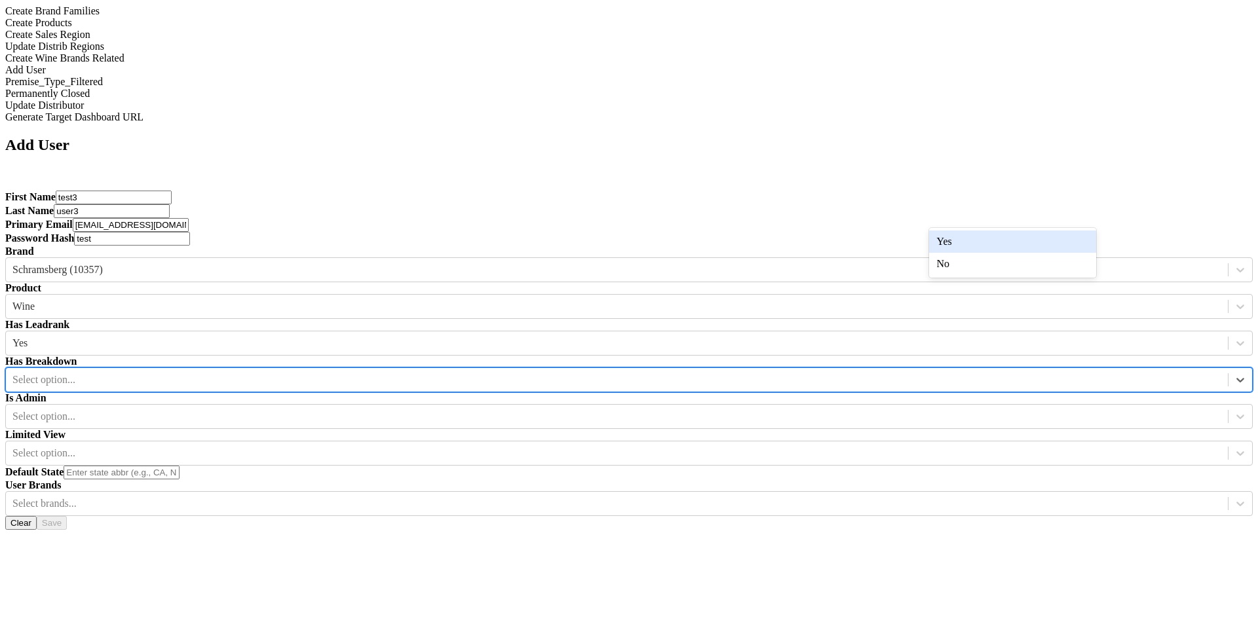
click at [959, 373] on div at bounding box center [616, 380] width 1209 height 14
click at [959, 232] on div "Yes" at bounding box center [1012, 242] width 167 height 22
click at [1228, 405] on div at bounding box center [1240, 417] width 24 height 24
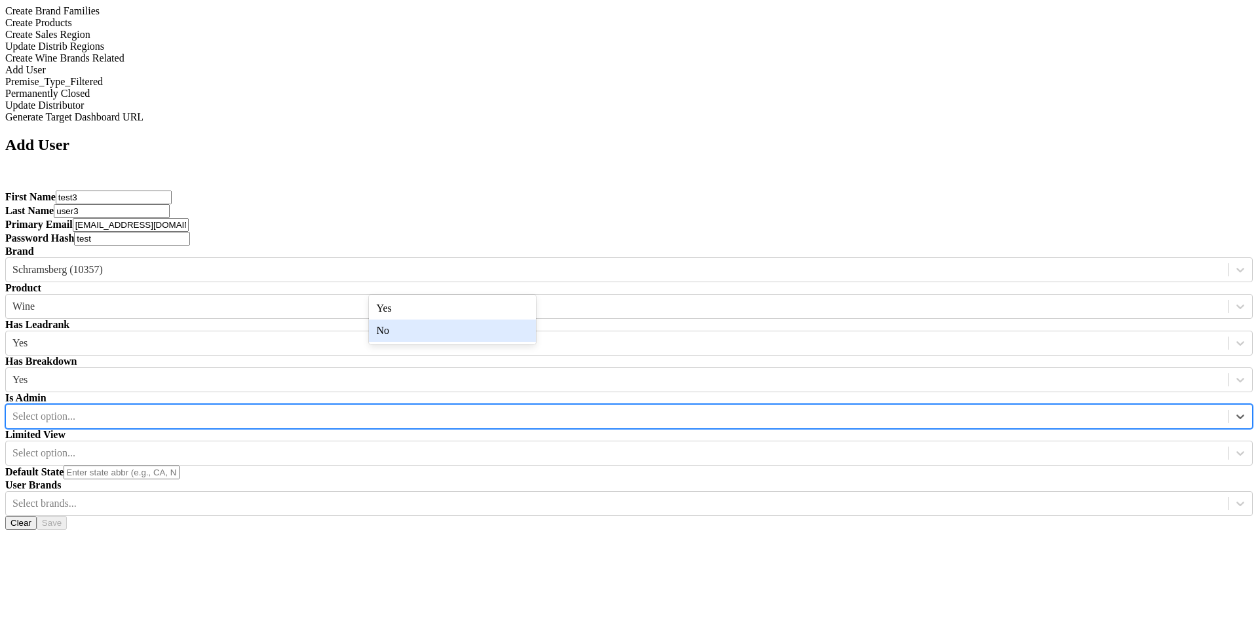
click at [504, 339] on div "No" at bounding box center [452, 331] width 167 height 22
click at [676, 446] on div at bounding box center [616, 453] width 1209 height 14
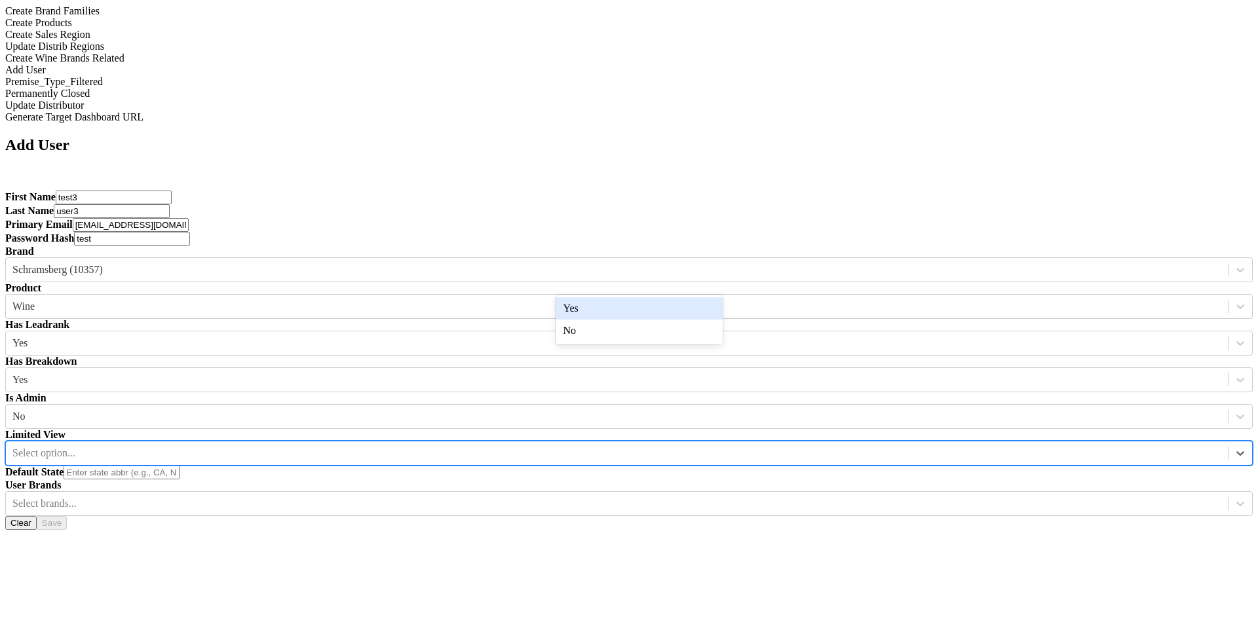
click at [744, 466] on div "Default State" at bounding box center [628, 473] width 1247 height 14
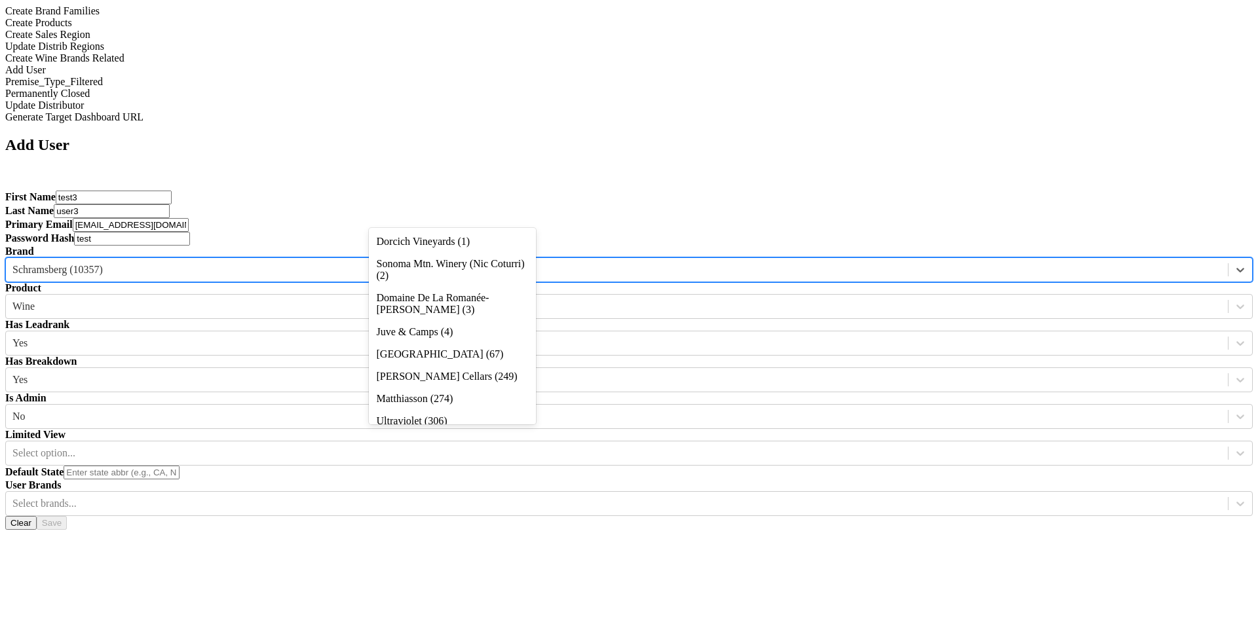
click at [453, 263] on div at bounding box center [616, 270] width 1209 height 14
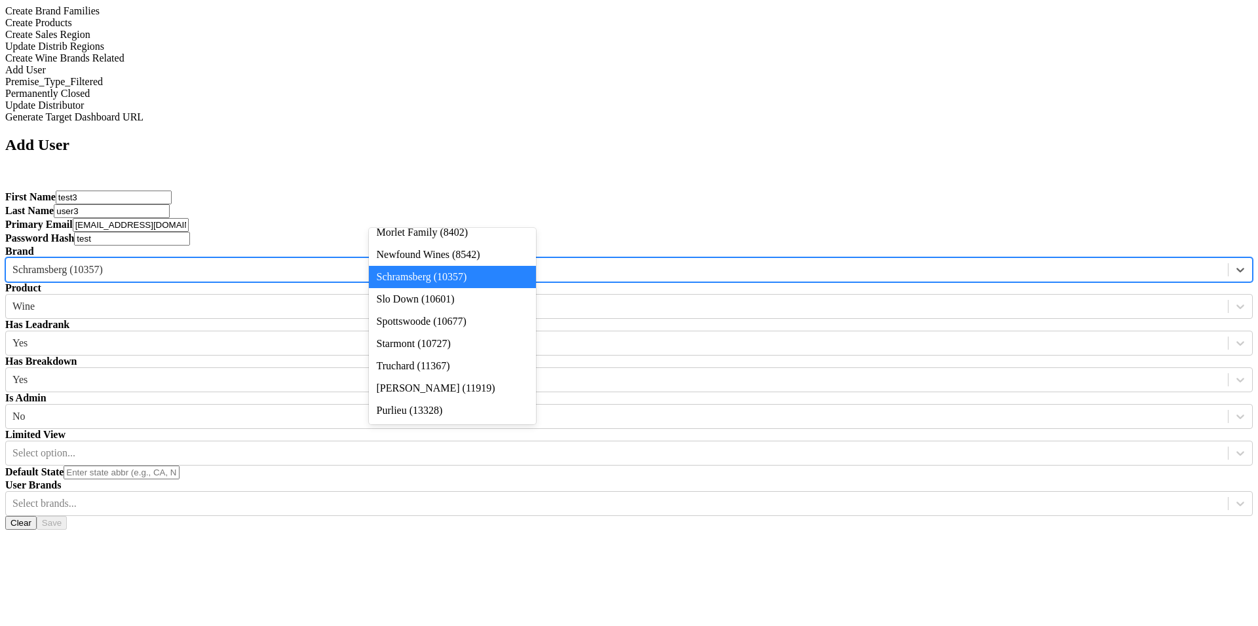
scroll to position [564, 0]
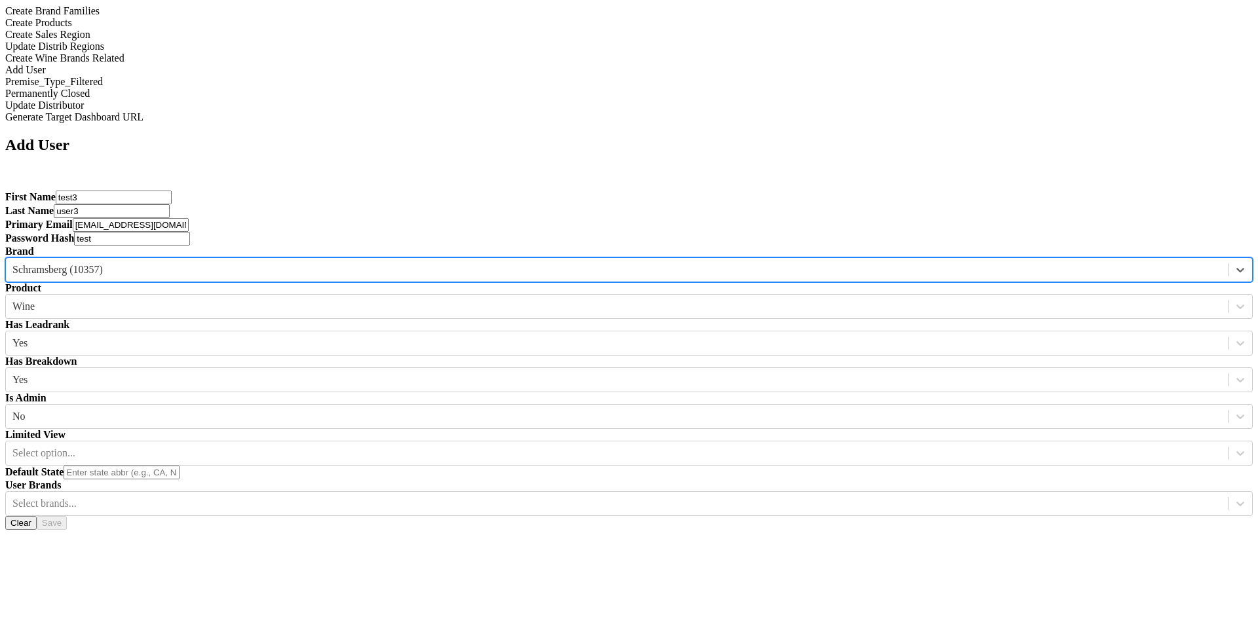
click at [487, 263] on div at bounding box center [616, 270] width 1209 height 14
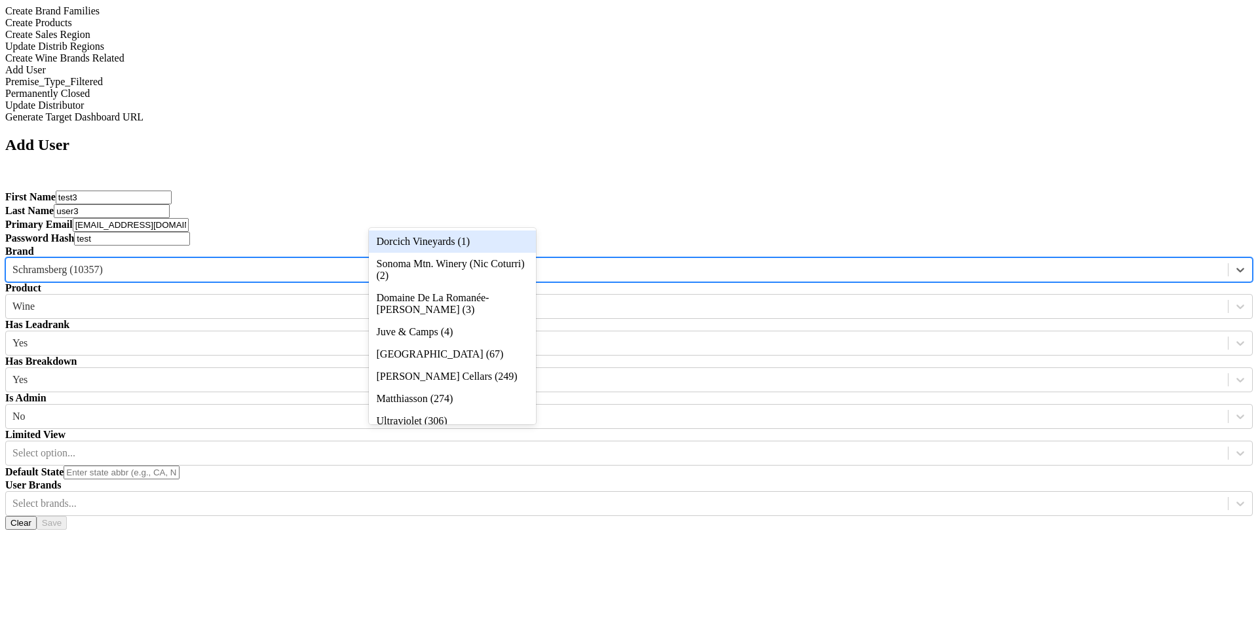
click at [485, 250] on div "Dorcich Vineyards (1)" at bounding box center [452, 242] width 167 height 22
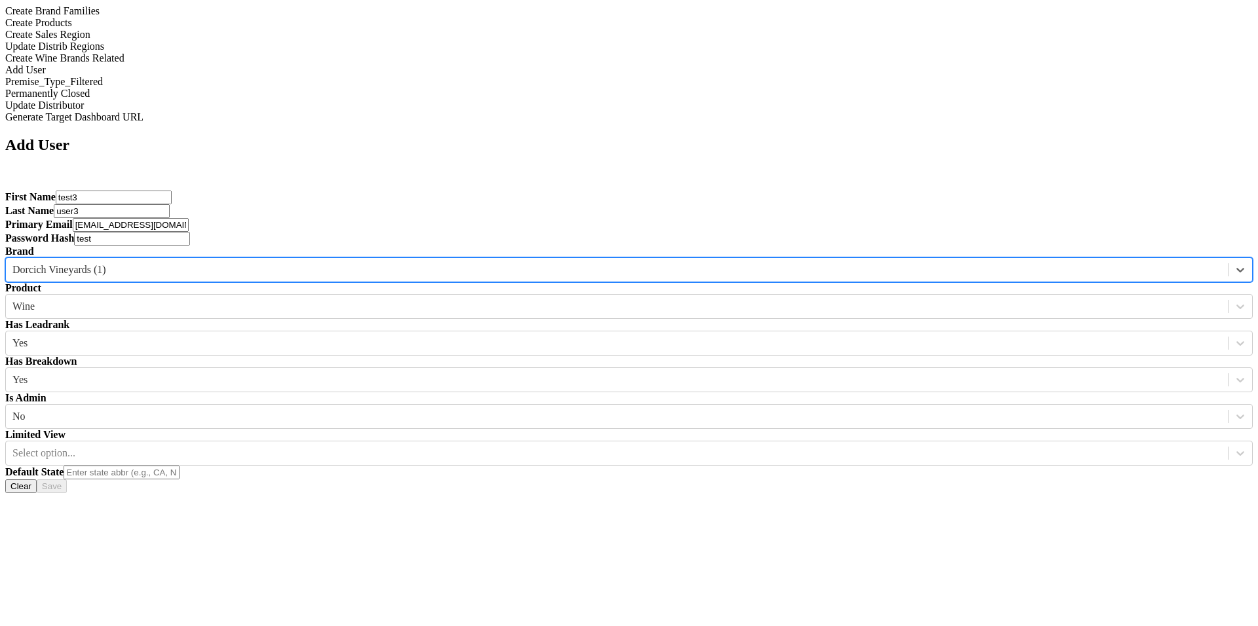
click at [485, 260] on div "Dorcich Vineyards (1)" at bounding box center [617, 270] width 1222 height 20
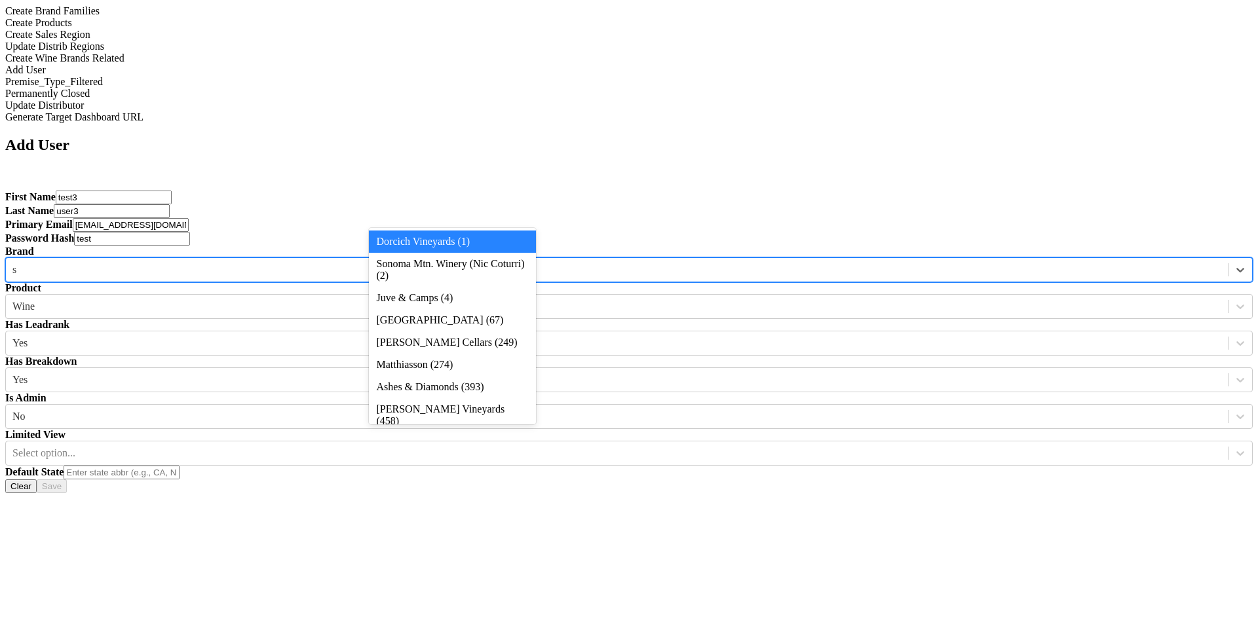
type input "sc"
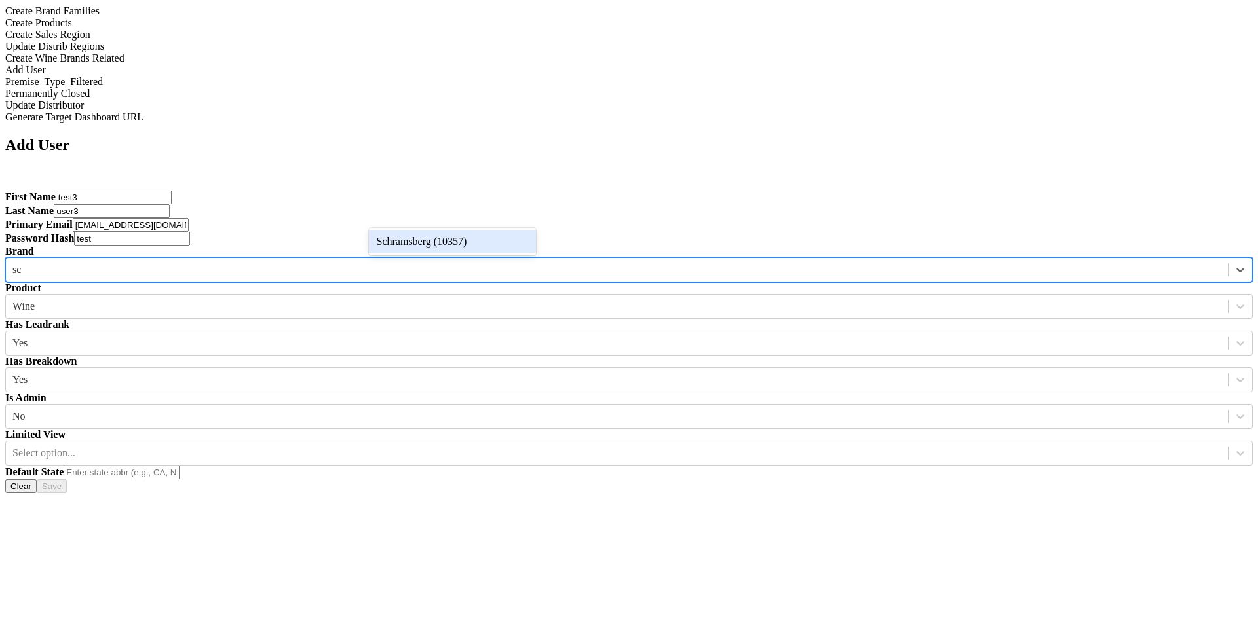
click at [437, 248] on div "Schramsberg (10357)" at bounding box center [452, 242] width 167 height 22
click at [1228, 492] on div at bounding box center [1240, 504] width 24 height 24
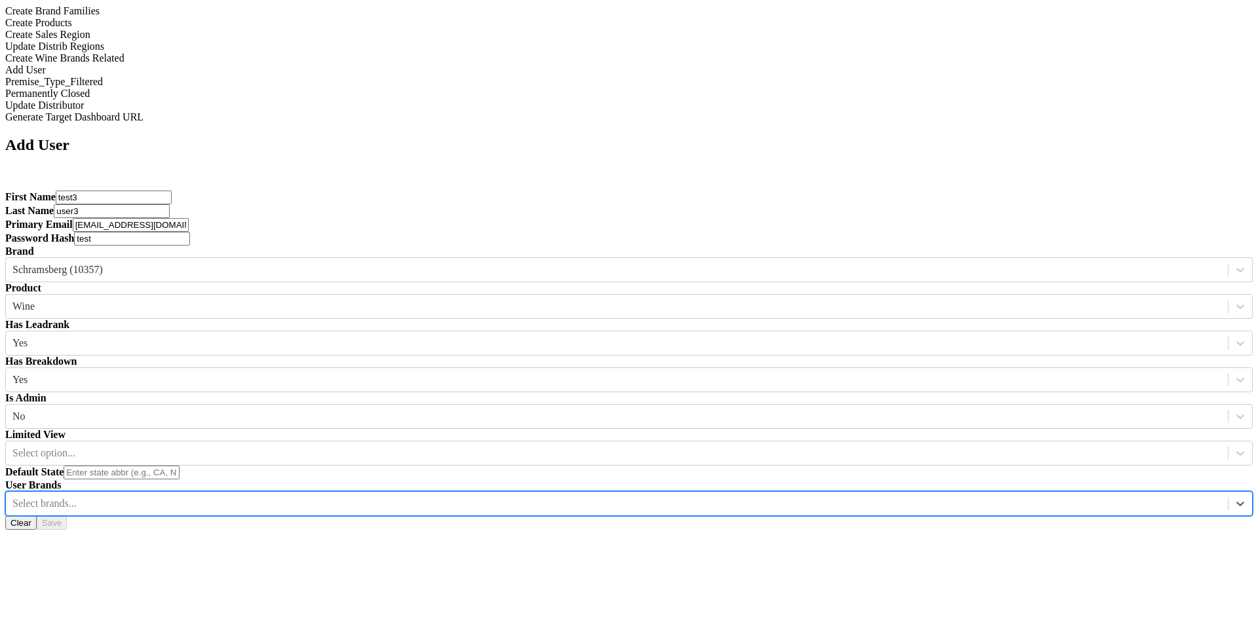
click at [509, 494] on div "Select brands..." at bounding box center [617, 504] width 1222 height 20
click at [497, 395] on div "Mirabelle (21019)" at bounding box center [452, 398] width 167 height 22
click at [473, 497] on div at bounding box center [648, 504] width 1097 height 14
click at [473, 371] on div "Schramsberg (10357)" at bounding box center [452, 375] width 167 height 22
click at [664, 446] on div at bounding box center [616, 453] width 1209 height 14
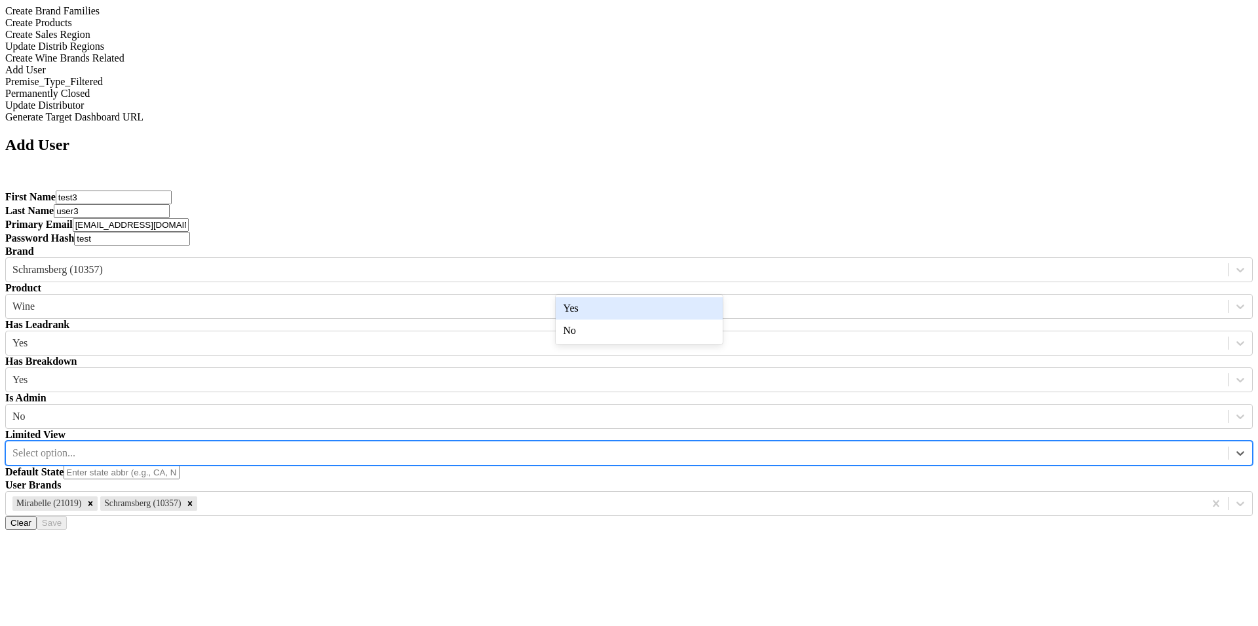
click at [601, 307] on div "Yes" at bounding box center [639, 308] width 167 height 22
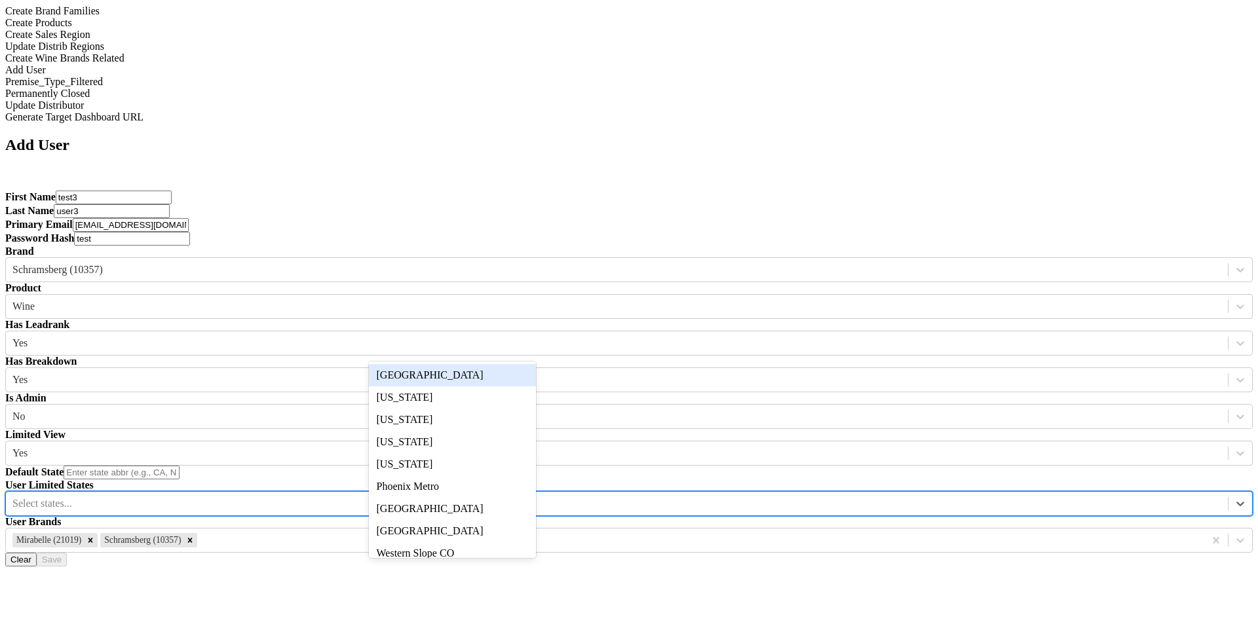
click at [507, 494] on div "Select states..." at bounding box center [617, 504] width 1222 height 20
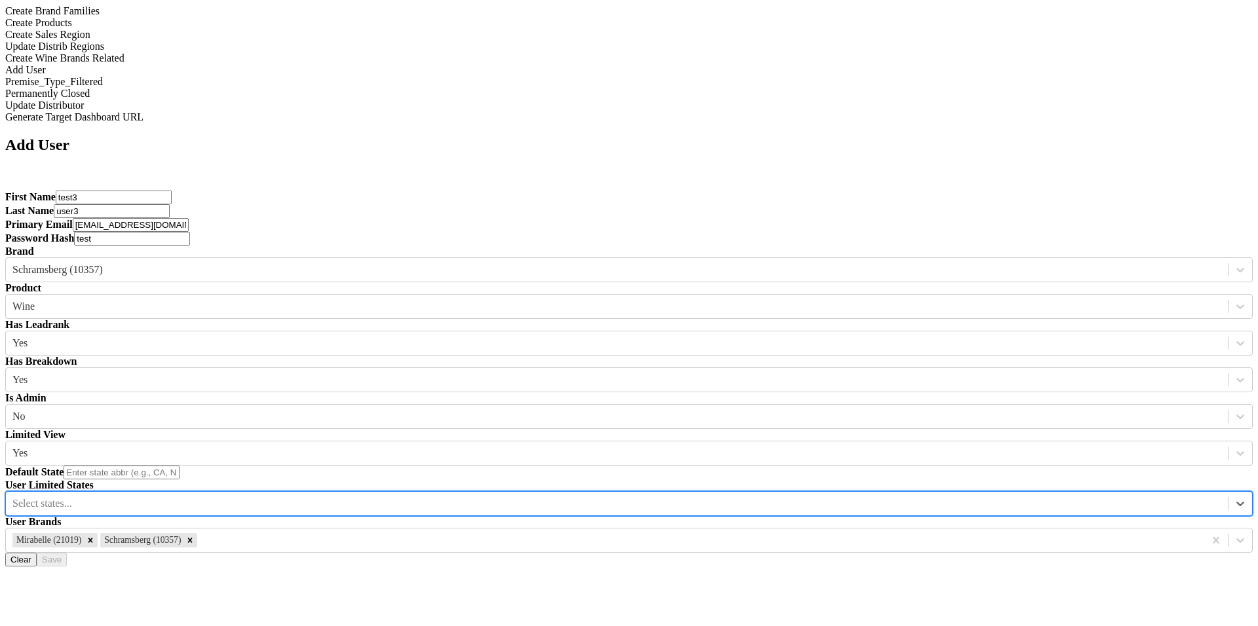
click at [470, 497] on div at bounding box center [616, 504] width 1209 height 14
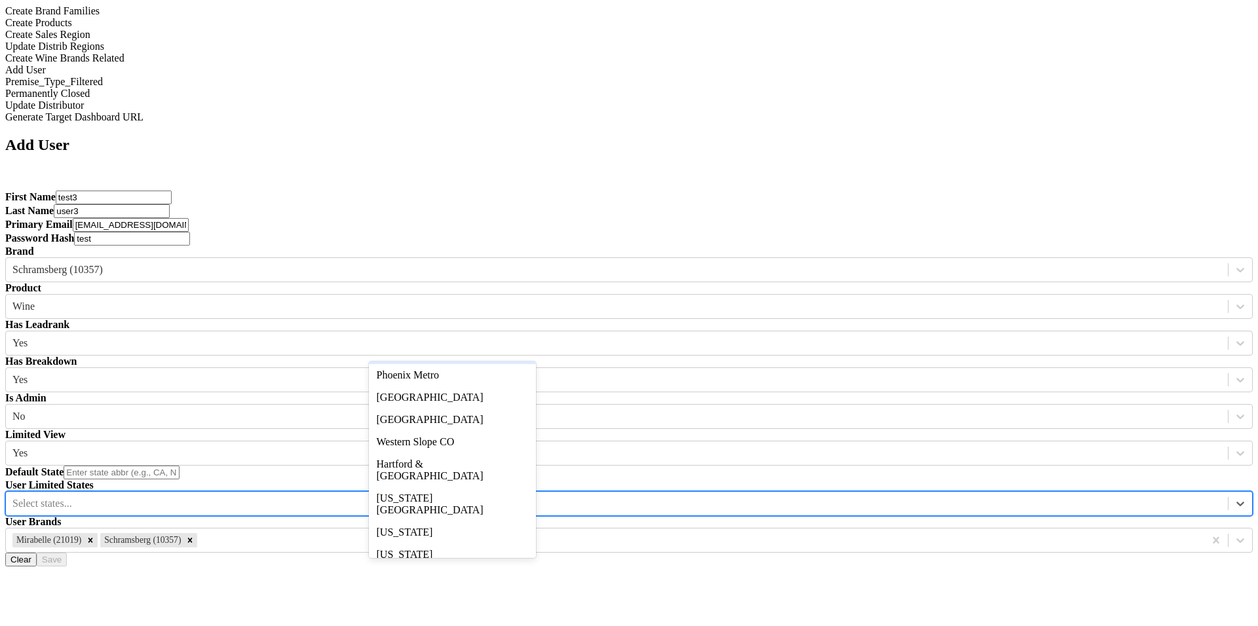
scroll to position [139, 0]
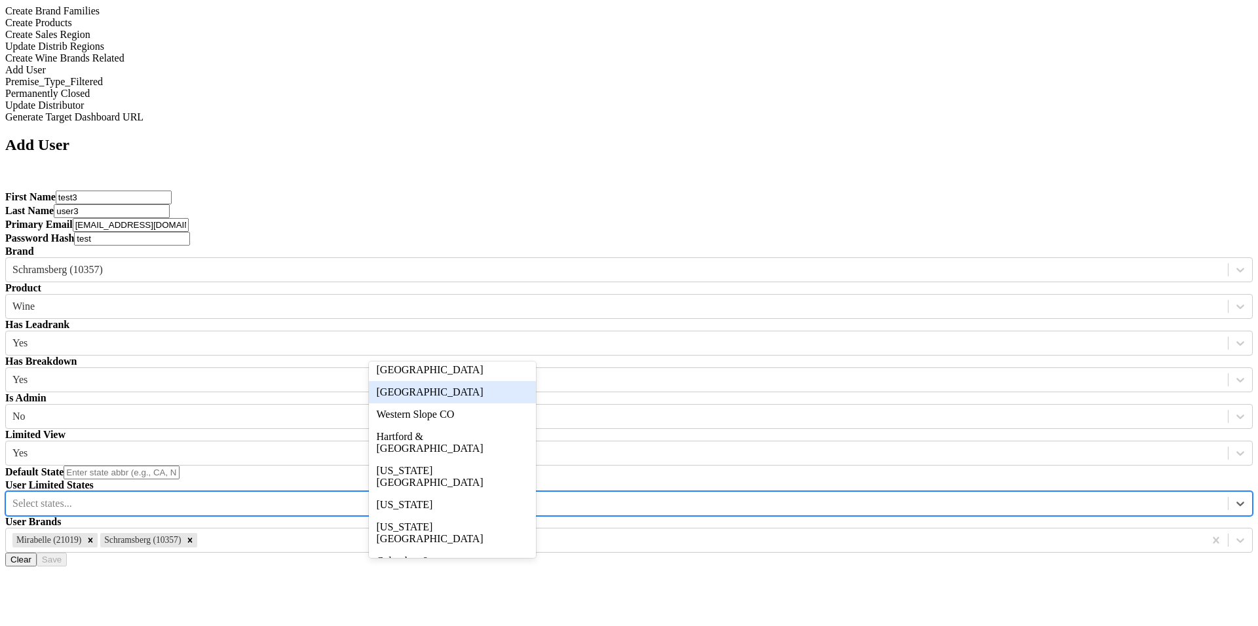
click at [465, 404] on div "Orange County" at bounding box center [452, 392] width 167 height 22
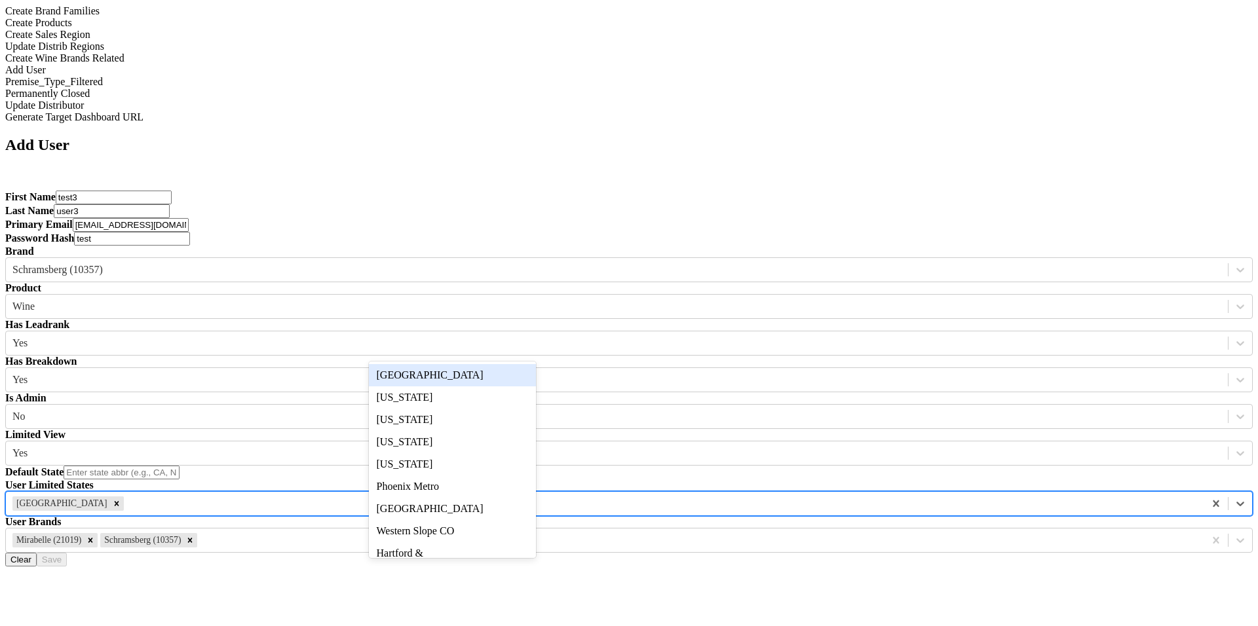
click at [468, 497] on div at bounding box center [661, 504] width 1071 height 14
click at [468, 375] on div "Alberta" at bounding box center [452, 375] width 167 height 22
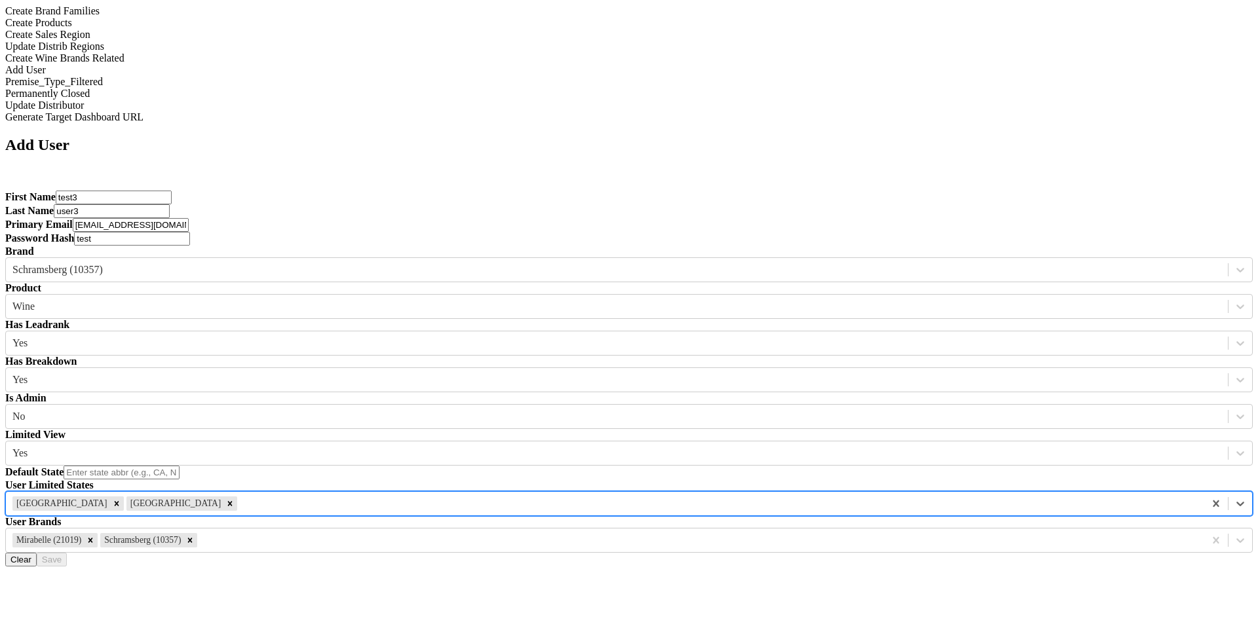
click at [180, 466] on input "text" at bounding box center [122, 473] width 116 height 14
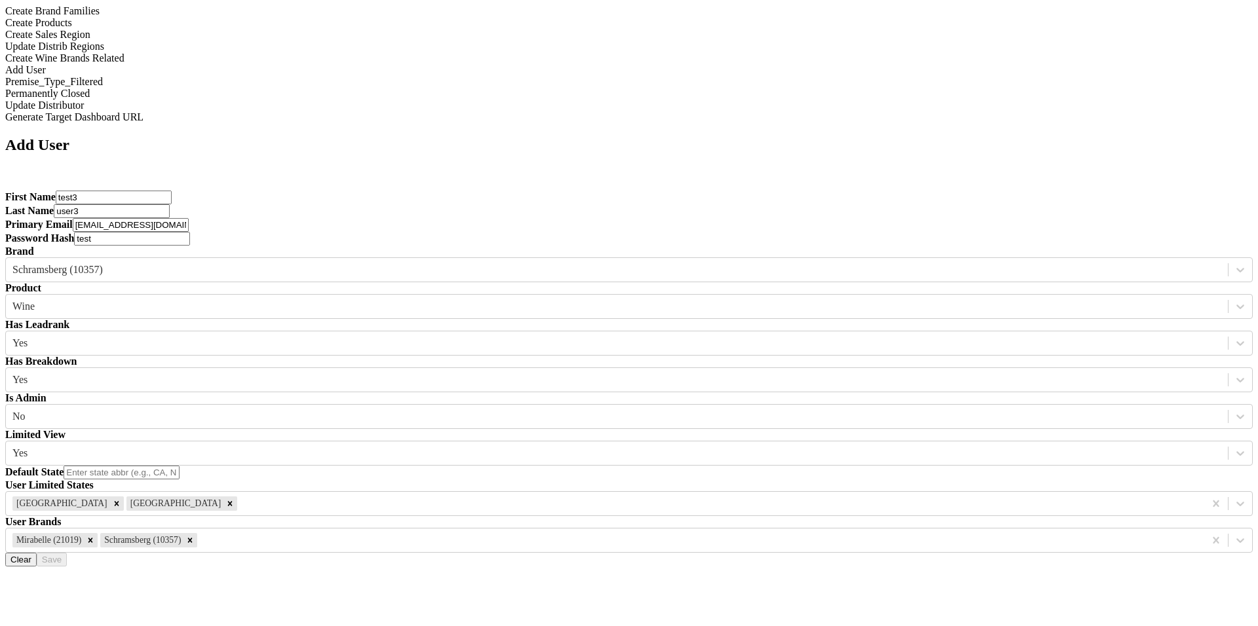
click at [190, 232] on input "test" at bounding box center [132, 239] width 116 height 14
paste input "$2a$12$CaqKzTE15e36IHCXGsbmq.JQvEN/6d1a.7yWVnPnCQ/z6z8RbDxiG"
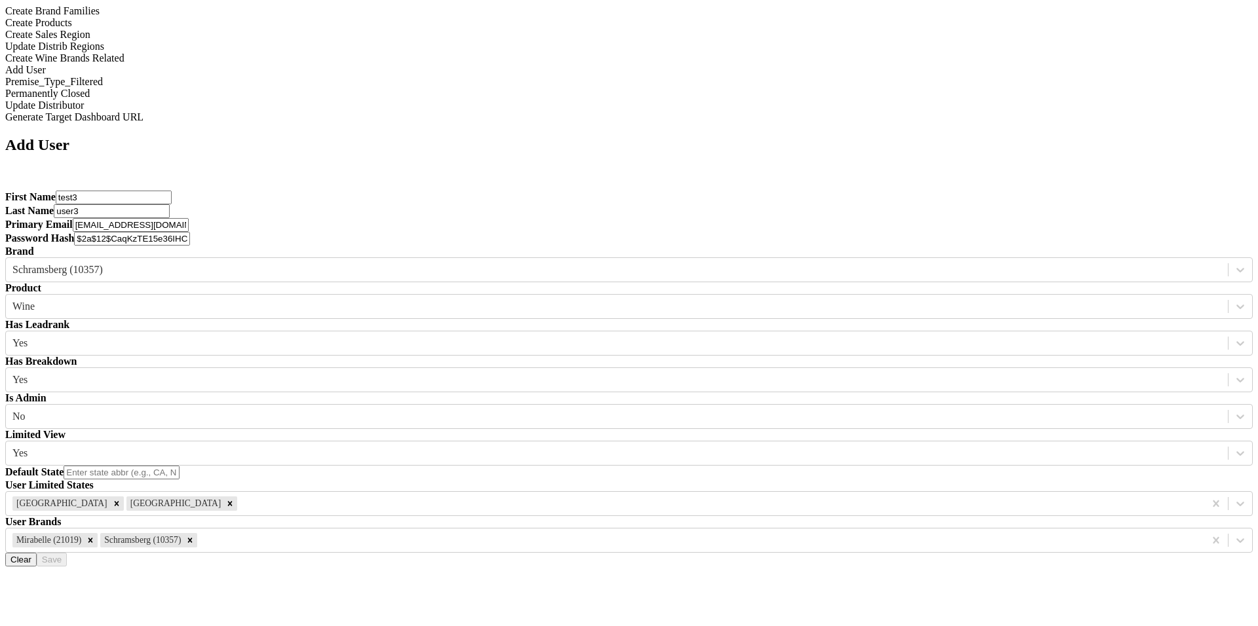
scroll to position [0, 203]
type input "$2a$12$CaqKzTE15e36IHCXGsbmq.JQvEN/6d1a.7yWVnPnCQ/z6z8RbDxiG"
click at [189, 218] on input "testuser3@email.com" at bounding box center [131, 225] width 116 height 14
type input "testuser3@gmail.com"
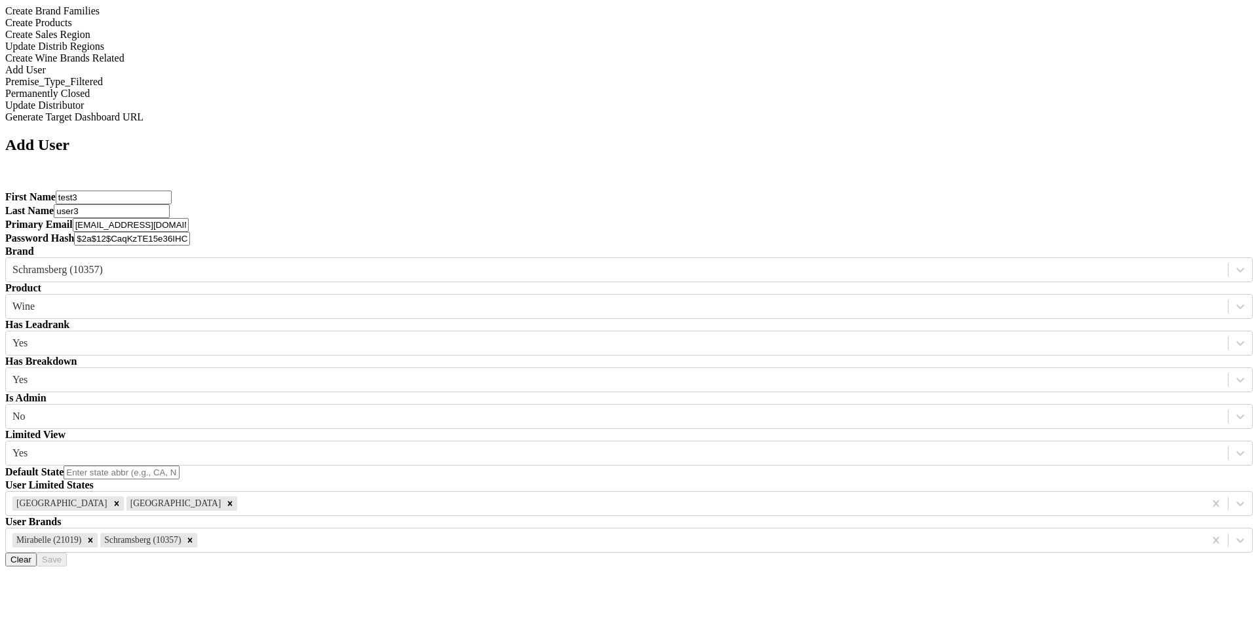
click at [170, 204] on input "user3" at bounding box center [112, 211] width 116 height 14
click at [180, 466] on input "text" at bounding box center [122, 473] width 116 height 14
type input "[GEOGRAPHIC_DATA]"
click at [67, 553] on button "Save" at bounding box center [52, 560] width 30 height 14
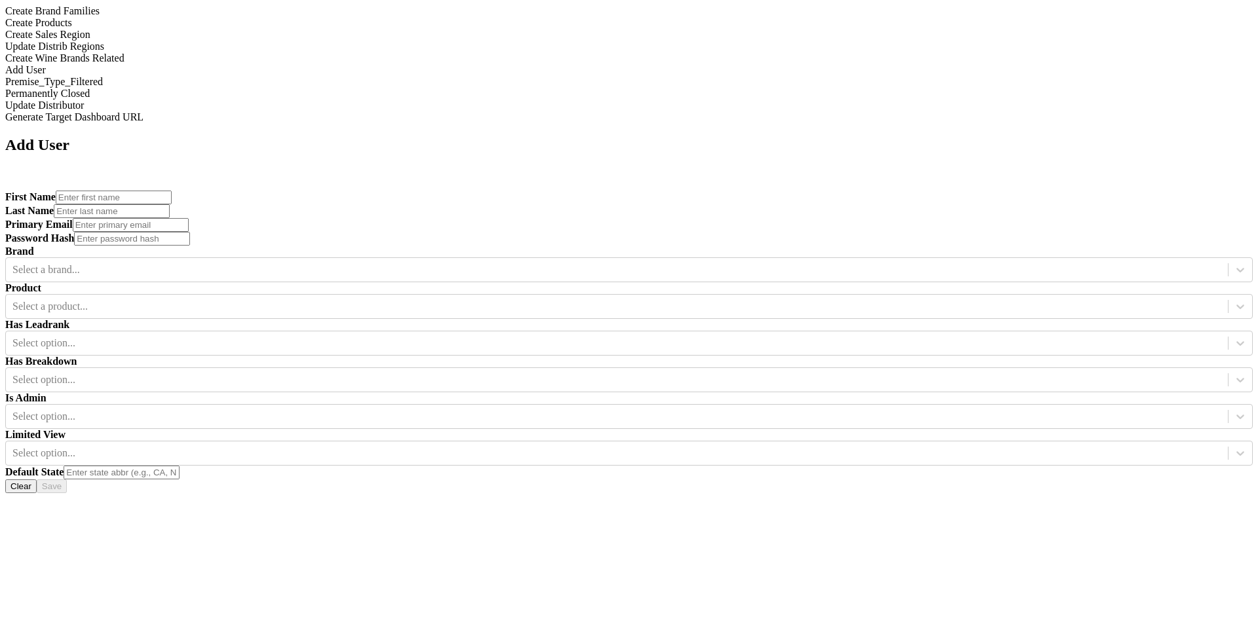
click at [106, 52] on div "Update Distrib Regions" at bounding box center [628, 47] width 1247 height 12
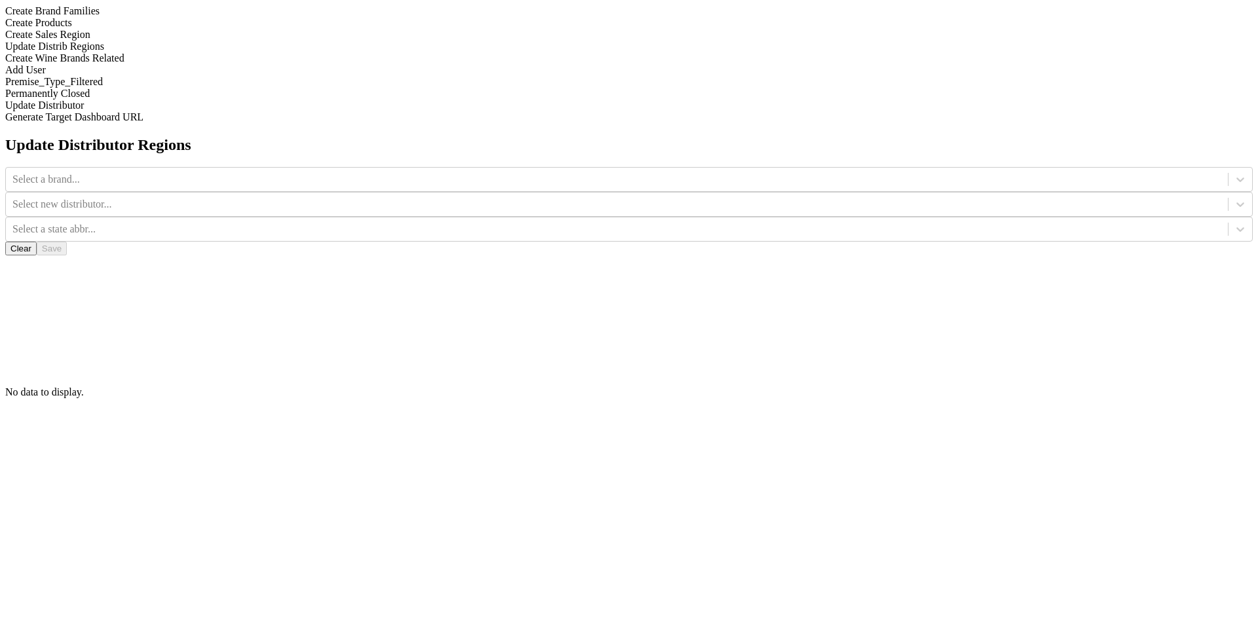
click at [194, 64] on div "Create Wine Brands Related" at bounding box center [628, 58] width 1247 height 12
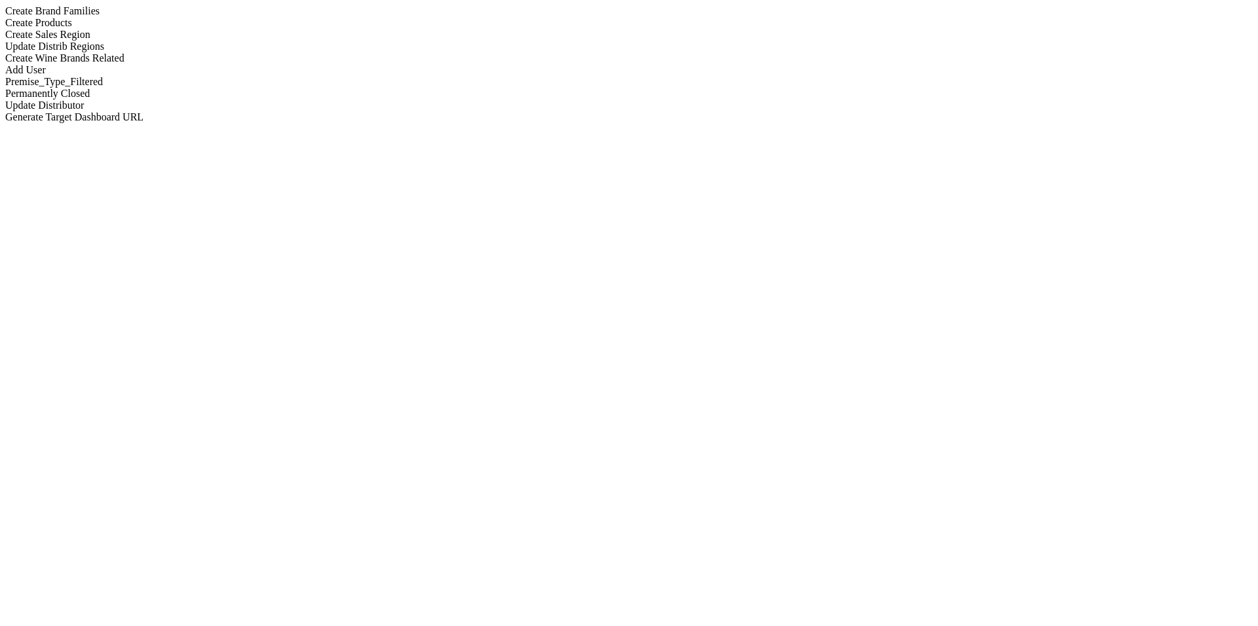
click at [191, 76] on div "Add User" at bounding box center [628, 70] width 1247 height 12
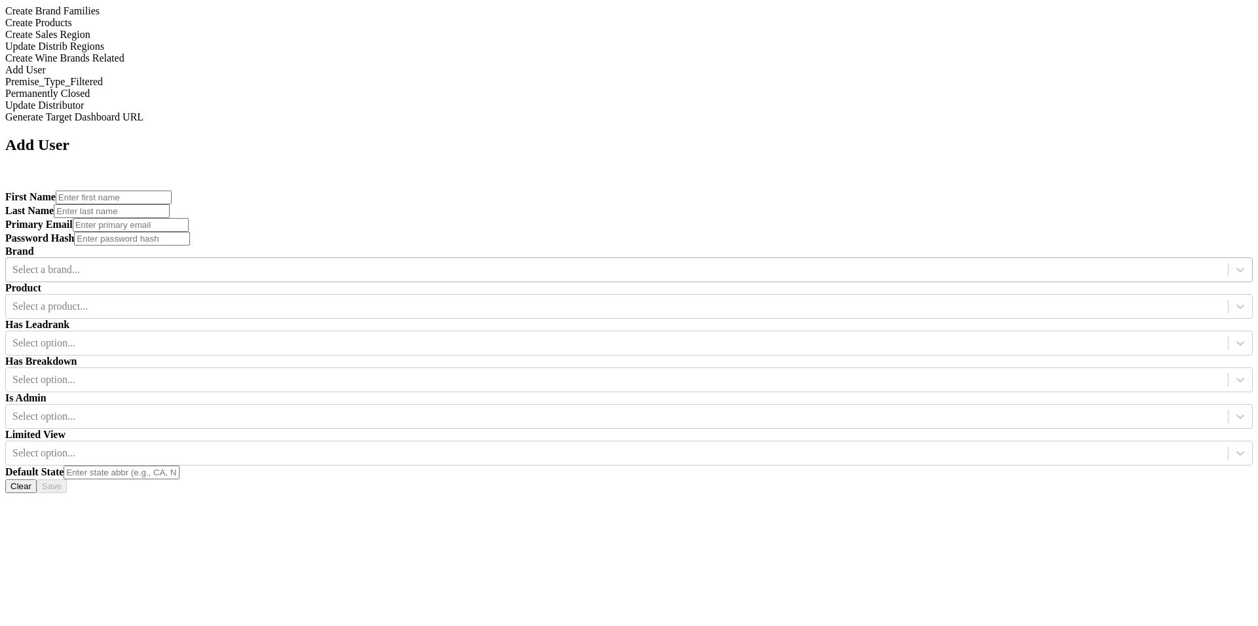
click at [497, 263] on div at bounding box center [616, 270] width 1209 height 14
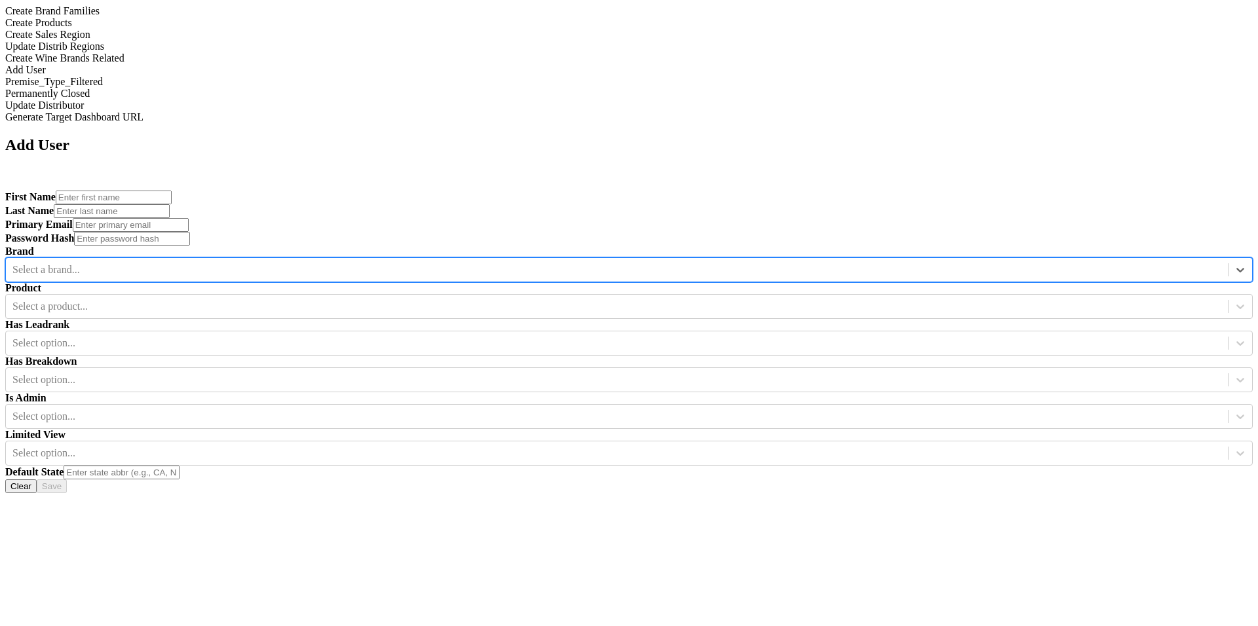
click at [704, 282] on div "Product Select a product..." at bounding box center [628, 300] width 1247 height 37
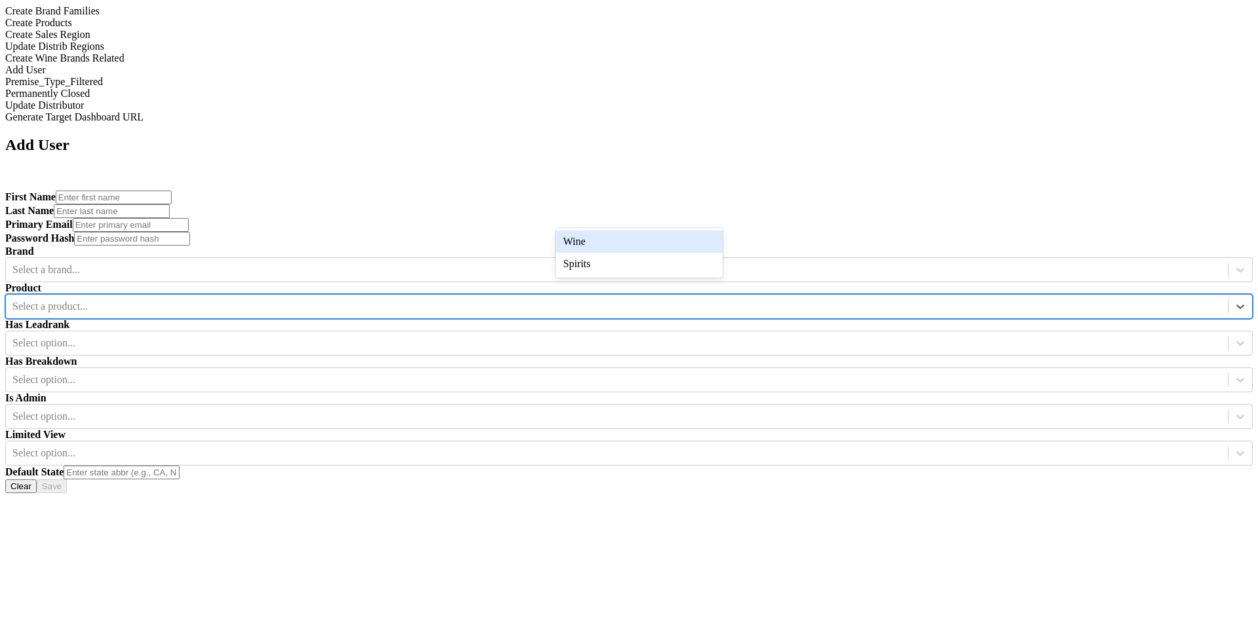
click at [662, 299] on div at bounding box center [616, 306] width 1209 height 14
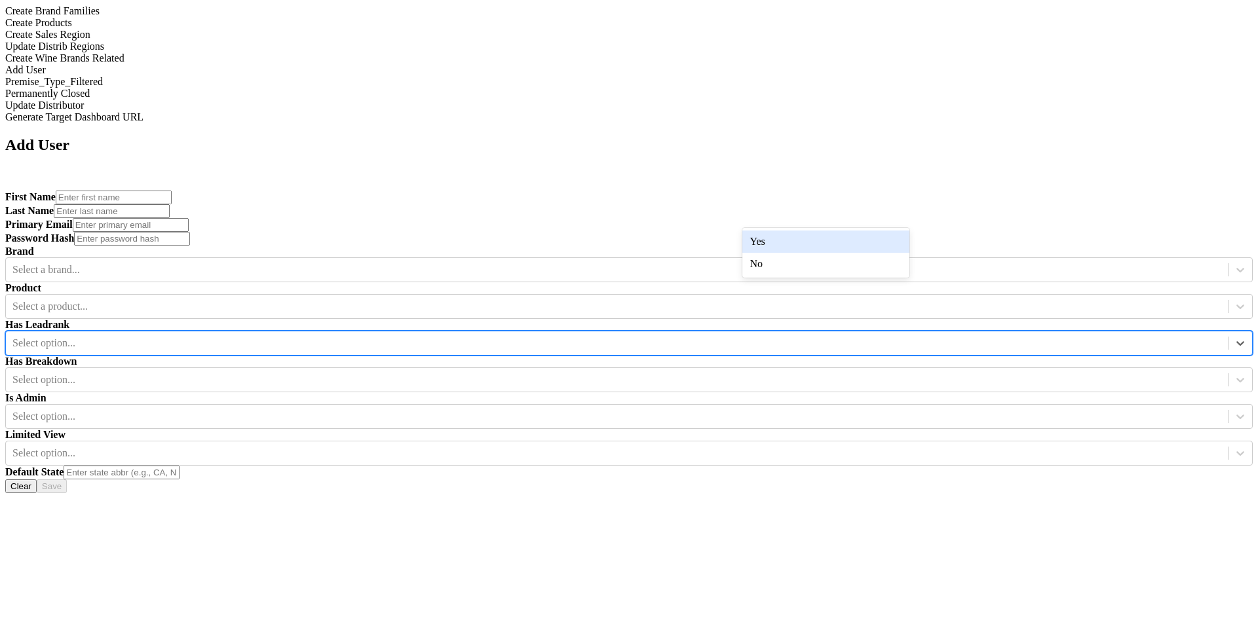
click at [813, 336] on div at bounding box center [616, 343] width 1209 height 14
click at [786, 364] on div "Add User First Name Last Name Primary Email Password Hash Brand Select a brand.…" at bounding box center [628, 314] width 1247 height 357
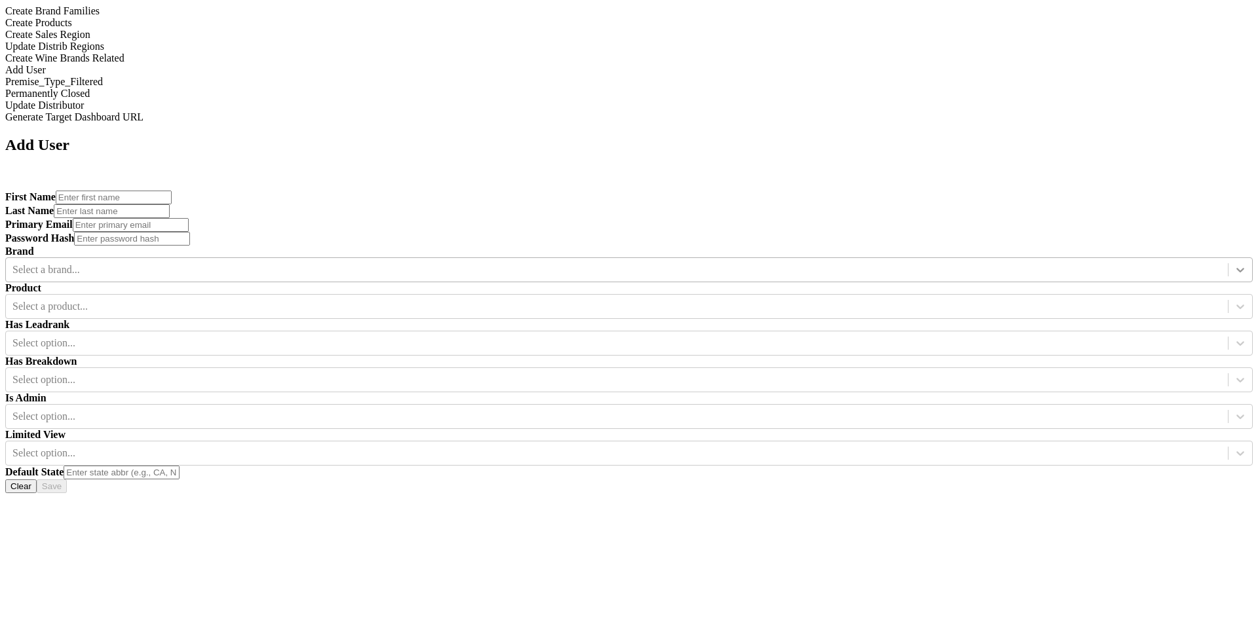
click at [1234, 263] on icon at bounding box center [1240, 269] width 13 height 13
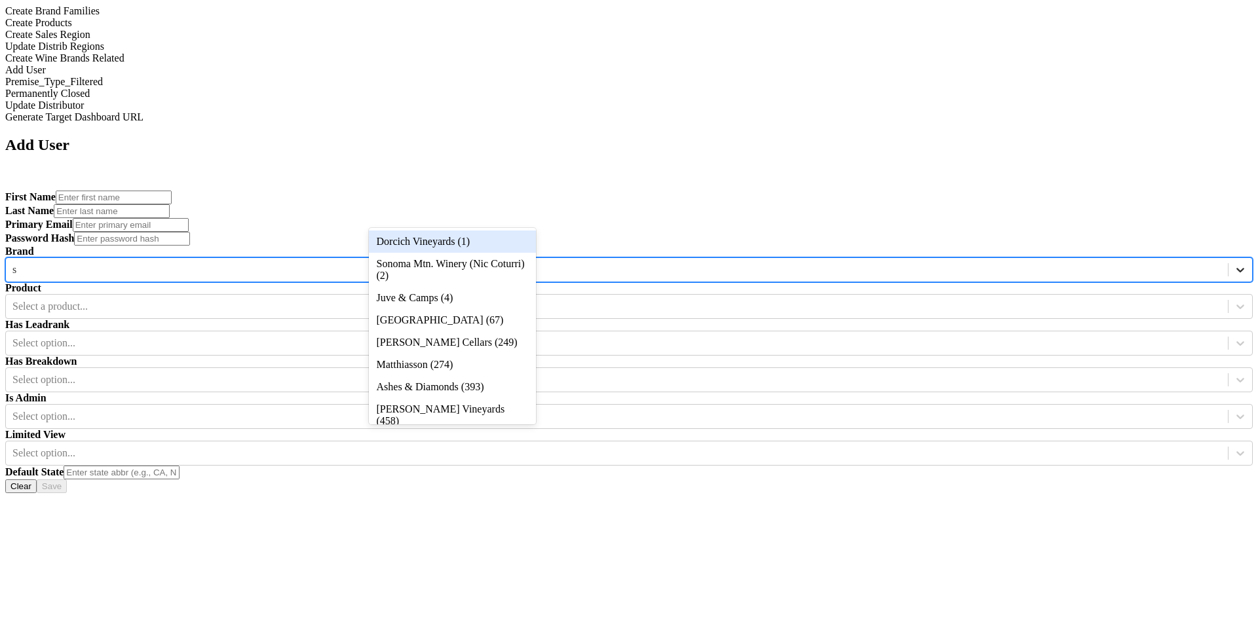
type input "sc"
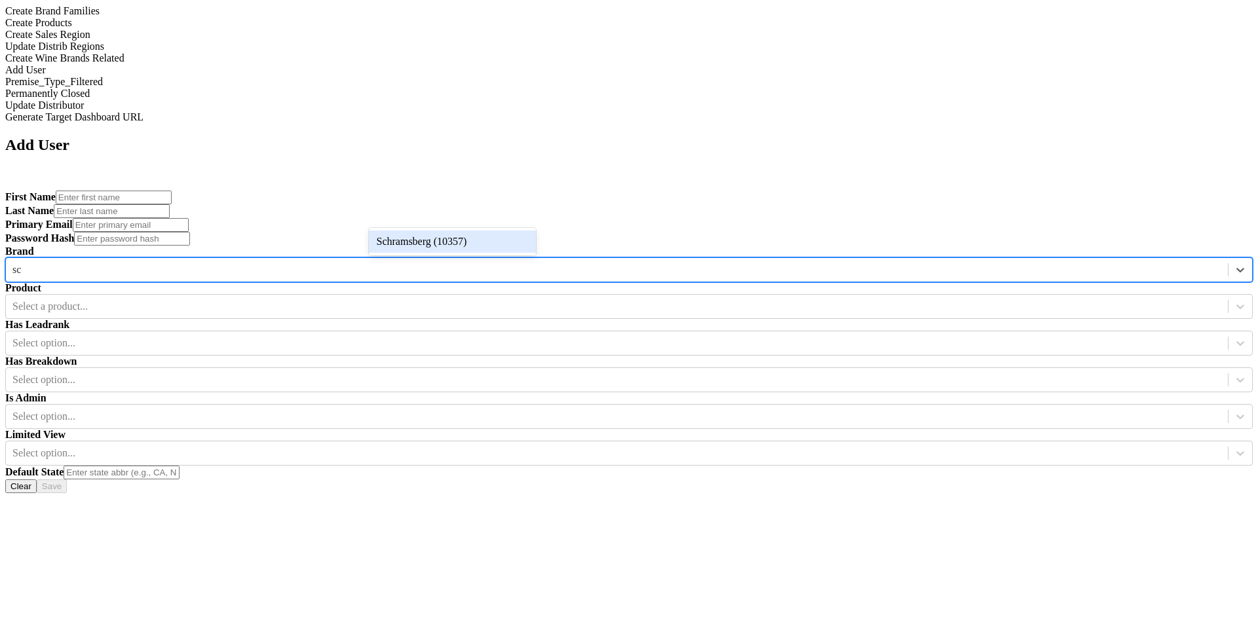
click at [483, 238] on div "Schramsberg (10357)" at bounding box center [452, 242] width 167 height 22
click at [659, 446] on div at bounding box center [616, 453] width 1209 height 14
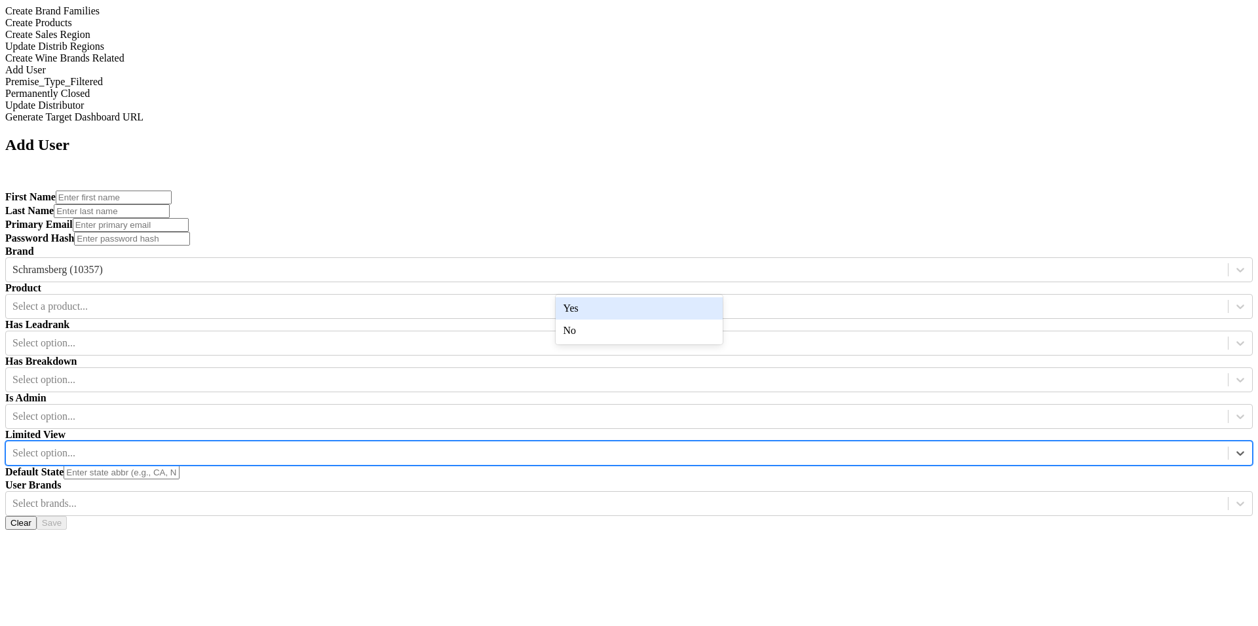
click at [658, 305] on div "Yes" at bounding box center [639, 308] width 167 height 22
click at [664, 533] on div at bounding box center [616, 540] width 1209 height 14
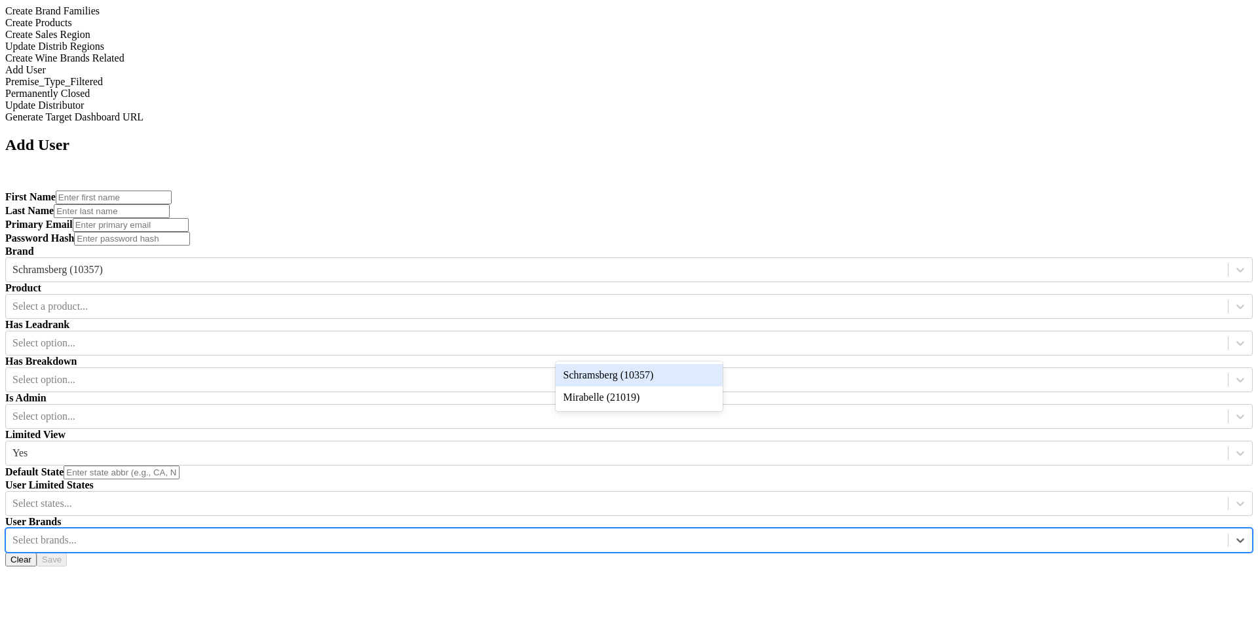
click at [738, 309] on div "First Name Last Name Primary Email Password Hash Brand Schramsberg (10357) Prod…" at bounding box center [628, 379] width 1247 height 376
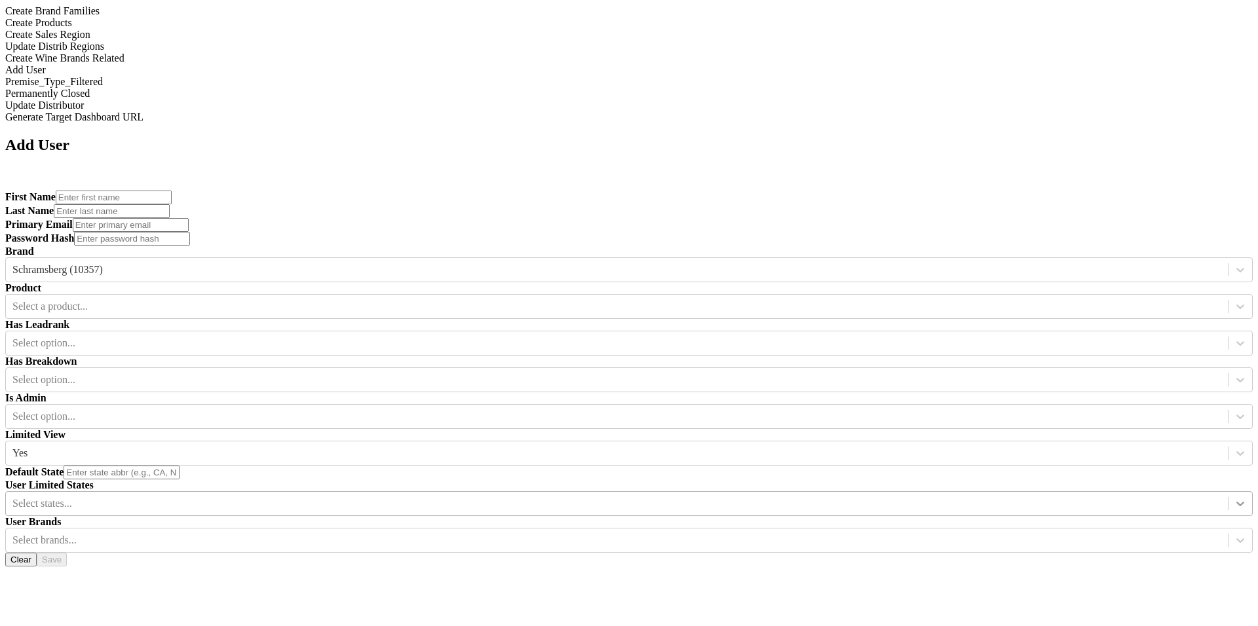
click at [1234, 497] on icon at bounding box center [1240, 503] width 13 height 13
click at [733, 388] on div "Add User First Name Last Name Primary Email Password Hash Brand Schramsberg (10…" at bounding box center [628, 351] width 1247 height 430
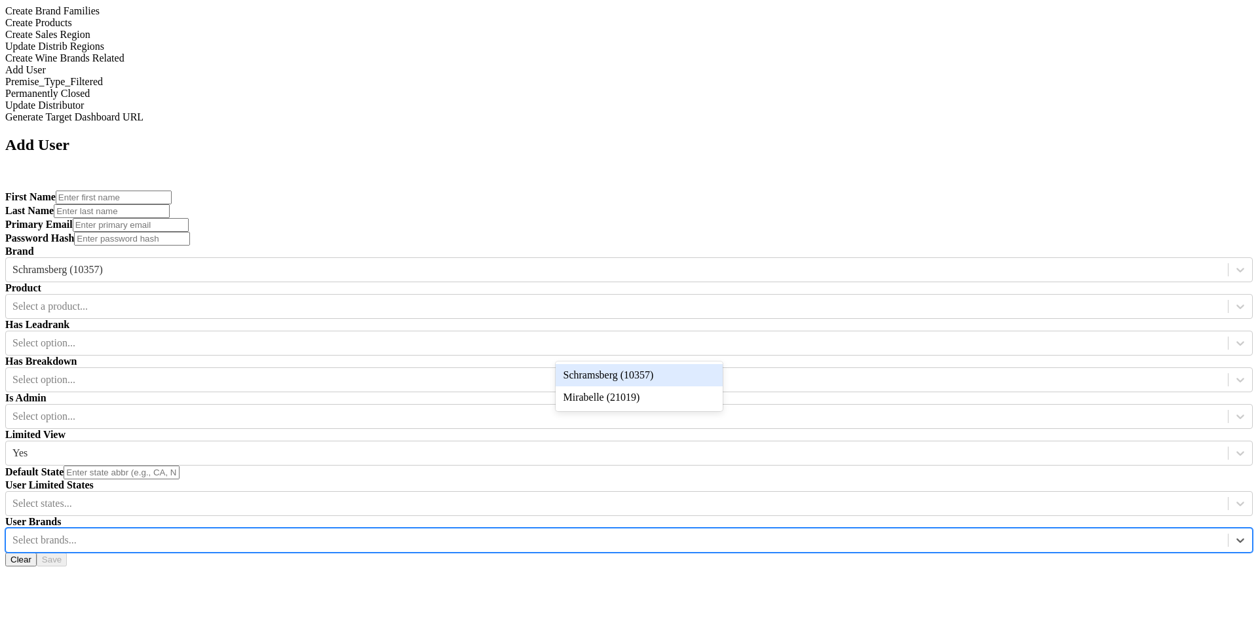
click at [664, 533] on div at bounding box center [616, 540] width 1209 height 14
click at [624, 533] on div at bounding box center [616, 540] width 1209 height 14
click at [675, 533] on div at bounding box center [616, 540] width 1209 height 14
click at [689, 422] on div "Add User First Name Last Name Primary Email Password Hash Brand Schramsberg (10…" at bounding box center [628, 351] width 1247 height 430
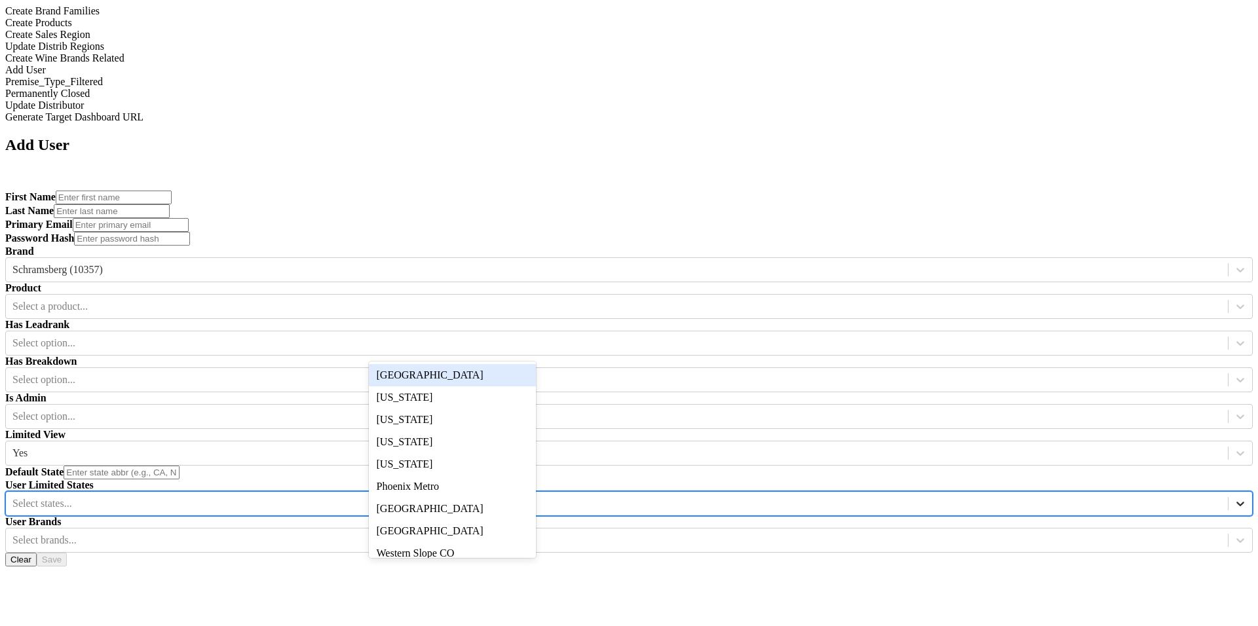
click at [1228, 492] on div at bounding box center [1240, 504] width 24 height 24
click at [558, 381] on div "Add User First Name Last Name Primary Email Password Hash Brand Schramsberg (10…" at bounding box center [628, 351] width 1247 height 430
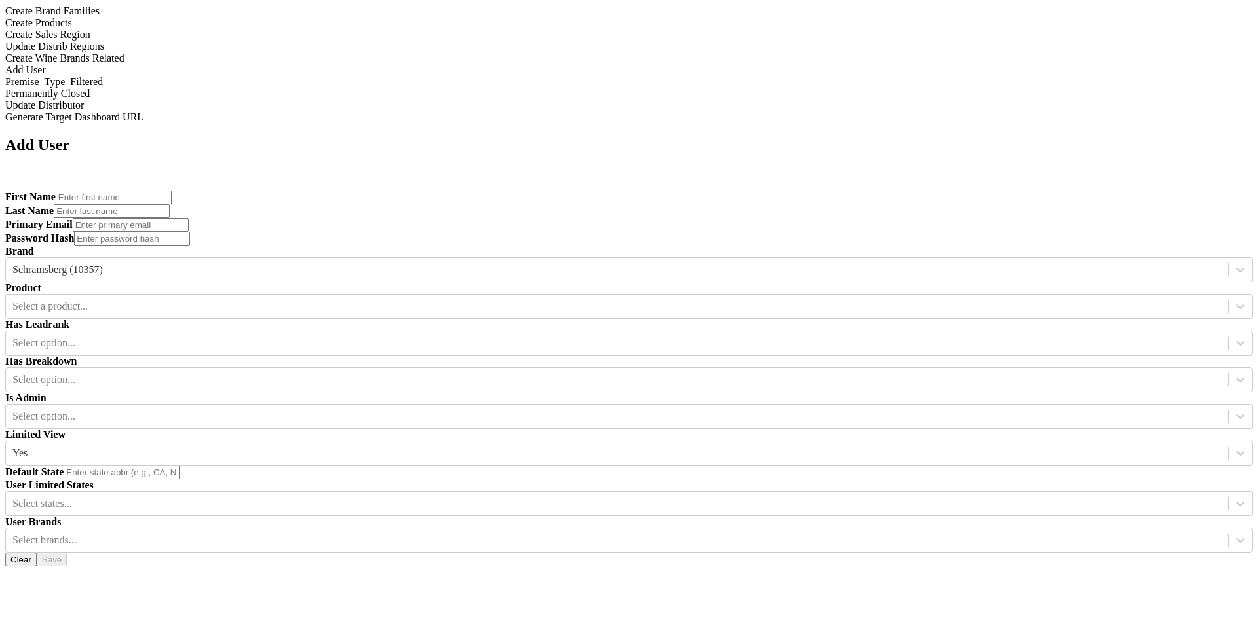
click at [687, 357] on div "Add User First Name Last Name Primary Email Password Hash Brand Schramsberg (10…" at bounding box center [628, 351] width 1247 height 430
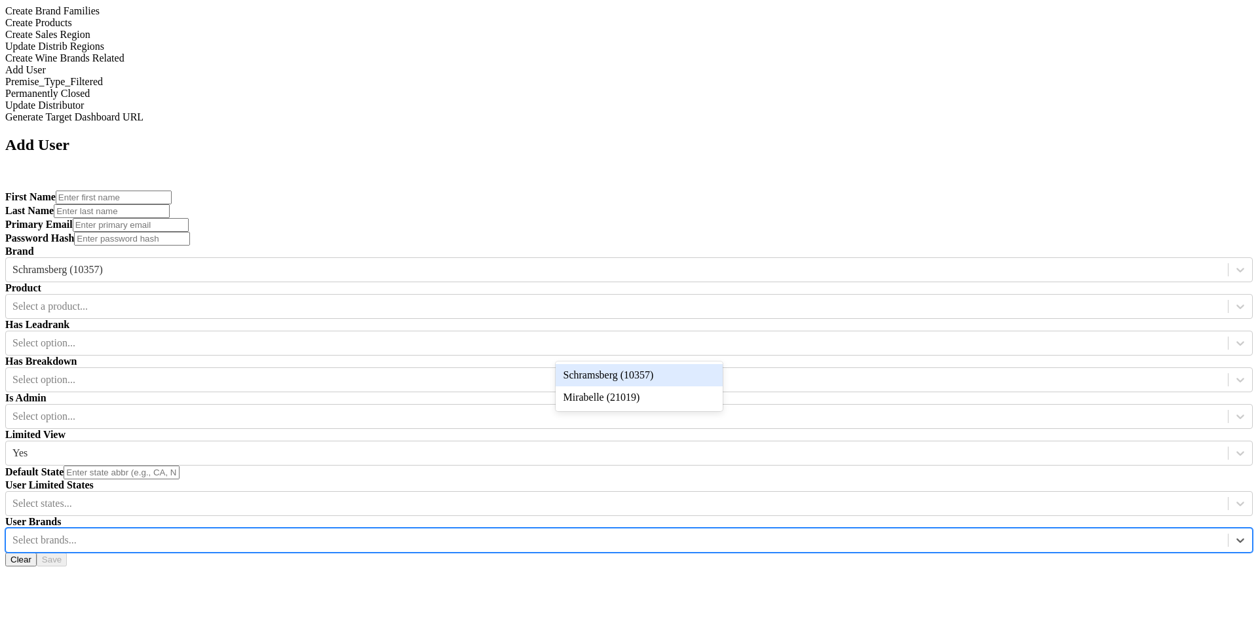
click at [613, 533] on div at bounding box center [616, 540] width 1209 height 14
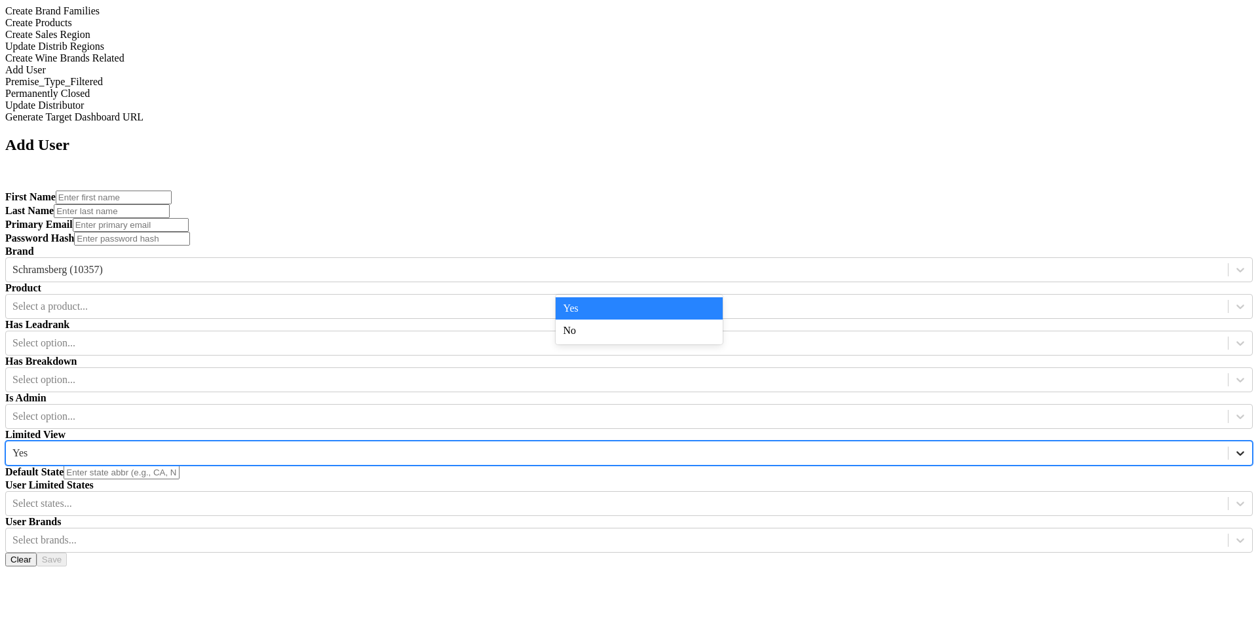
click at [1234, 447] on icon at bounding box center [1240, 453] width 13 height 13
click at [704, 337] on div "No" at bounding box center [639, 331] width 167 height 22
click at [1234, 337] on icon at bounding box center [1240, 343] width 13 height 13
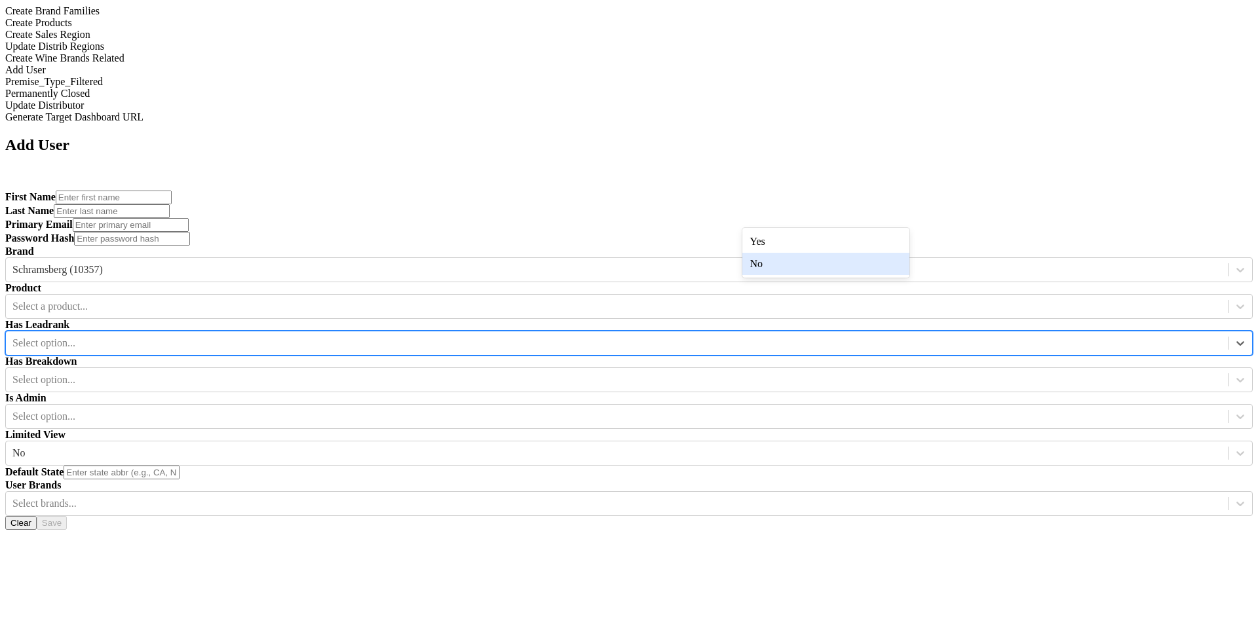
click at [871, 259] on div "No" at bounding box center [825, 264] width 167 height 22
click at [986, 373] on div at bounding box center [616, 380] width 1209 height 14
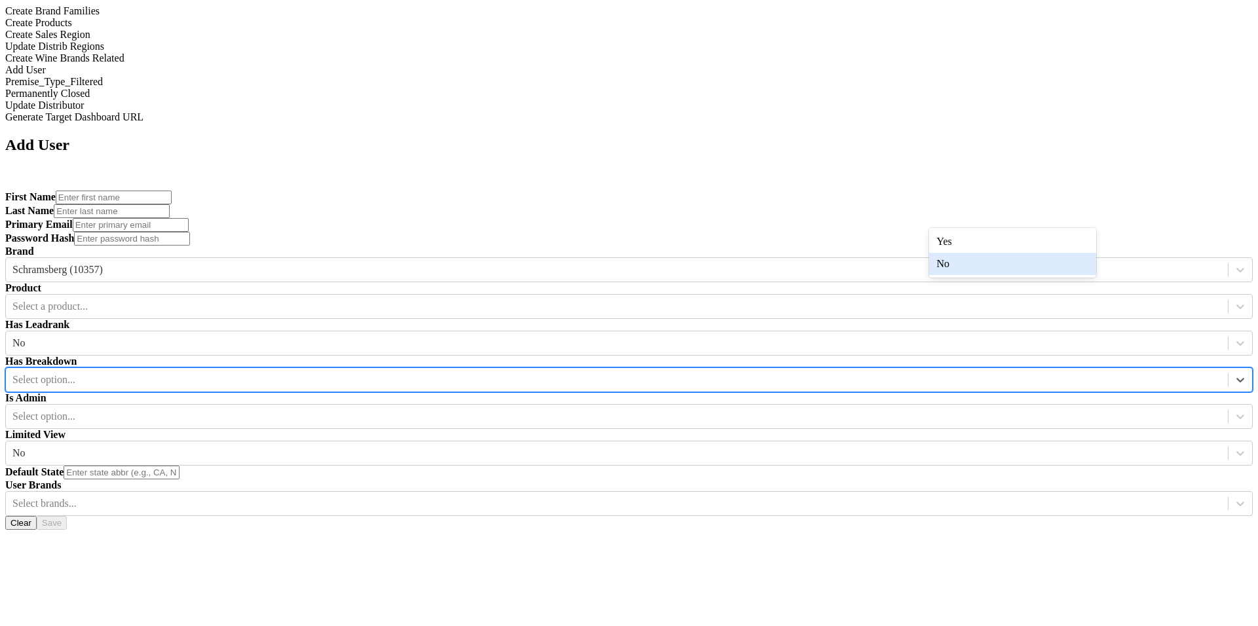
click at [981, 269] on div "No" at bounding box center [1012, 264] width 167 height 22
click at [505, 407] on div "Select option..." at bounding box center [617, 417] width 1222 height 20
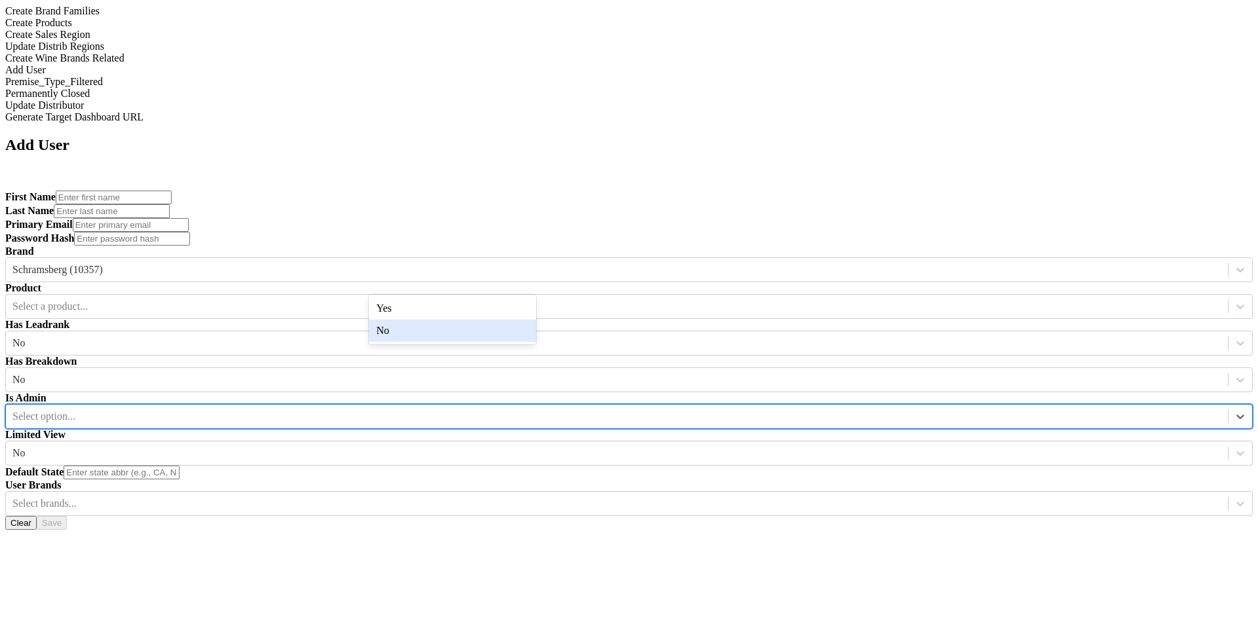
click at [504, 332] on div "No" at bounding box center [452, 331] width 167 height 22
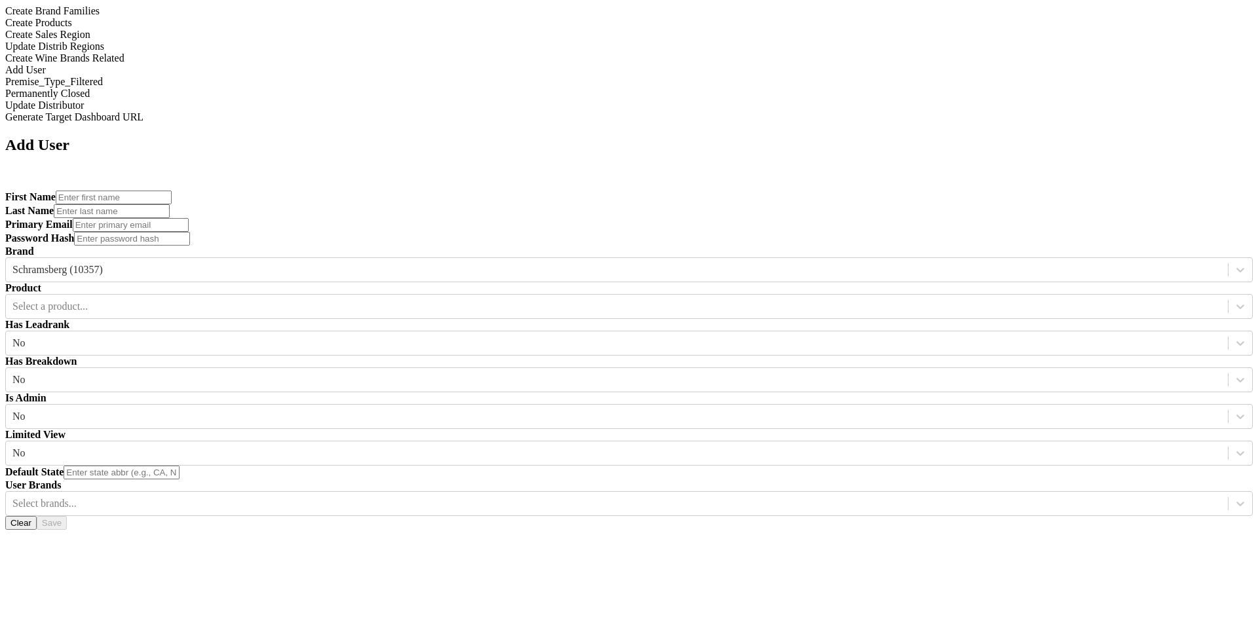
click at [180, 466] on input "text" at bounding box center [122, 473] width 116 height 14
click at [1228, 258] on div at bounding box center [1240, 270] width 24 height 24
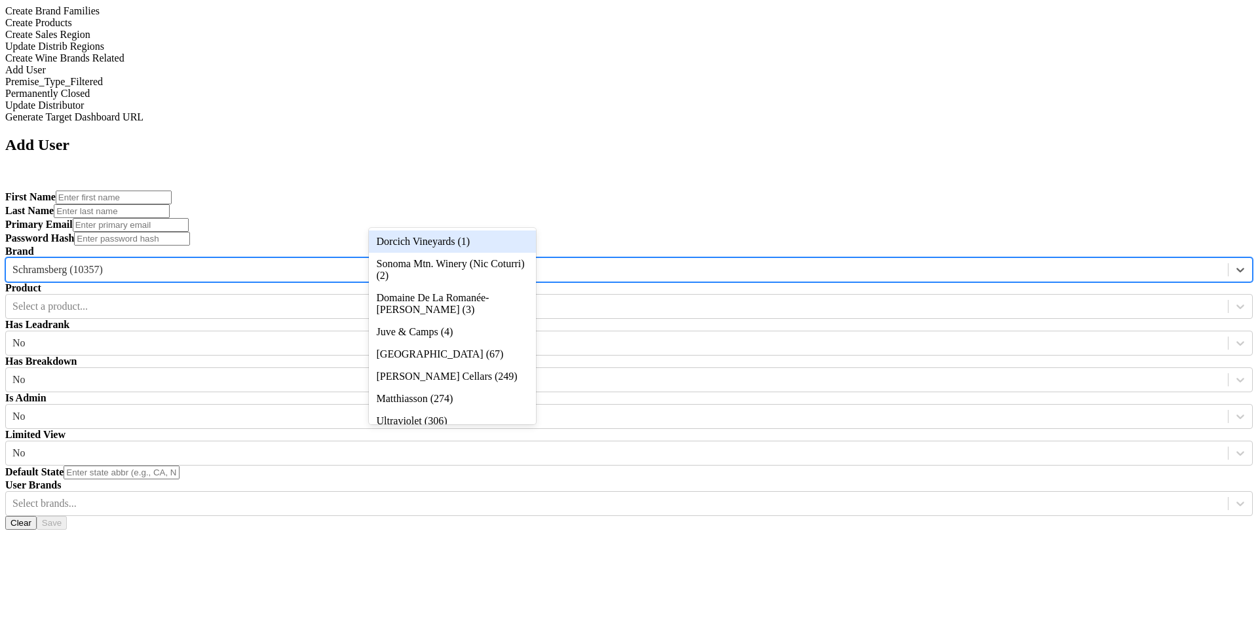
click at [506, 253] on div "Dorcich Vineyards (1)" at bounding box center [452, 242] width 167 height 22
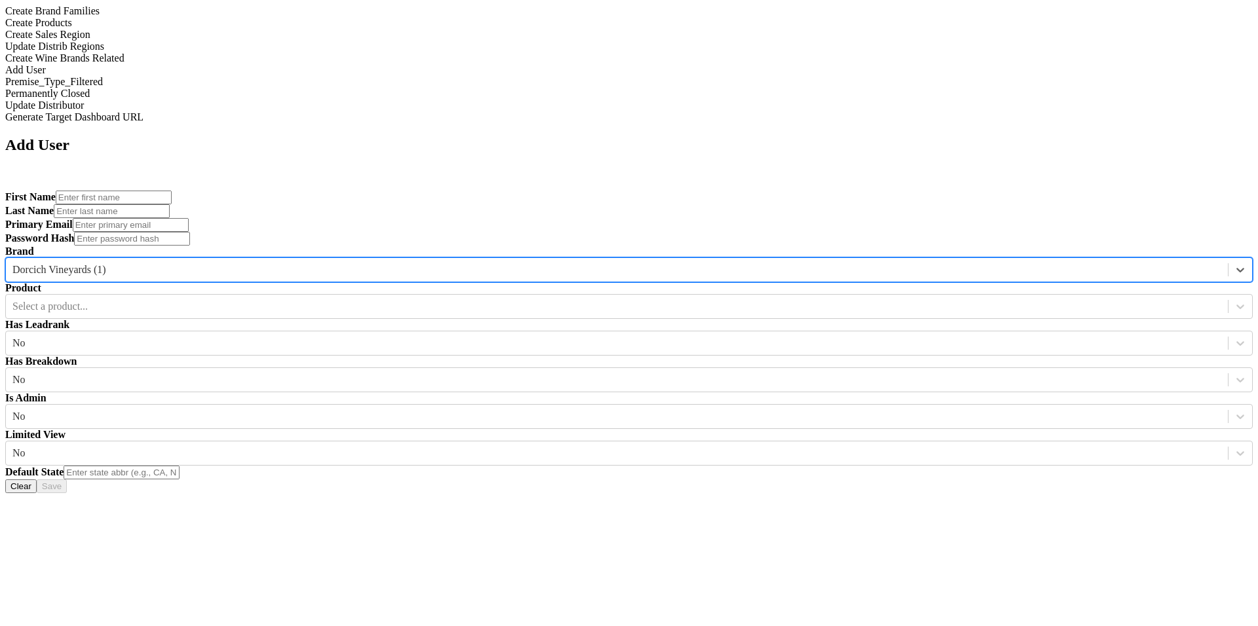
click at [172, 191] on input "text" at bounding box center [114, 198] width 116 height 14
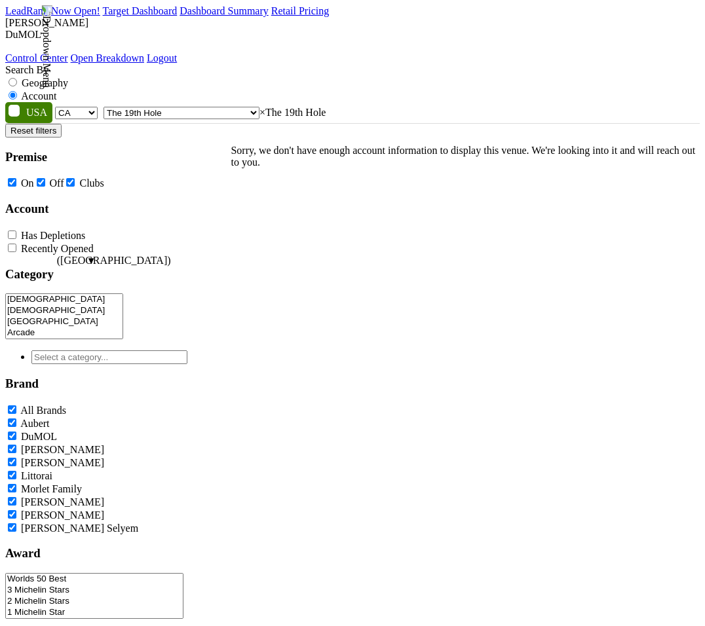
select select "CA"
select select "24427"
select select
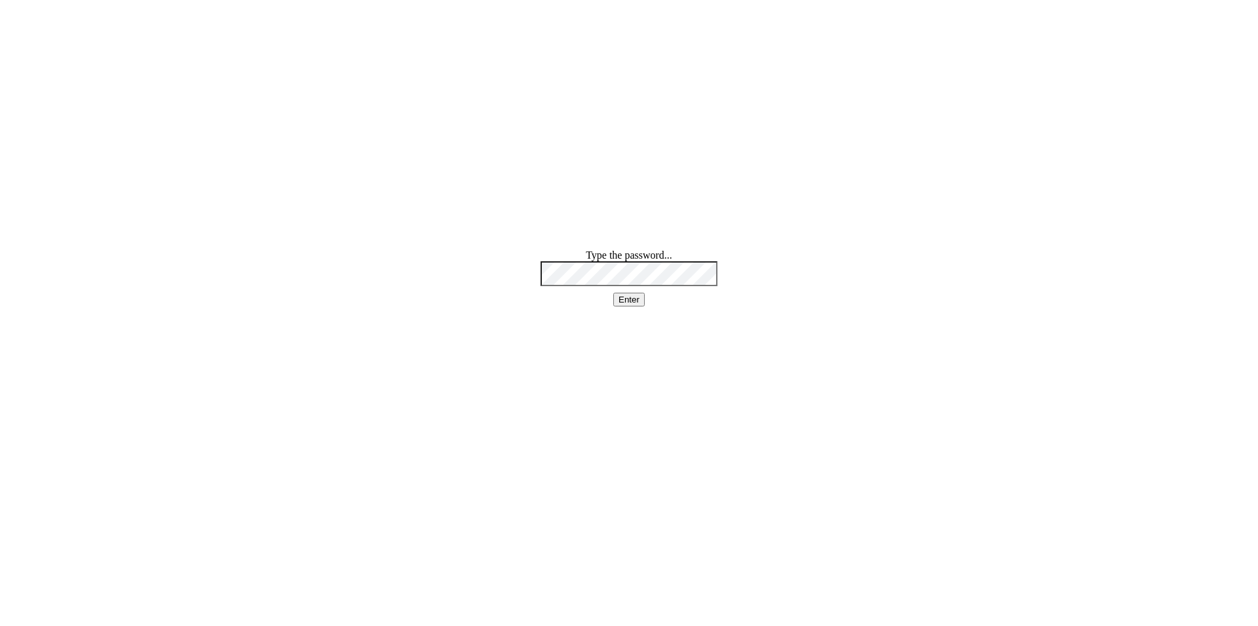
click at [614, 231] on html "Type the password... Enter" at bounding box center [629, 278] width 1258 height 556
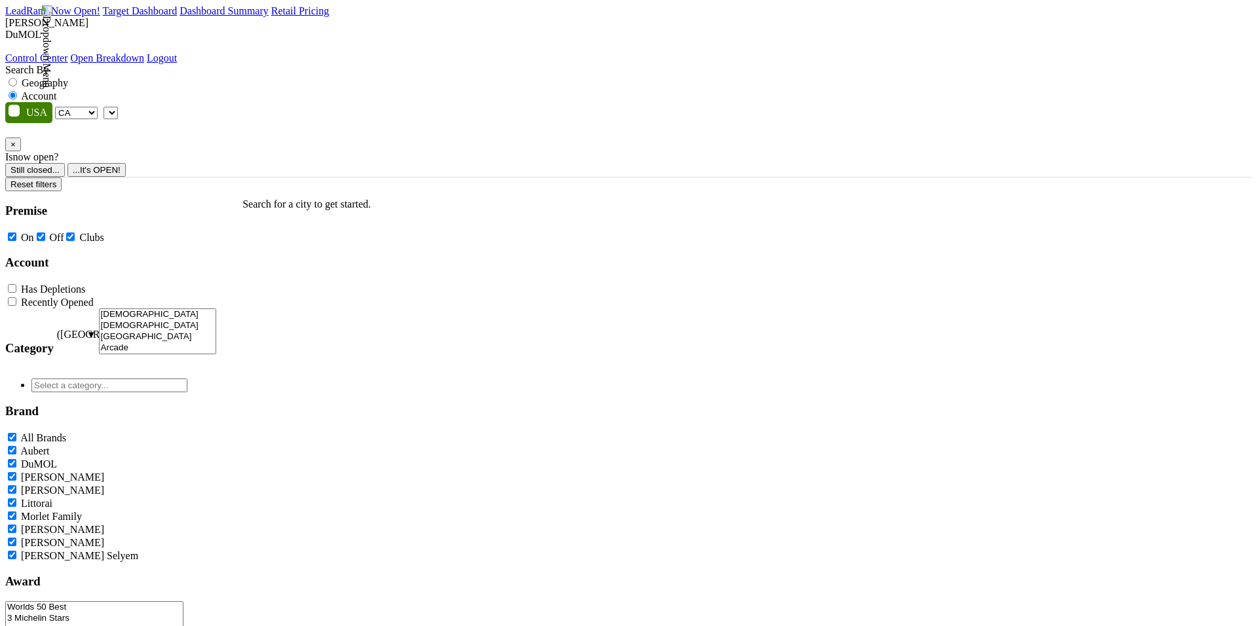
select select "CA"
select select
